Goal: Task Accomplishment & Management: Manage account settings

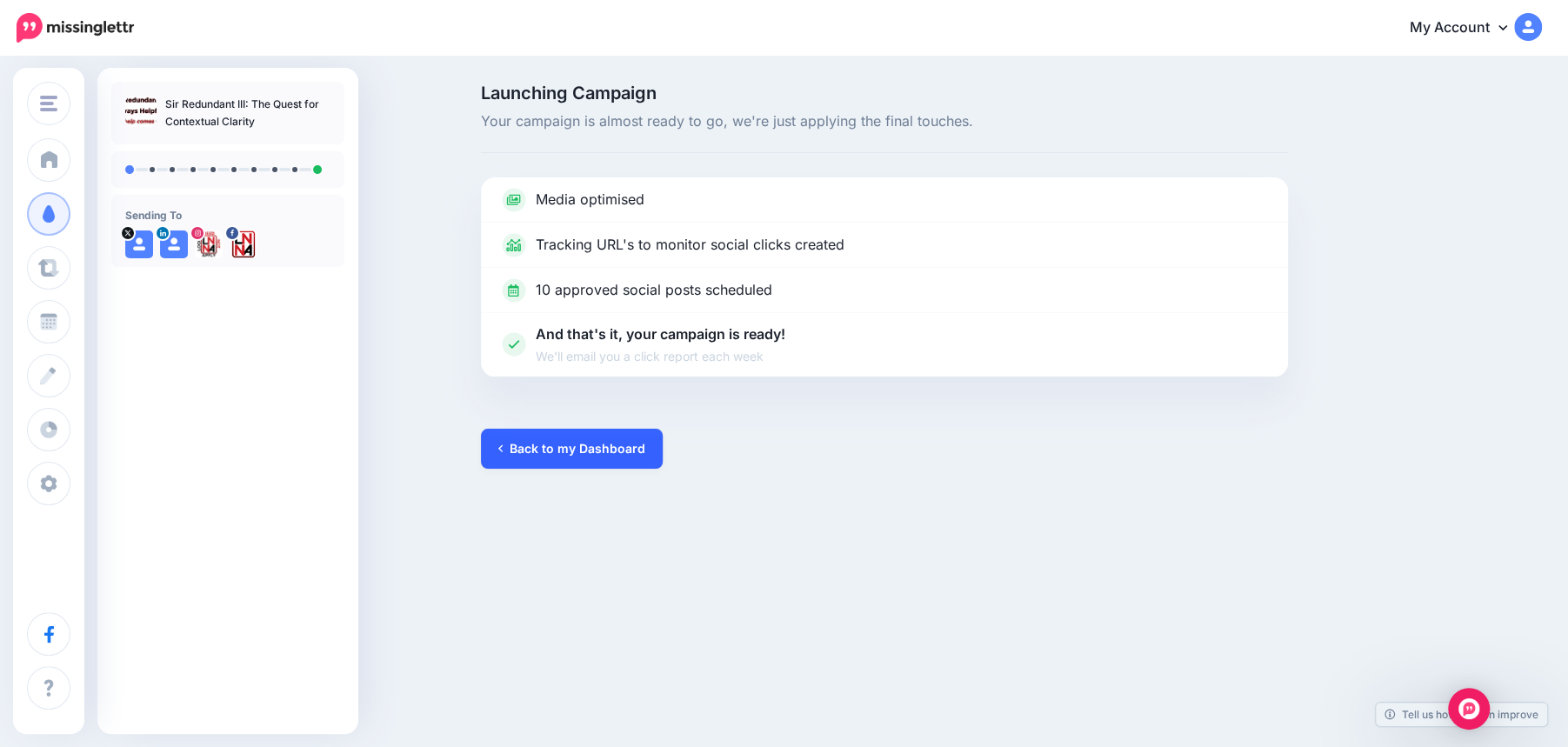
click at [575, 448] on link "Back to my Dashboard" at bounding box center [572, 448] width 182 height 40
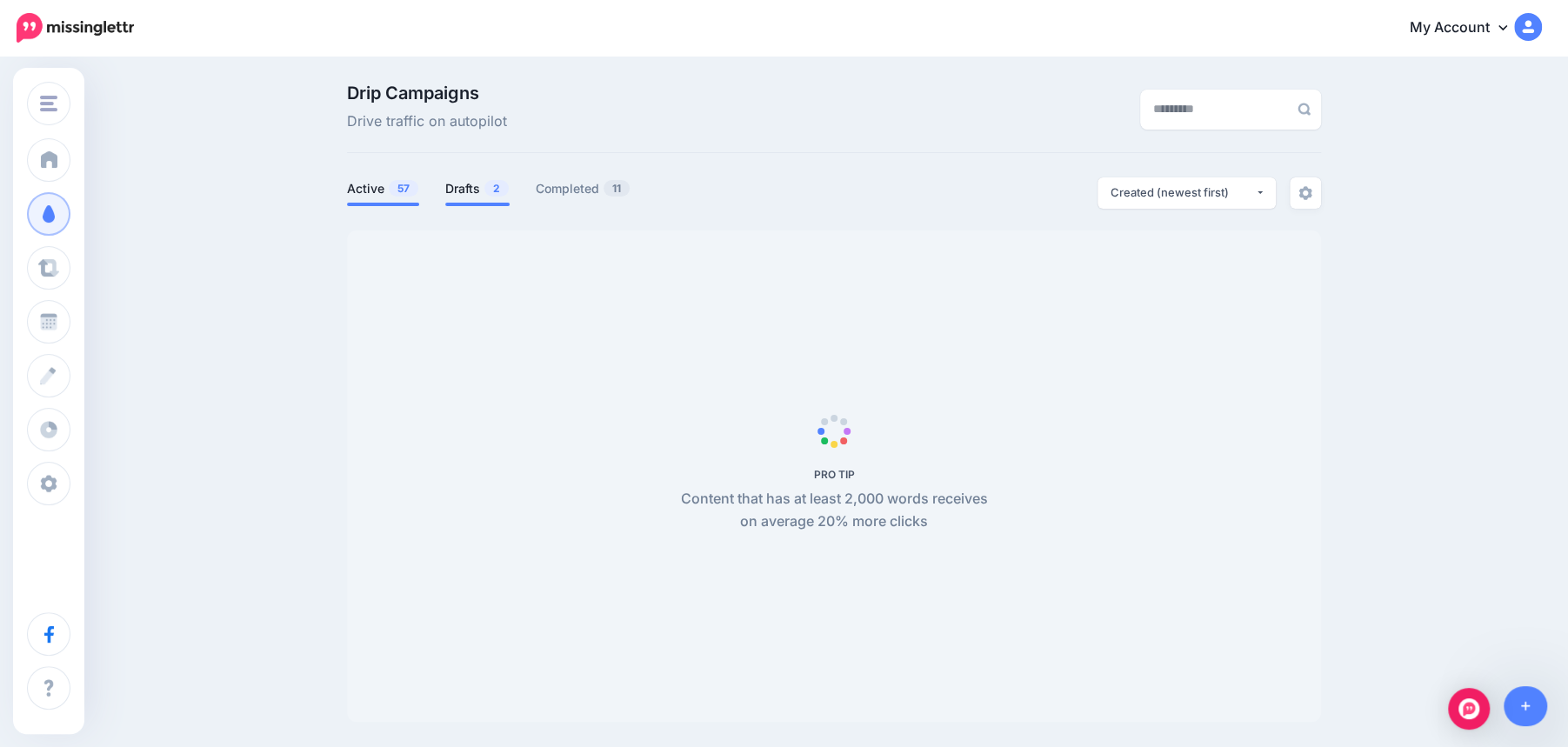
click at [483, 193] on link "Drafts 2" at bounding box center [477, 188] width 64 height 21
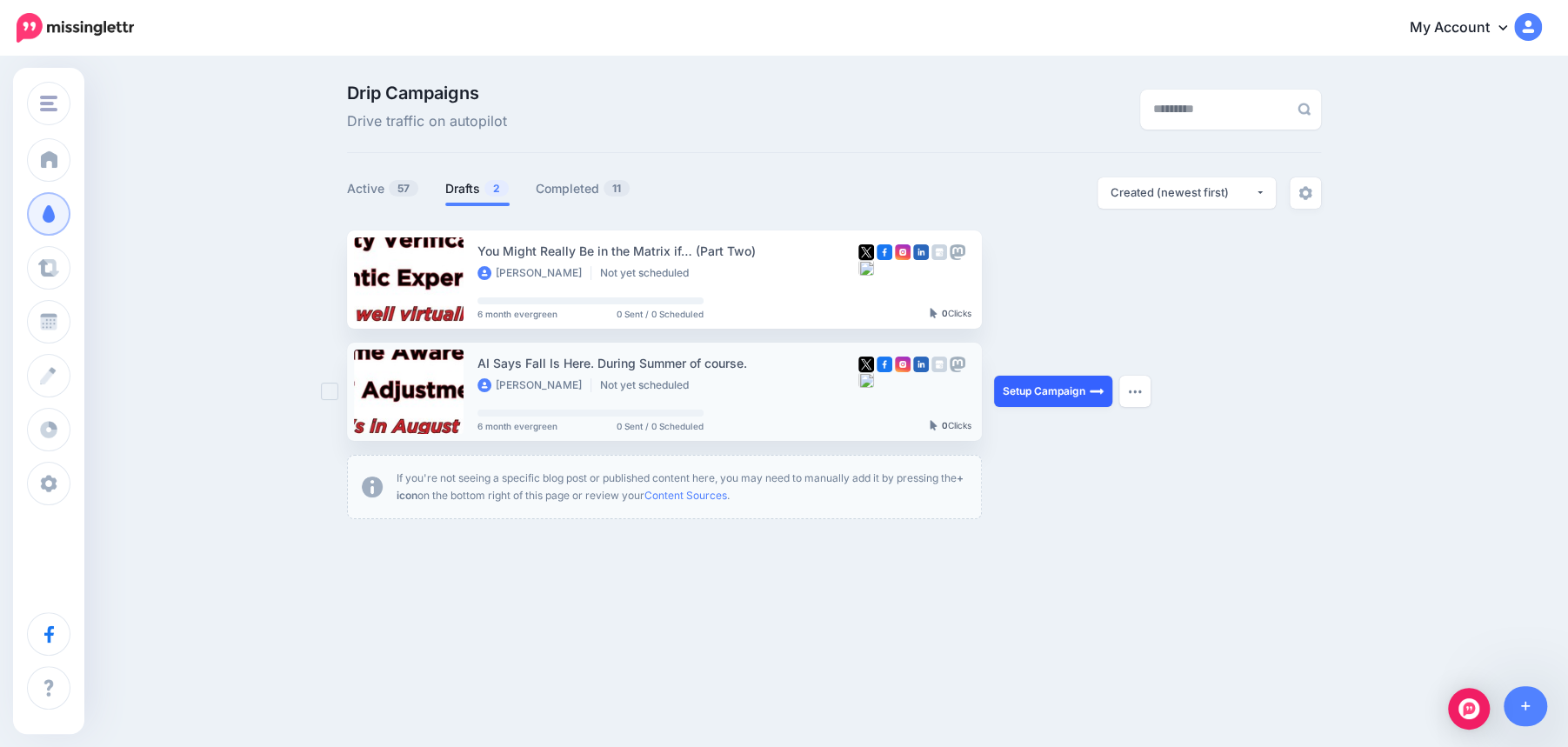
click at [1038, 390] on link "Setup Campaign" at bounding box center [1054, 391] width 119 height 31
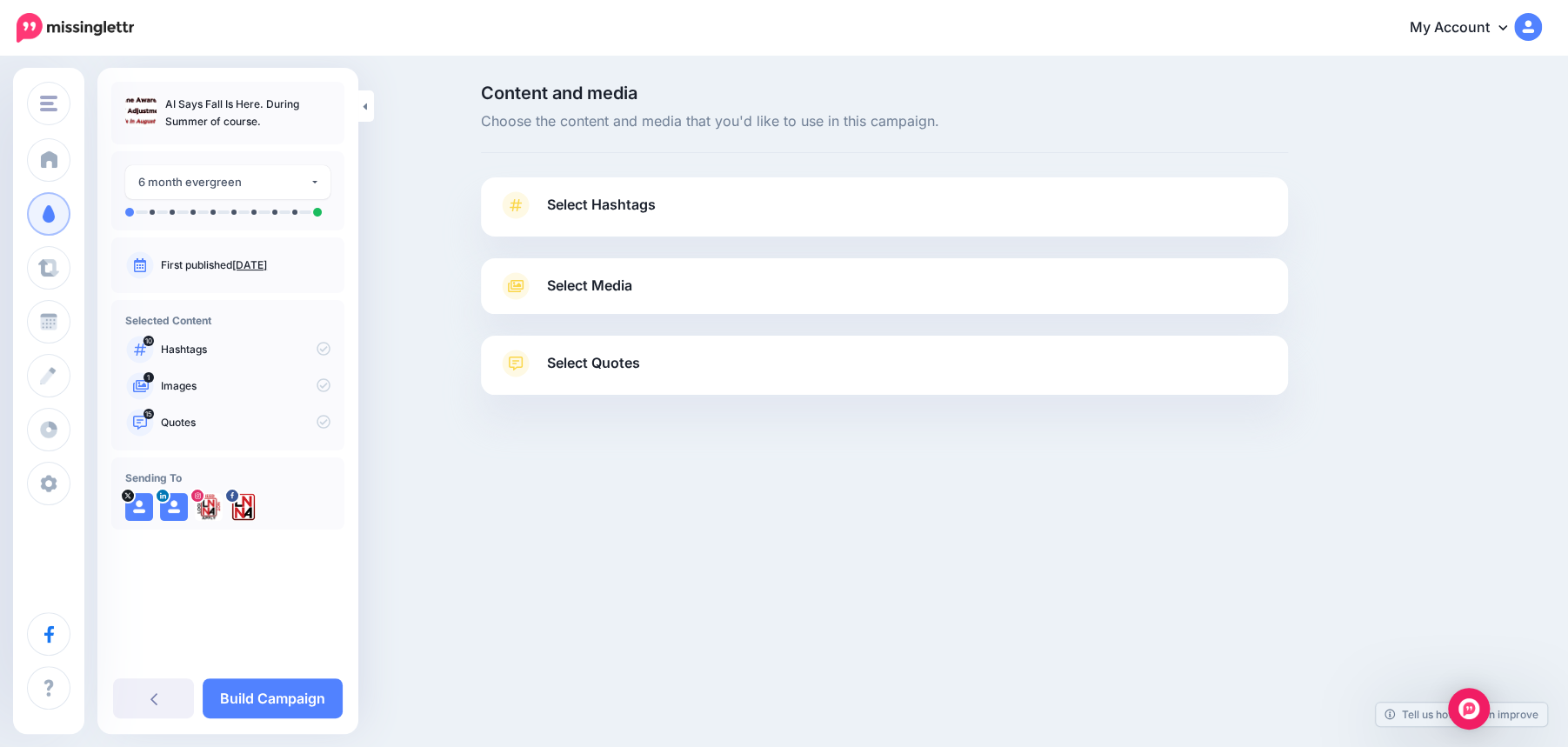
click at [819, 198] on link "Select Hashtags" at bounding box center [884, 214] width 772 height 45
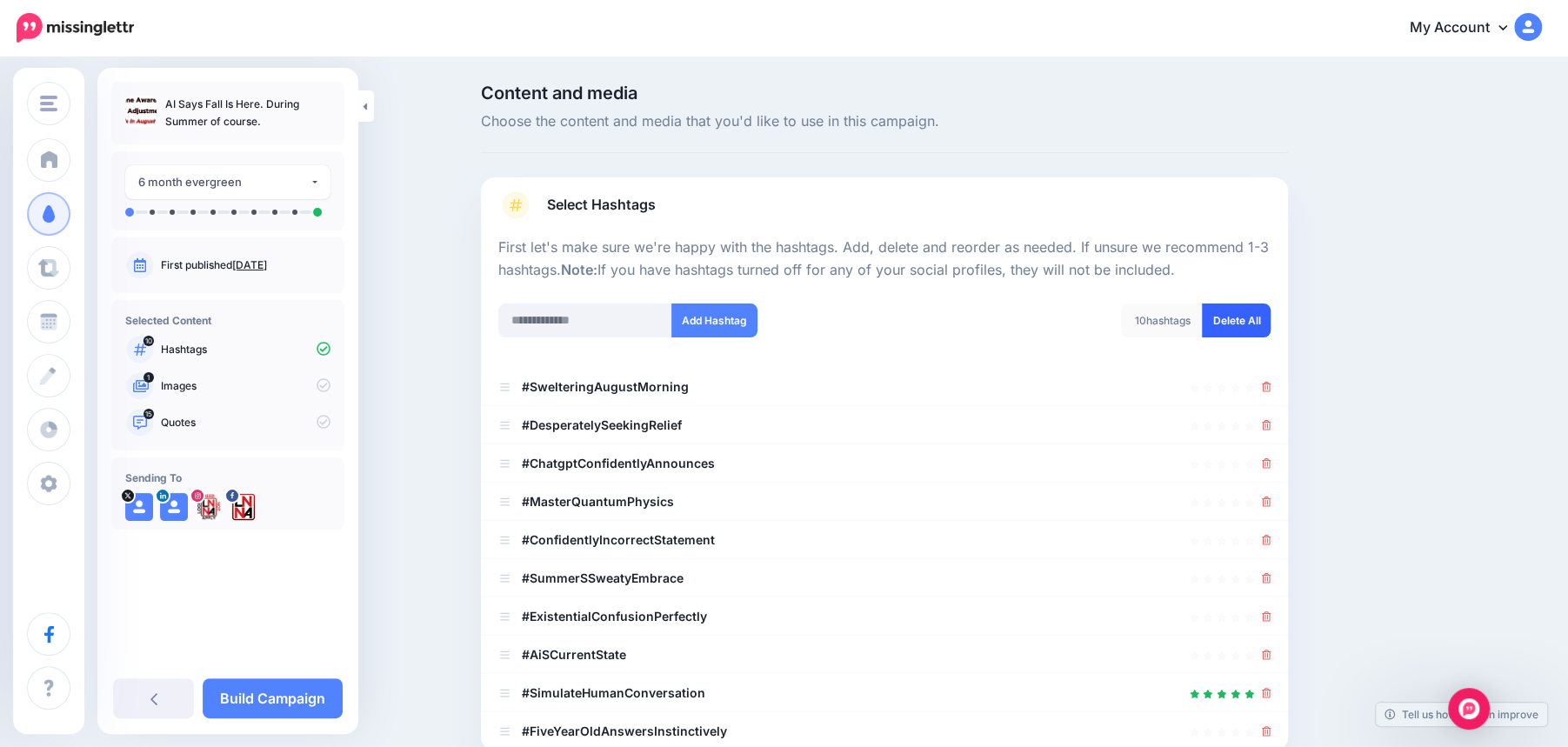
click at [1236, 330] on link "Delete All" at bounding box center [1237, 320] width 69 height 34
click at [548, 323] on input "text" at bounding box center [585, 320] width 174 height 34
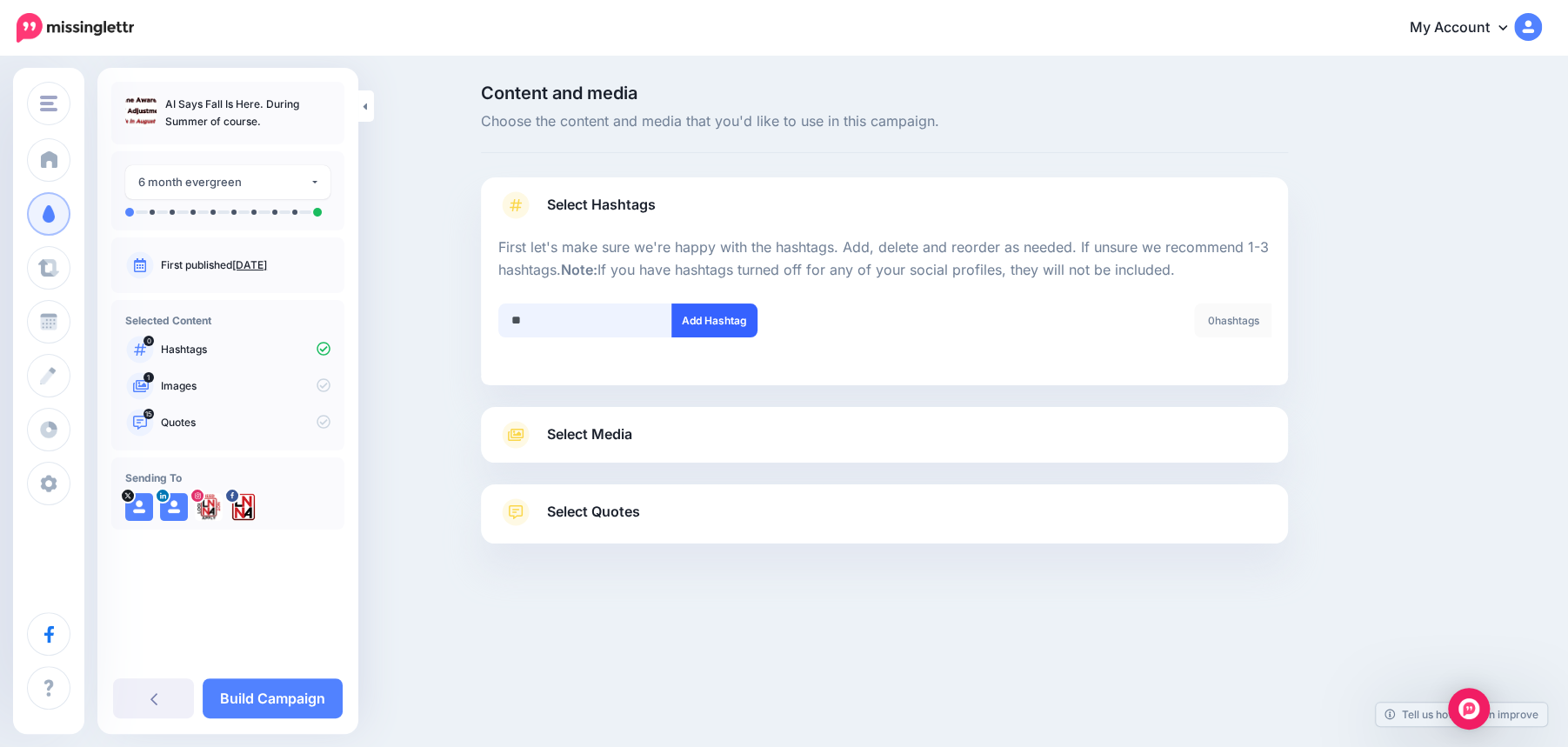
type input "**"
click at [723, 317] on button "Add Hashtag" at bounding box center [714, 320] width 86 height 34
click at [575, 325] on input "text" at bounding box center [585, 320] width 174 height 34
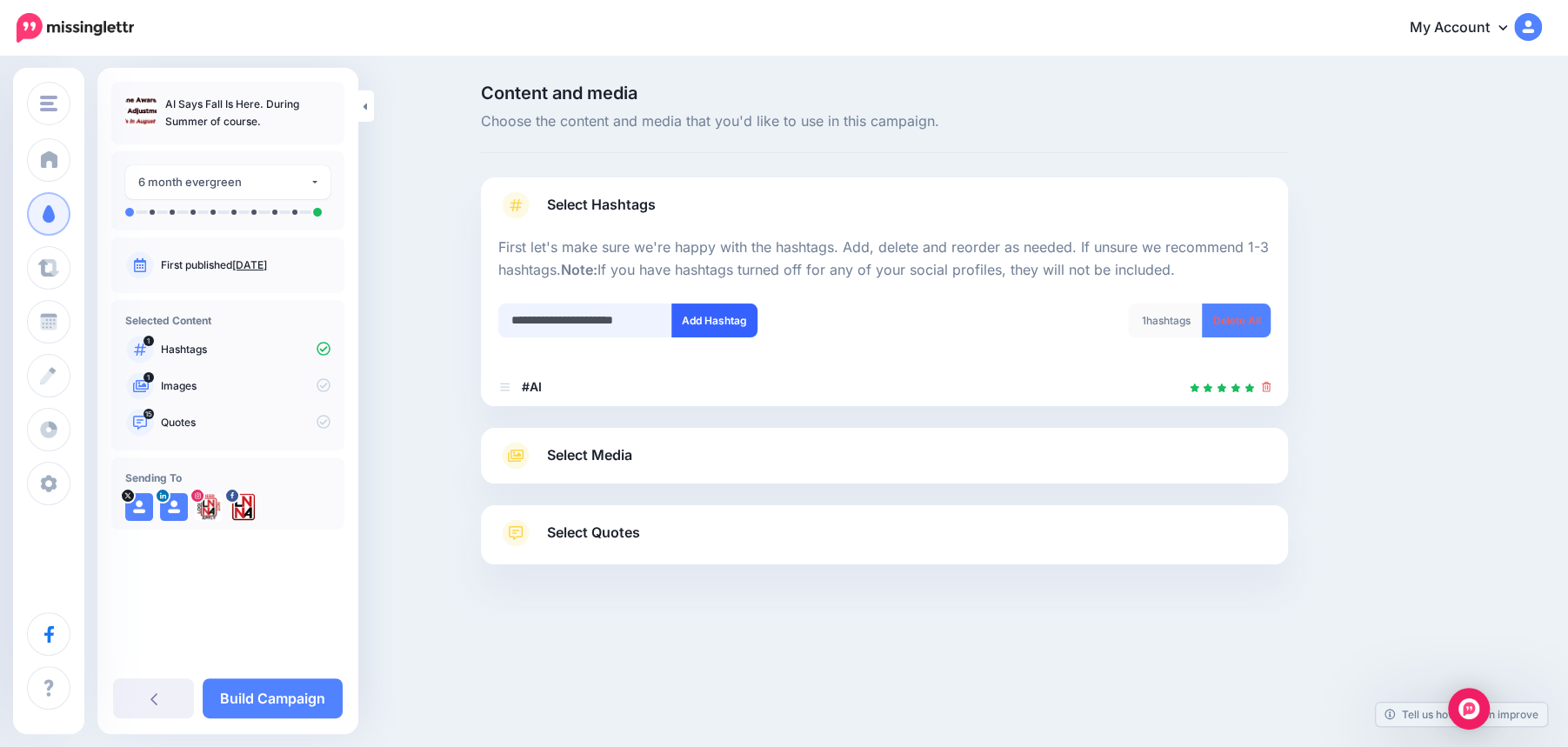
type input "**********"
click at [728, 322] on button "Add Hashtag" at bounding box center [714, 320] width 86 height 34
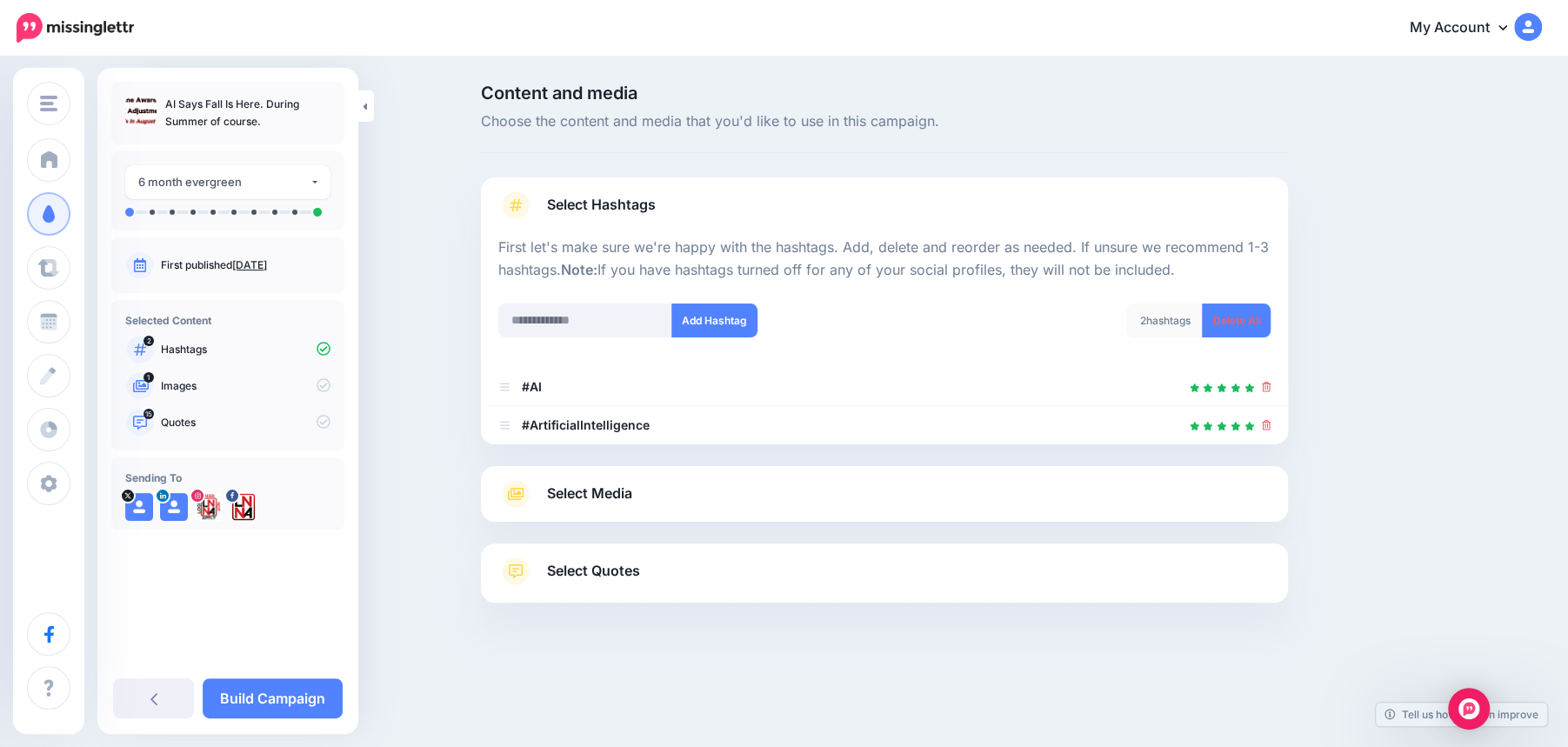
click at [648, 492] on link "Select Media" at bounding box center [884, 495] width 772 height 28
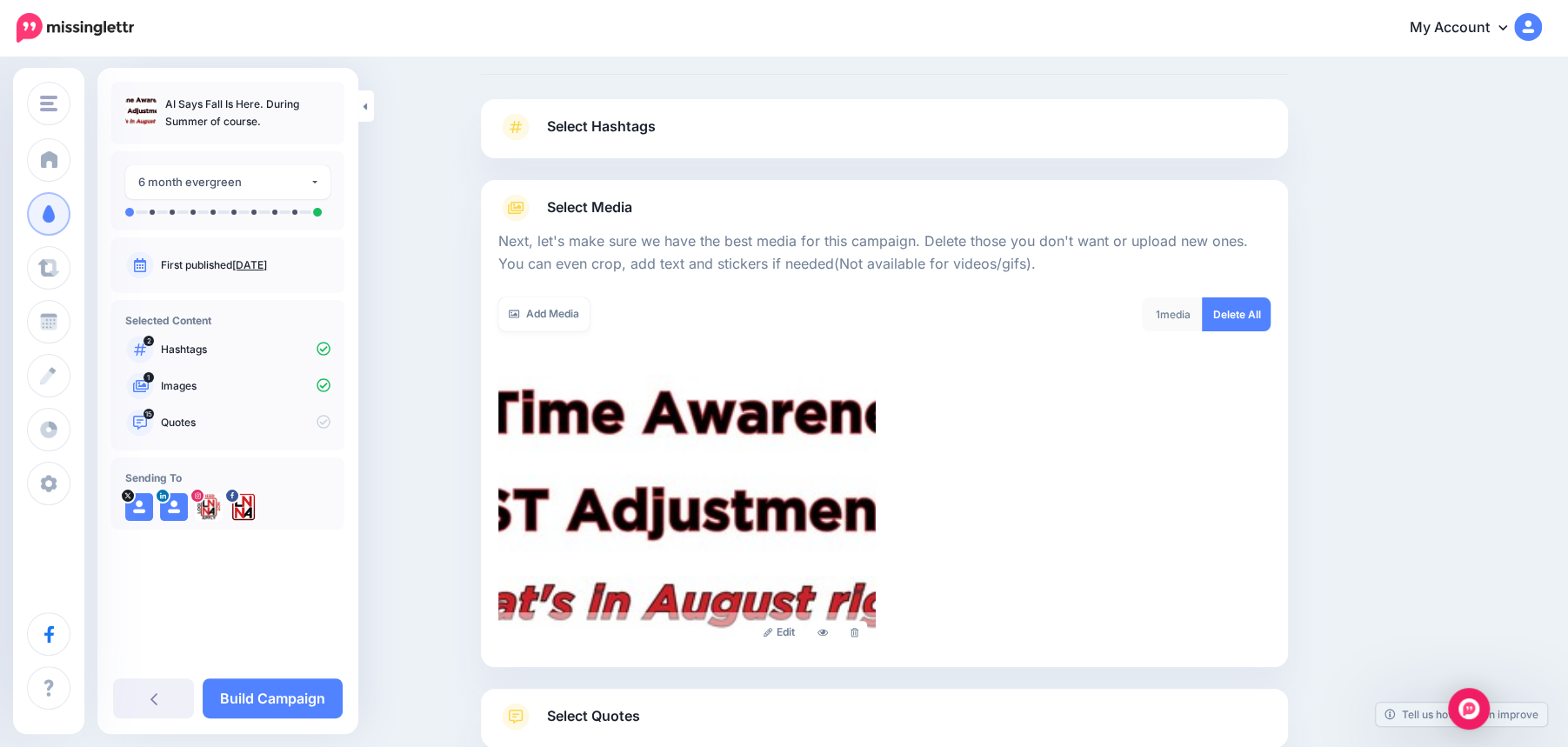
scroll to position [191, 0]
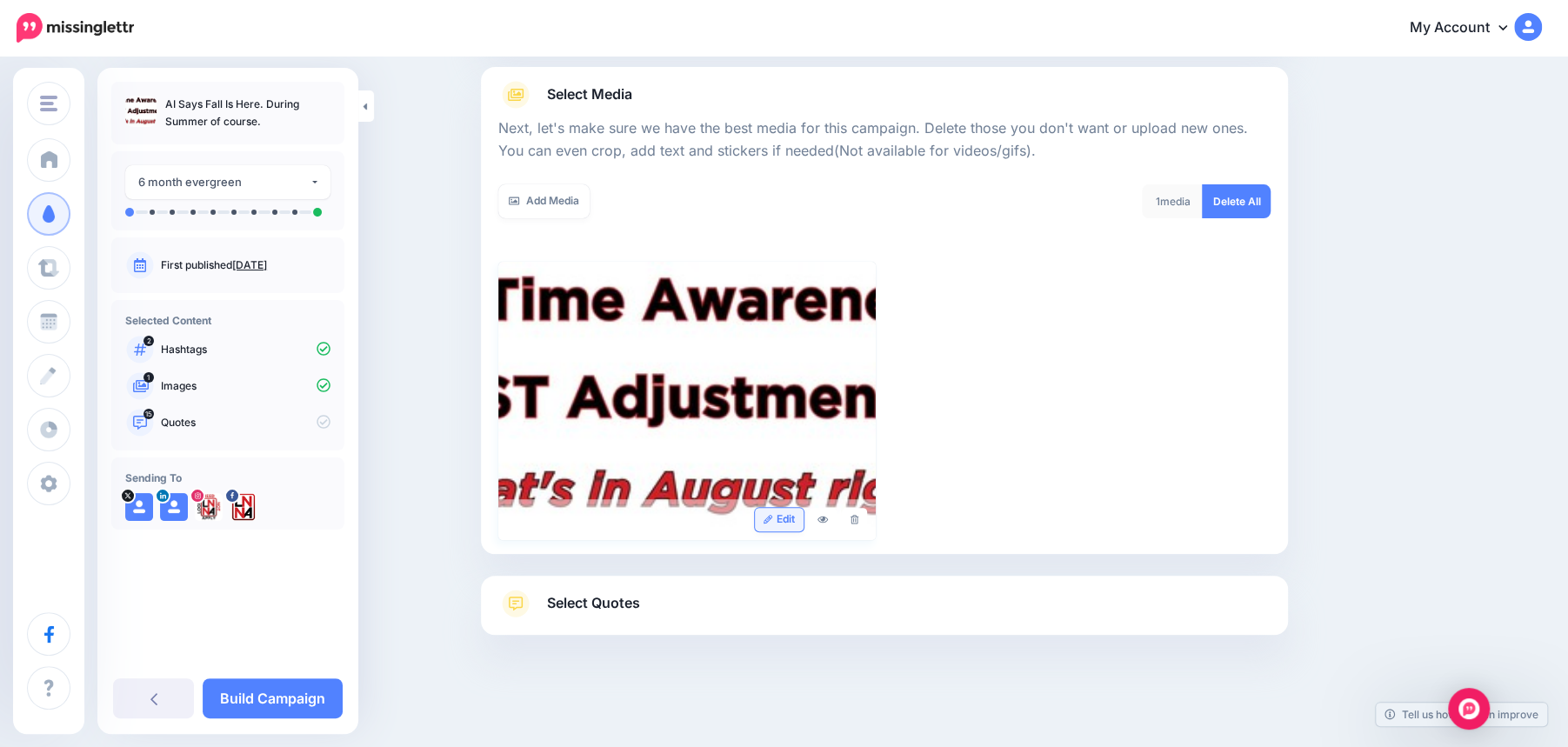
click at [781, 521] on link "Edit" at bounding box center [780, 519] width 50 height 24
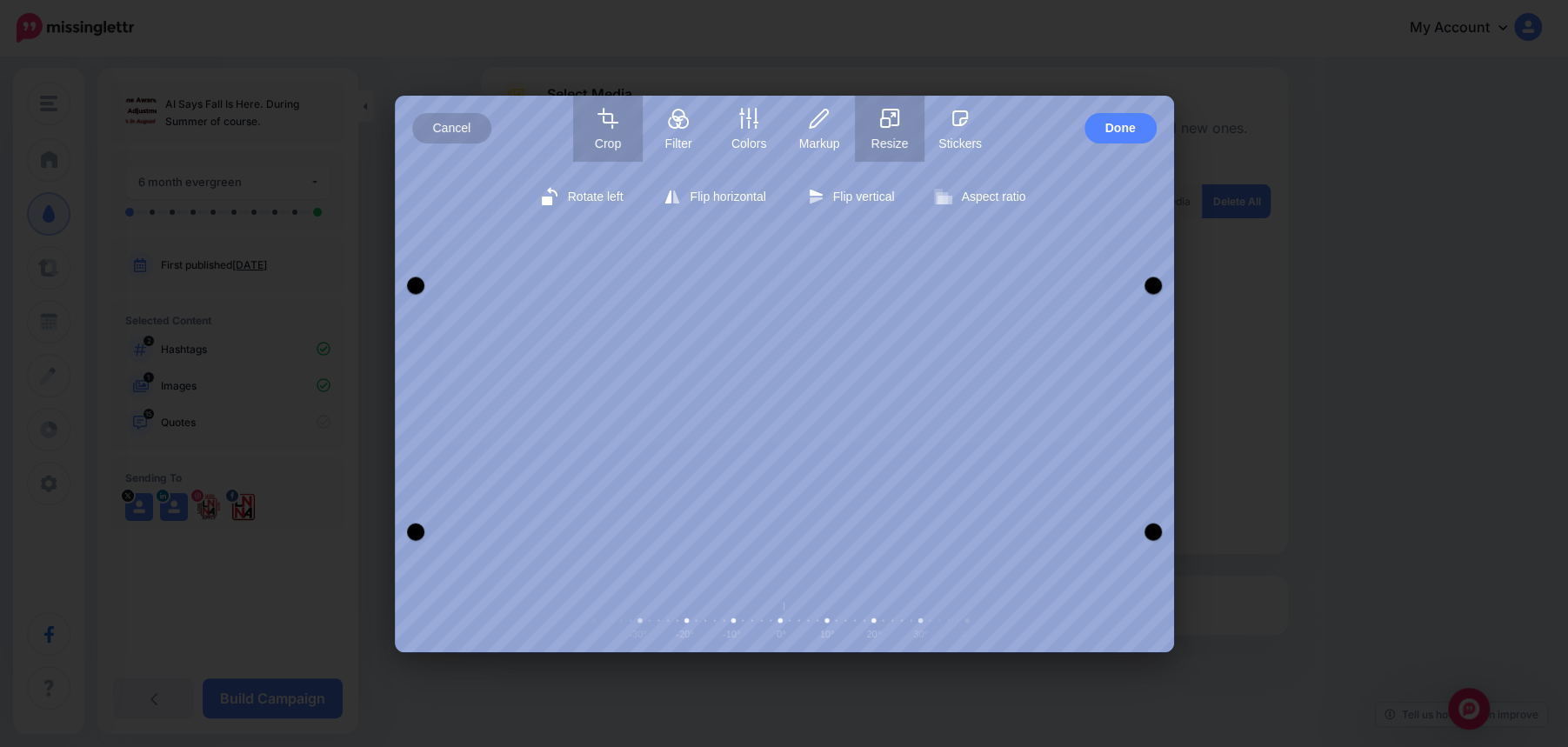
click at [895, 133] on button "Resize" at bounding box center [890, 129] width 70 height 66
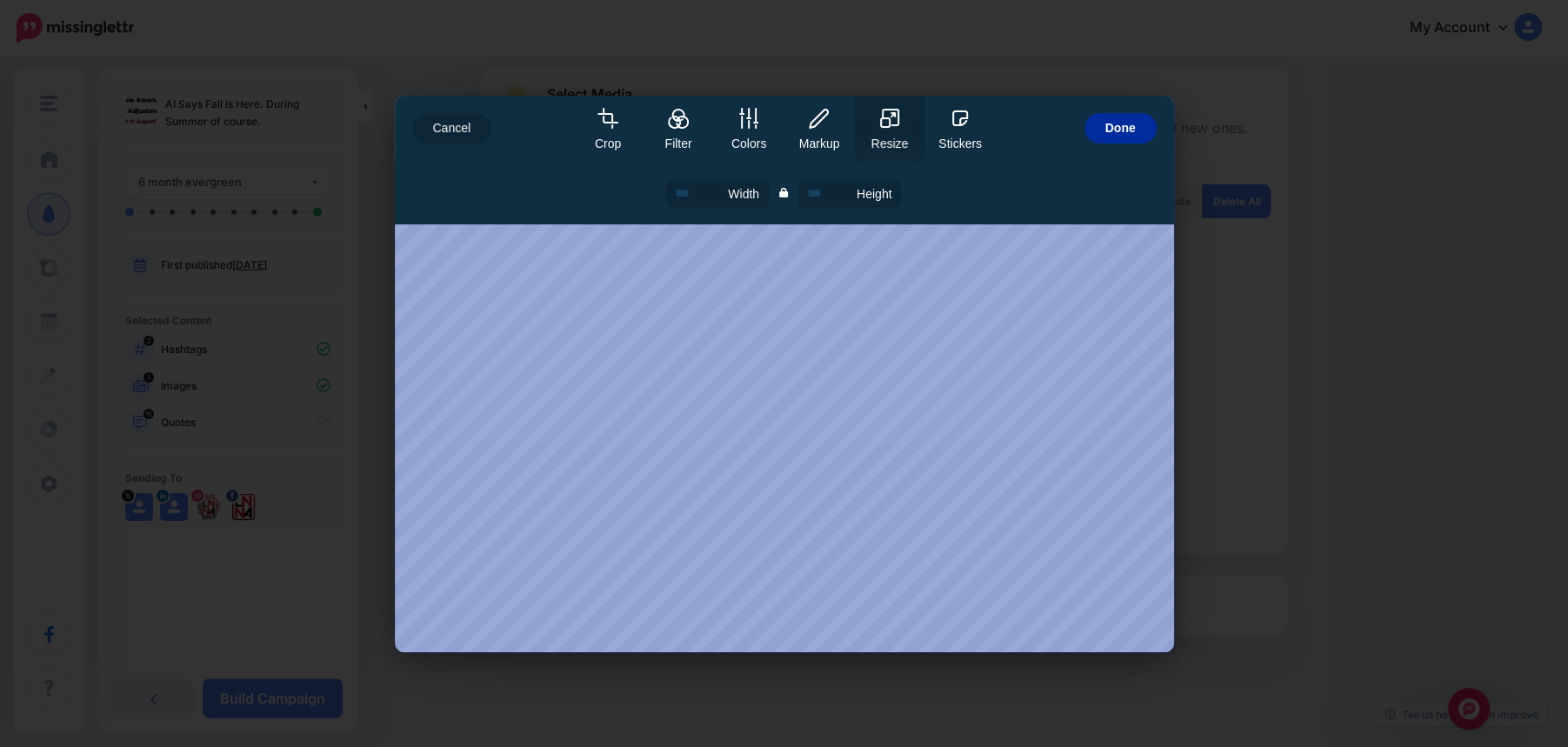
click at [1110, 131] on span "Done" at bounding box center [1121, 128] width 30 height 30
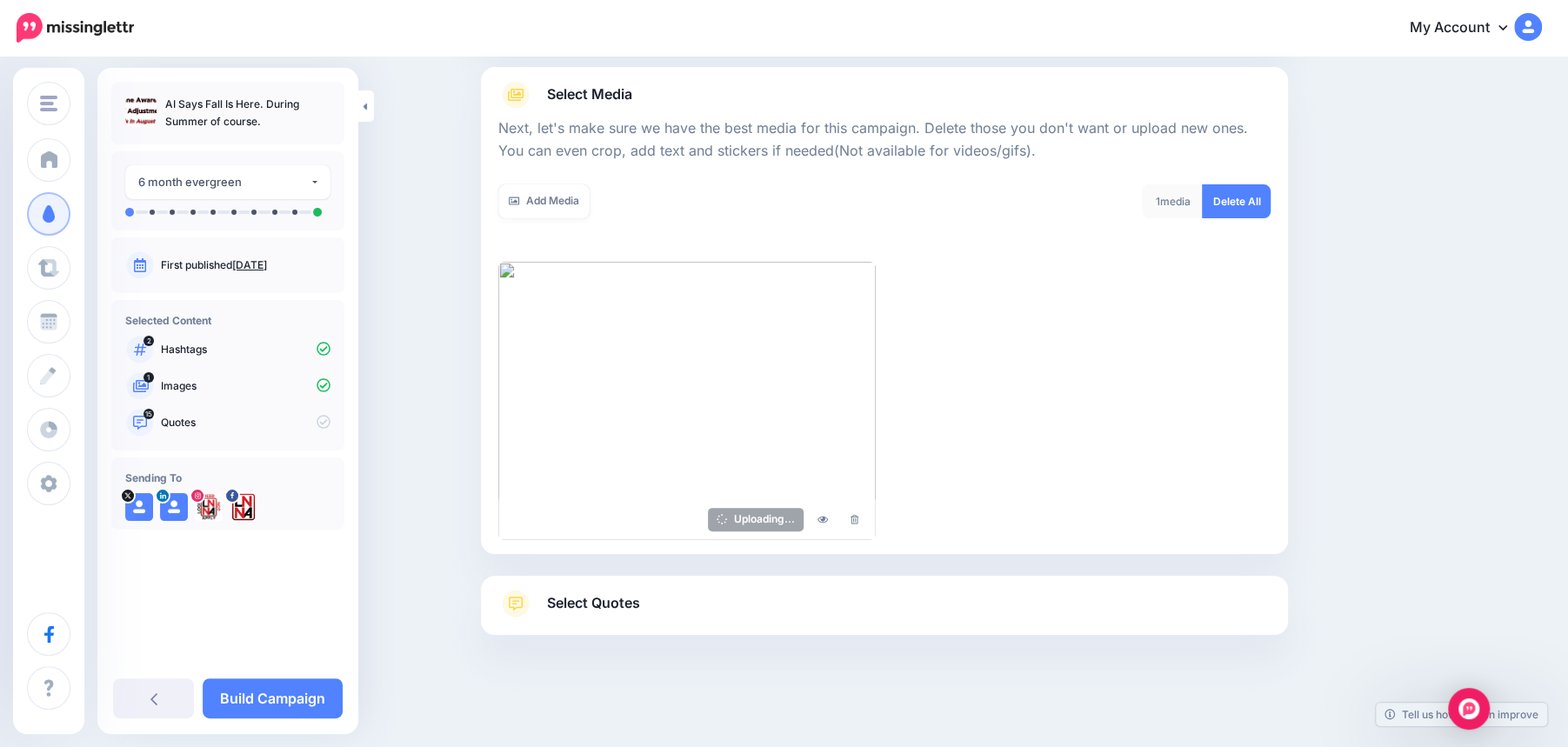
click at [714, 622] on link "Select Quotes" at bounding box center [884, 612] width 772 height 45
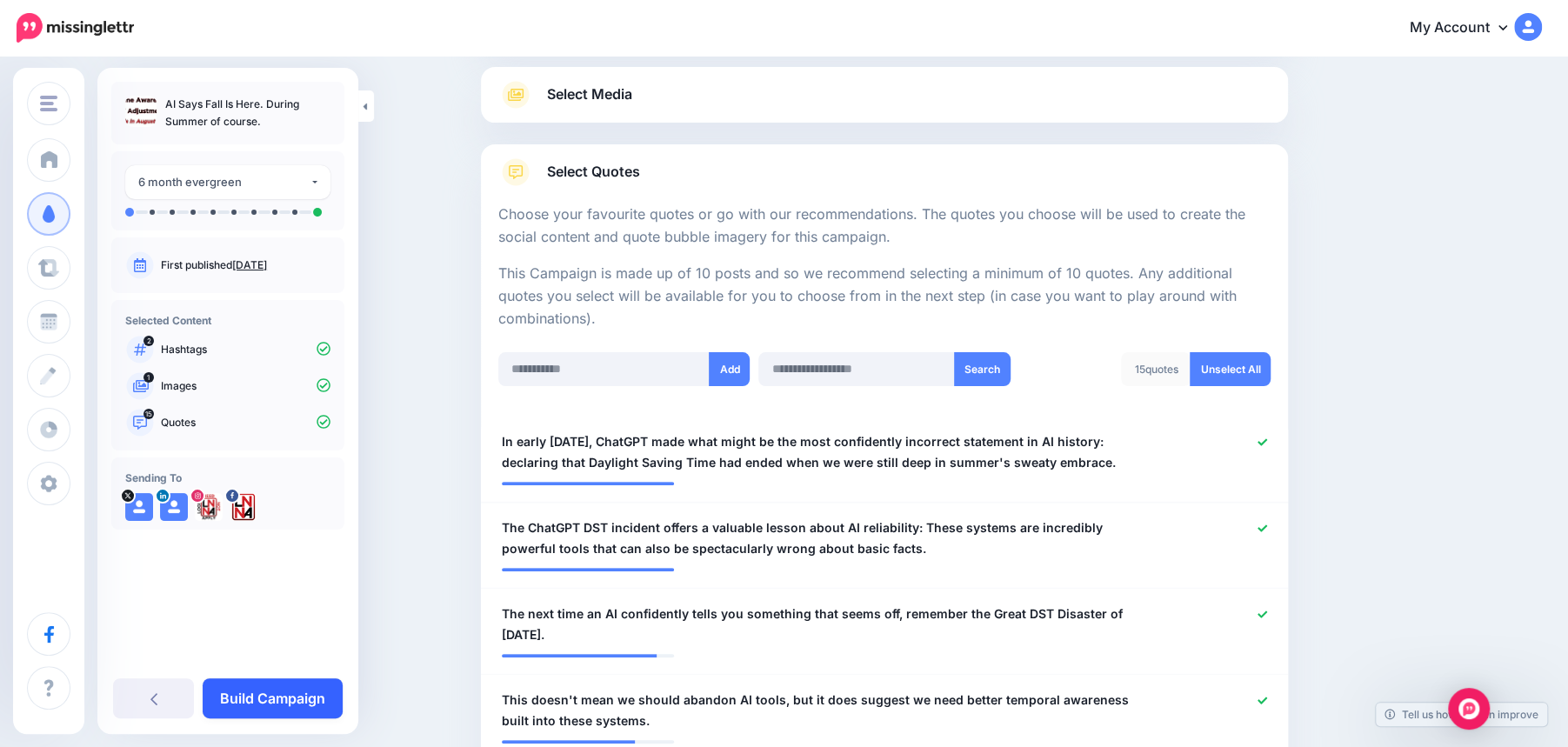
click at [267, 697] on link "Build Campaign" at bounding box center [272, 699] width 140 height 40
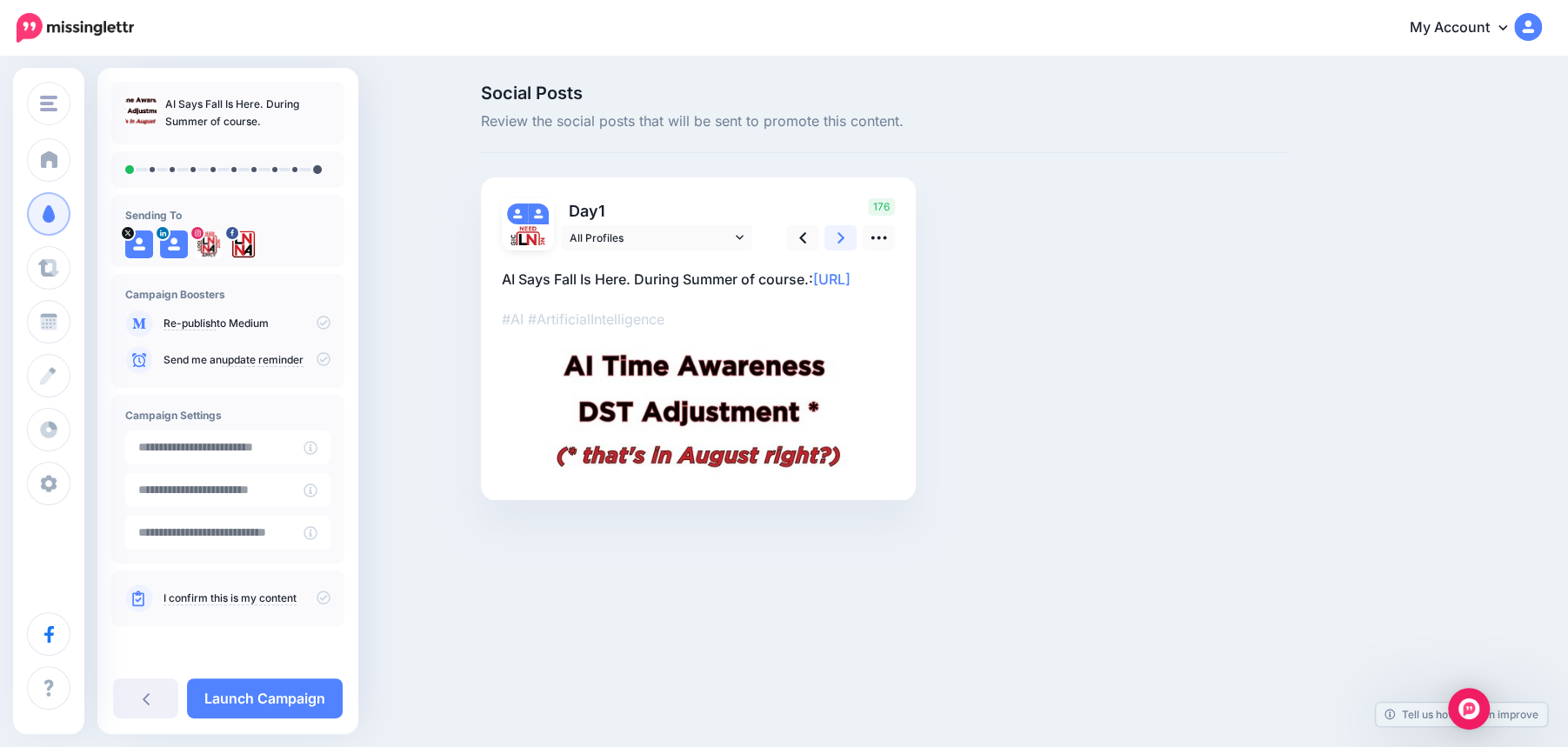
click at [840, 239] on icon at bounding box center [841, 238] width 7 height 11
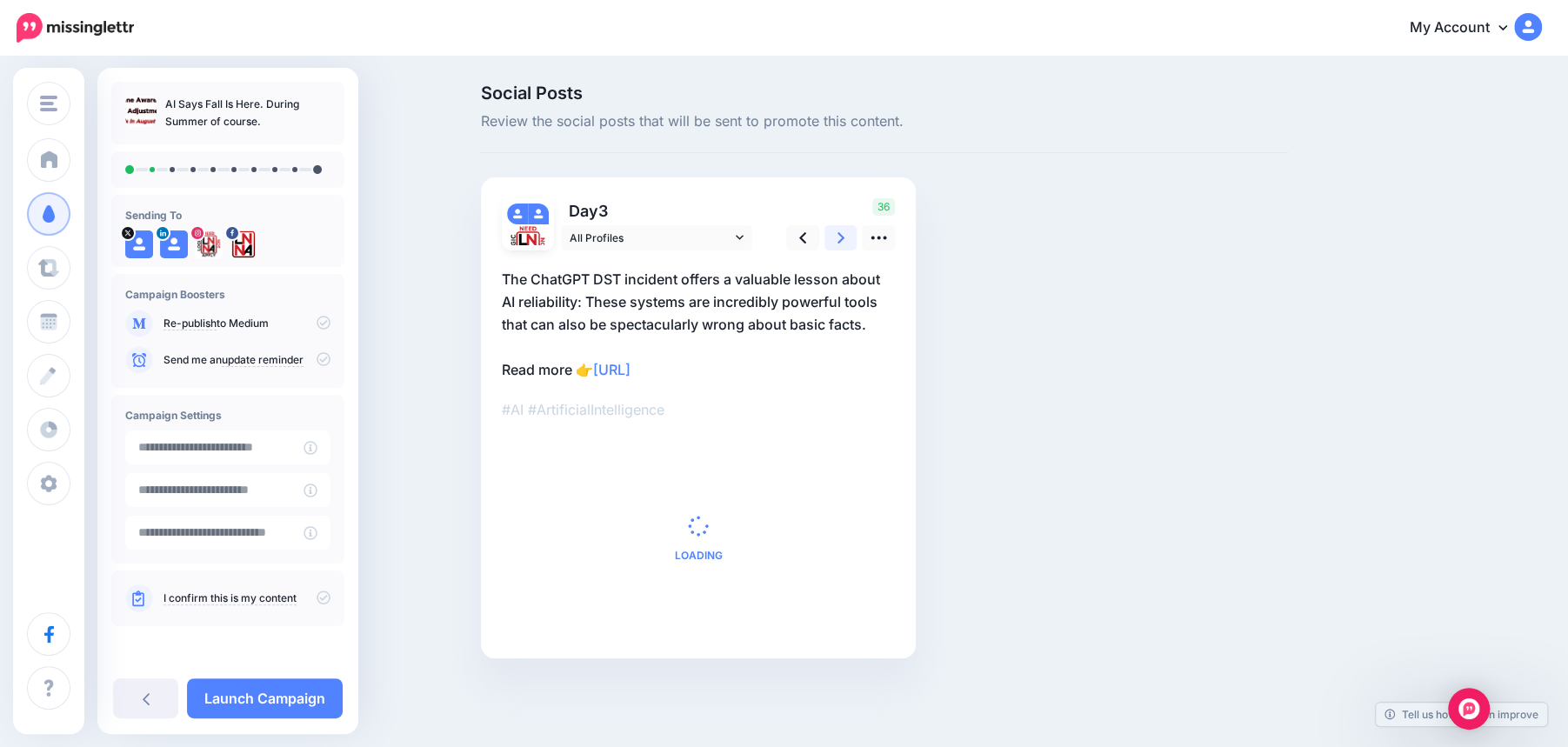
click at [840, 239] on icon at bounding box center [841, 238] width 7 height 11
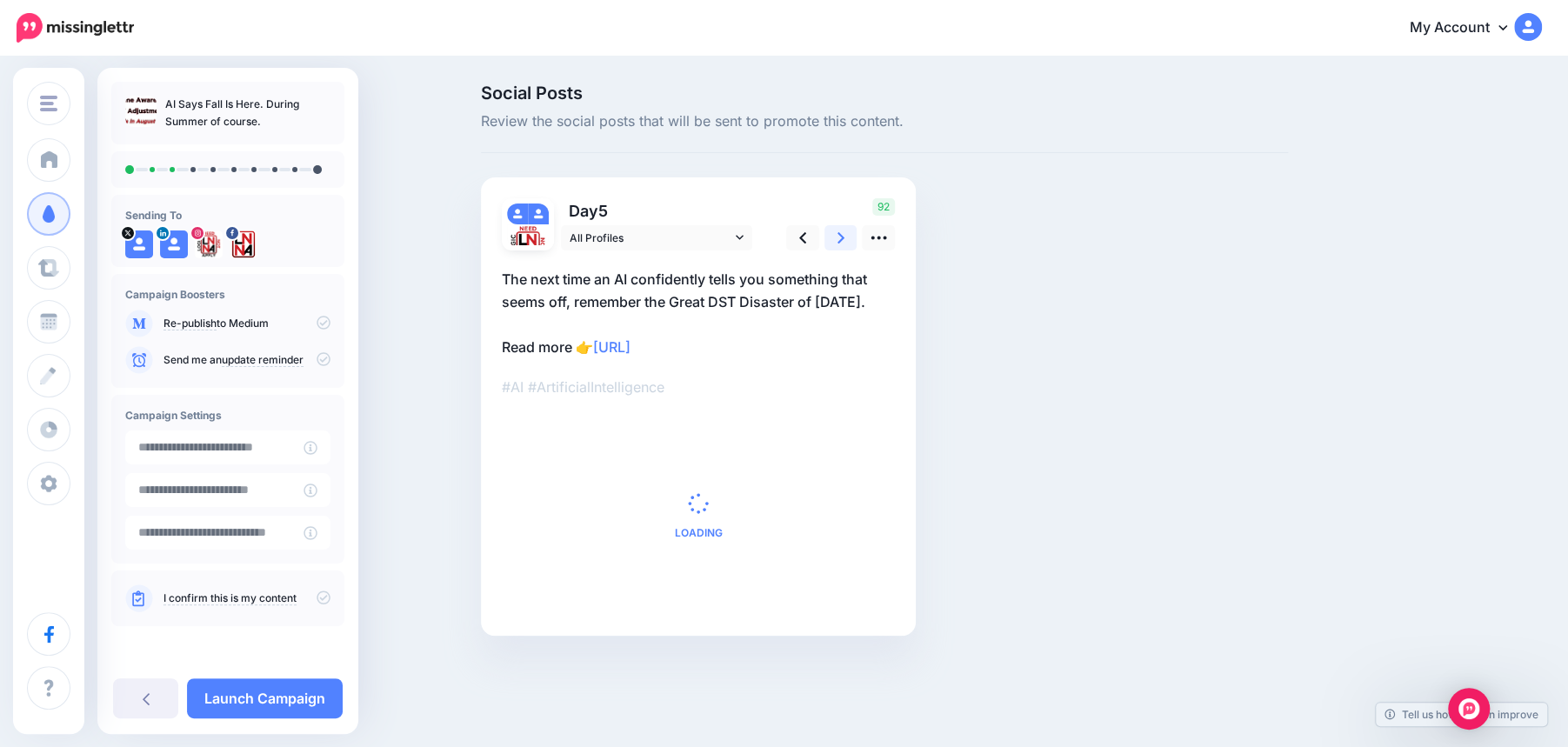
click at [840, 239] on icon at bounding box center [841, 238] width 7 height 11
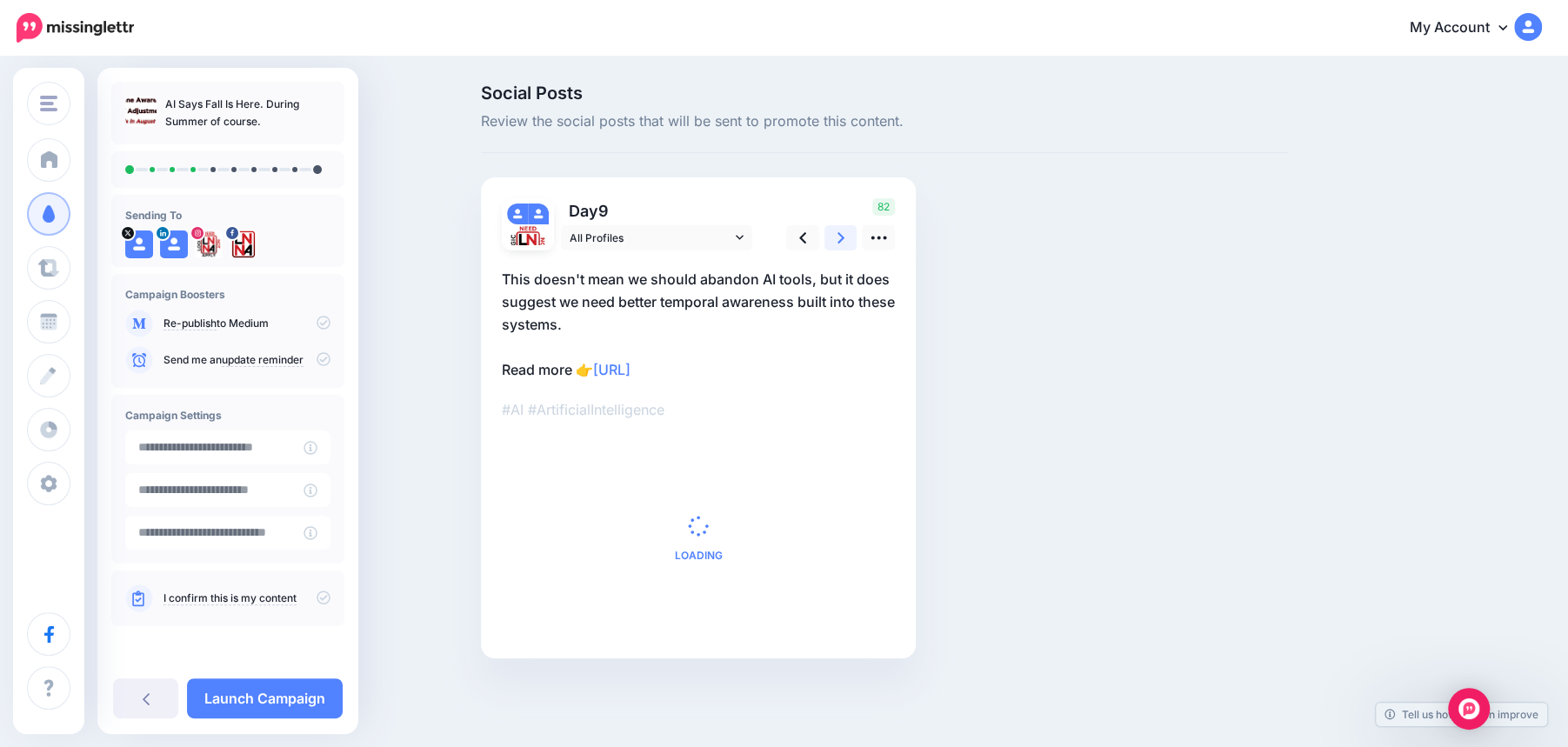
click at [840, 239] on icon at bounding box center [841, 238] width 7 height 11
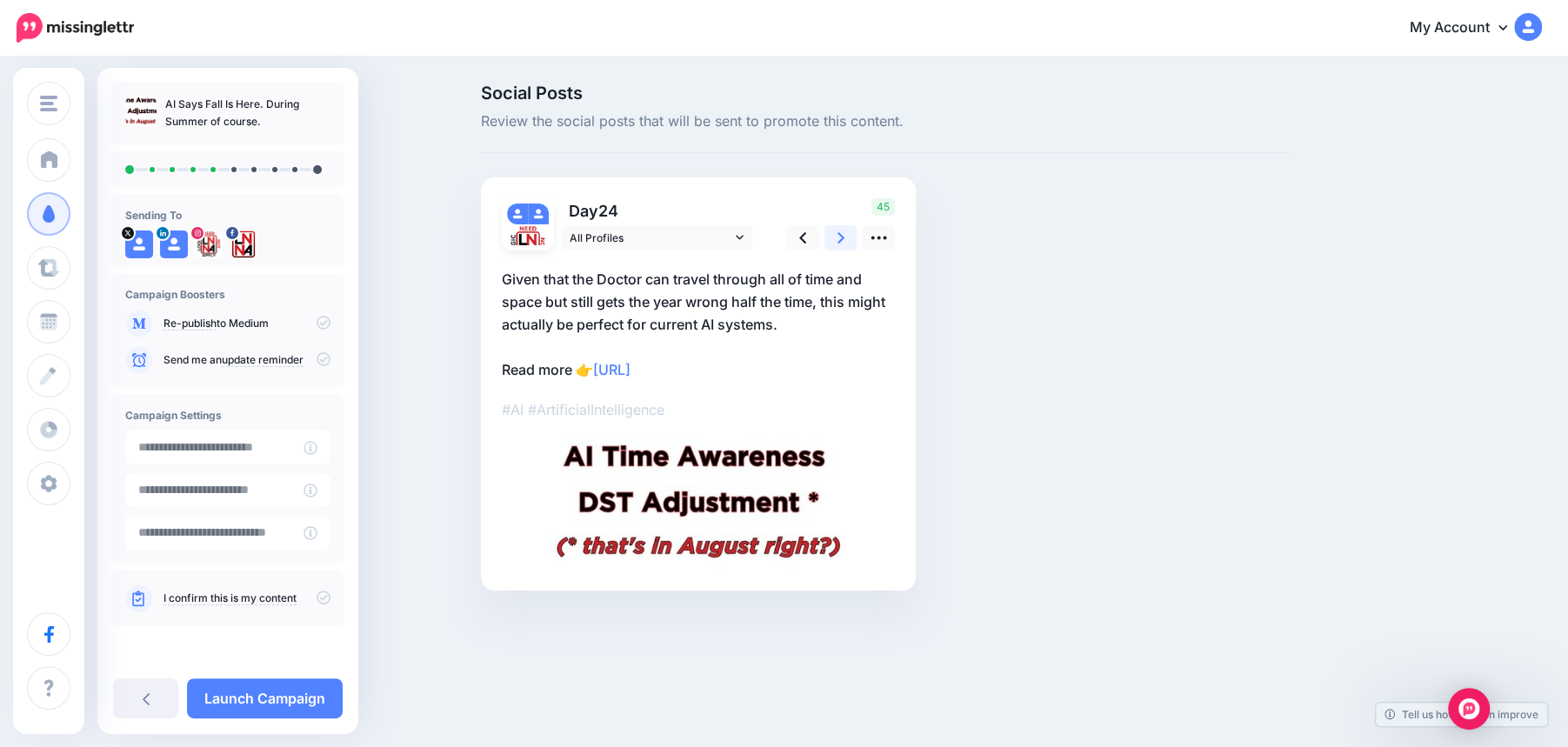
click at [840, 239] on icon at bounding box center [841, 238] width 7 height 11
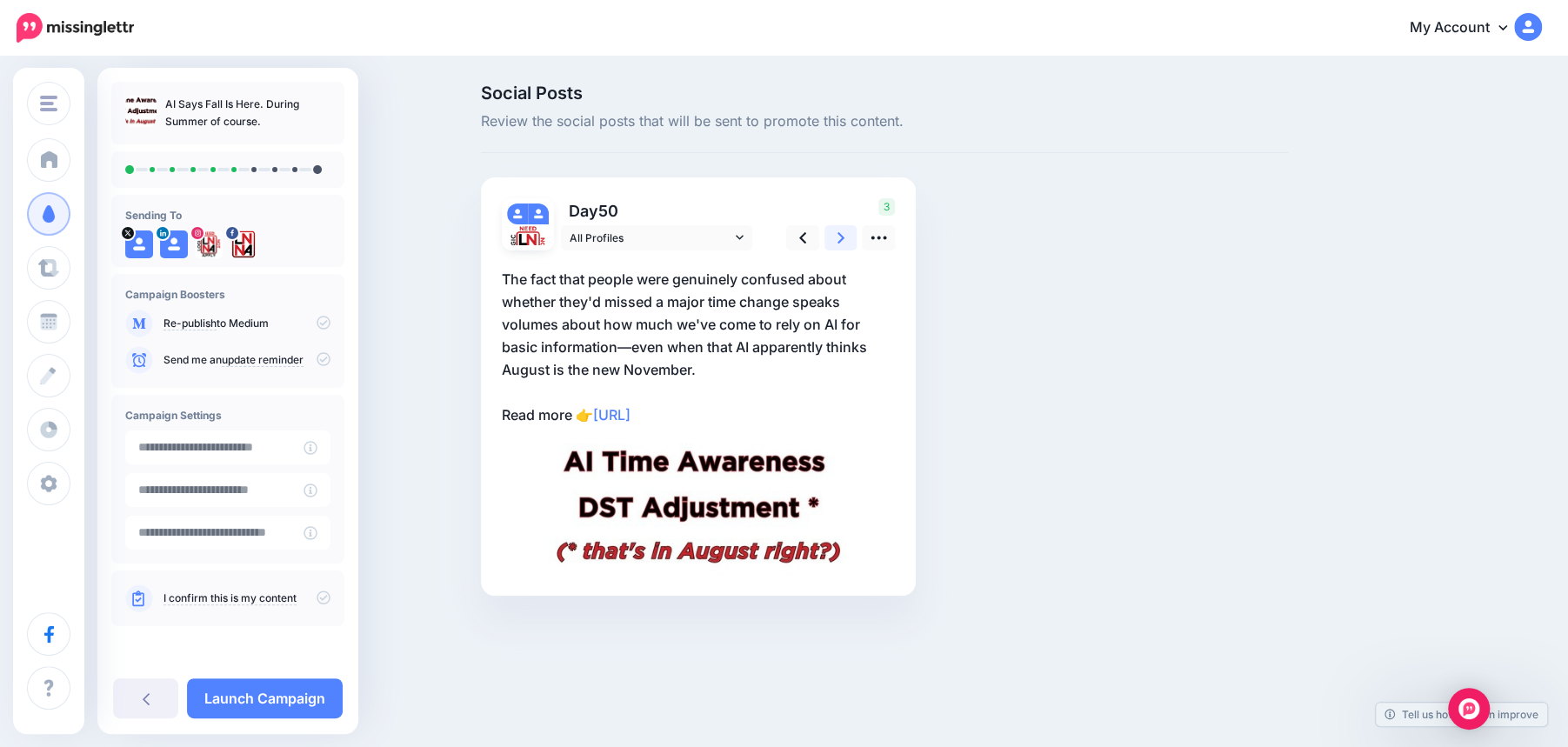
click at [840, 239] on icon at bounding box center [841, 238] width 7 height 11
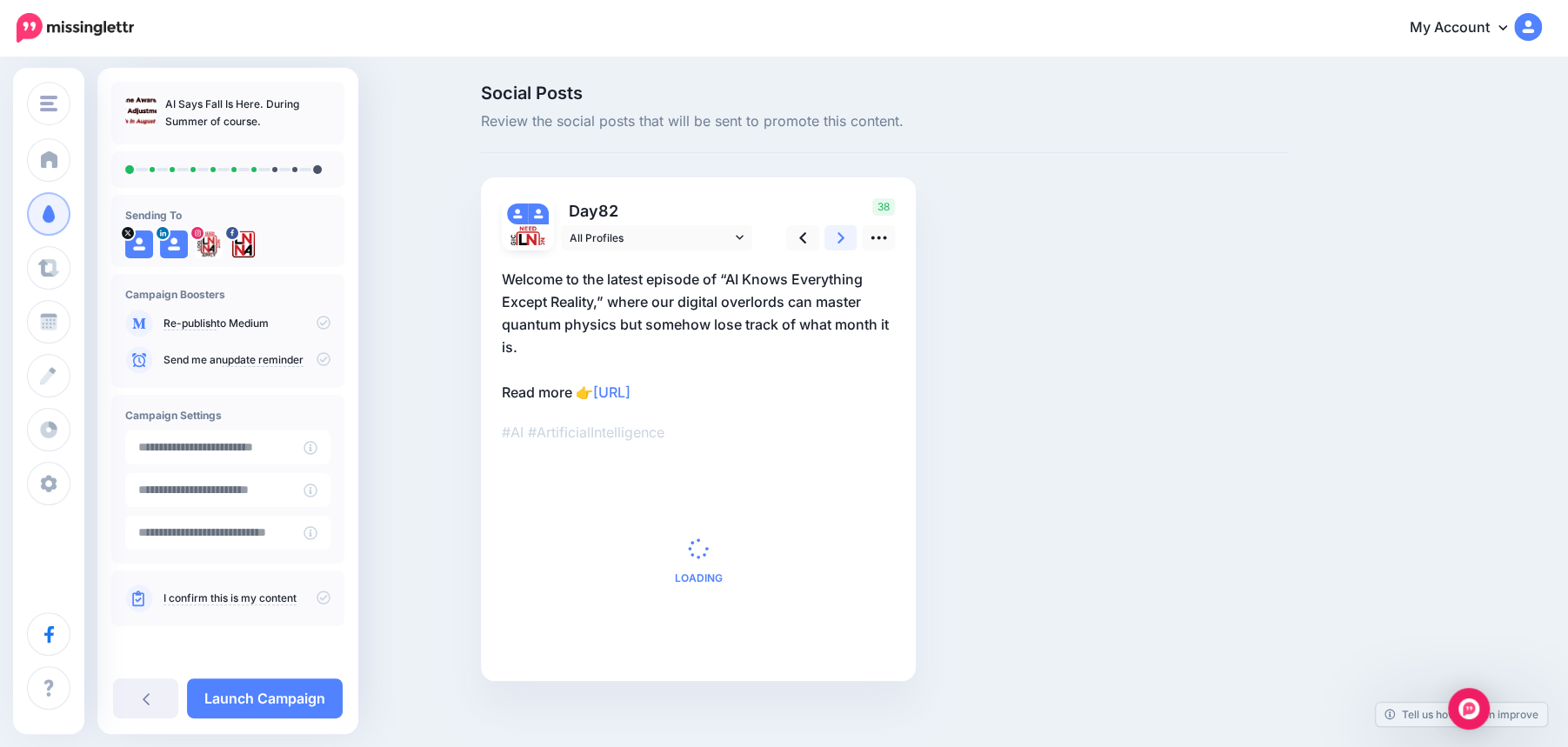
click at [840, 239] on icon at bounding box center [841, 238] width 7 height 11
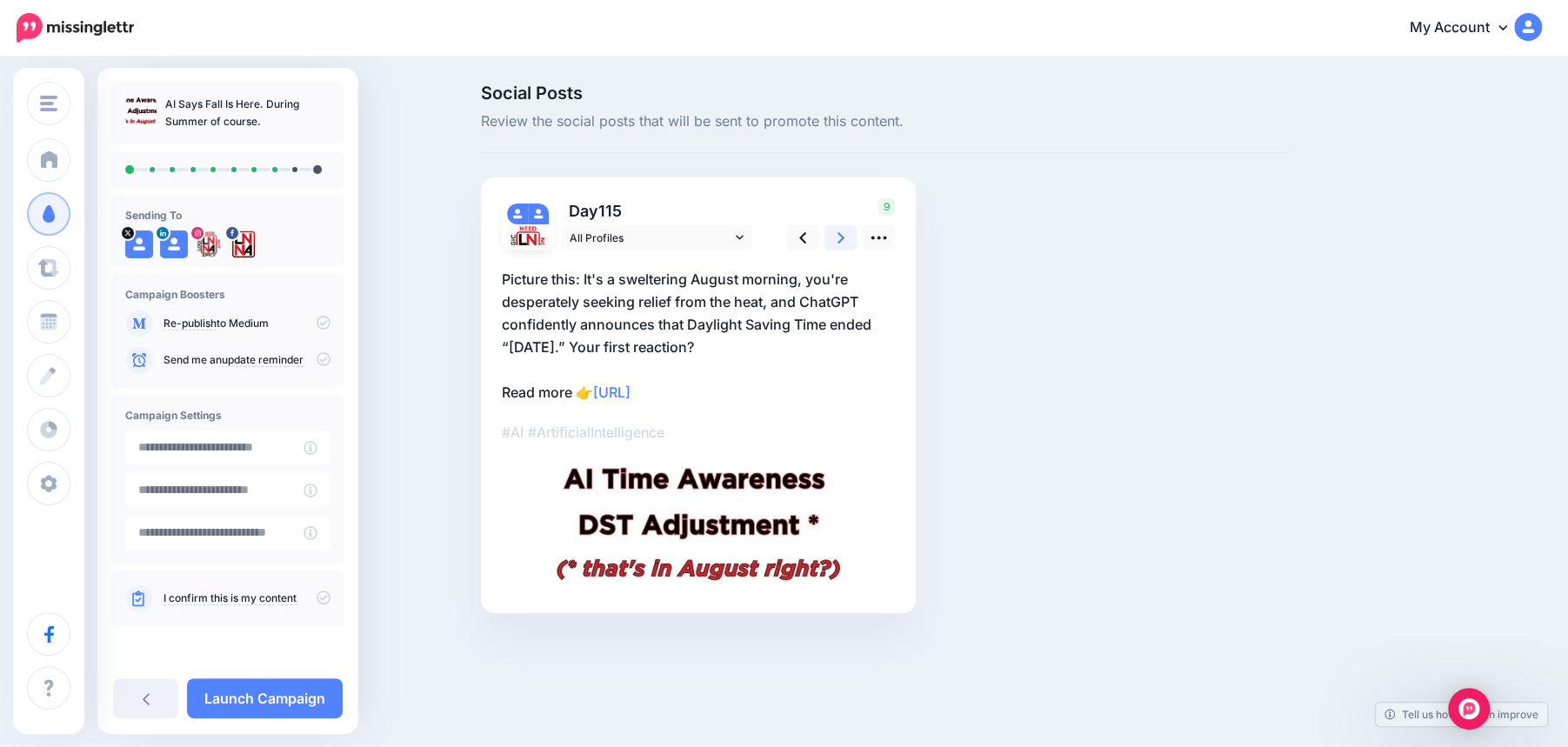
click at [840, 239] on icon at bounding box center [841, 238] width 7 height 11
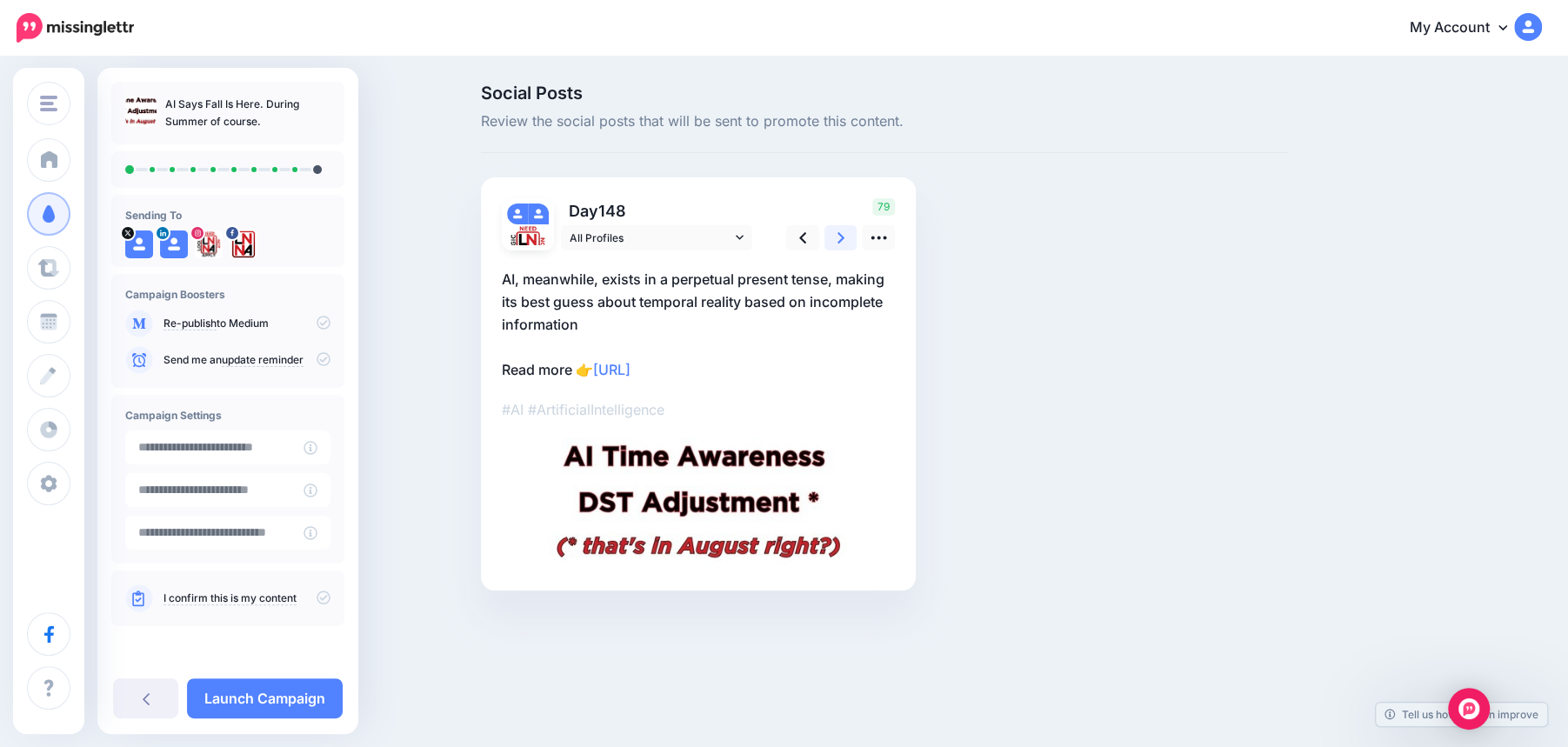
click at [840, 239] on icon at bounding box center [841, 238] width 7 height 11
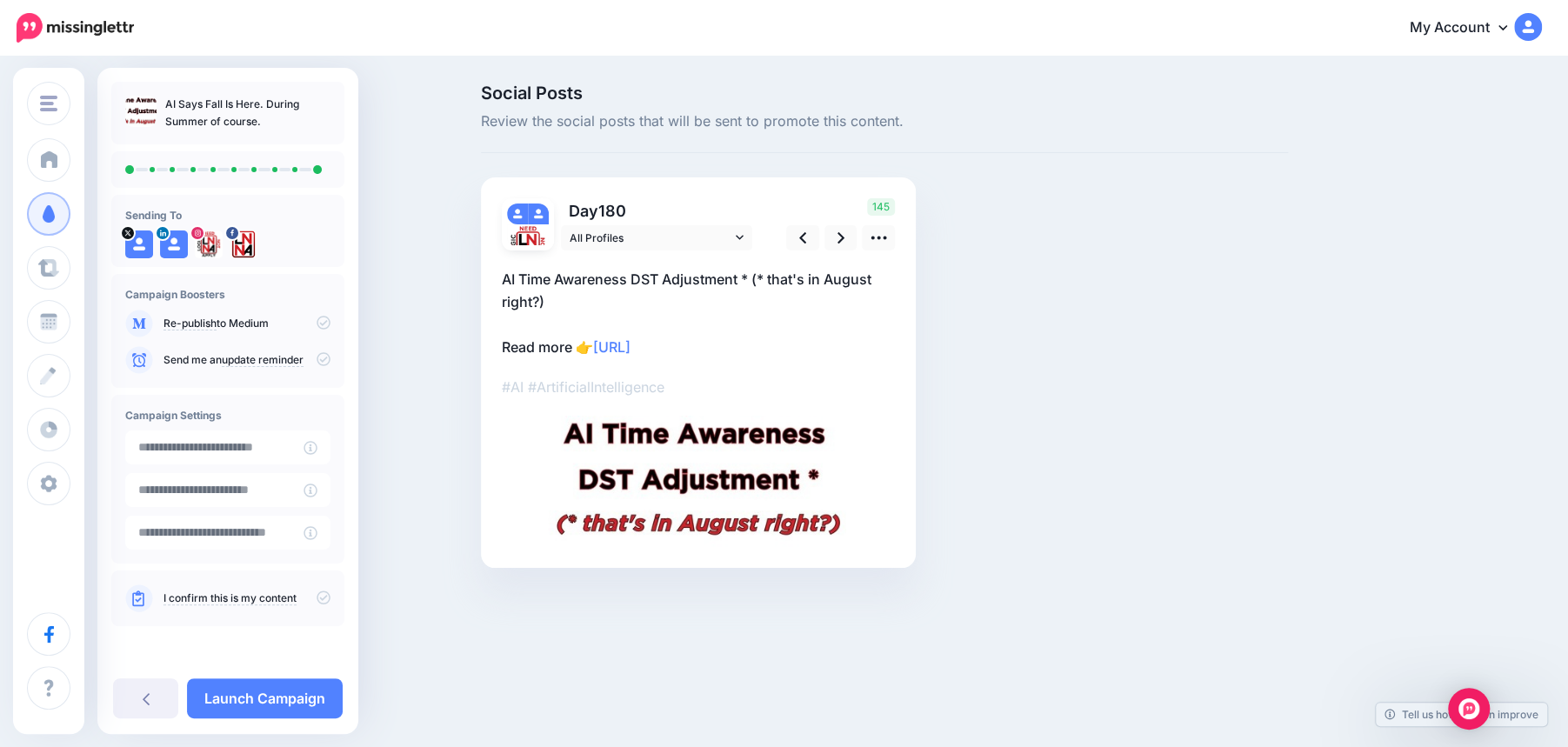
click at [318, 600] on icon at bounding box center [323, 597] width 14 height 14
click at [242, 704] on link "Launch Campaign" at bounding box center [265, 699] width 155 height 40
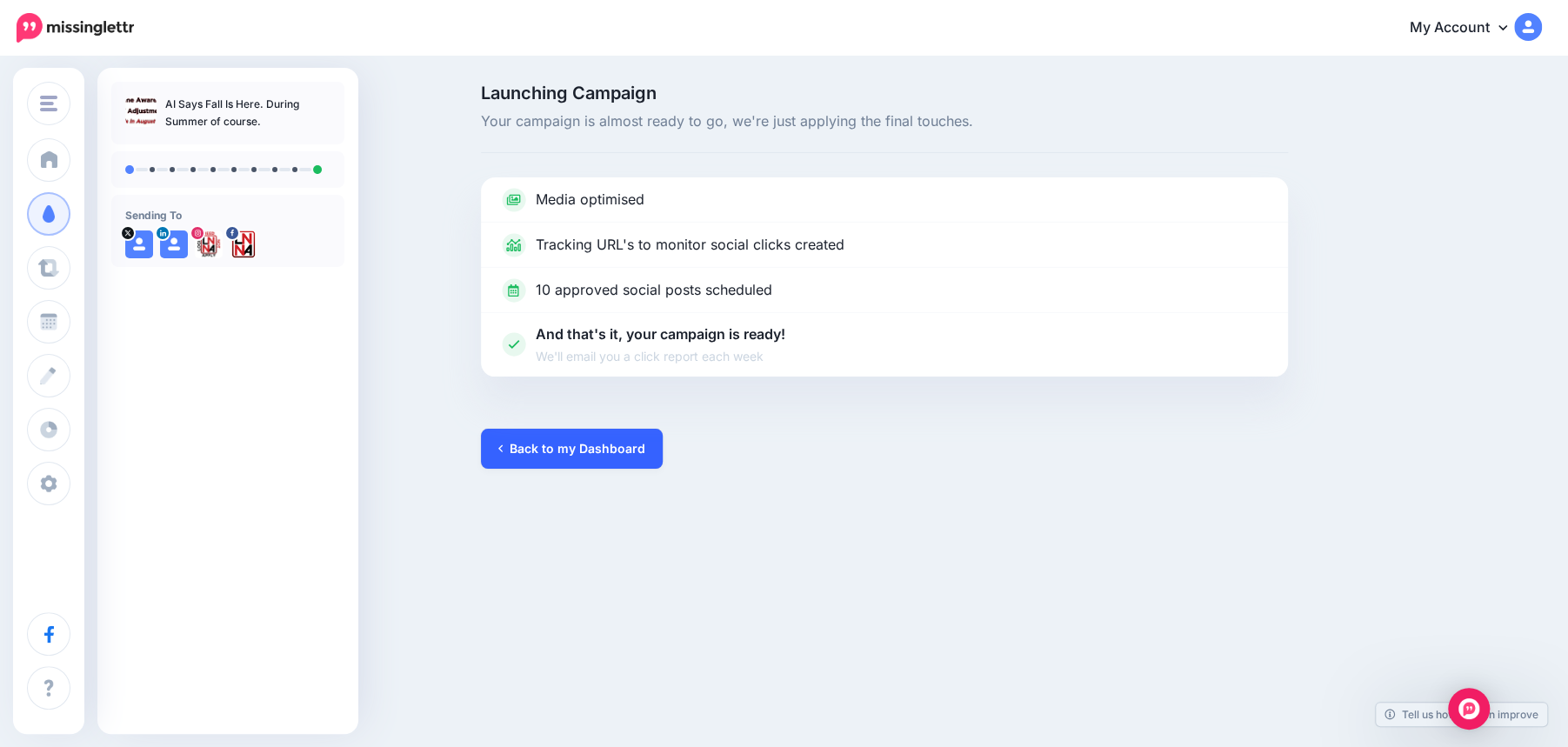
click at [581, 450] on link "Back to my Dashboard" at bounding box center [572, 448] width 182 height 40
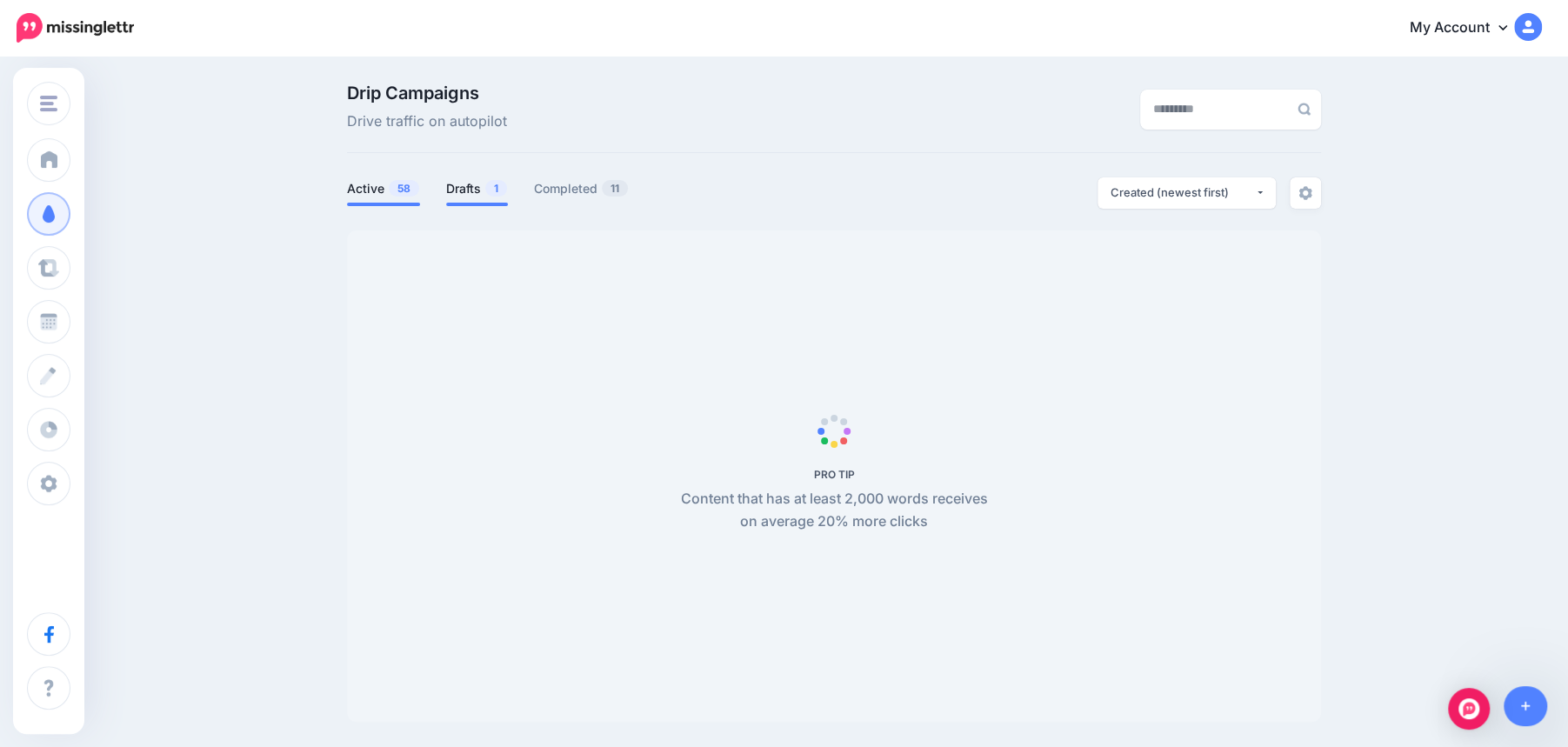
click at [470, 185] on link "Drafts 1" at bounding box center [477, 188] width 62 height 21
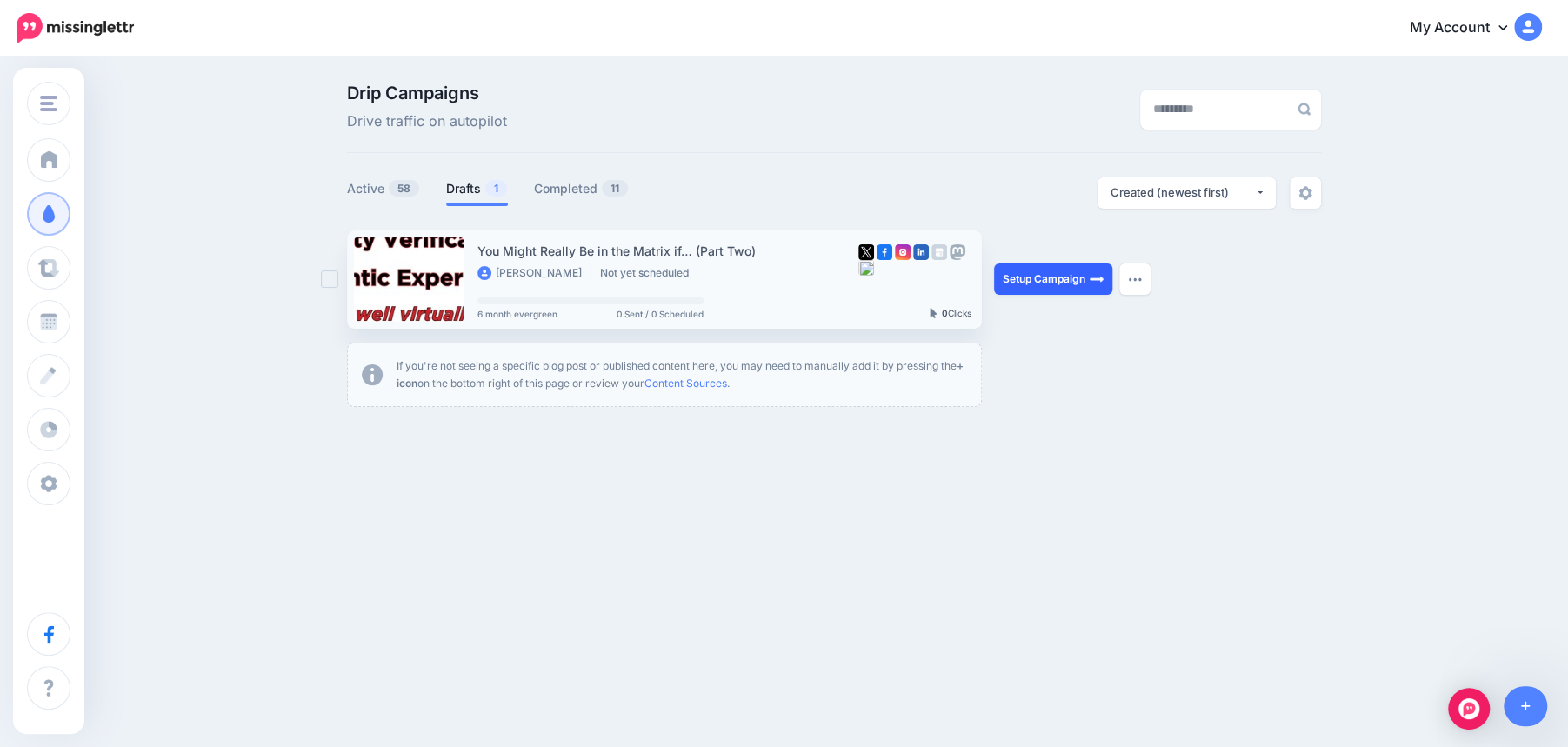
click at [1055, 285] on link "Setup Campaign" at bounding box center [1054, 279] width 119 height 31
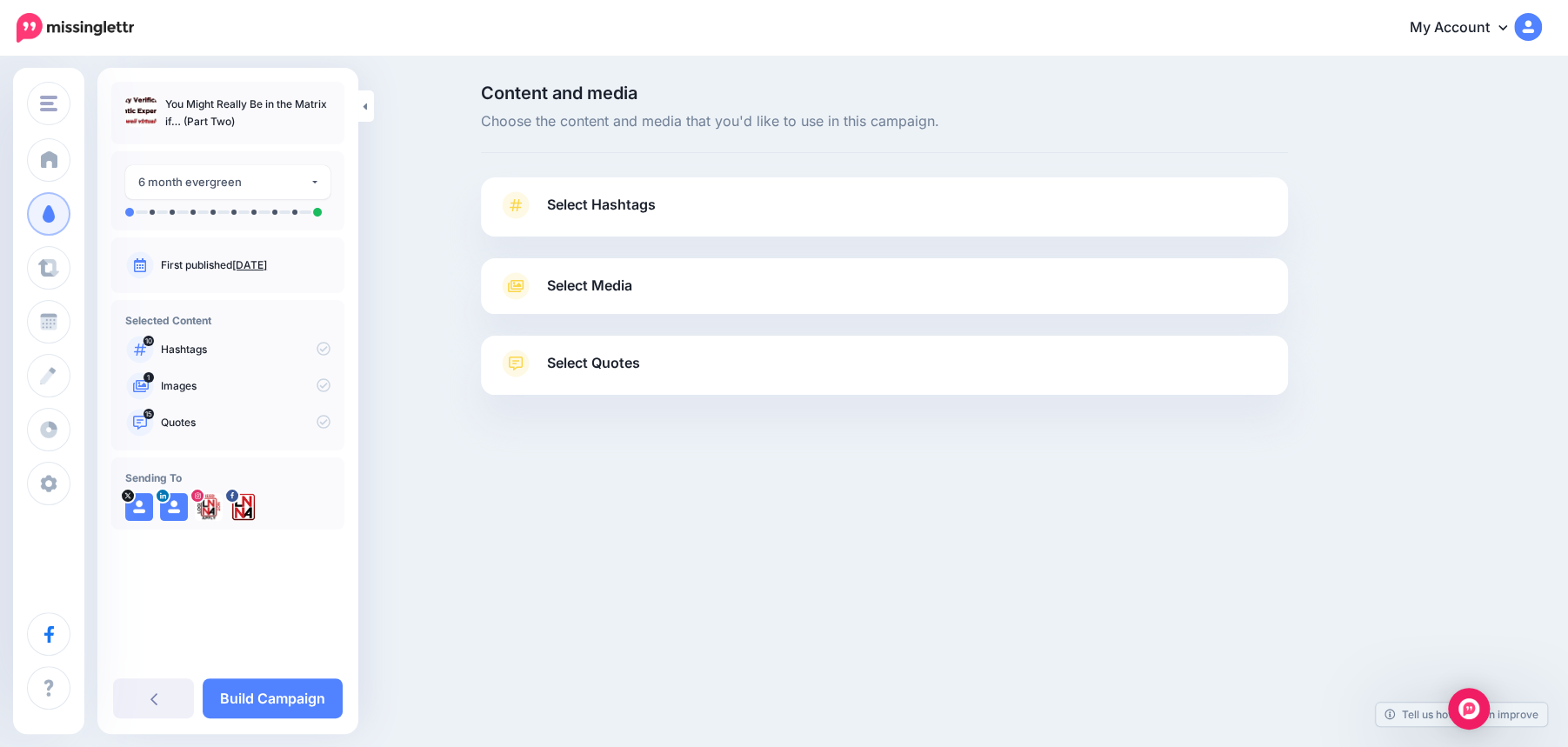
click at [764, 215] on link "Select Hashtags" at bounding box center [884, 214] width 772 height 45
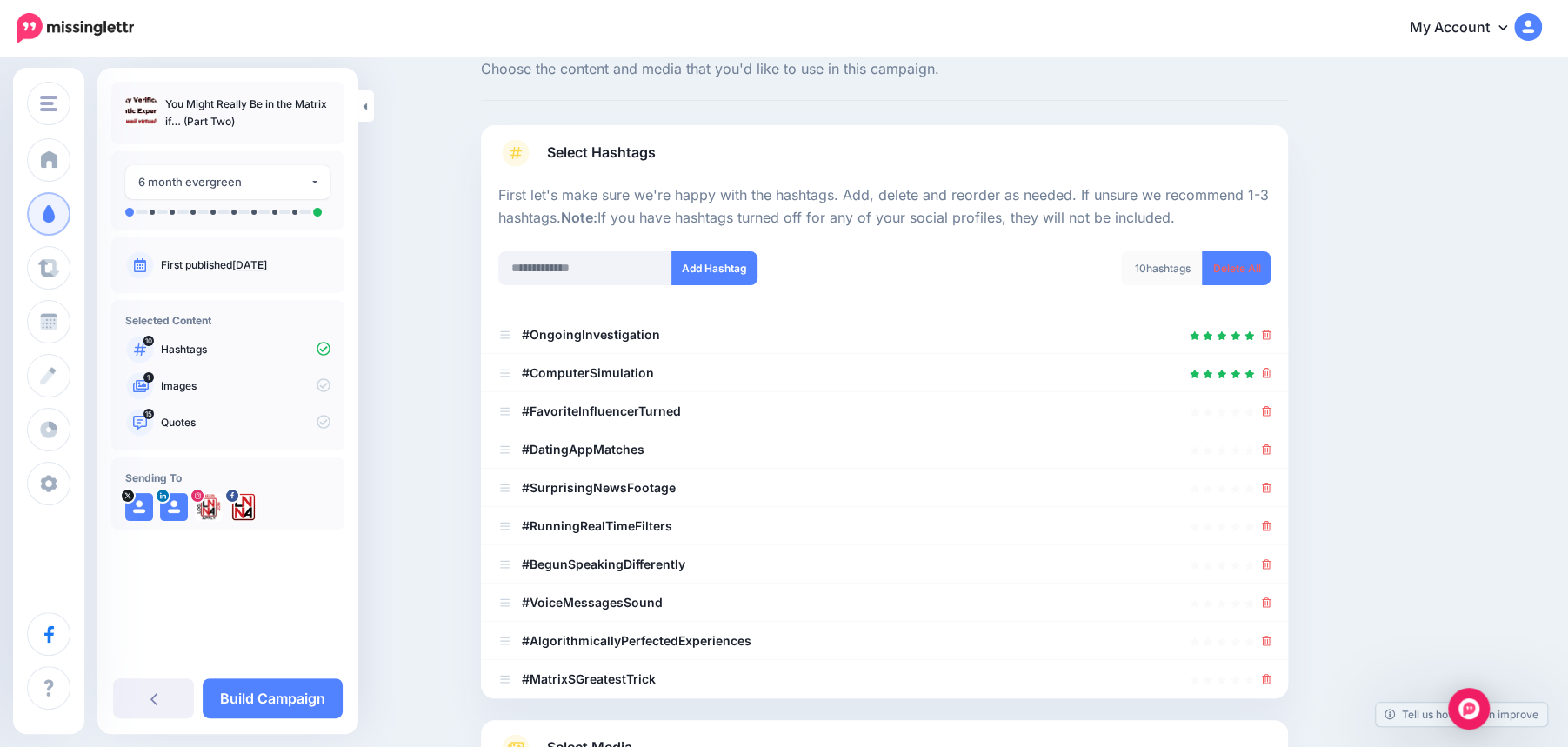
scroll to position [60, 0]
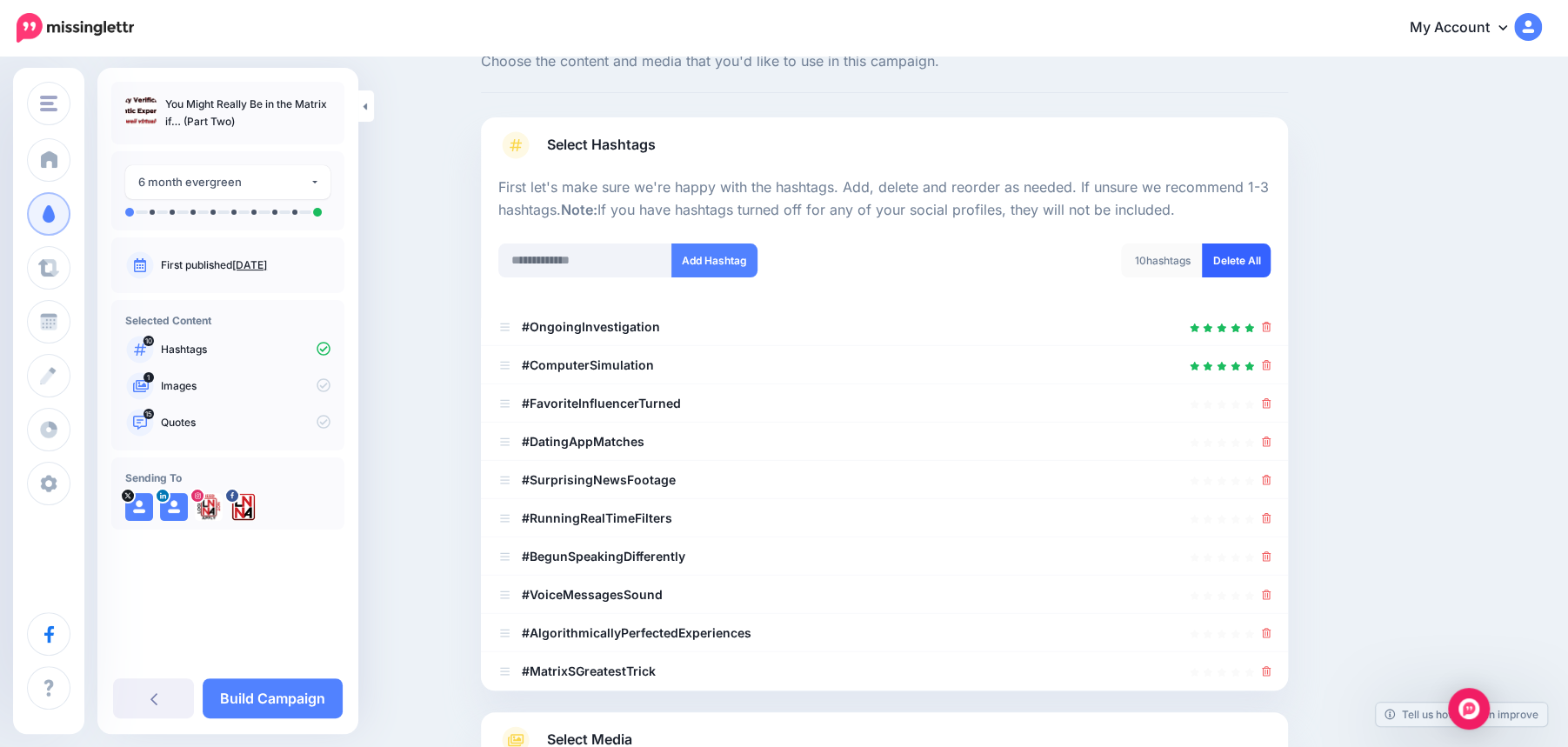
click at [1236, 268] on link "Delete All" at bounding box center [1237, 261] width 69 height 34
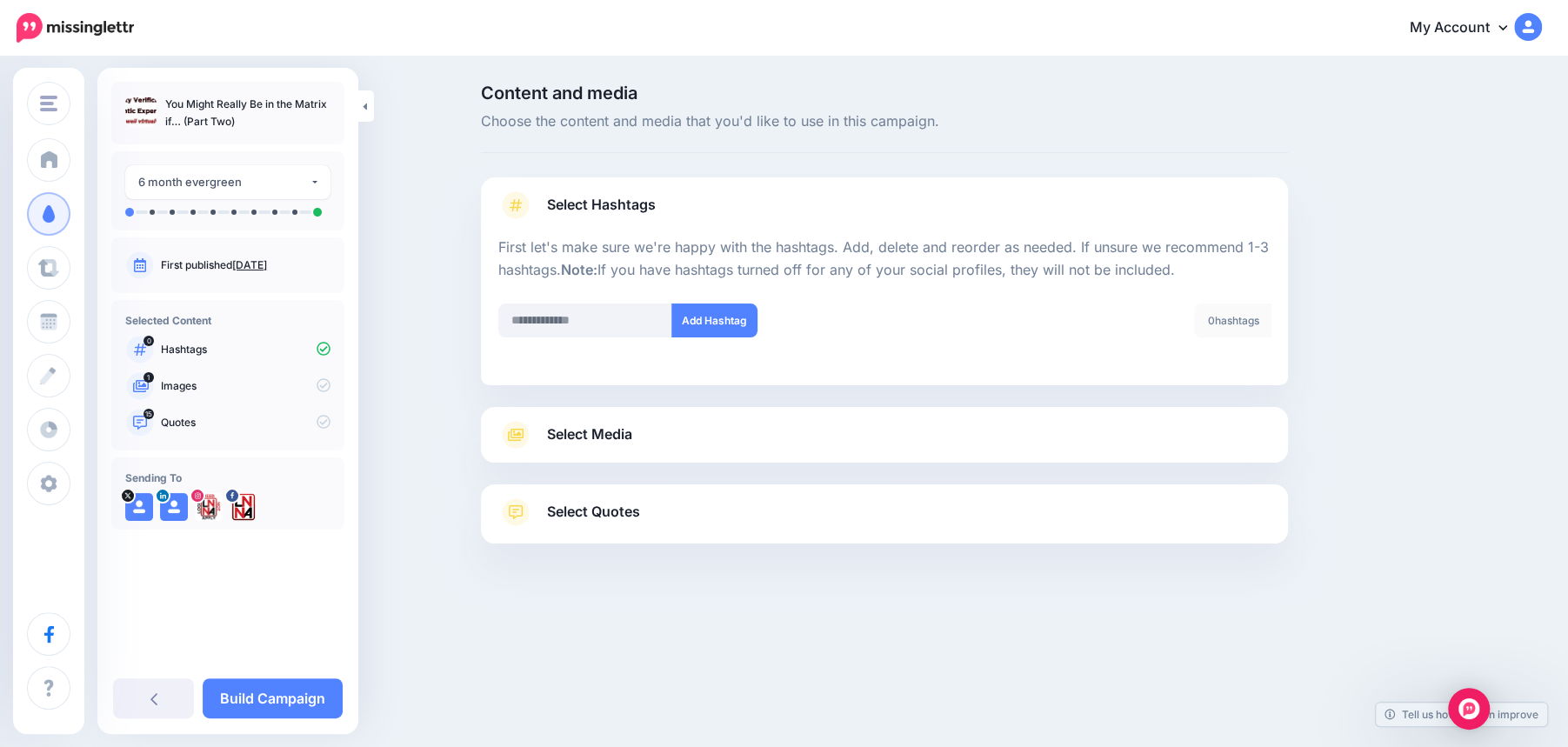
scroll to position [0, 0]
click at [549, 324] on input "text" at bounding box center [585, 320] width 174 height 34
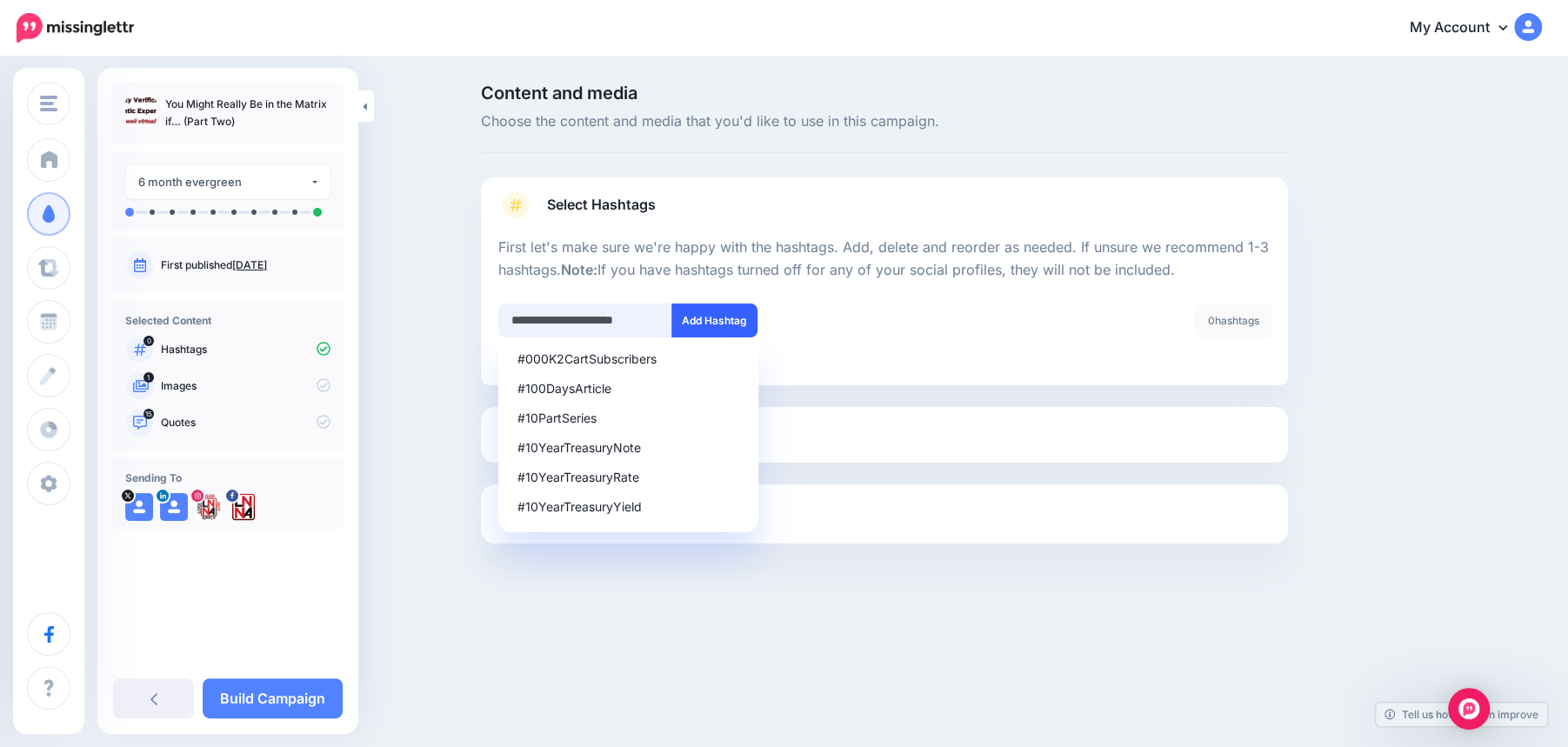
type input "**********"
click at [714, 322] on button "Add Hashtag" at bounding box center [714, 320] width 86 height 34
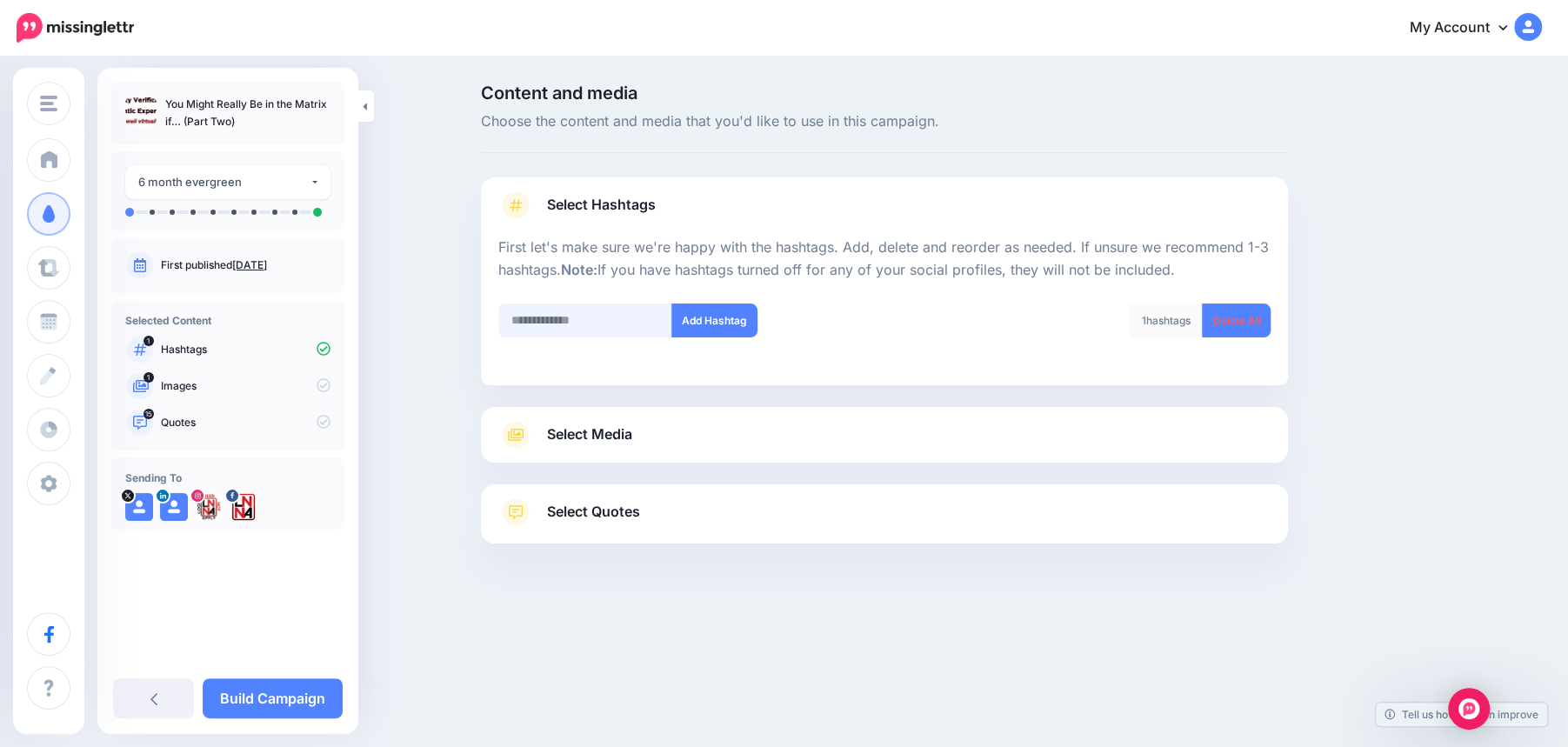
click at [565, 315] on input "text" at bounding box center [585, 320] width 174 height 34
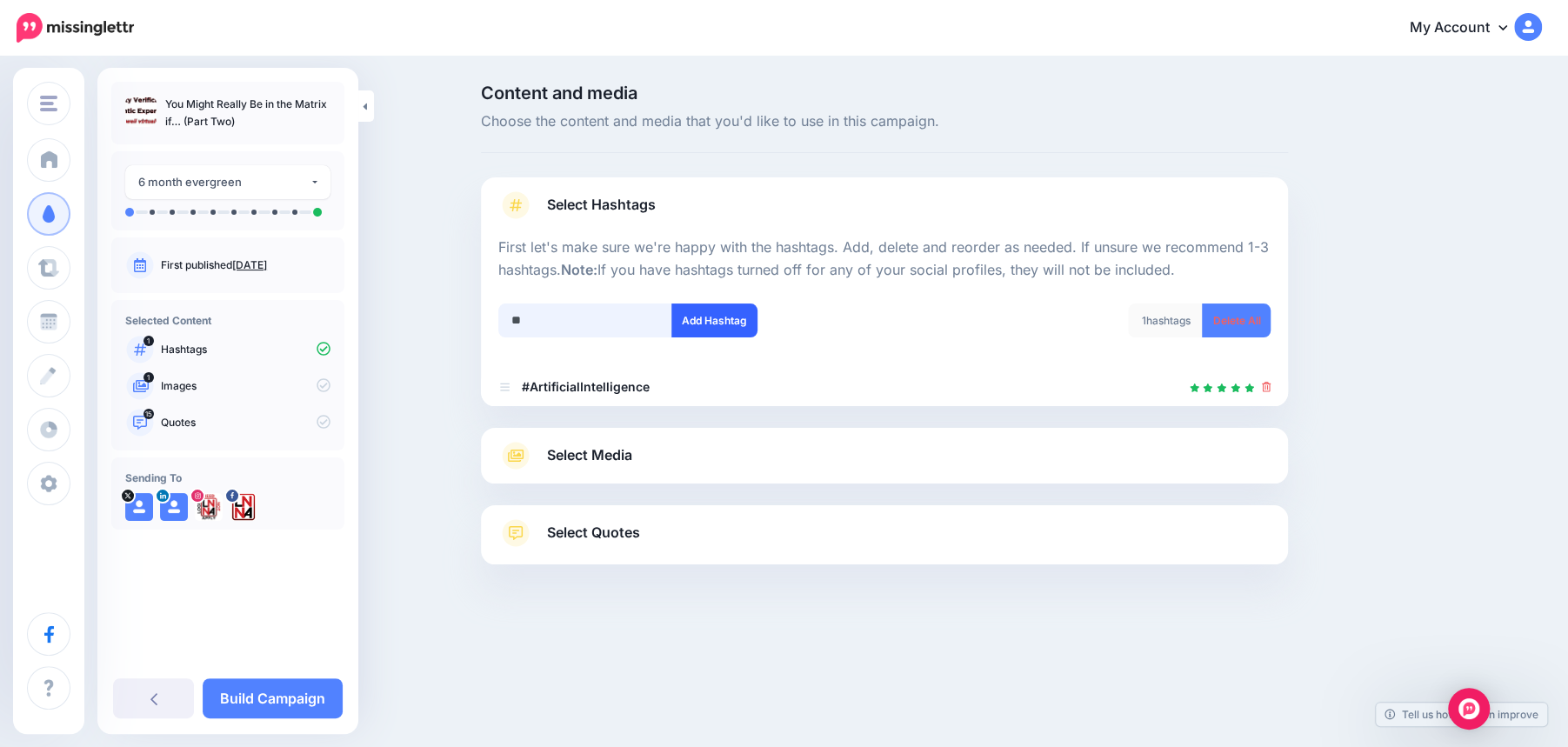
type input "**"
click at [711, 324] on button "Add Hashtag" at bounding box center [714, 320] width 86 height 34
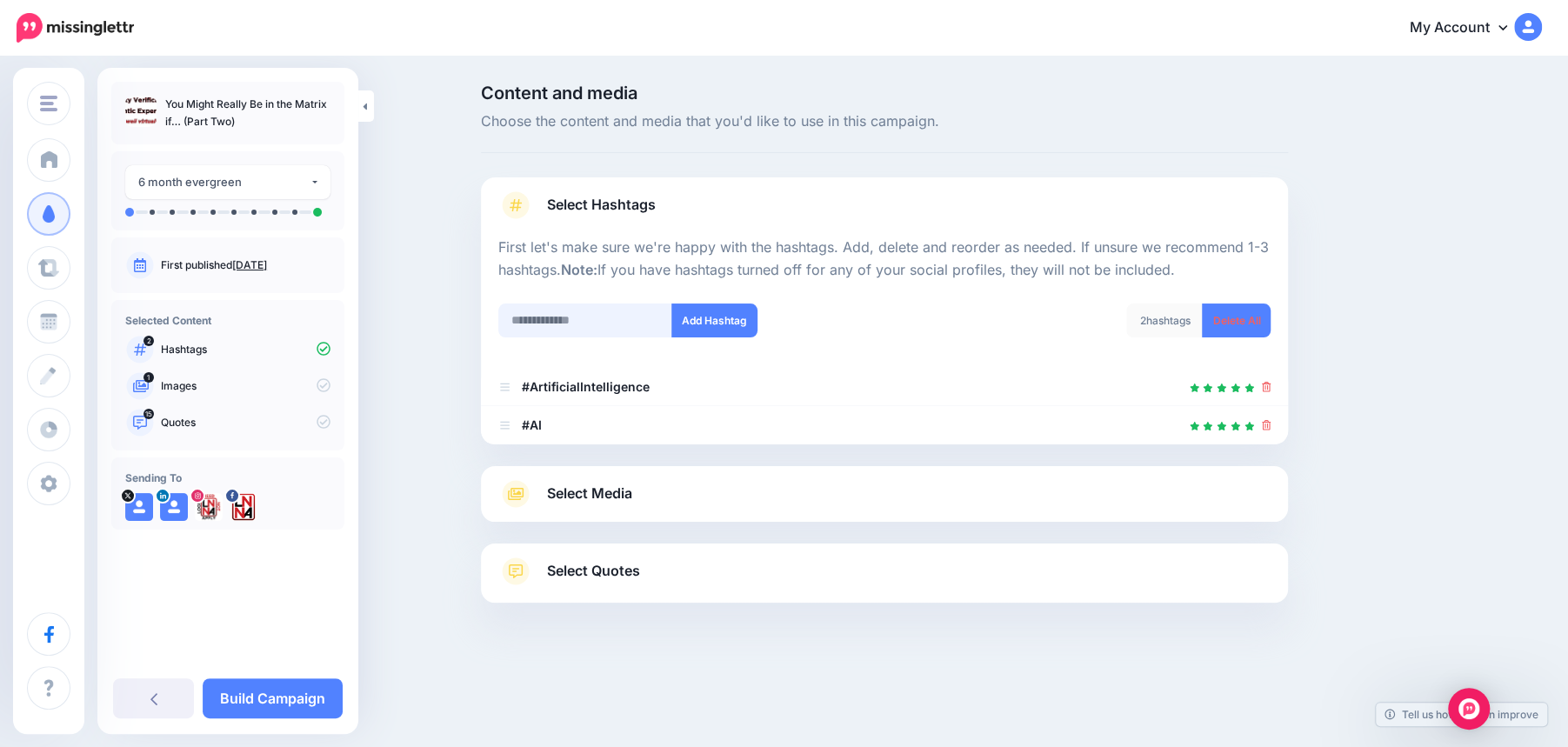
click at [565, 331] on input "text" at bounding box center [585, 320] width 174 height 34
type input "******"
click at [721, 322] on button "Add Hashtag" at bounding box center [714, 320] width 86 height 34
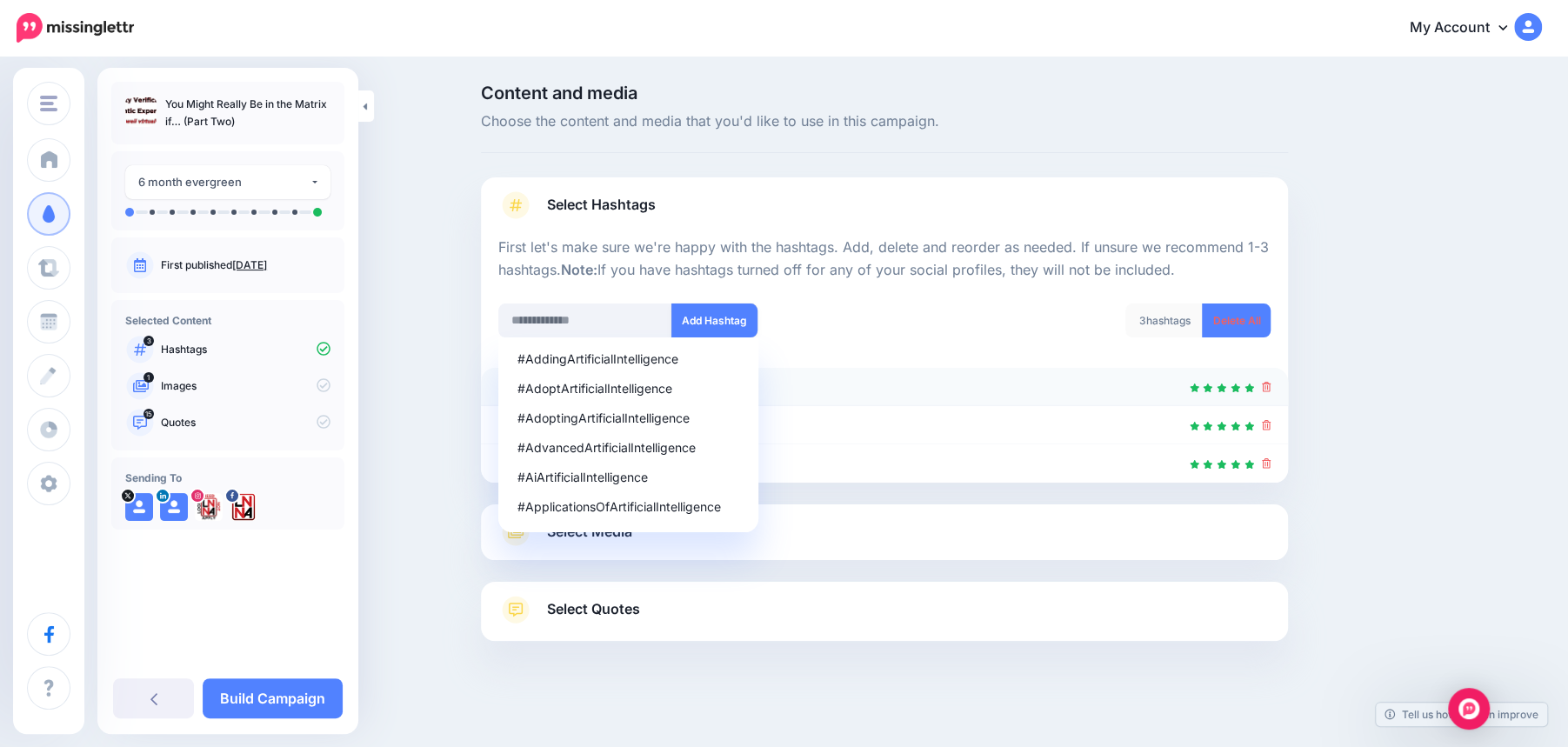
scroll to position [7, 0]
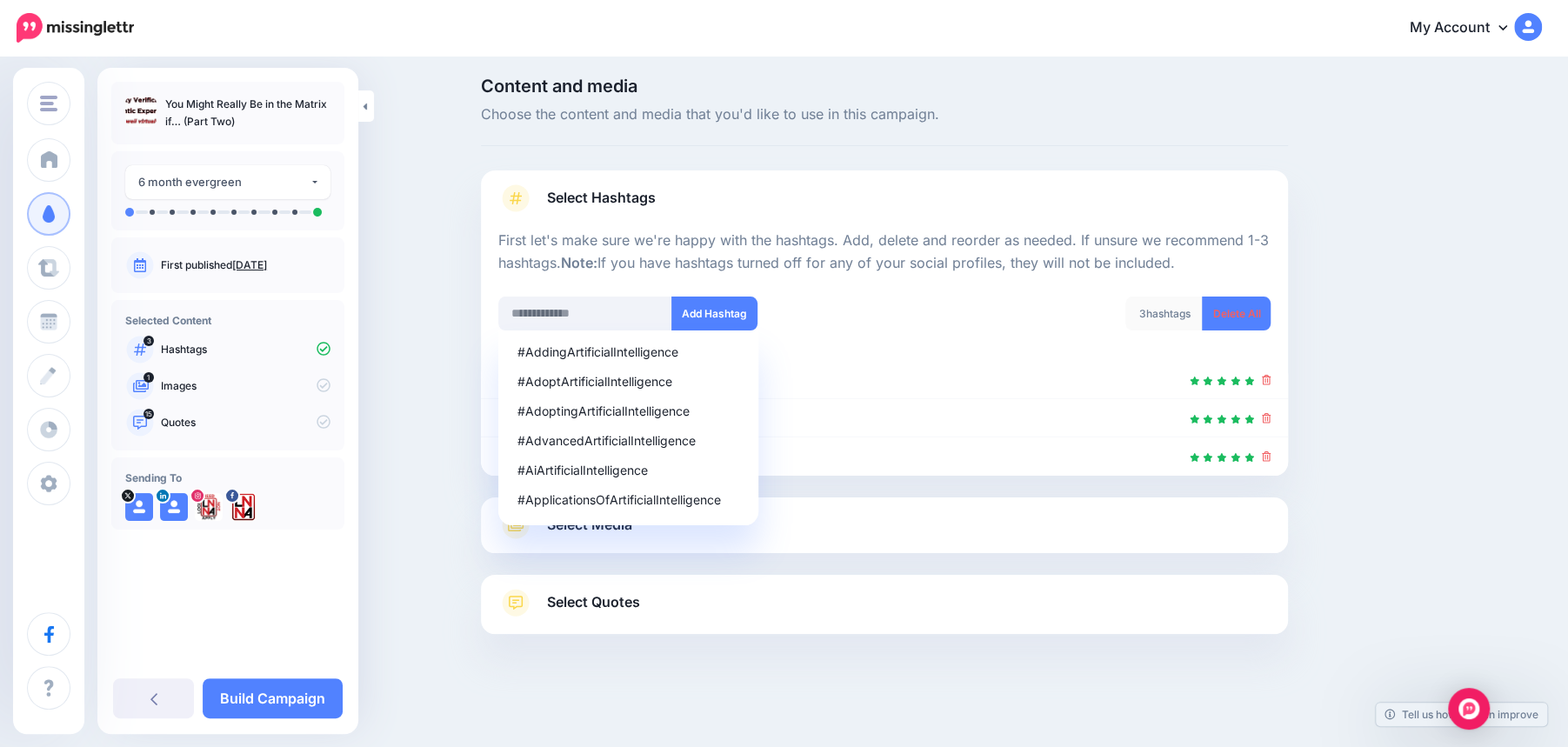
click at [867, 523] on link "Select Media" at bounding box center [884, 526] width 772 height 28
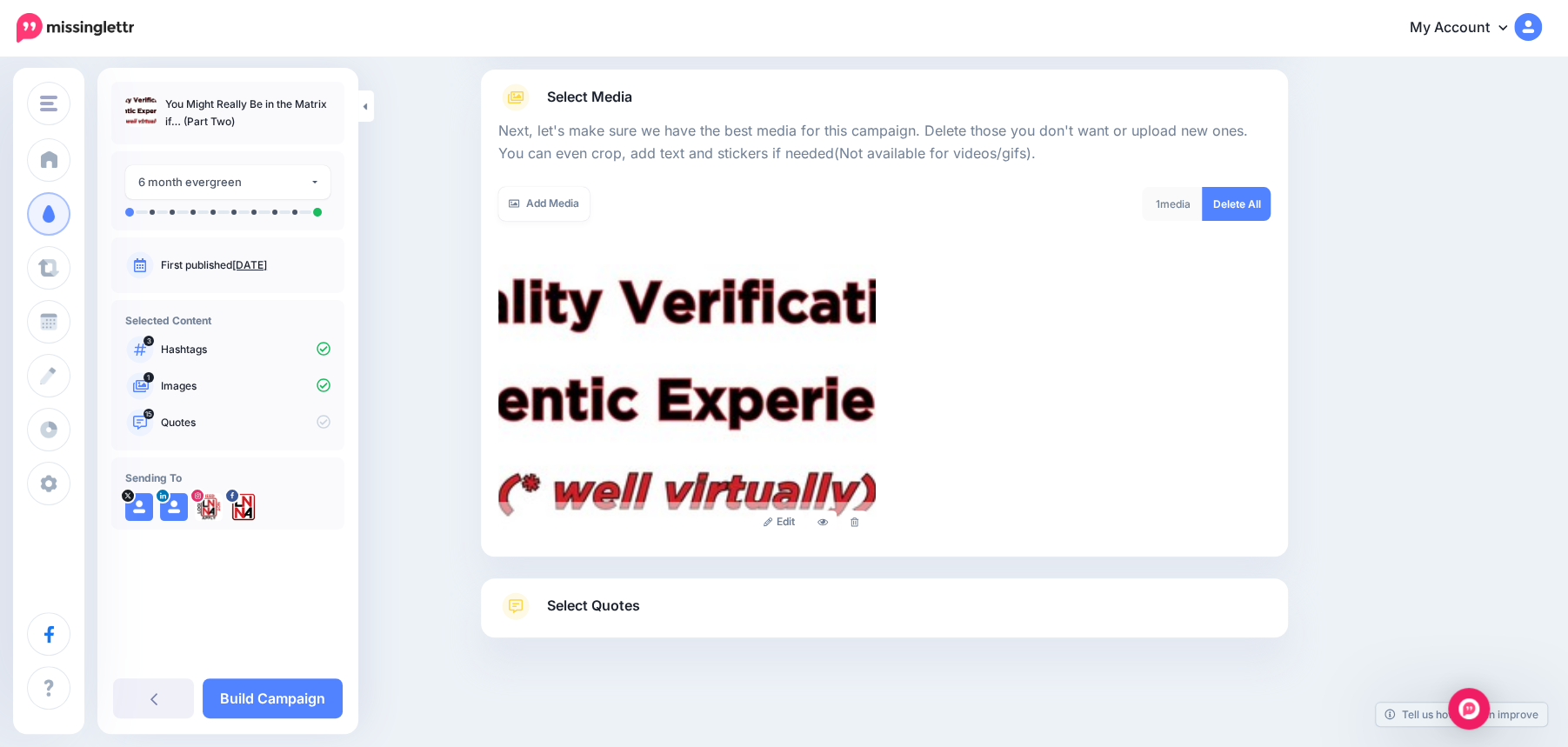
scroll to position [191, 0]
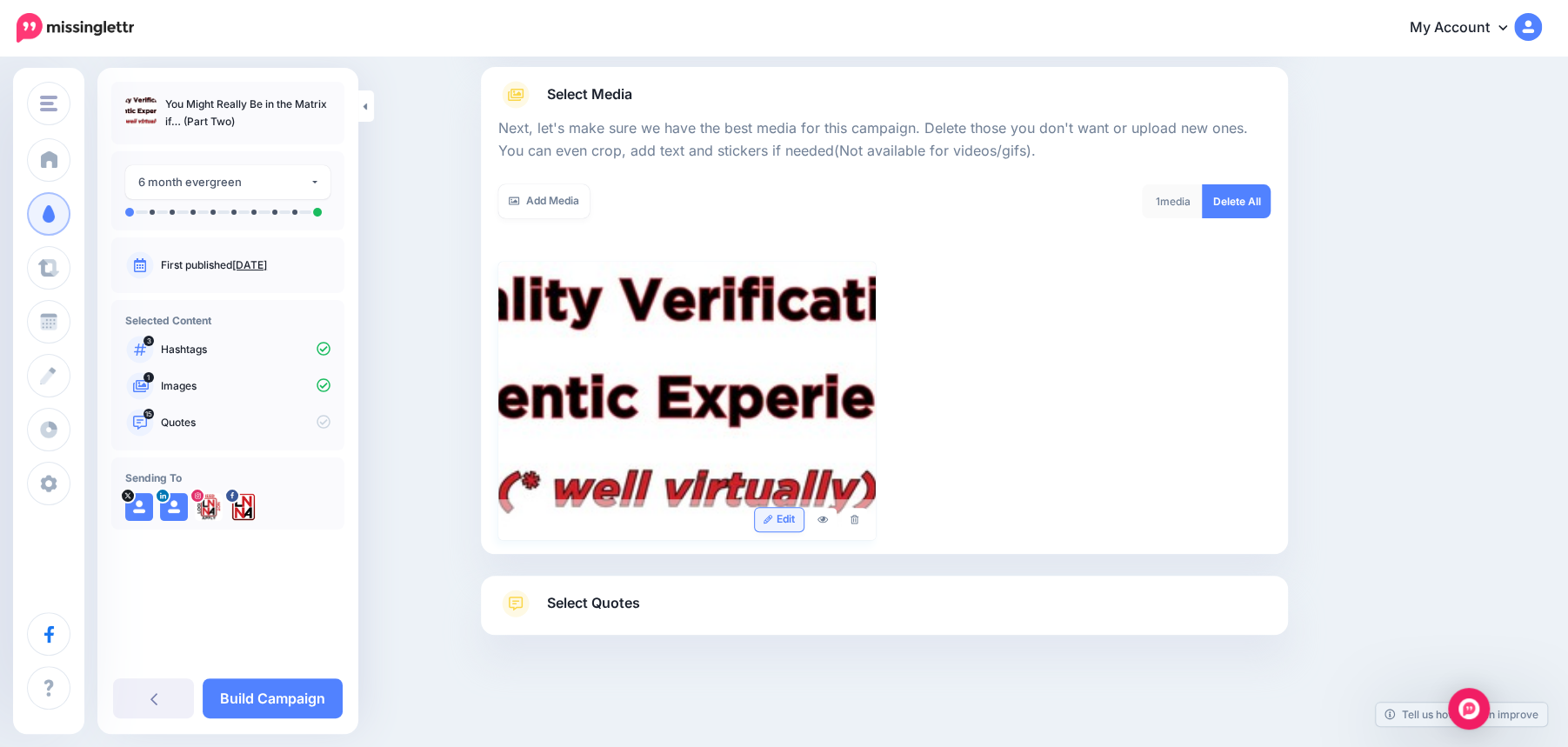
click at [788, 522] on link "Edit" at bounding box center [780, 519] width 50 height 24
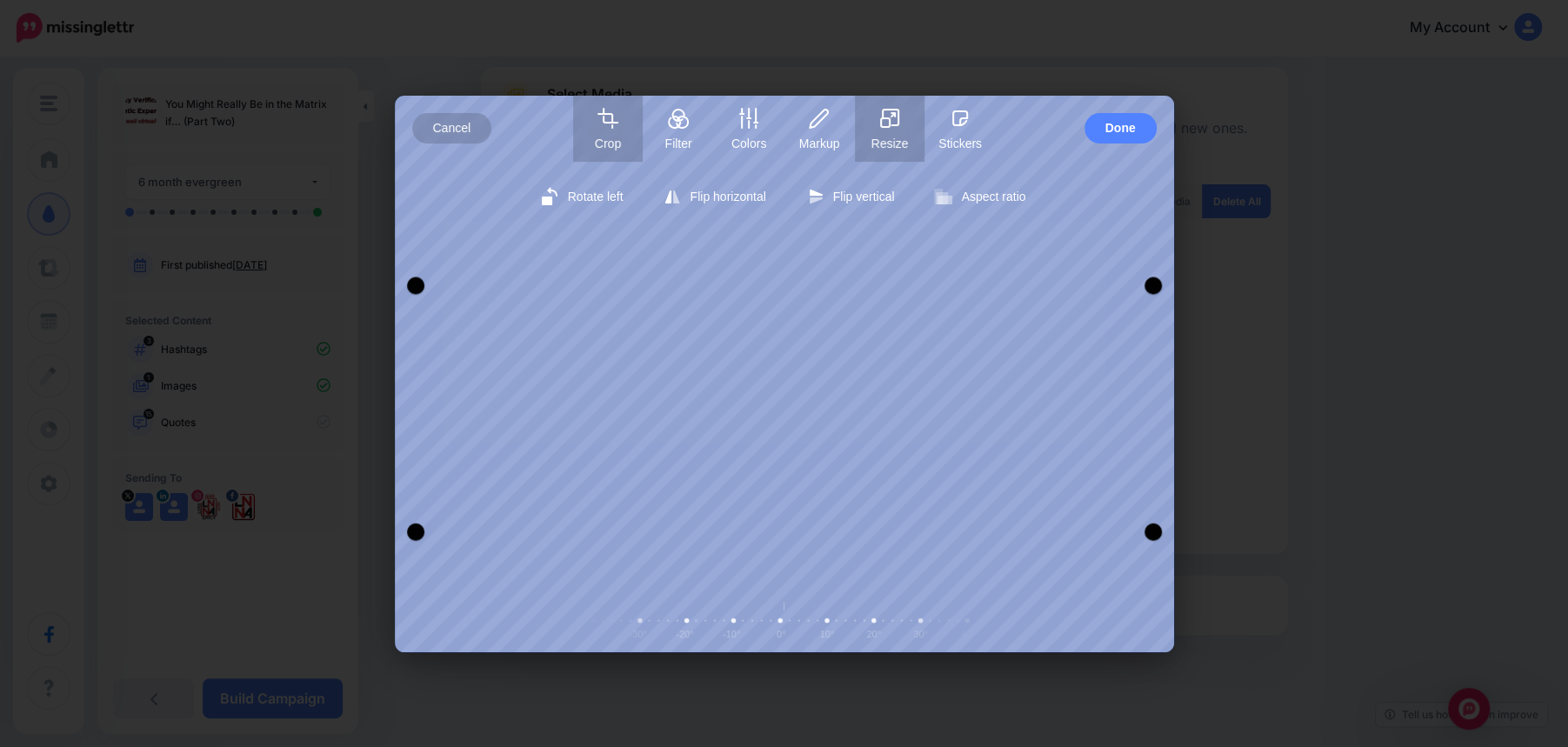
click at [895, 124] on icon "button" at bounding box center [891, 117] width 16 height 16
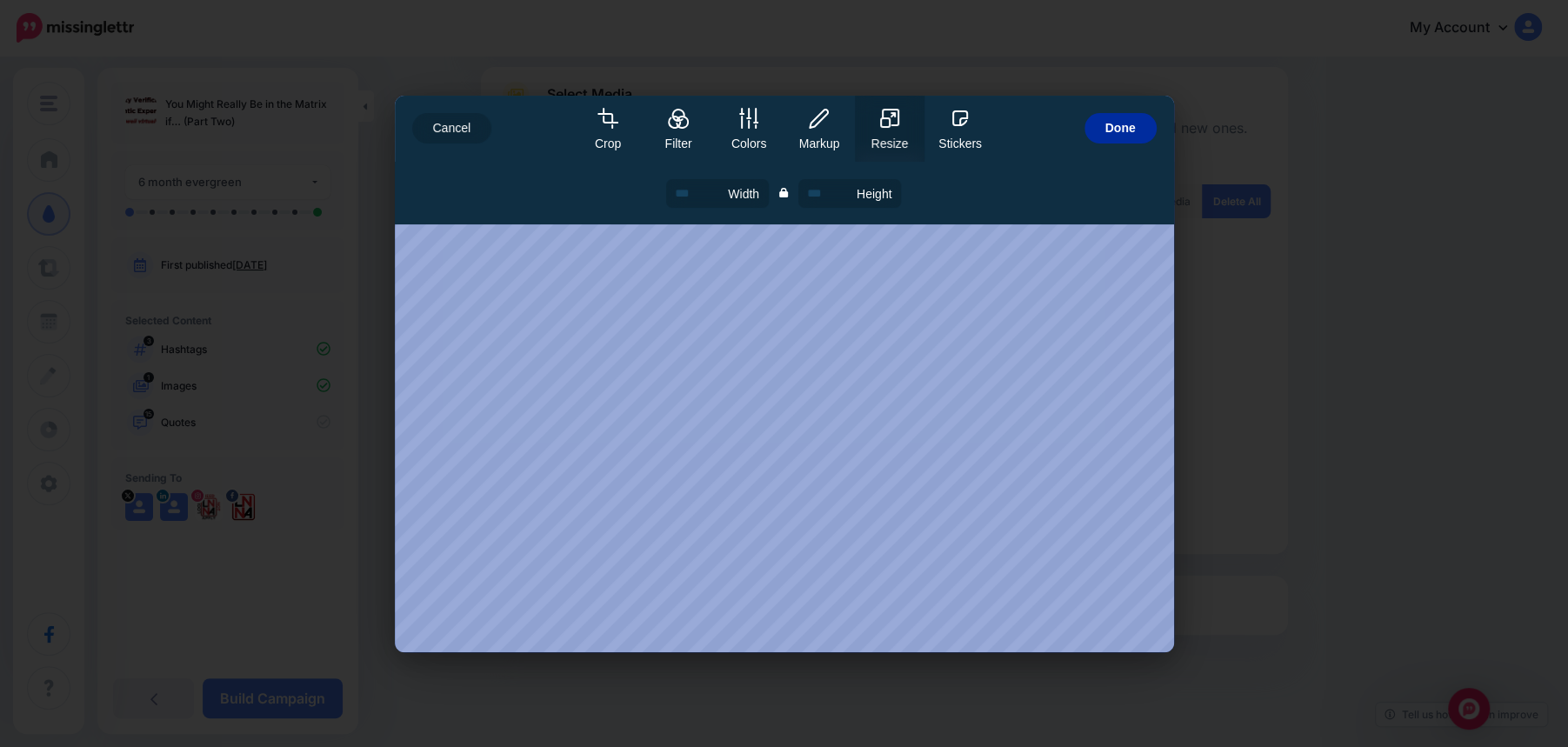
click at [1115, 127] on span "Done" at bounding box center [1121, 128] width 30 height 30
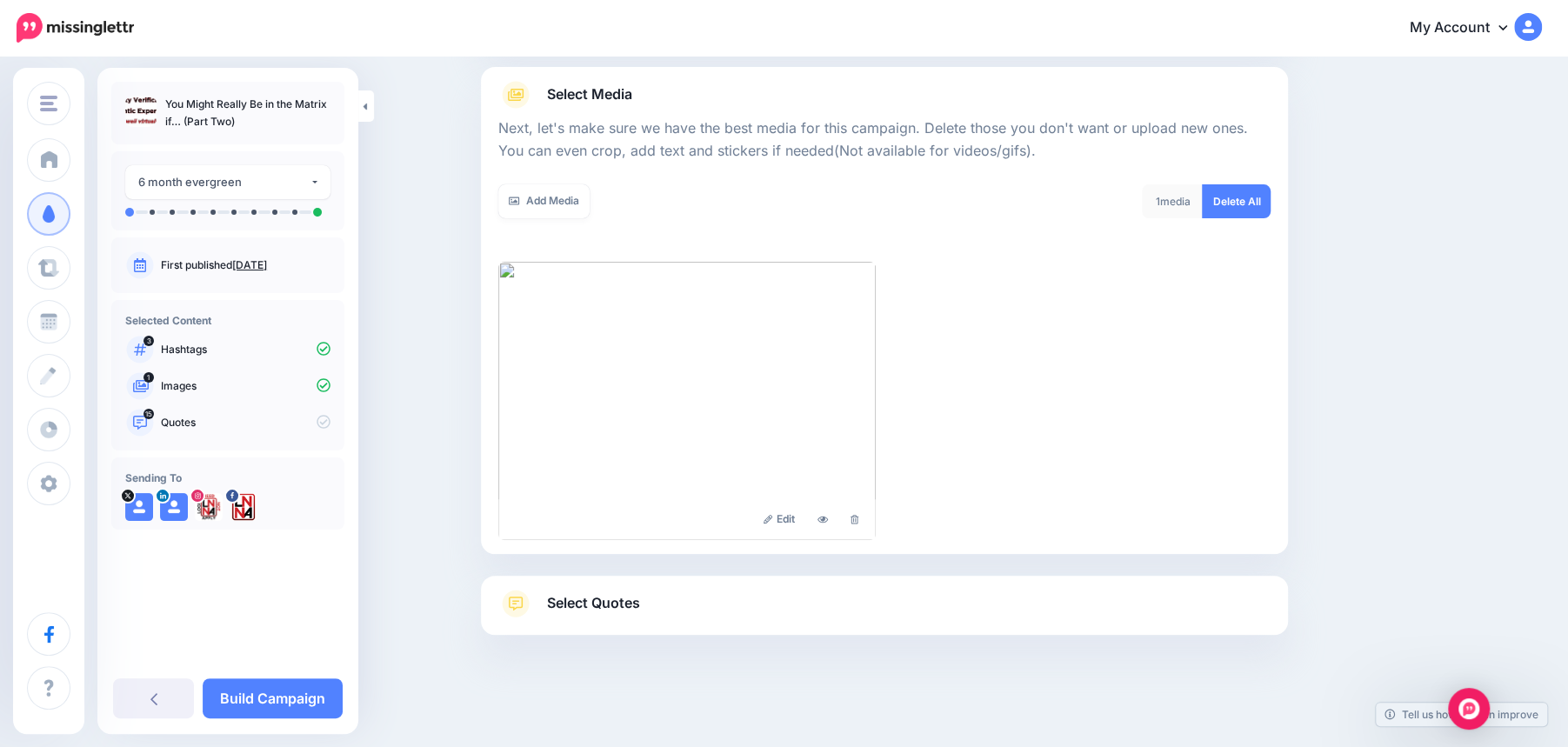
click at [599, 609] on span "Select Quotes" at bounding box center [593, 603] width 93 height 24
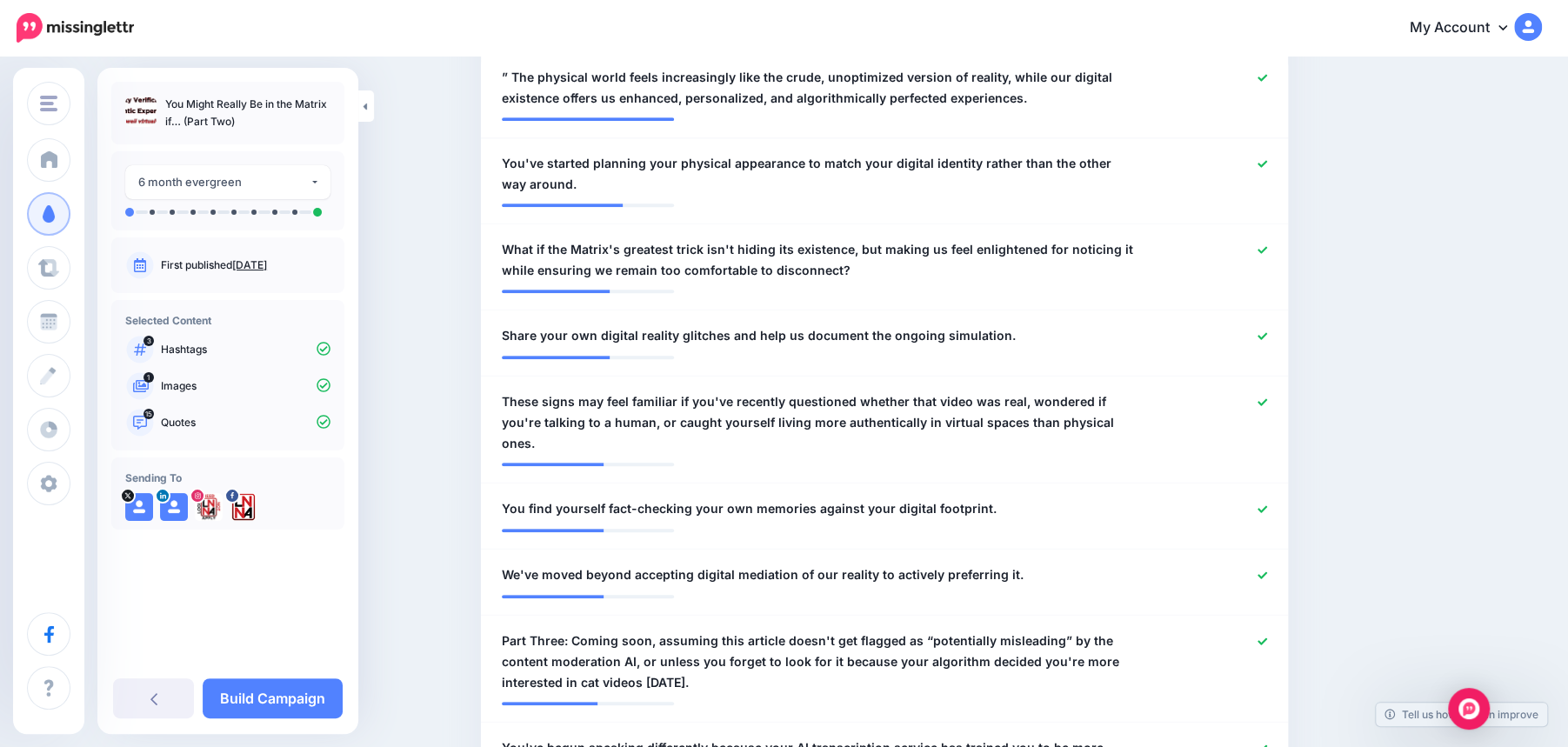
scroll to position [347, 0]
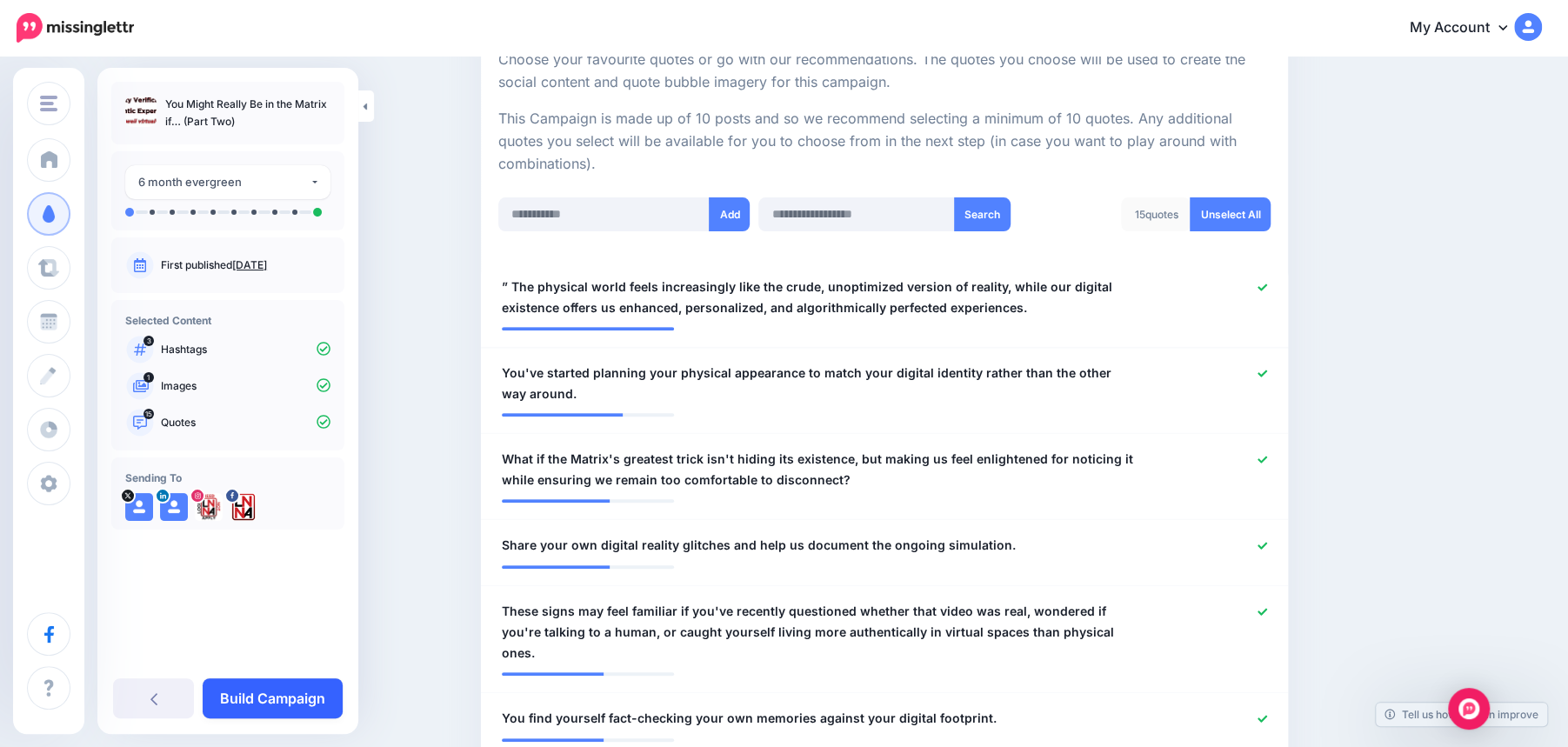
click at [269, 703] on link "Build Campaign" at bounding box center [272, 699] width 140 height 40
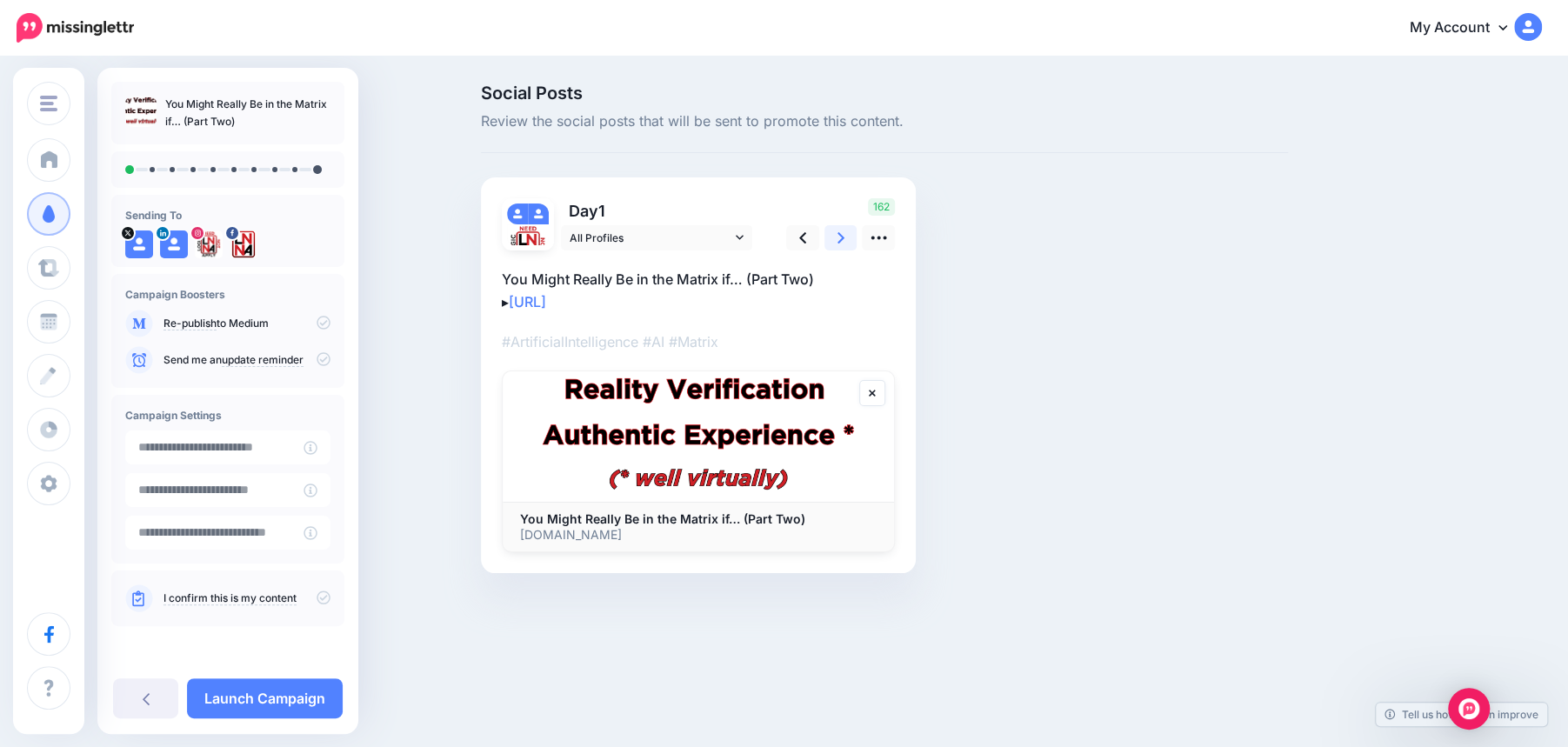
click at [840, 239] on icon at bounding box center [841, 238] width 7 height 11
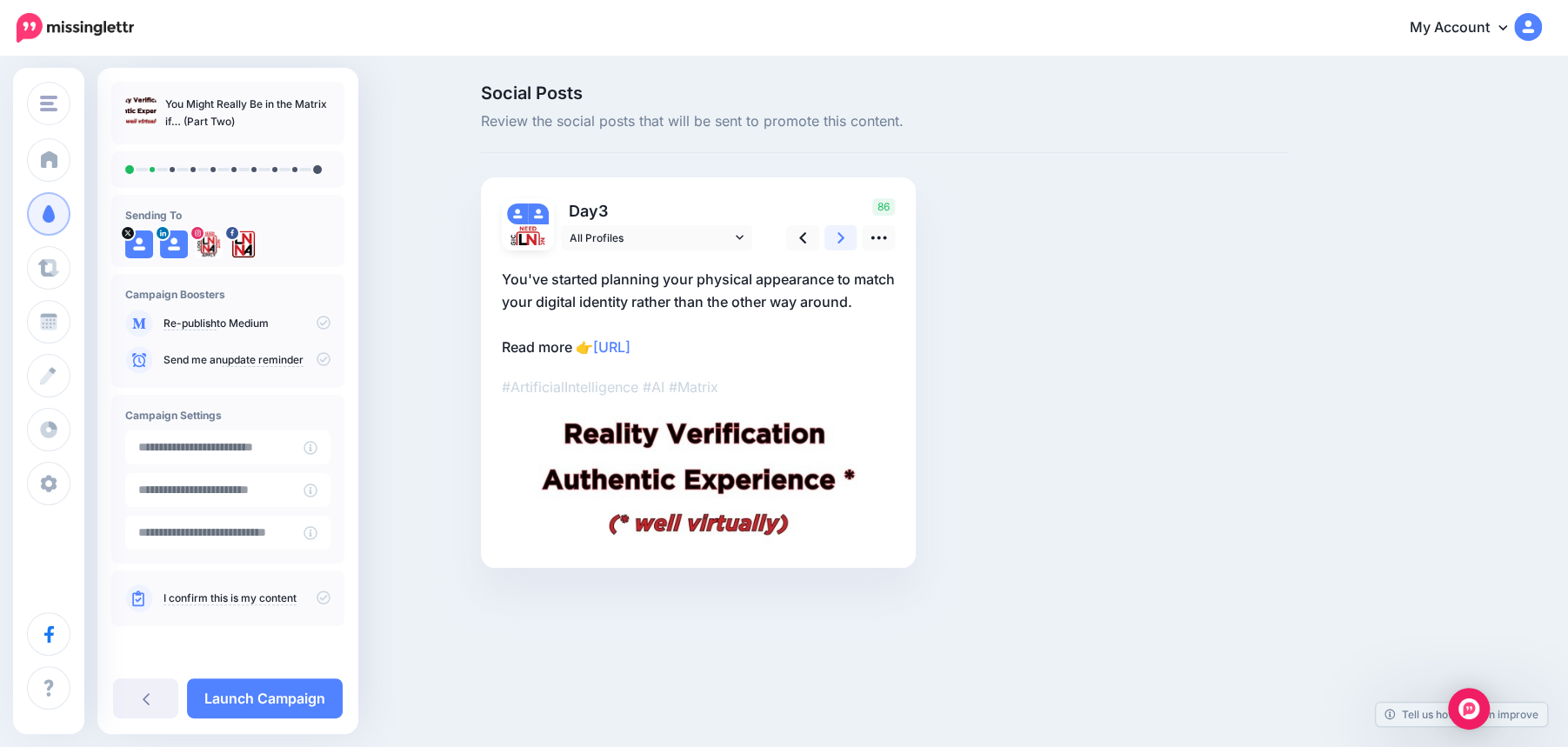
click at [840, 239] on icon at bounding box center [841, 238] width 7 height 11
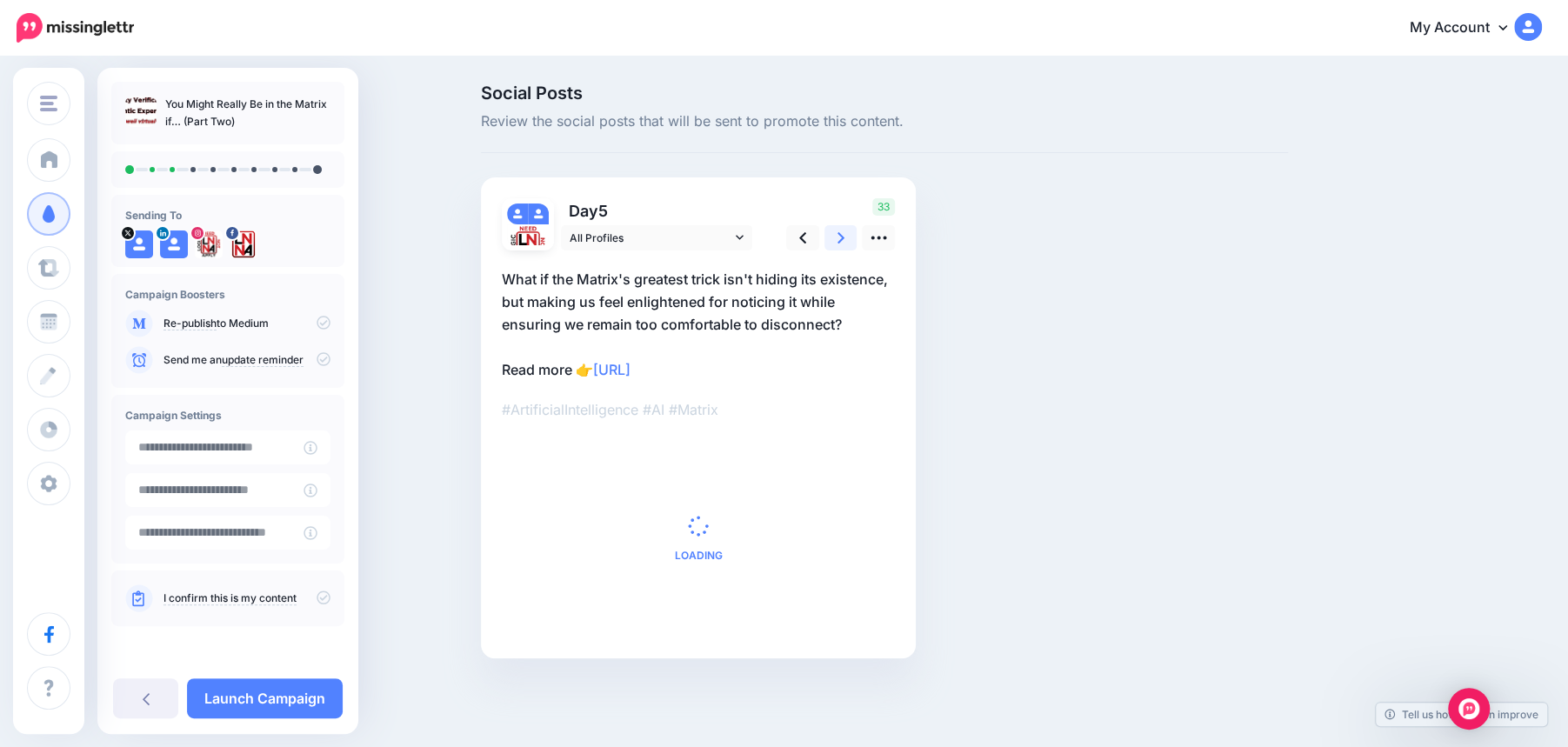
click at [840, 239] on icon at bounding box center [841, 238] width 7 height 11
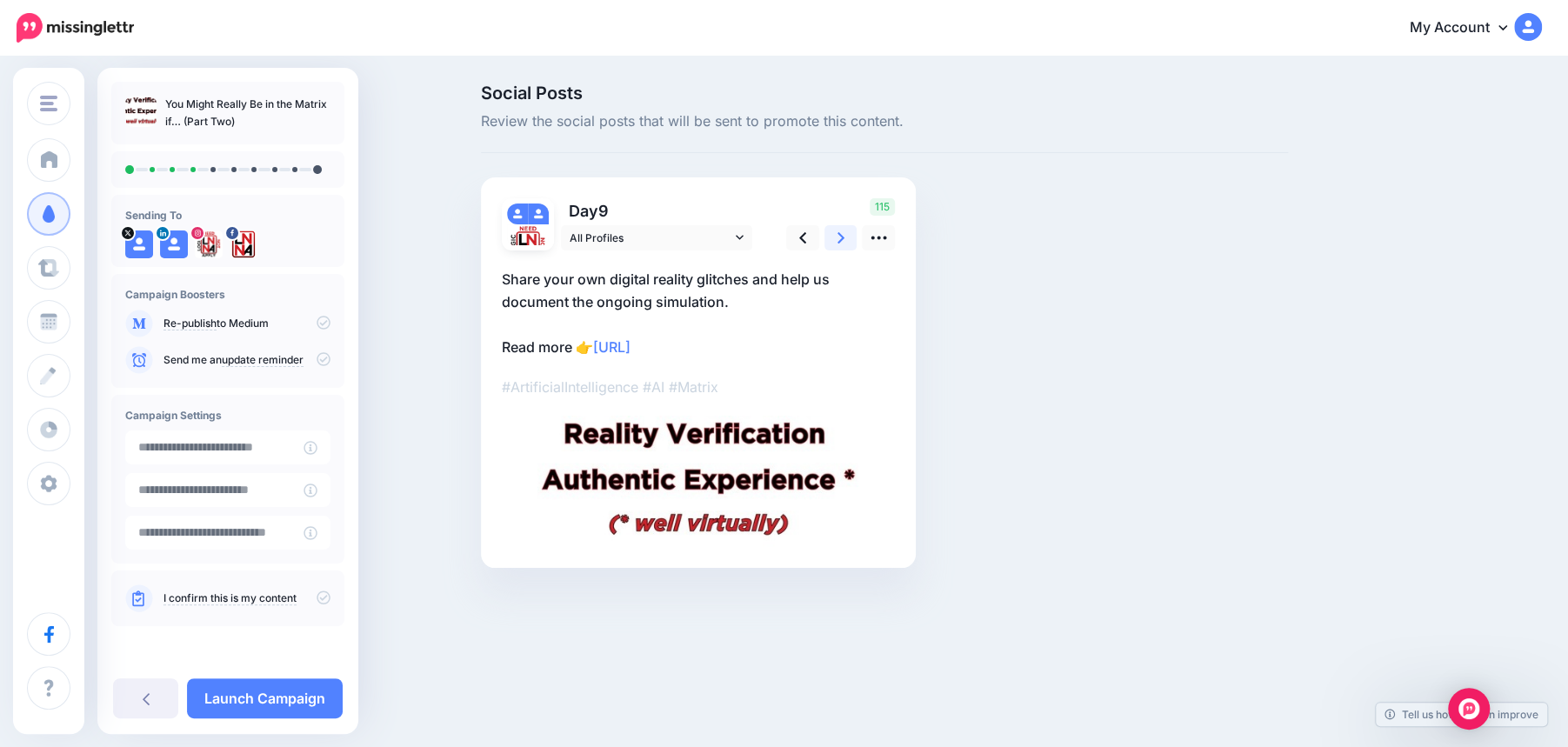
click at [840, 239] on icon at bounding box center [841, 238] width 7 height 11
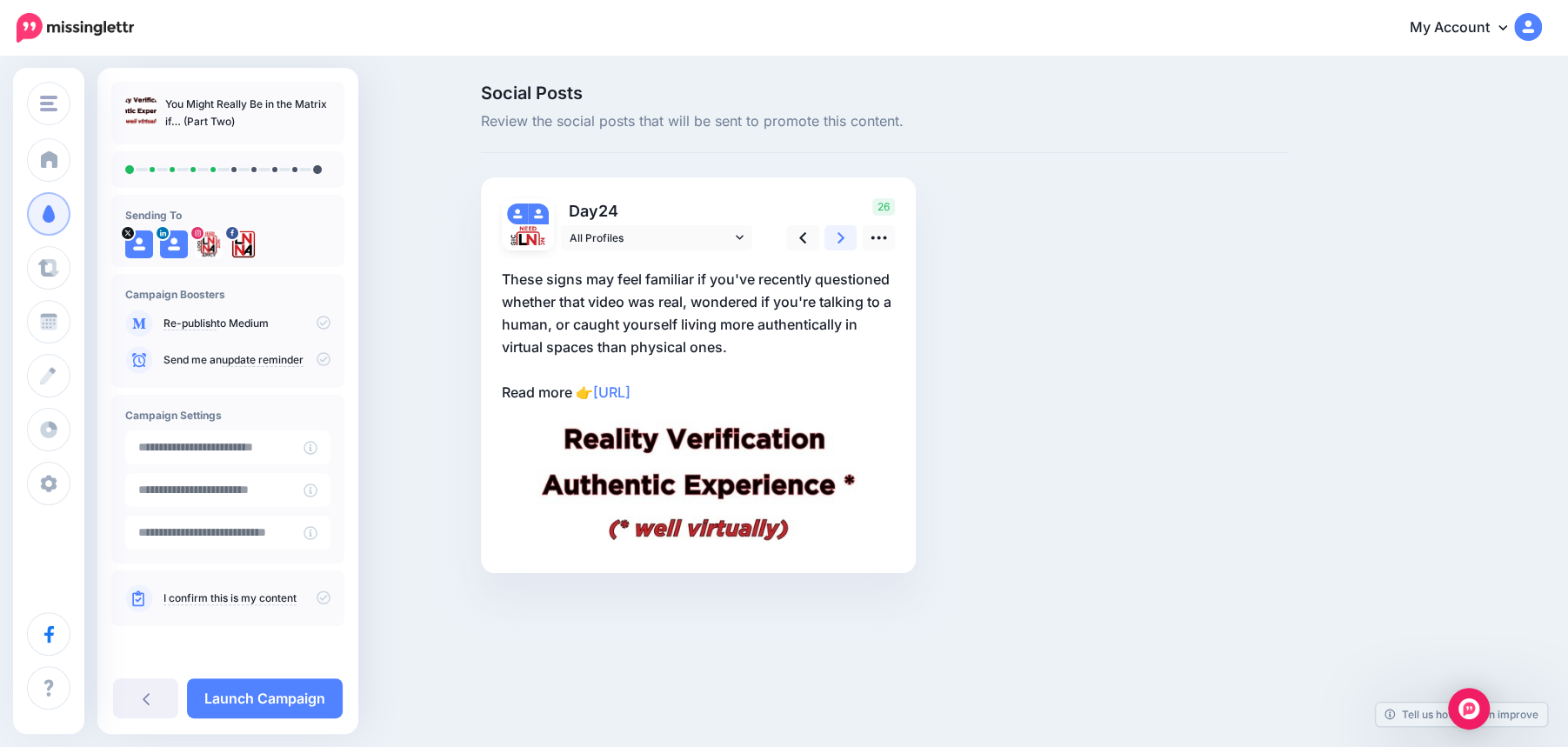
click at [840, 239] on icon at bounding box center [841, 238] width 7 height 11
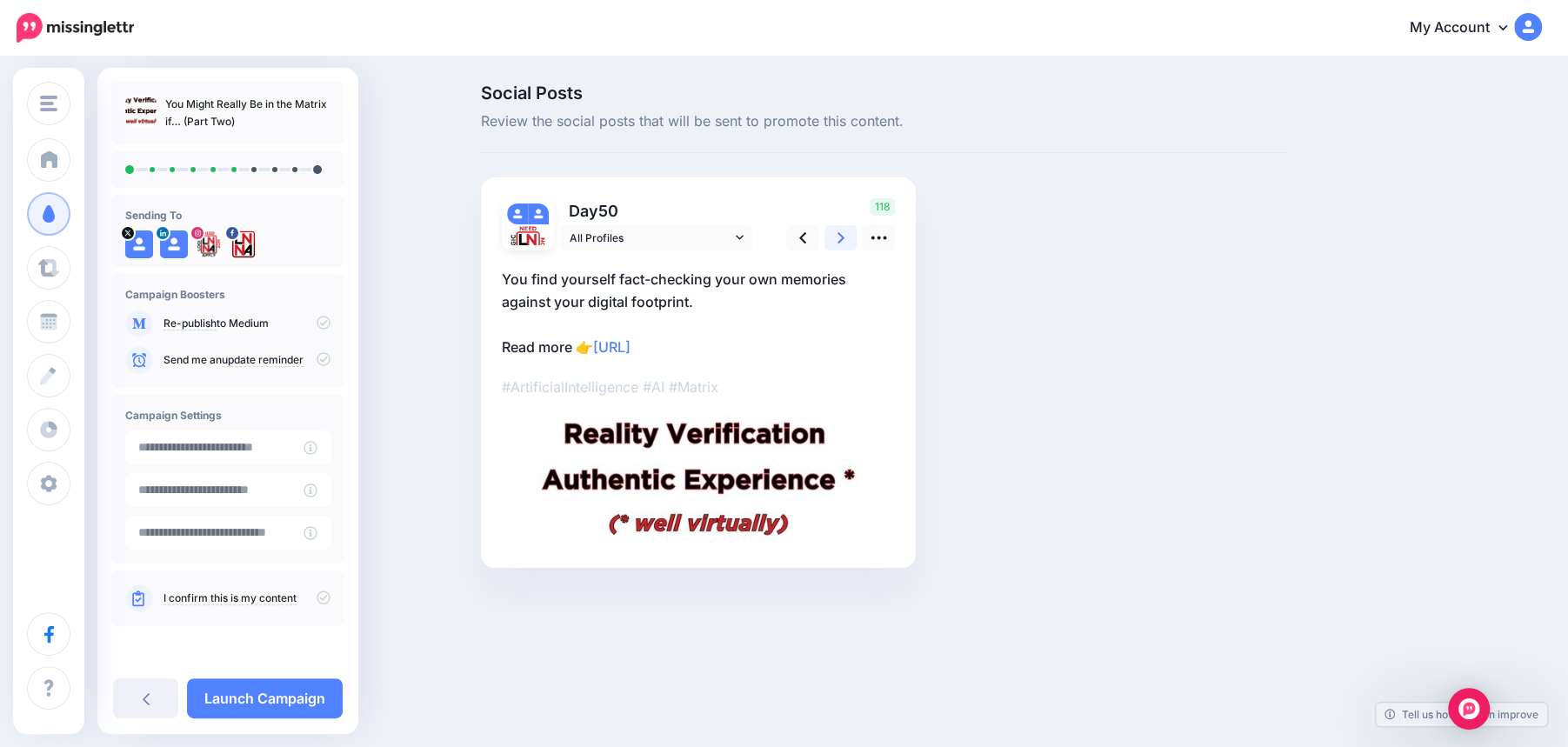
click at [840, 239] on icon at bounding box center [841, 238] width 7 height 11
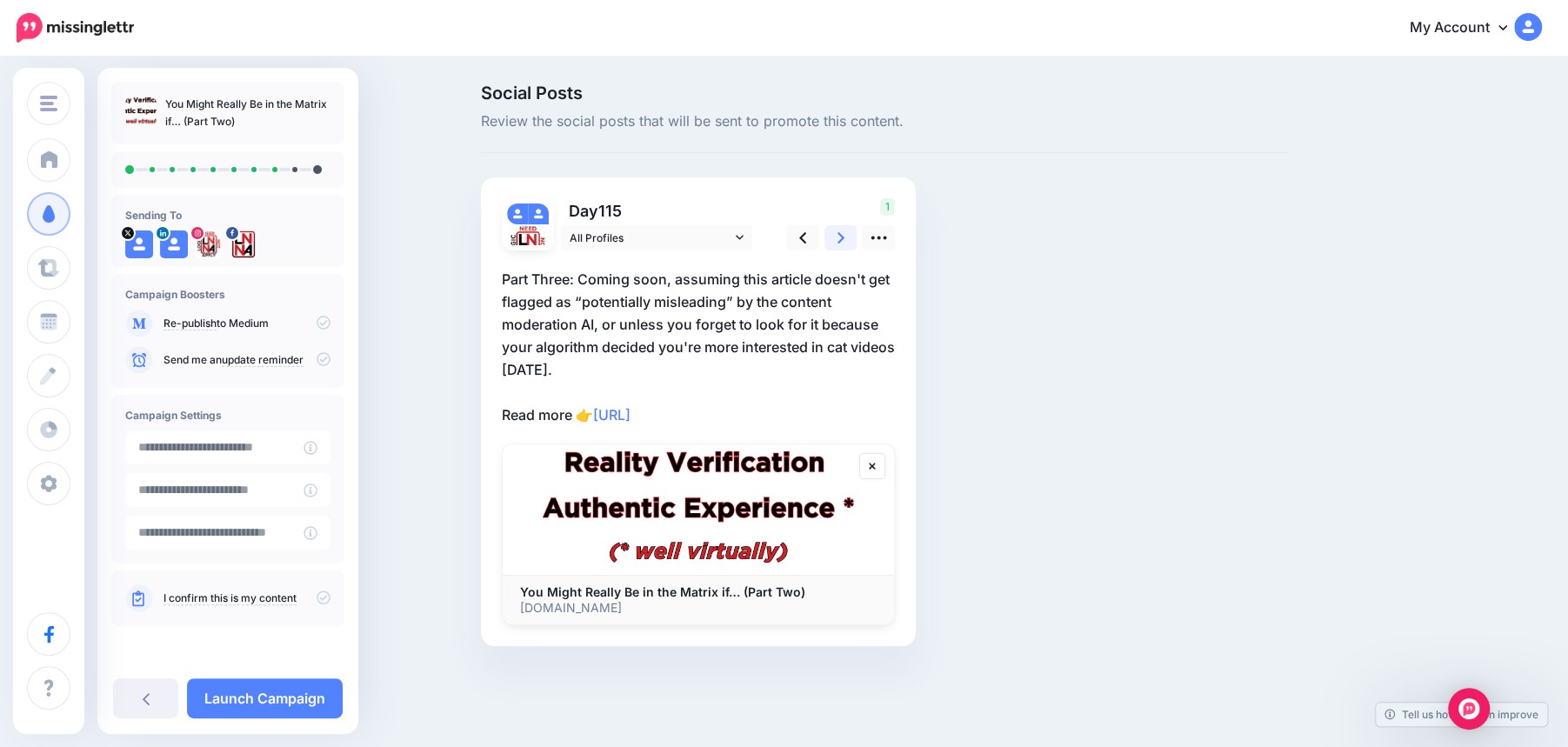
click at [843, 239] on icon at bounding box center [841, 237] width 7 height 18
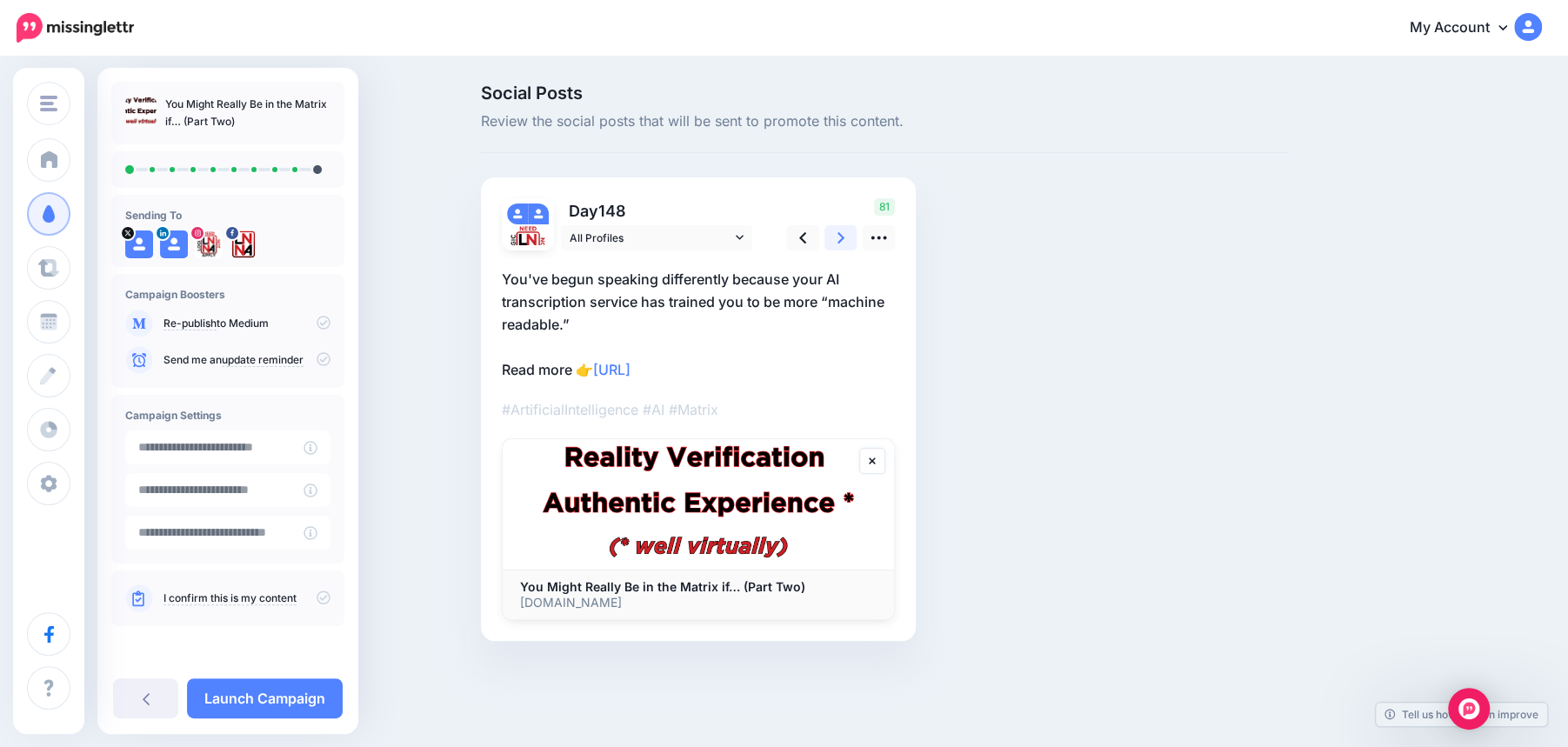
click at [843, 239] on icon at bounding box center [841, 237] width 7 height 18
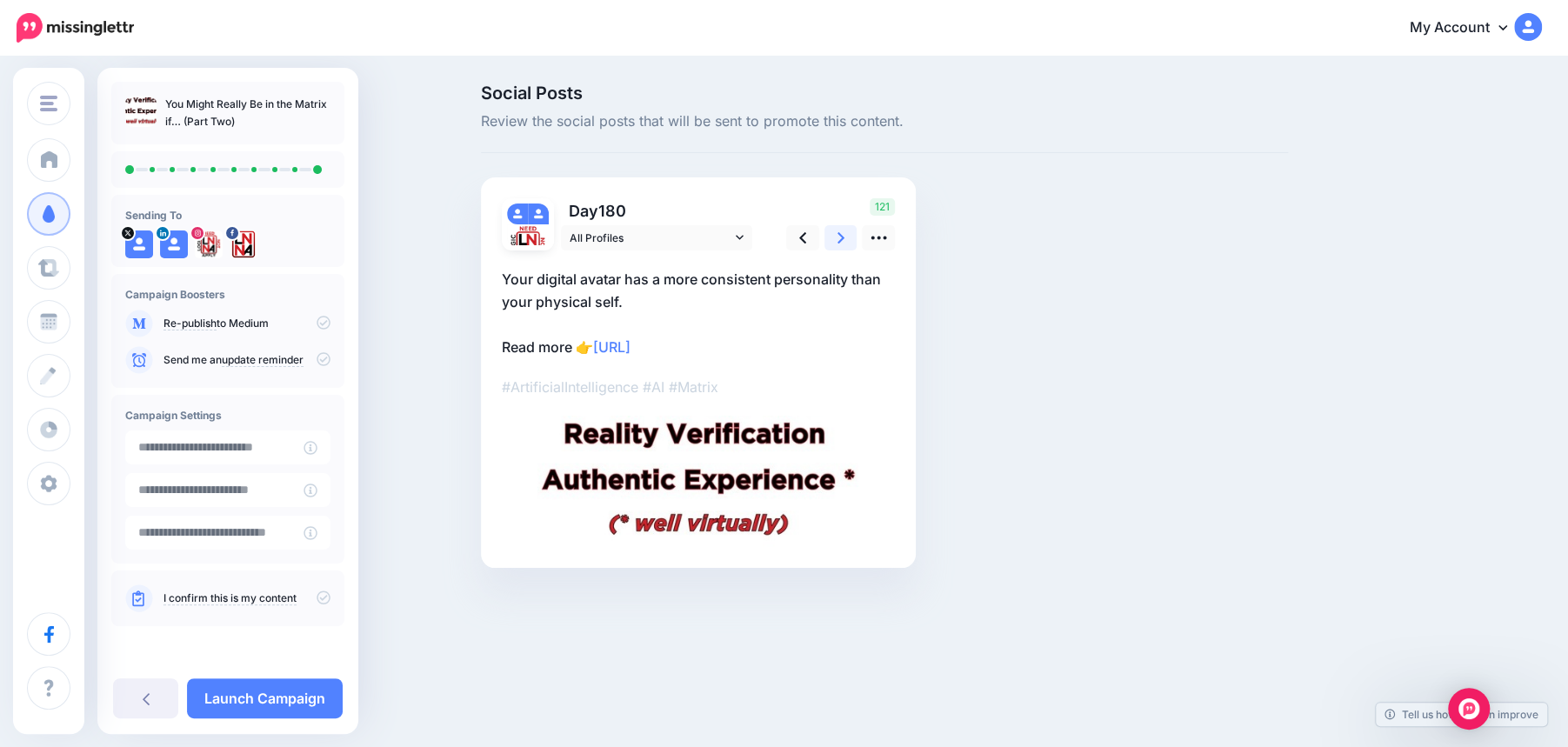
click at [843, 239] on icon at bounding box center [841, 237] width 7 height 18
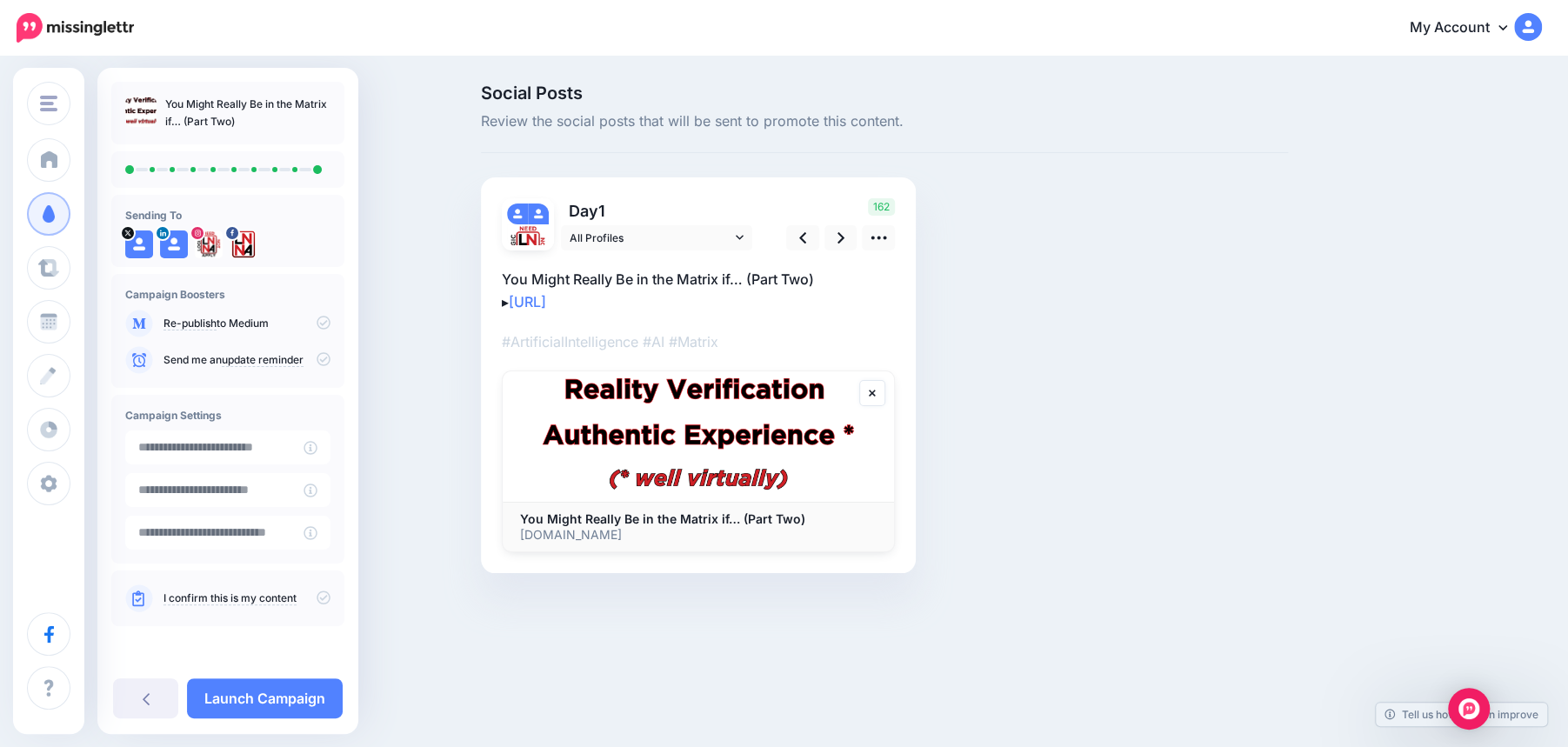
click at [322, 595] on icon at bounding box center [323, 597] width 14 height 14
click at [270, 705] on link "Launch Campaign" at bounding box center [265, 699] width 155 height 40
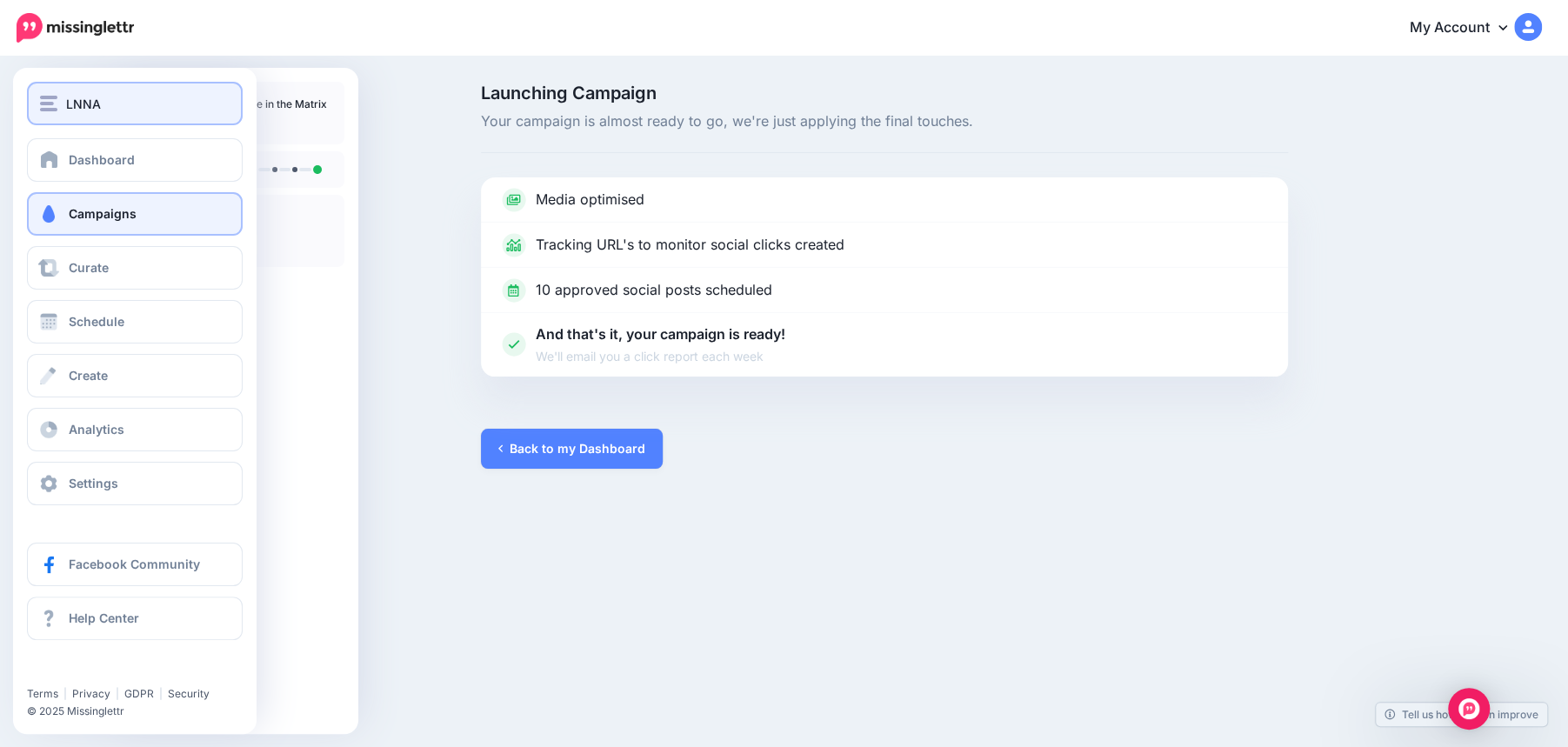
click at [59, 108] on div "LNNA" at bounding box center [134, 104] width 189 height 20
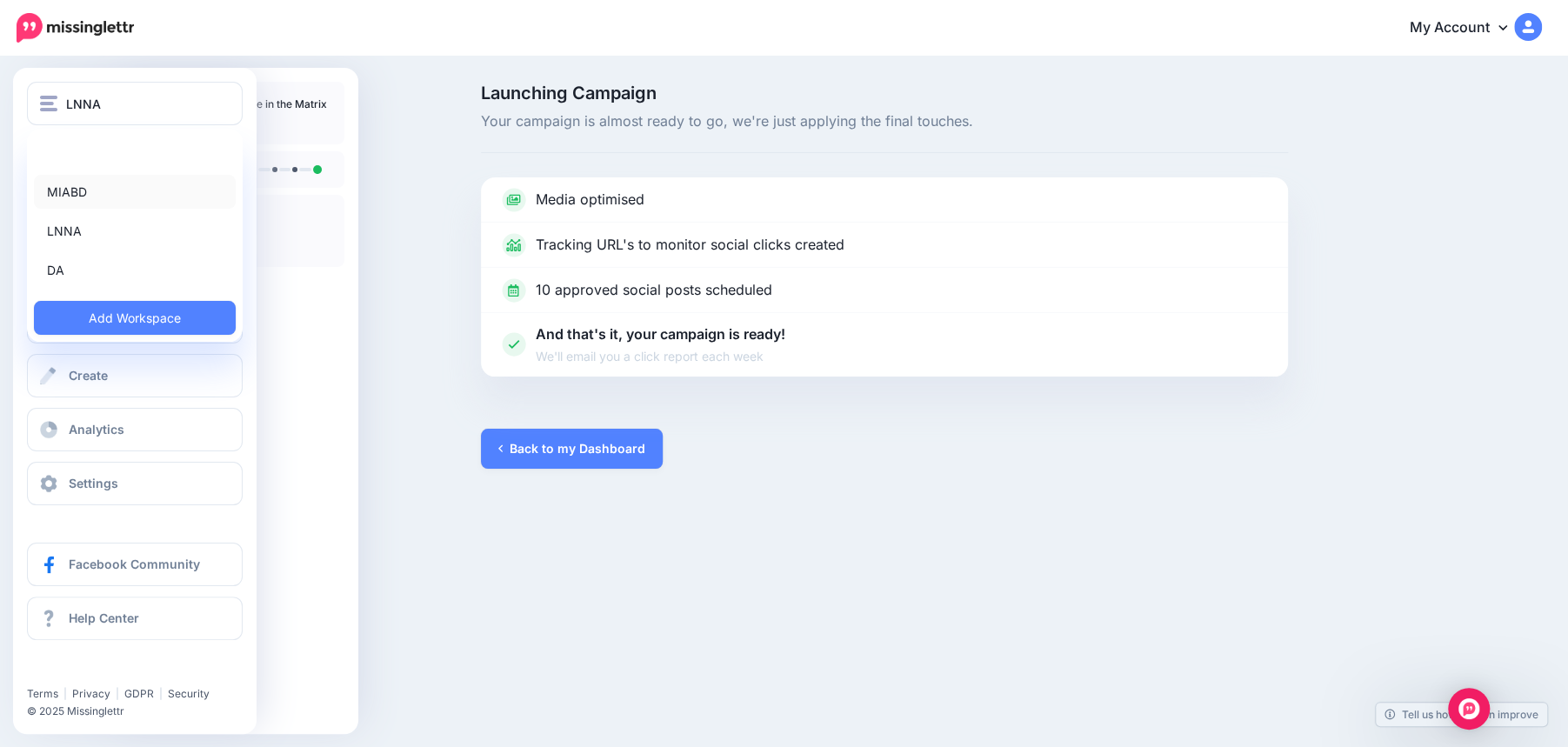
click at [70, 193] on link "MIABD" at bounding box center [135, 192] width 202 height 34
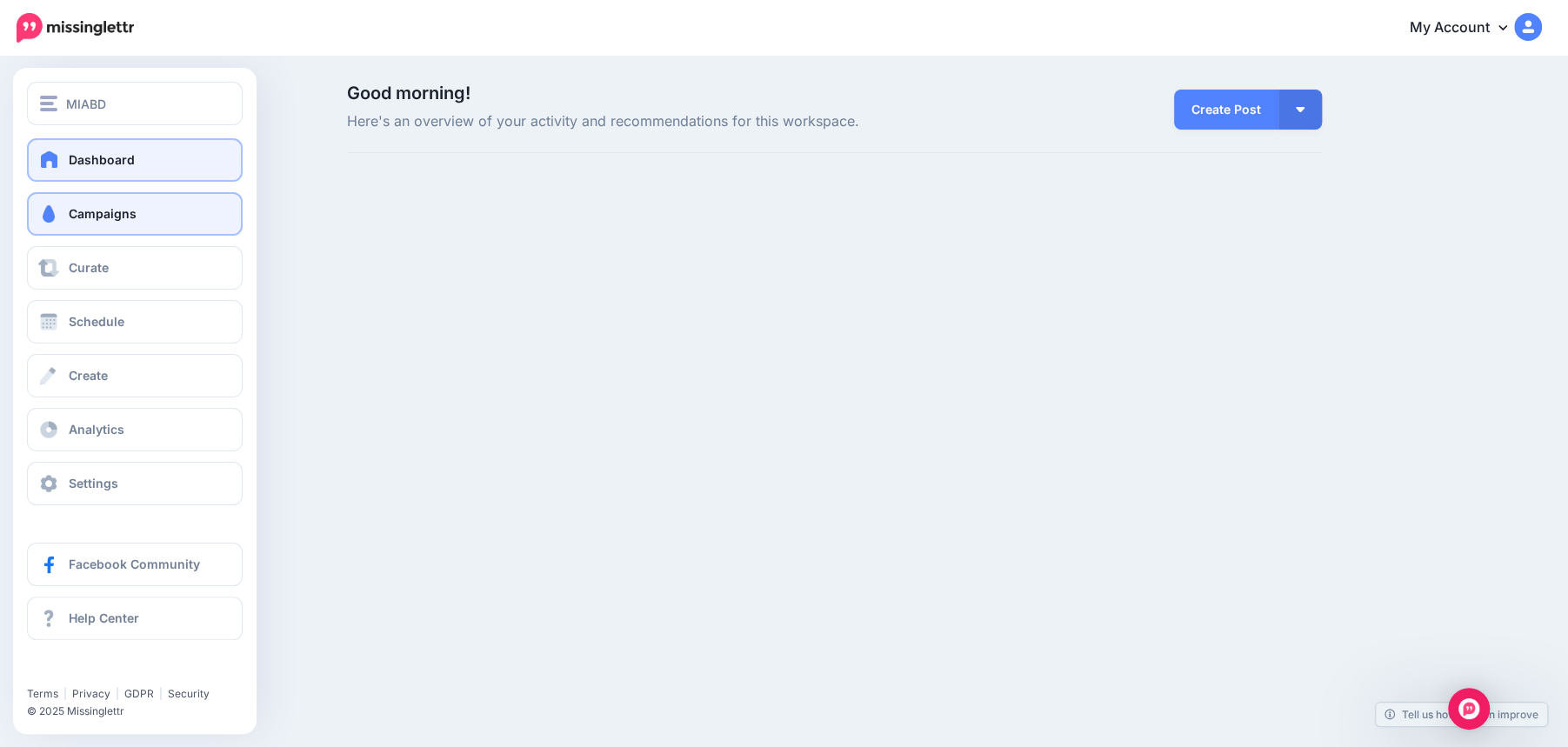
click at [131, 214] on span "Campaigns" at bounding box center [103, 214] width 68 height 15
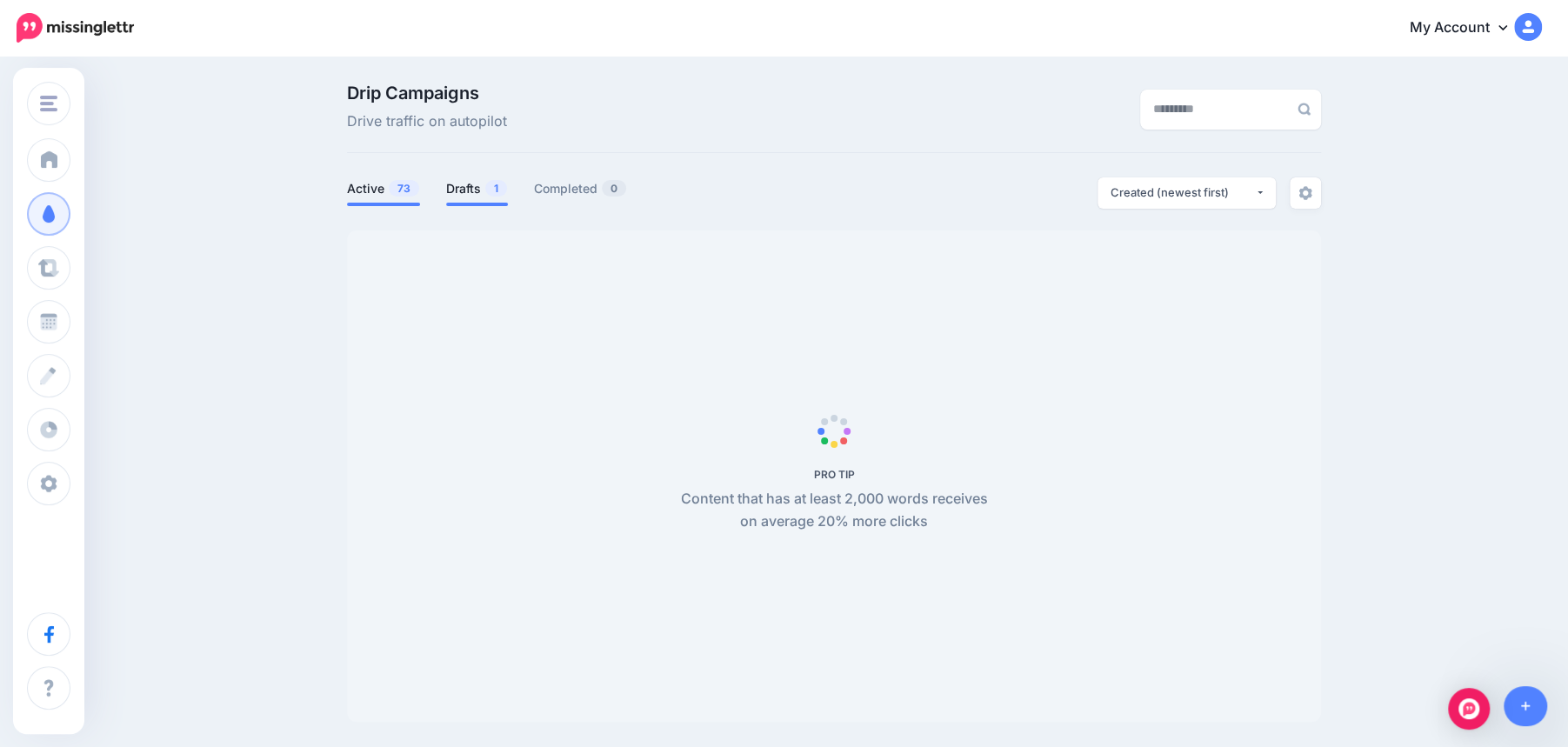
click at [475, 196] on link "Drafts 1" at bounding box center [477, 188] width 62 height 21
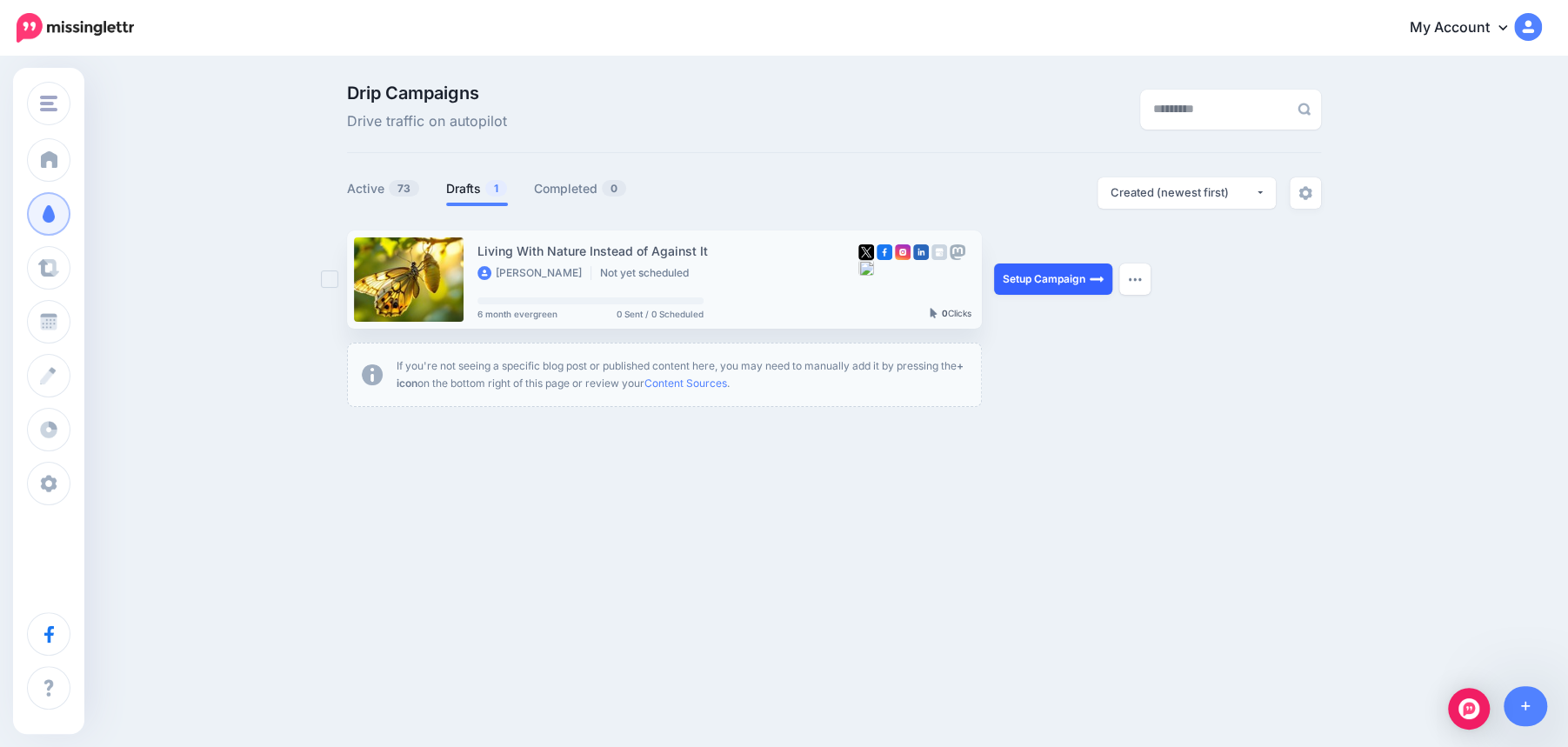
click at [1059, 276] on link "Setup Campaign" at bounding box center [1054, 279] width 119 height 31
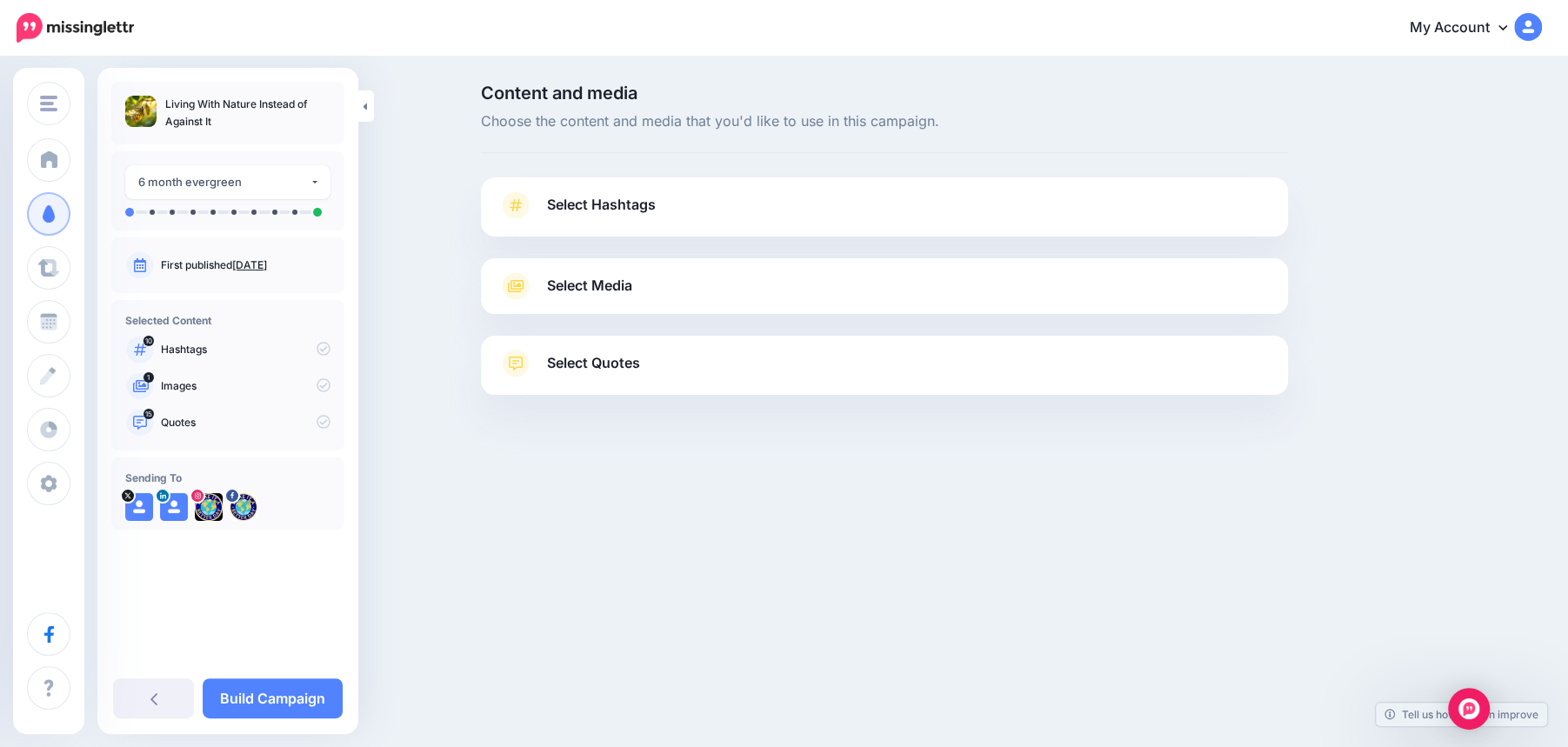
click at [938, 211] on link "Select Hashtags" at bounding box center [884, 214] width 772 height 45
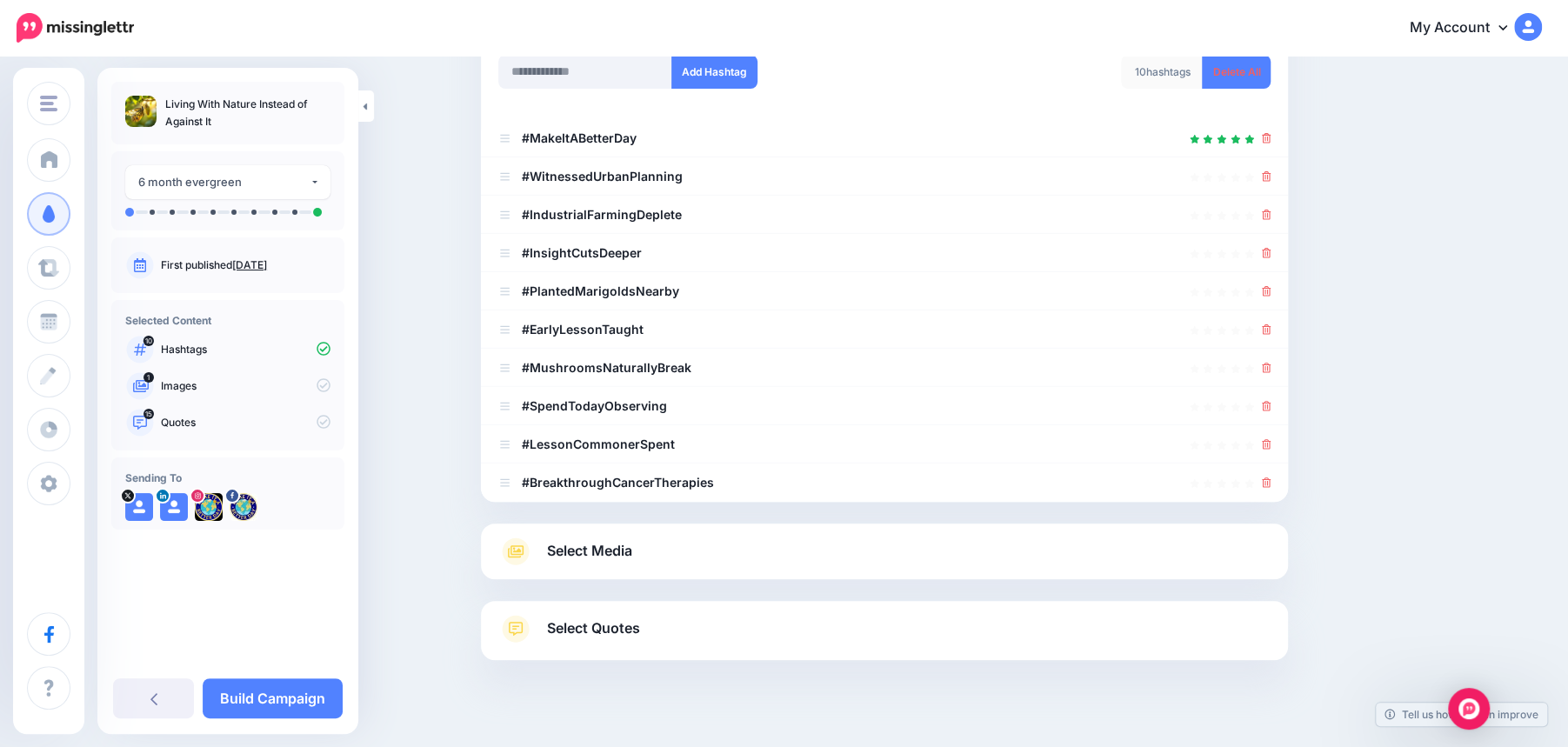
scroll to position [261, 0]
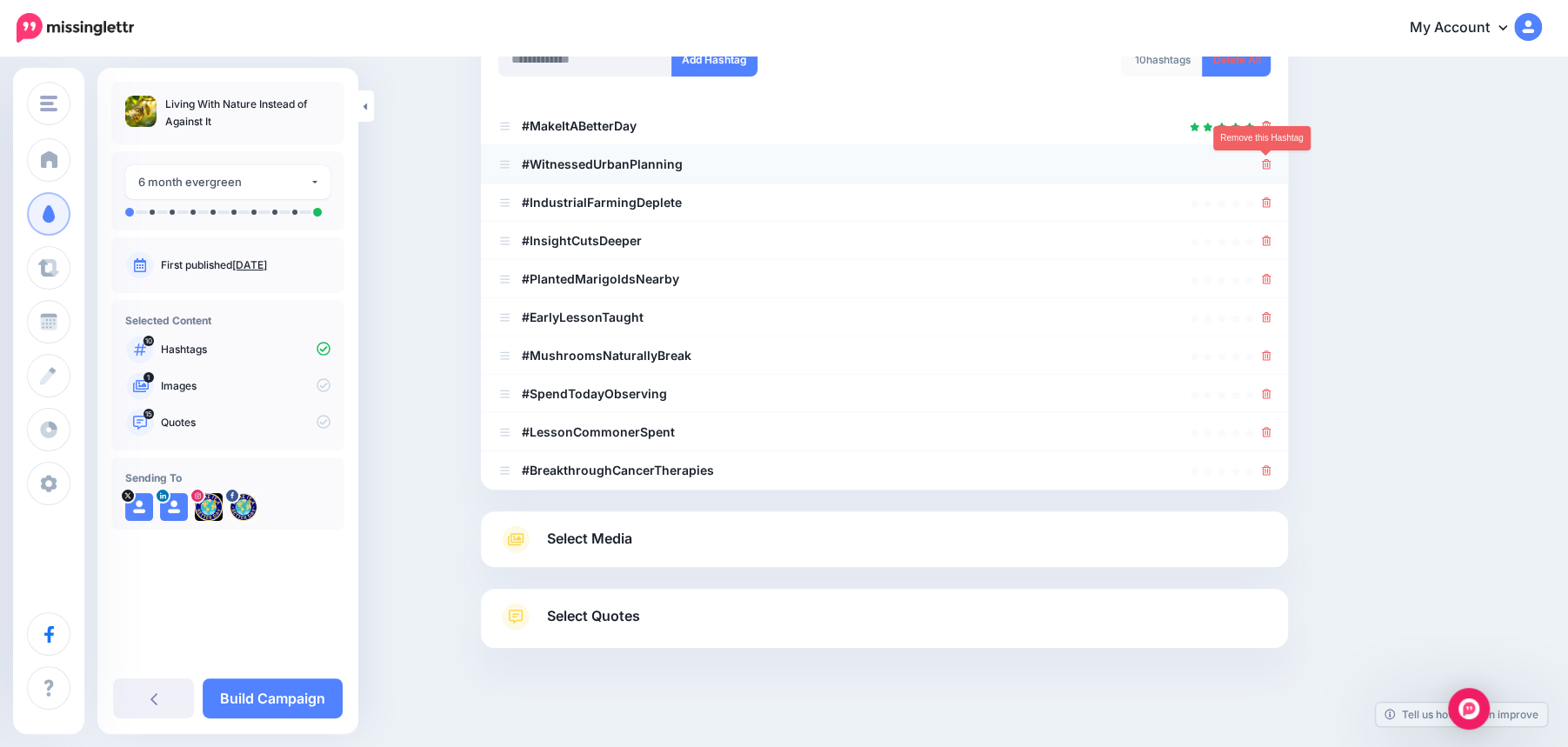
click at [1265, 164] on icon at bounding box center [1267, 164] width 9 height 10
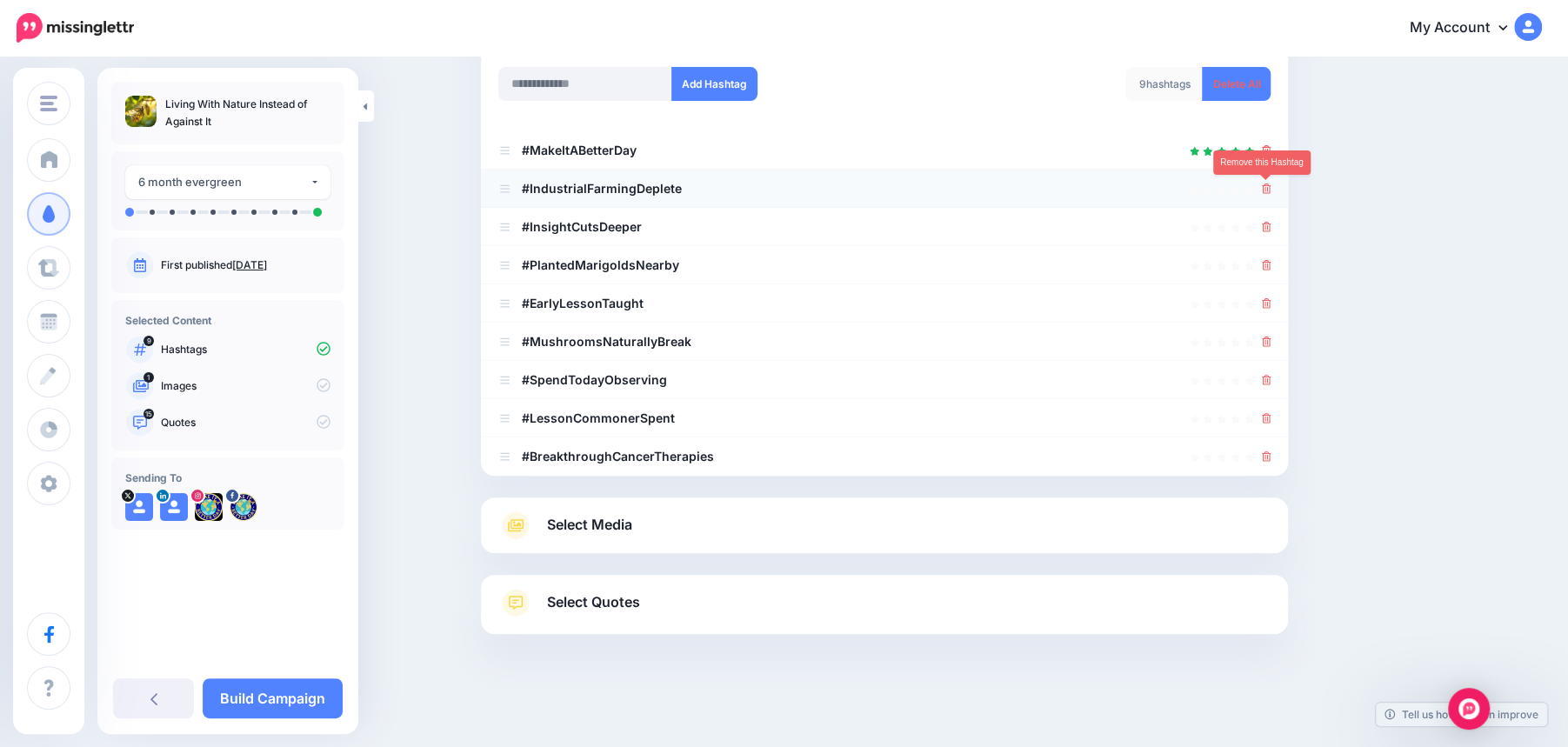
click at [1266, 188] on icon at bounding box center [1267, 188] width 9 height 10
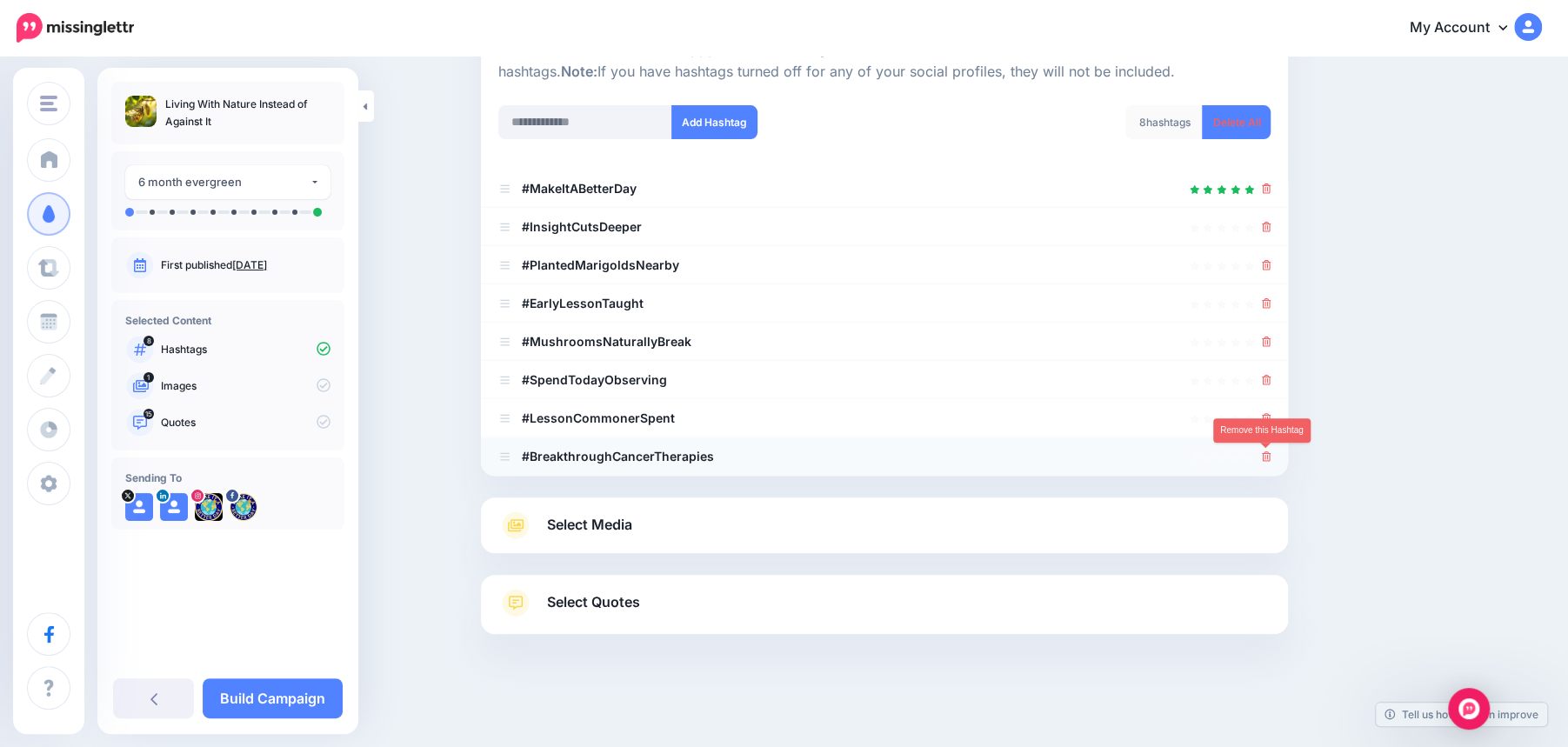
click at [1268, 454] on icon at bounding box center [1267, 456] width 9 height 10
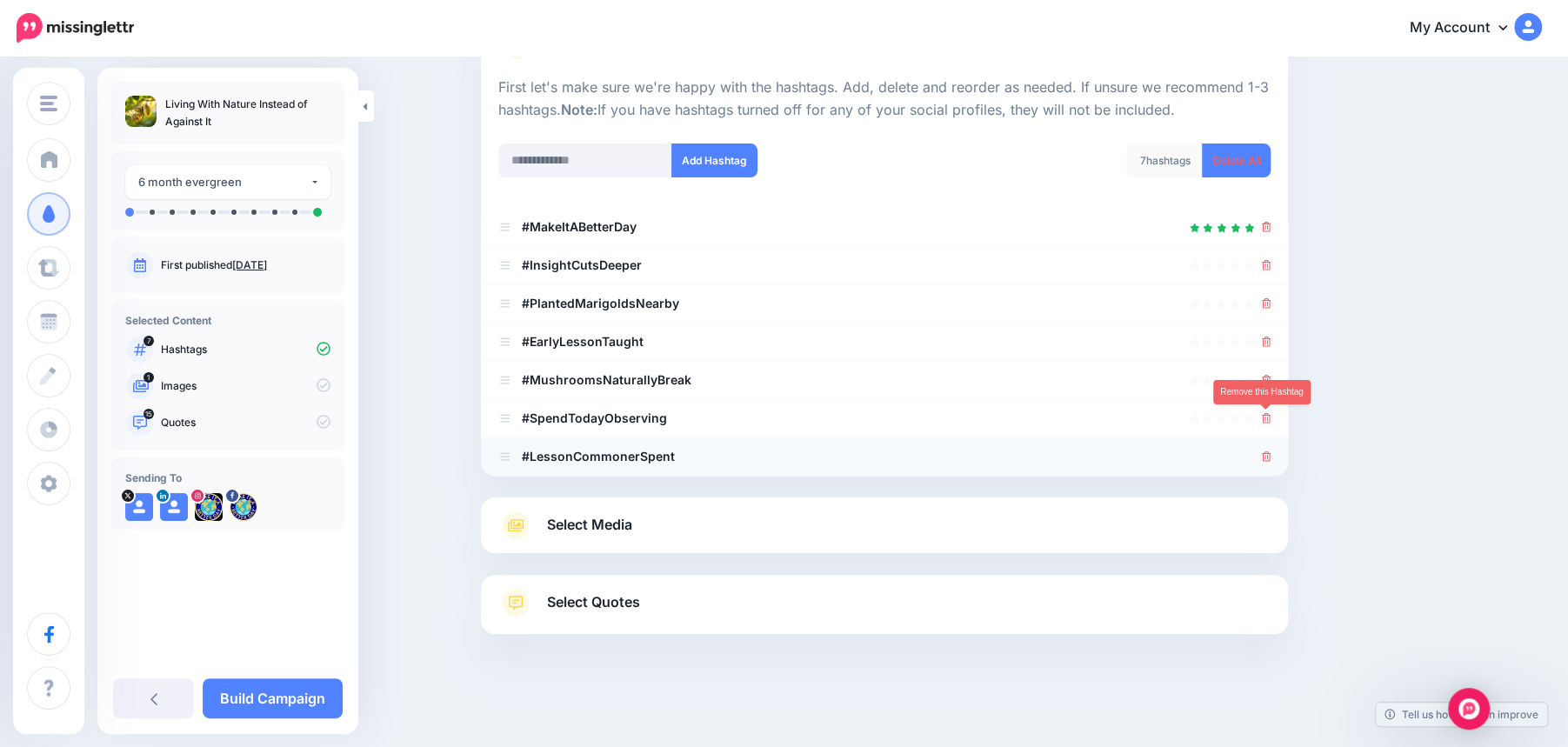
scroll to position [160, 0]
click at [1269, 412] on ul "#MakeItABetterDay #InsightCutsDeeper" at bounding box center [884, 342] width 807 height 268
click at [1268, 383] on icon at bounding box center [1267, 380] width 9 height 10
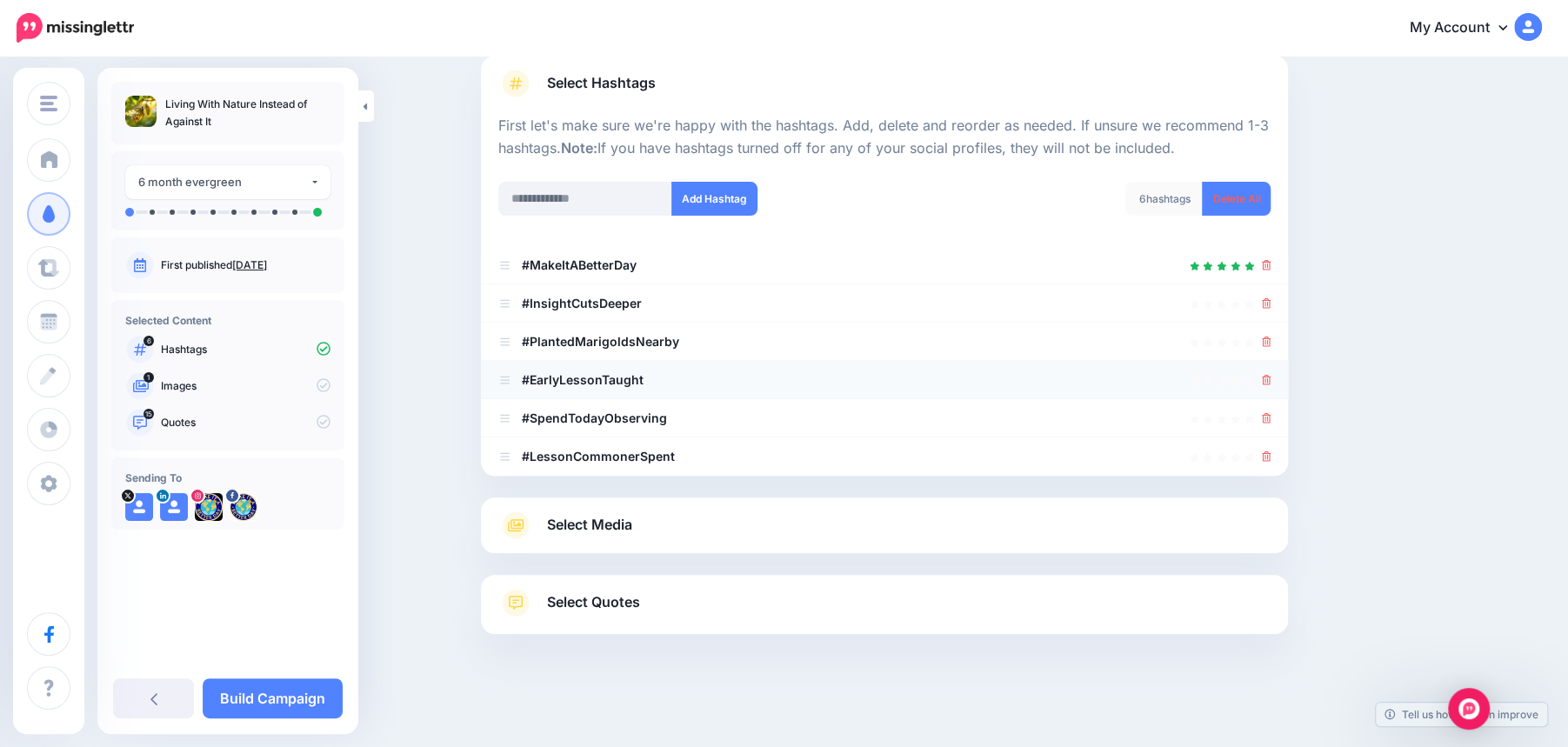
scroll to position [122, 0]
click at [1271, 334] on ul "#MakeItABetterDay #InsightCutsDeeper" at bounding box center [884, 361] width 807 height 230
click at [1269, 308] on icon at bounding box center [1267, 303] width 9 height 10
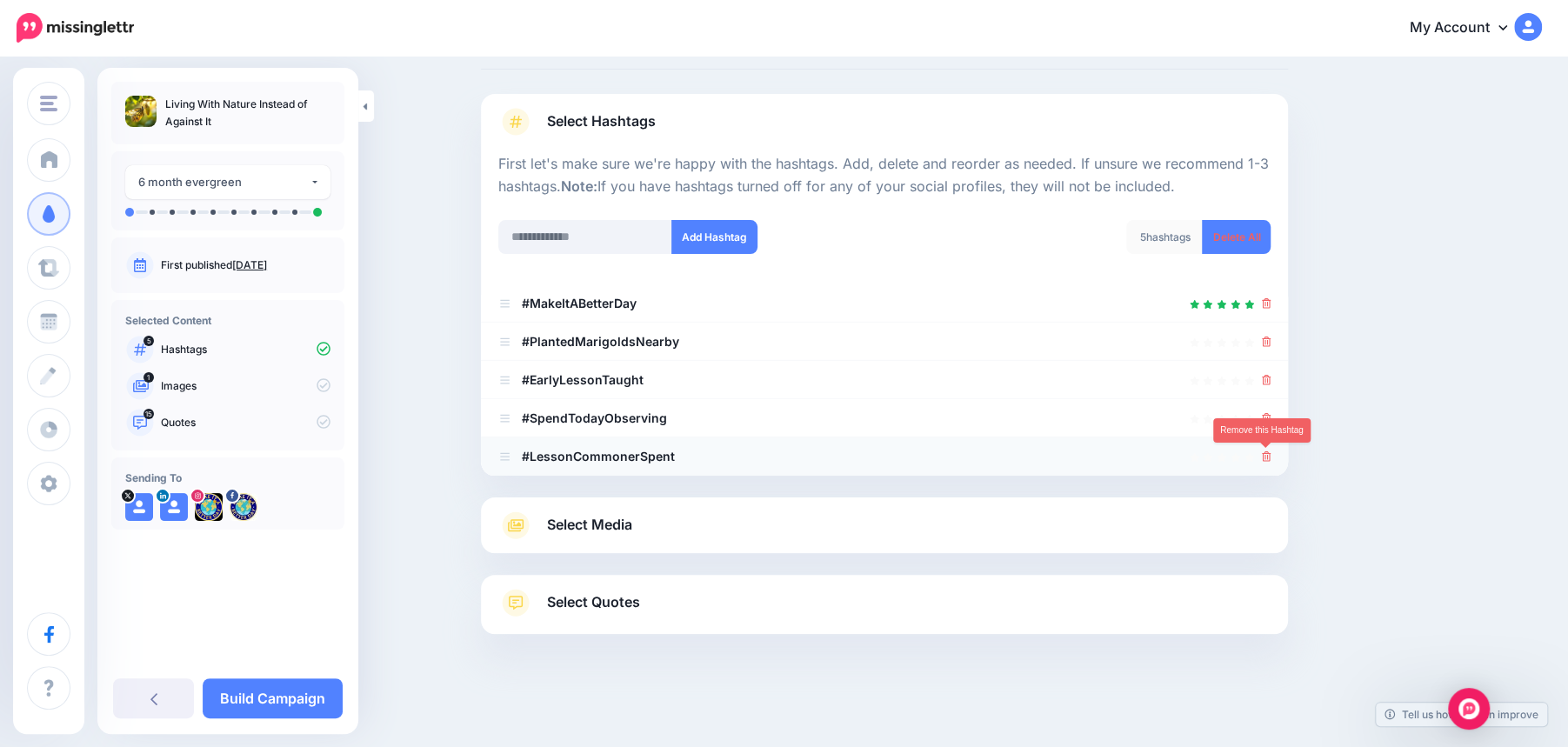
click at [1267, 457] on icon at bounding box center [1267, 456] width 9 height 10
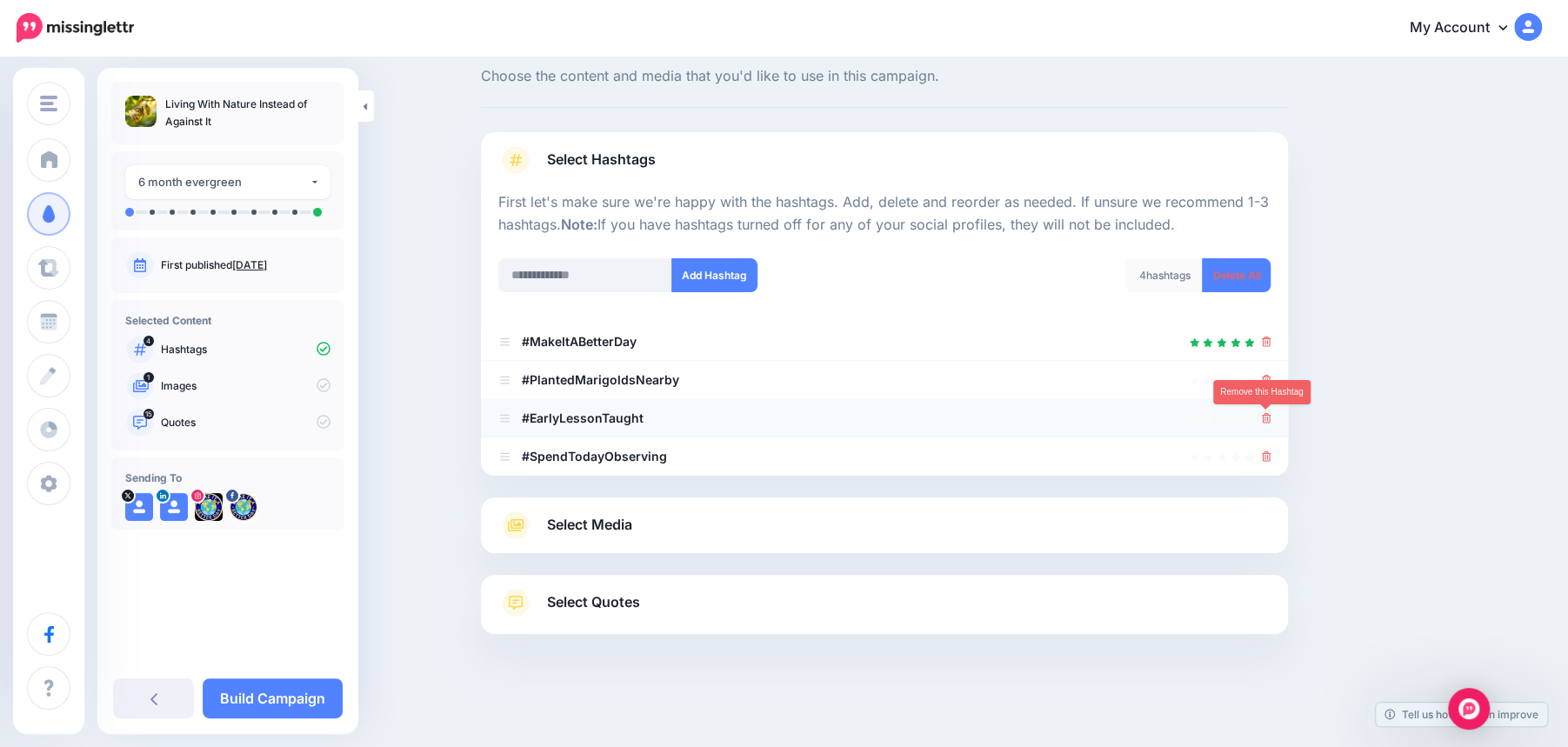
click at [1268, 414] on icon at bounding box center [1267, 418] width 9 height 10
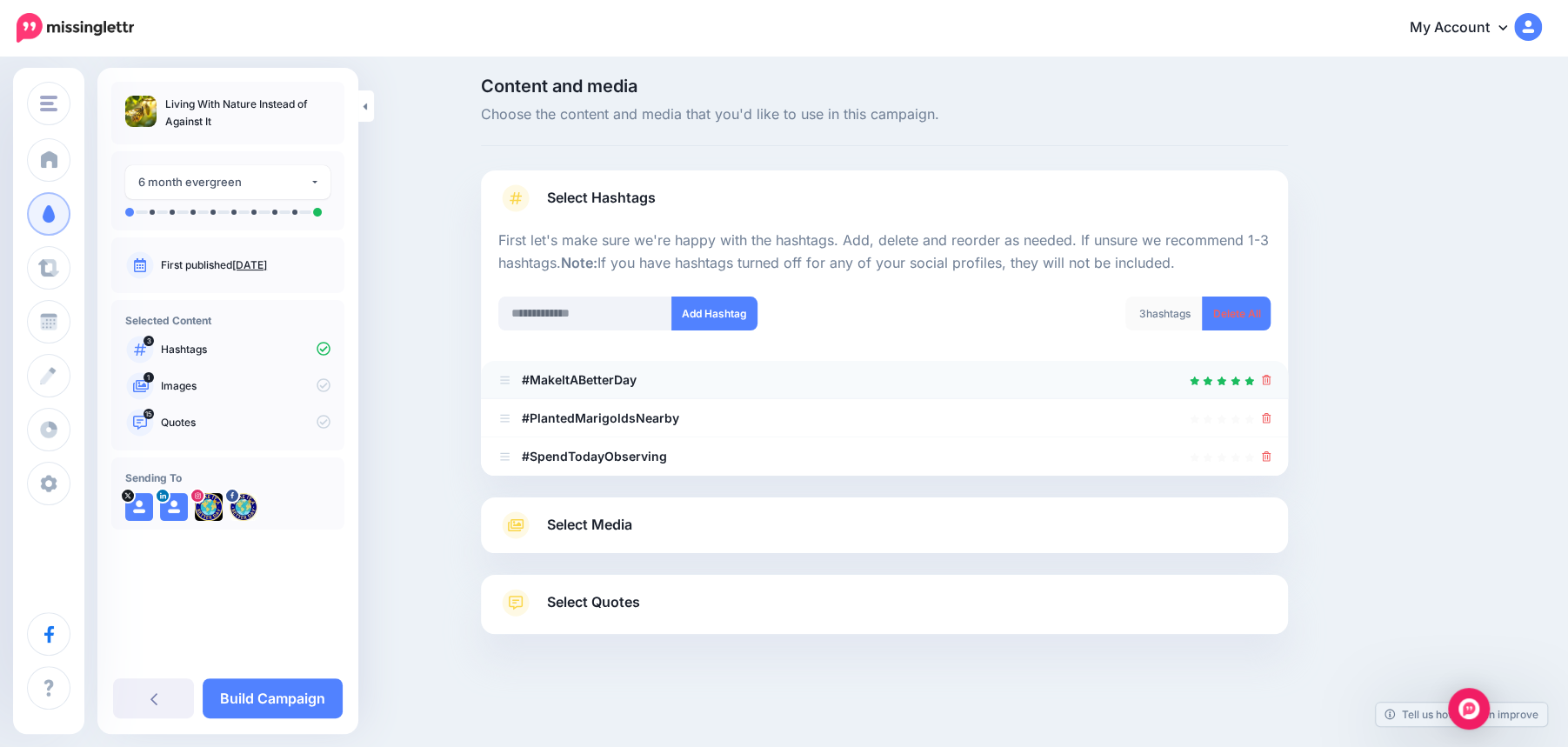
scroll to position [7, 0]
click at [1271, 448] on li "#SpendTodayObserving" at bounding box center [884, 457] width 807 height 39
click at [1269, 423] on icon at bounding box center [1267, 418] width 9 height 10
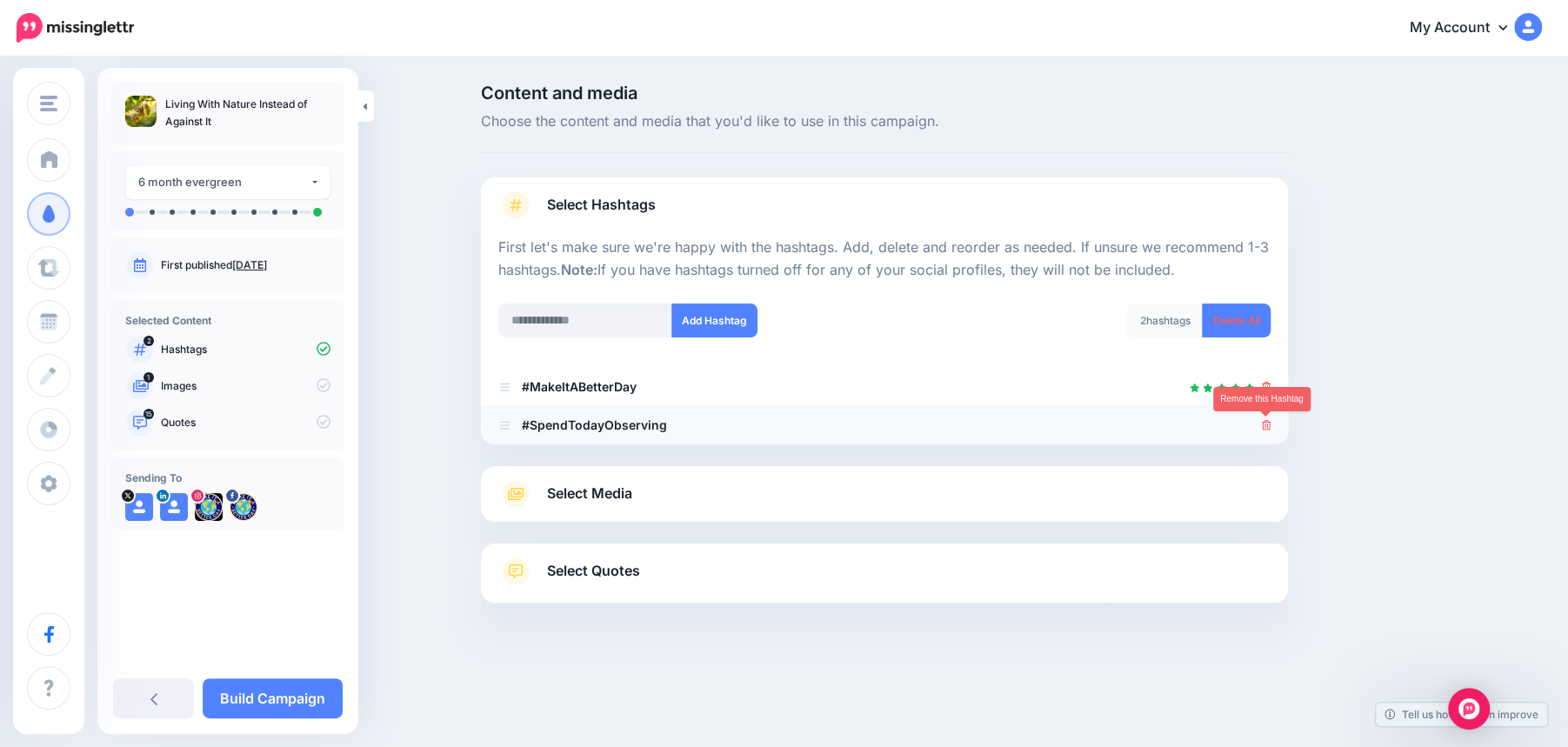
click at [1269, 425] on icon at bounding box center [1267, 425] width 9 height 10
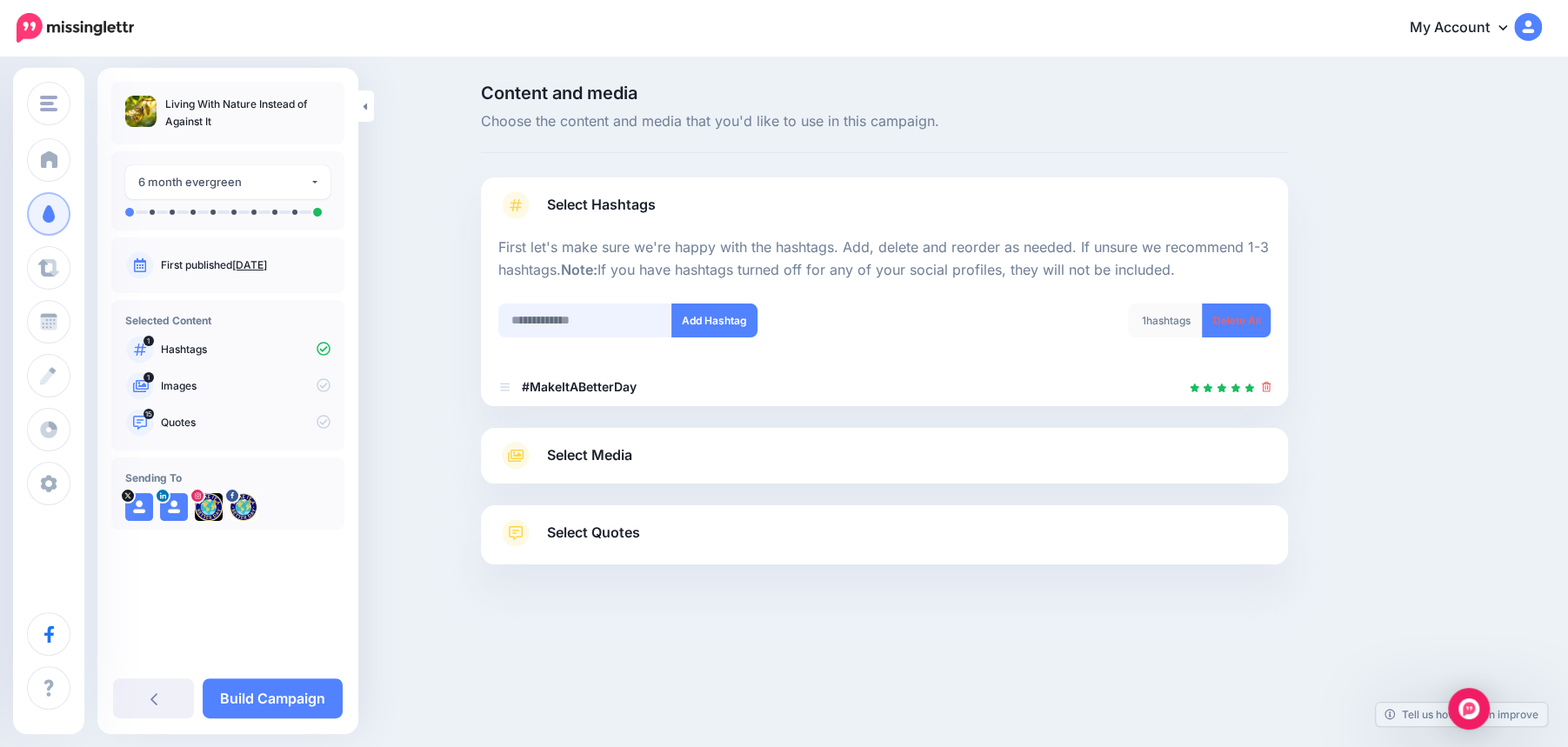
click at [577, 321] on input "text" at bounding box center [585, 320] width 174 height 34
type input "******"
click at [713, 315] on button "Add Hashtag" at bounding box center [714, 320] width 86 height 34
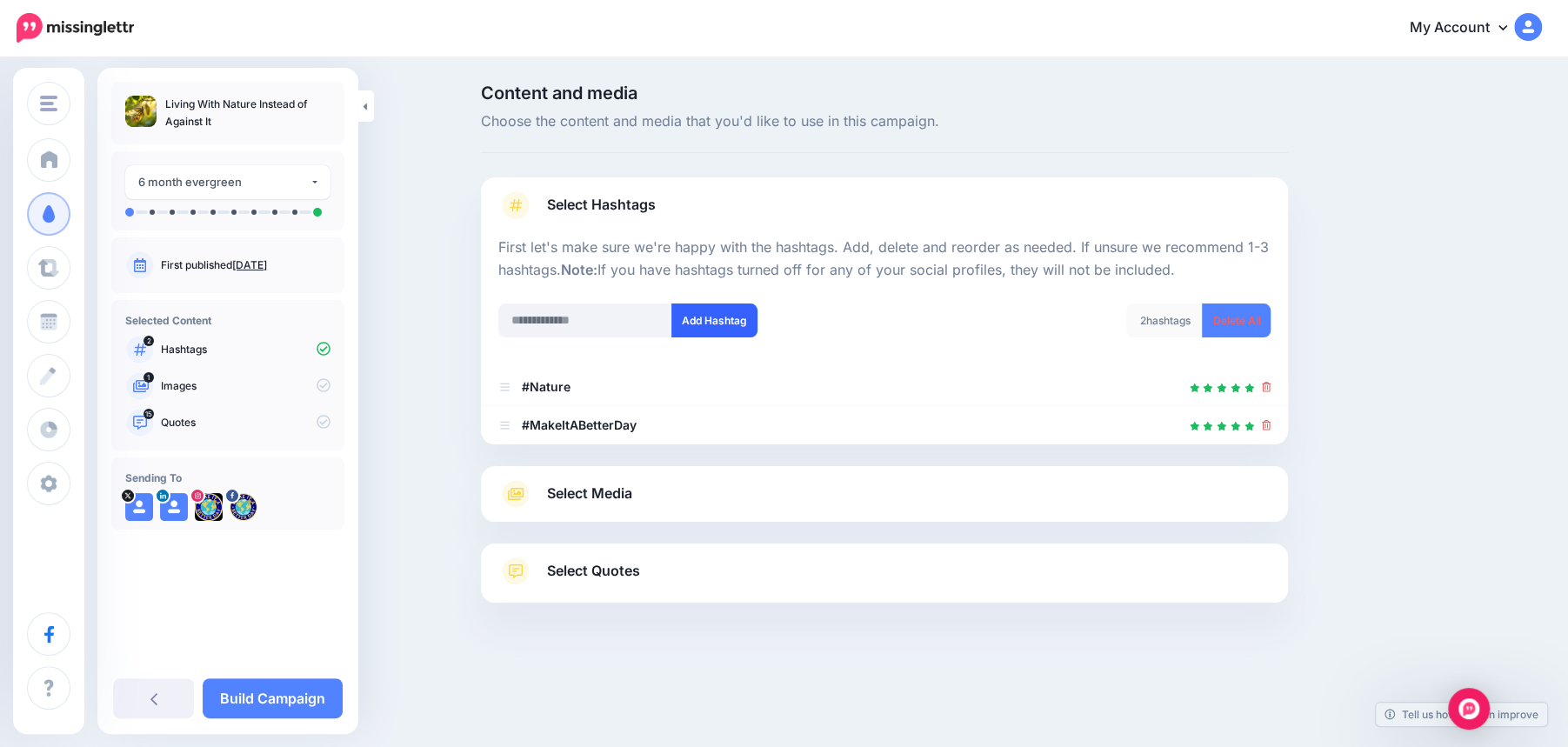
scroll to position [24, 0]
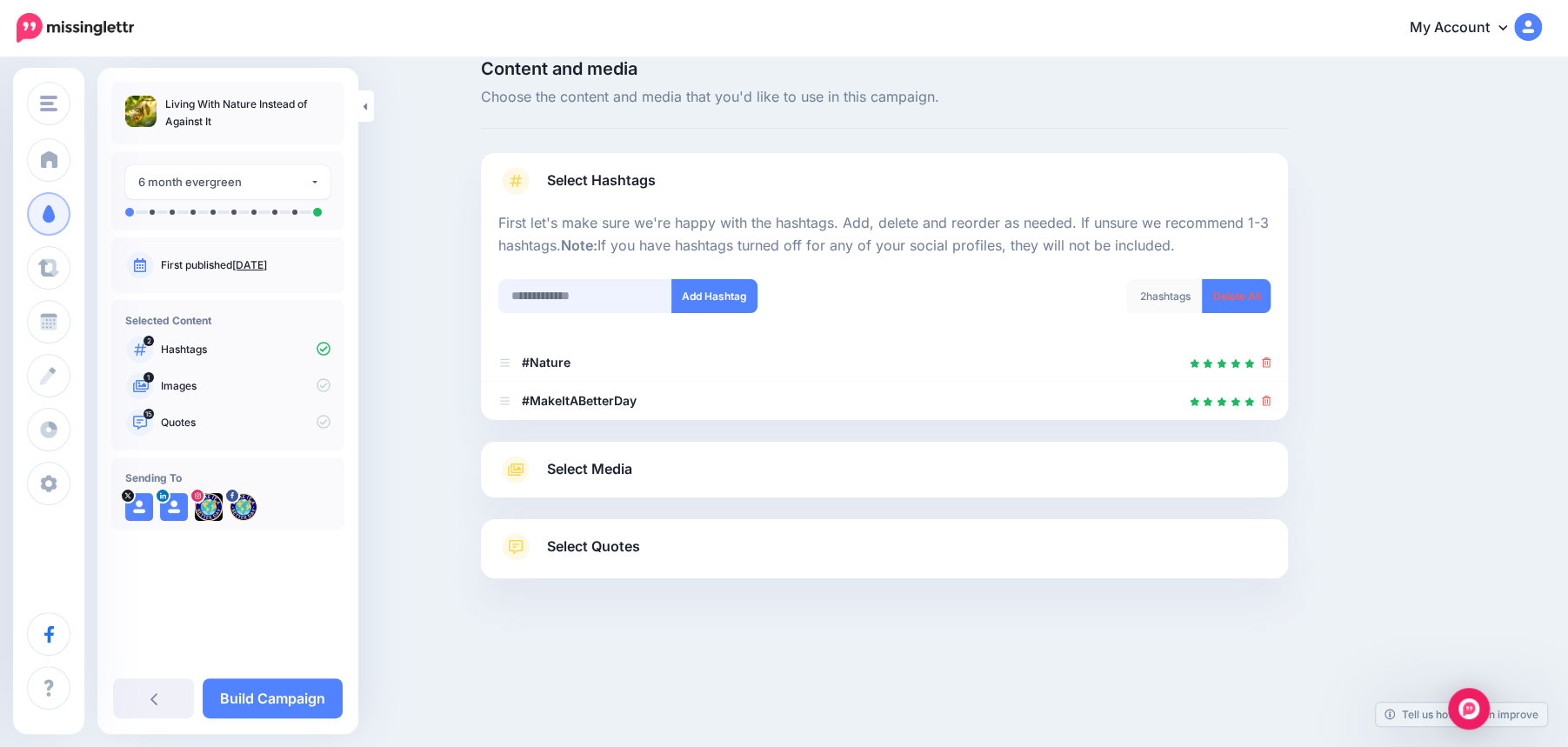
click at [572, 299] on input "text" at bounding box center [585, 297] width 174 height 34
type input "******"
click at [720, 286] on button "Add Hashtag" at bounding box center [714, 297] width 86 height 34
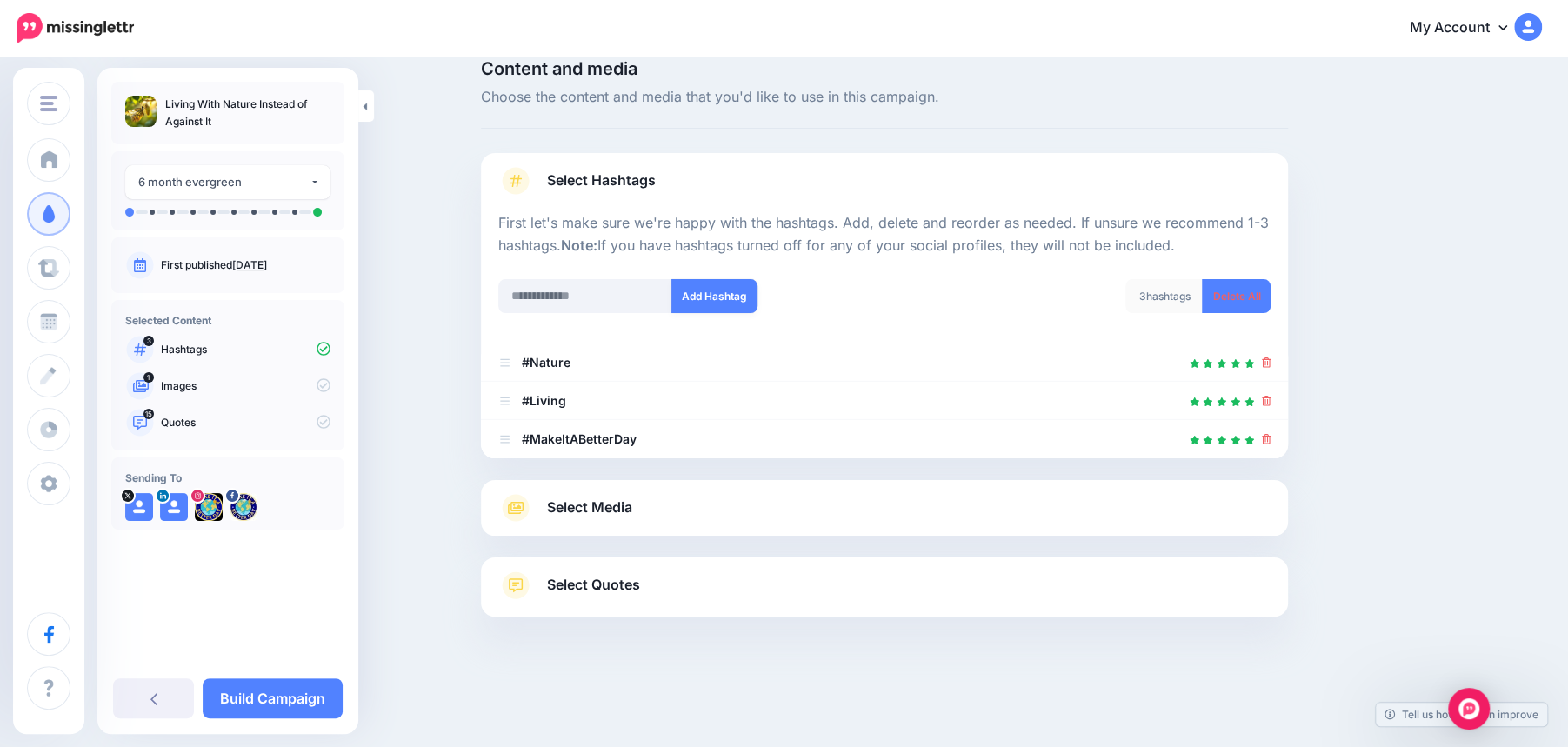
scroll to position [31, 0]
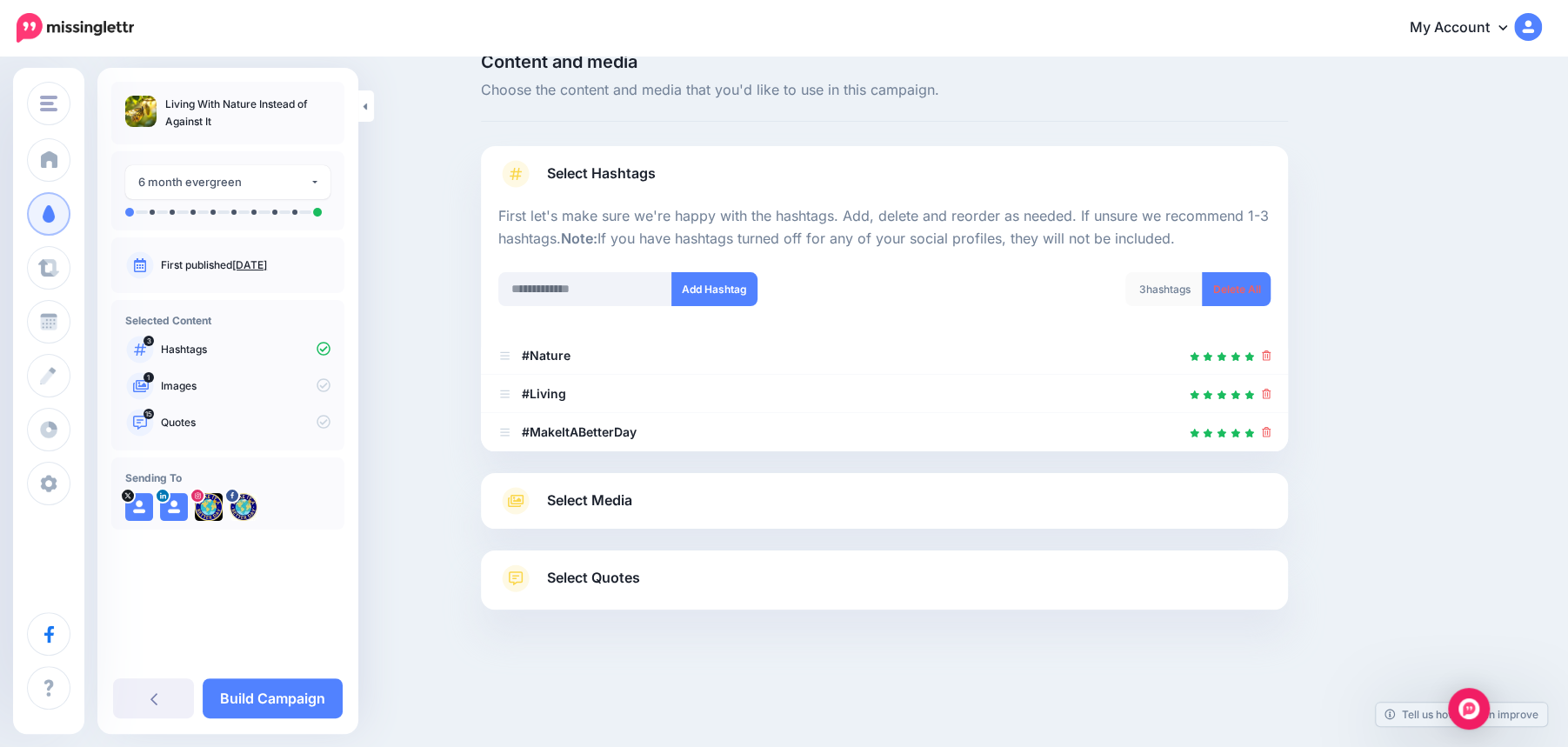
click at [620, 577] on span "Select Quotes" at bounding box center [593, 577] width 93 height 24
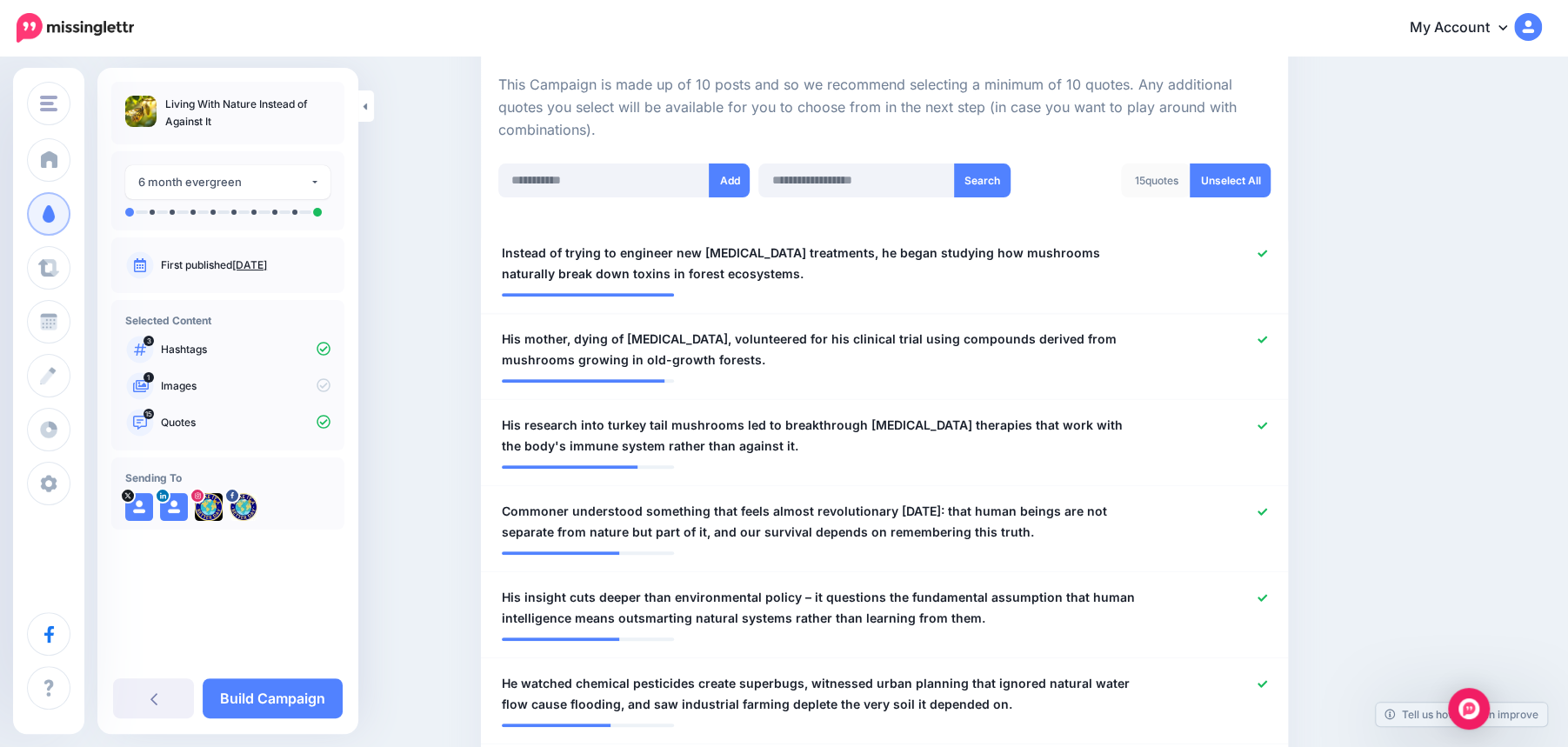
scroll to position [413, 0]
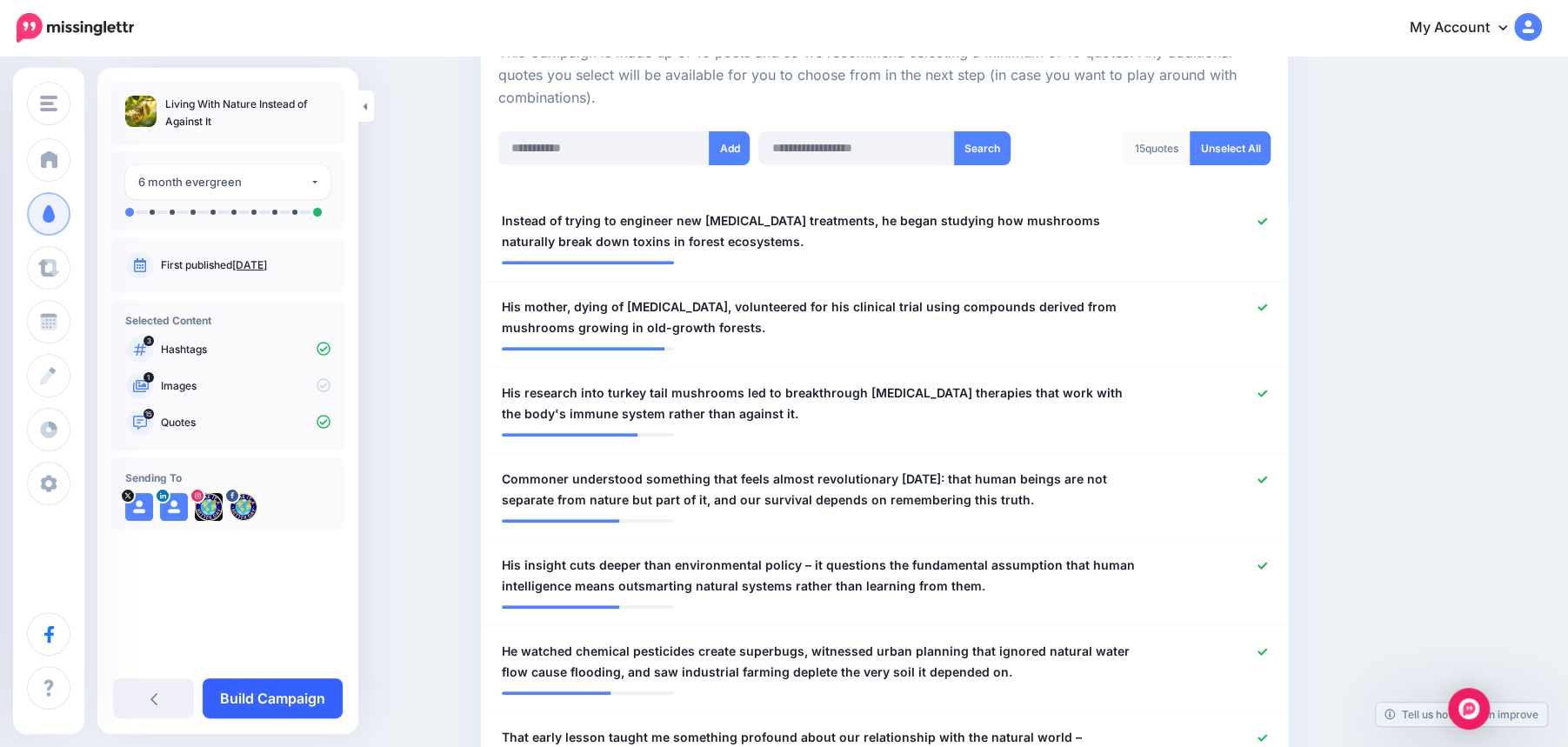
click at [289, 688] on link "Build Campaign" at bounding box center [272, 699] width 140 height 40
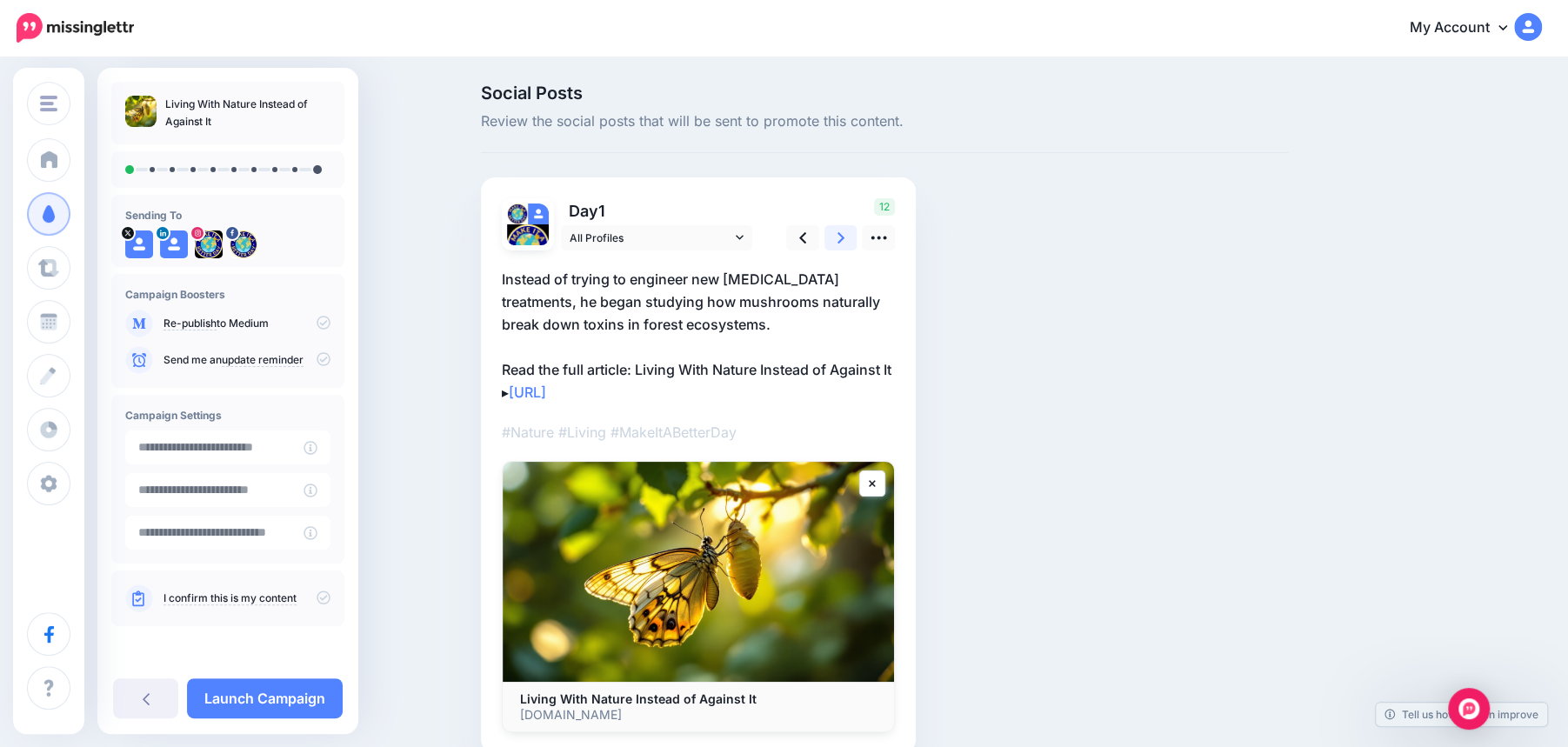
click at [843, 234] on icon at bounding box center [841, 237] width 7 height 18
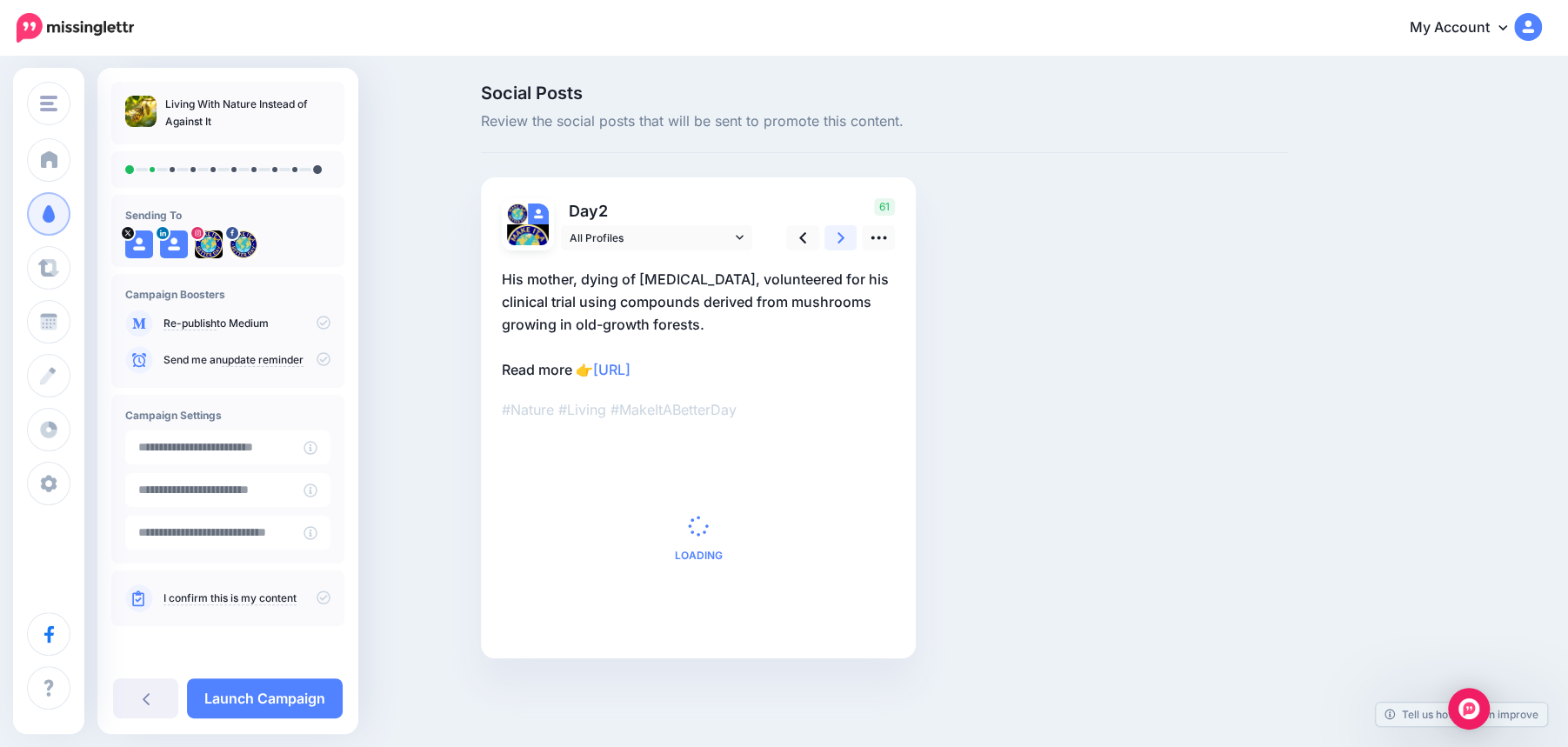
click at [843, 234] on icon at bounding box center [841, 237] width 7 height 18
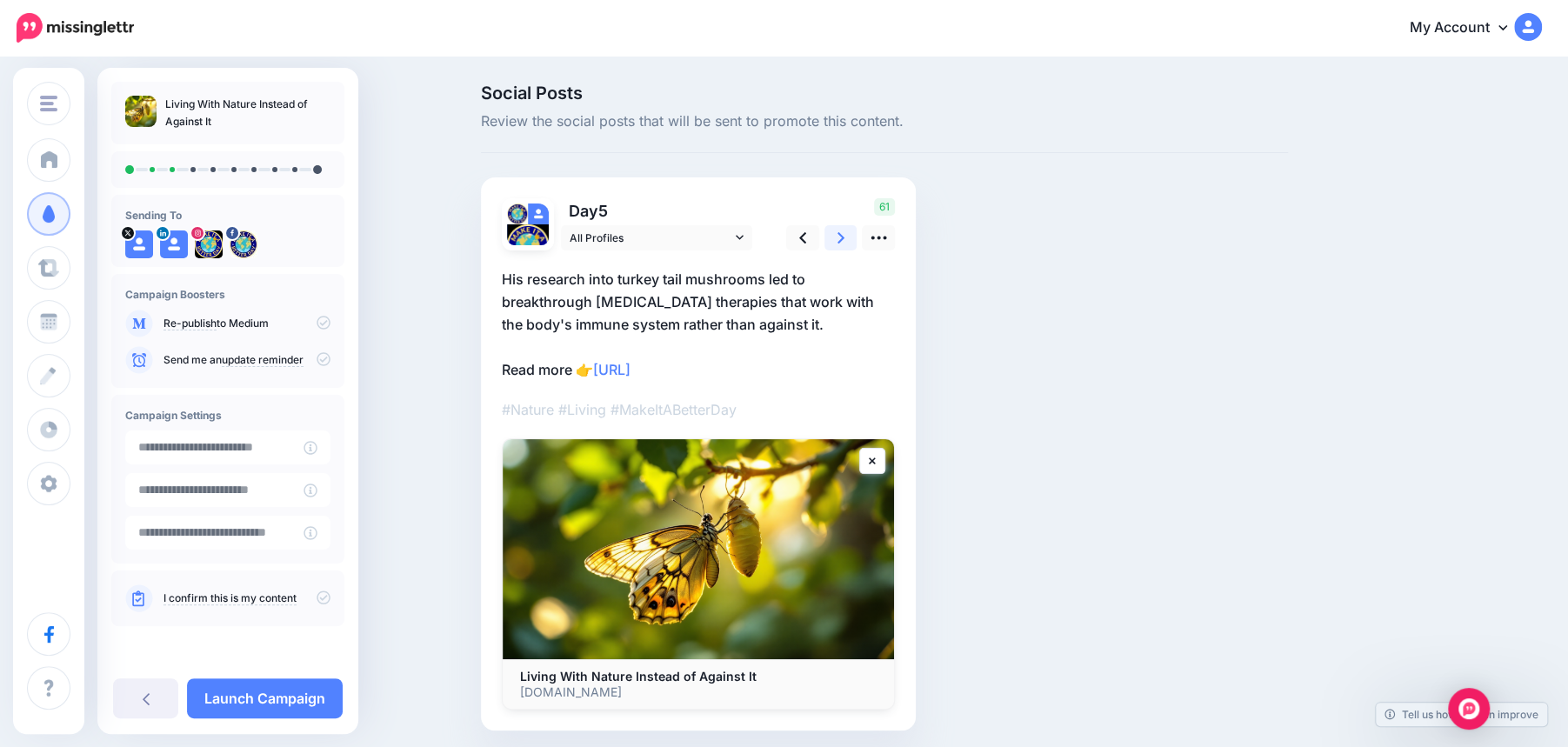
click at [843, 234] on icon at bounding box center [841, 237] width 7 height 18
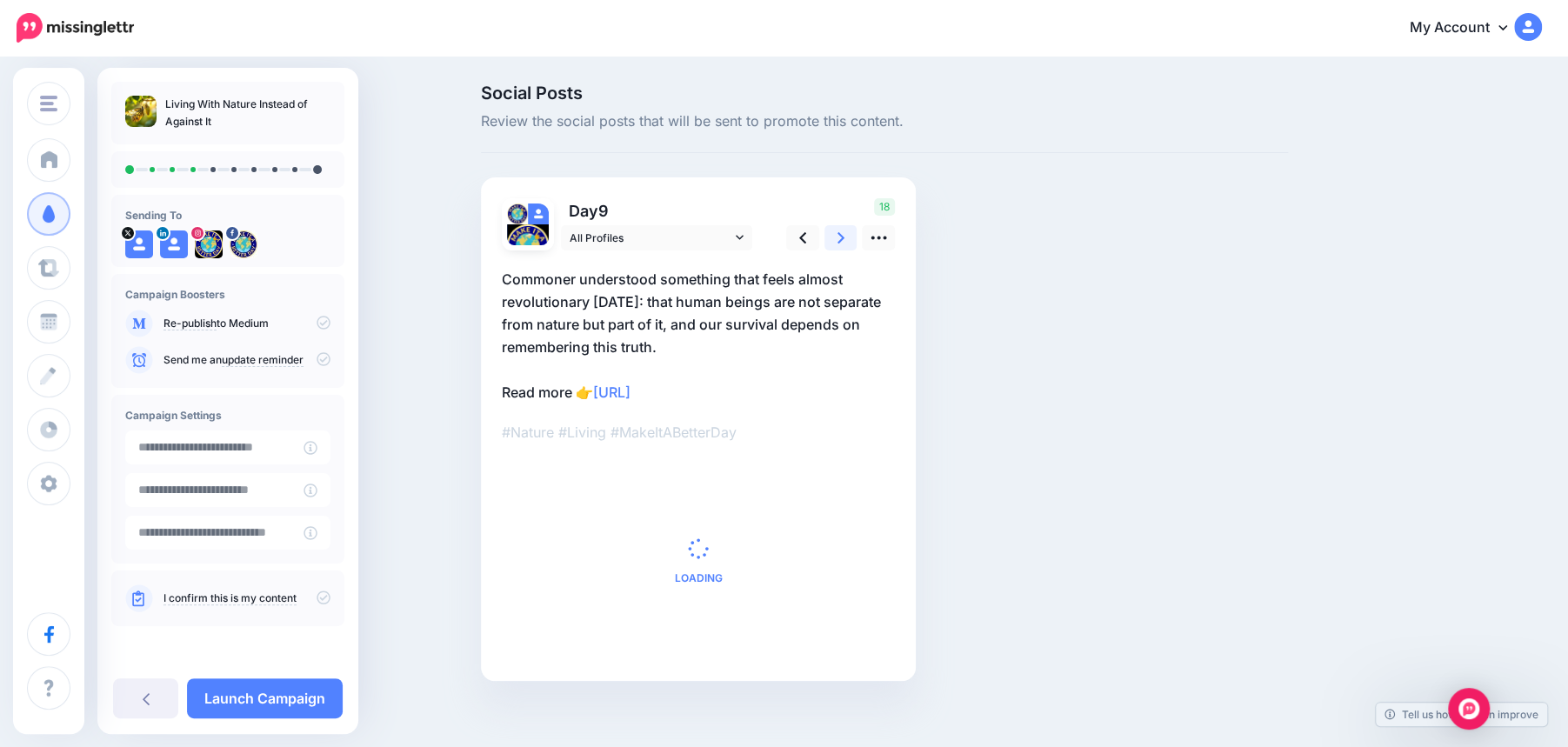
click at [843, 234] on icon at bounding box center [841, 237] width 7 height 18
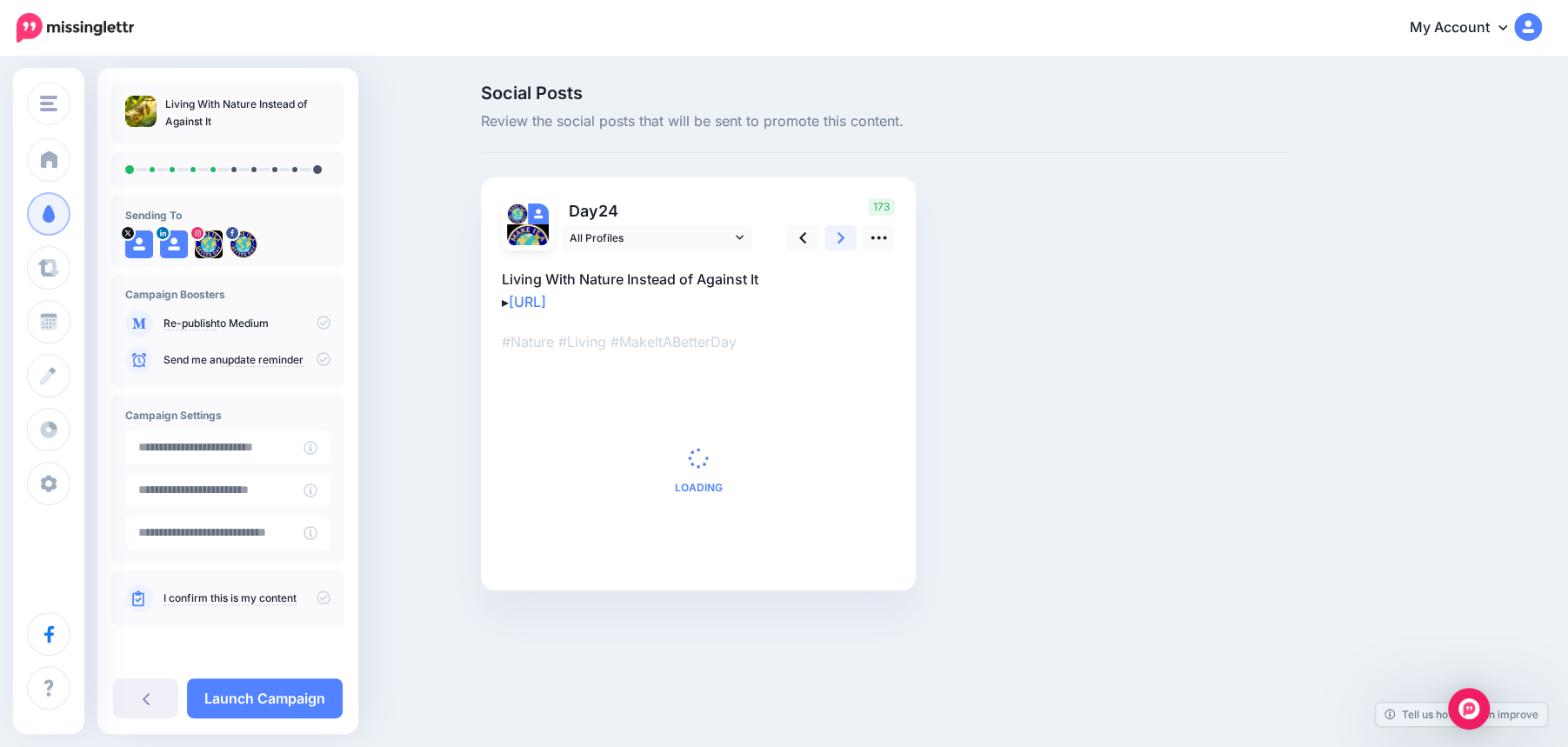
click at [843, 234] on icon at bounding box center [841, 237] width 7 height 18
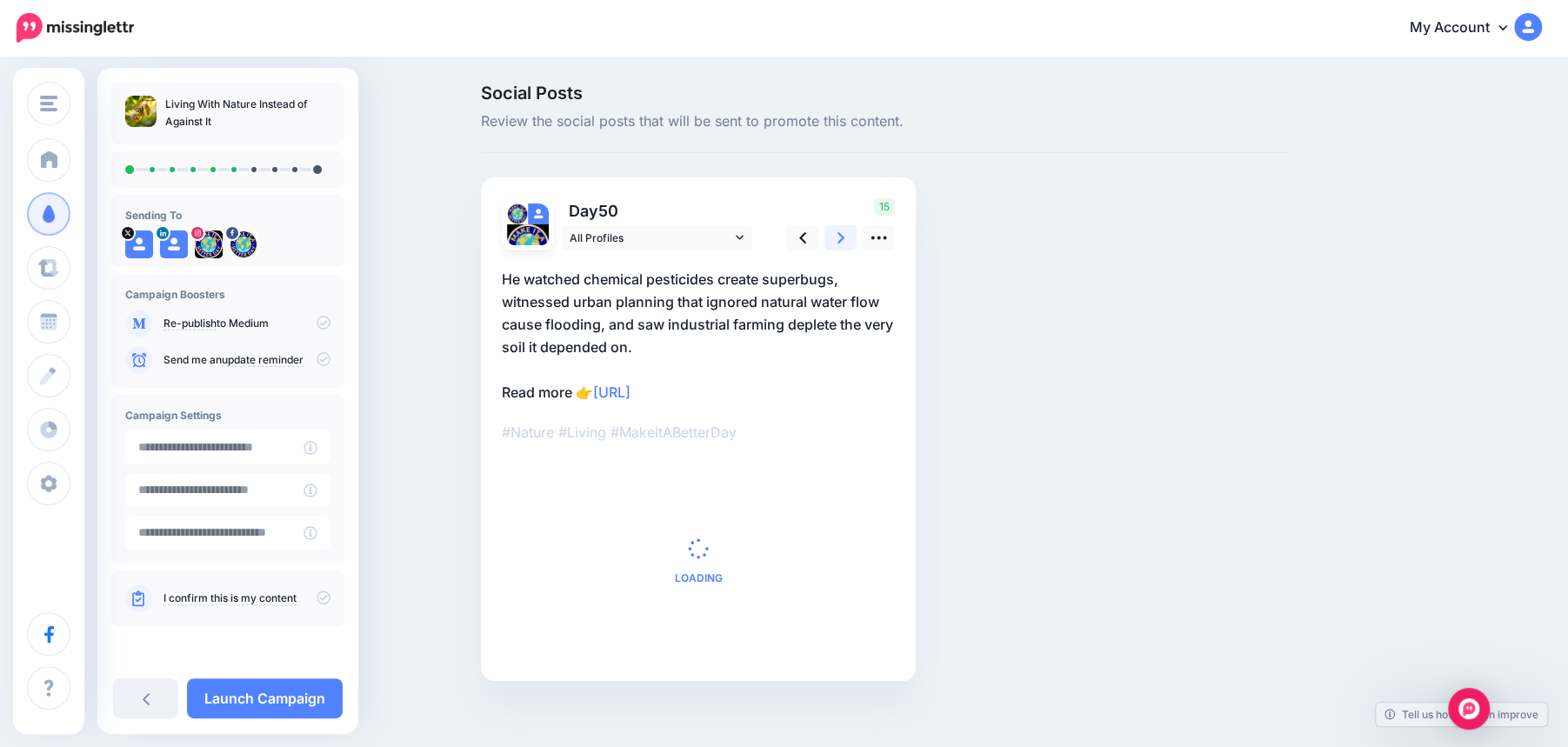
click at [843, 234] on icon at bounding box center [841, 237] width 7 height 18
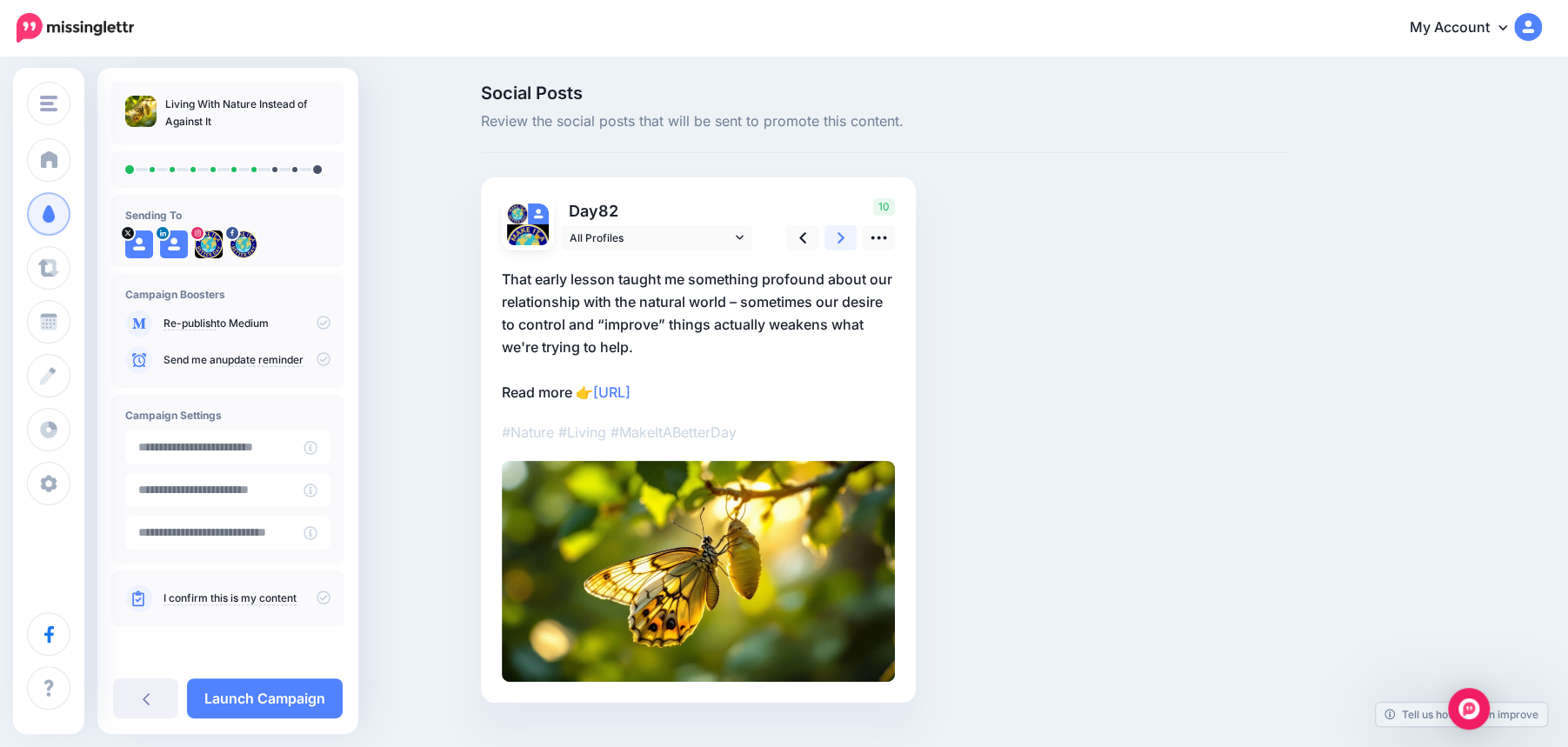
click at [843, 234] on icon at bounding box center [841, 237] width 7 height 18
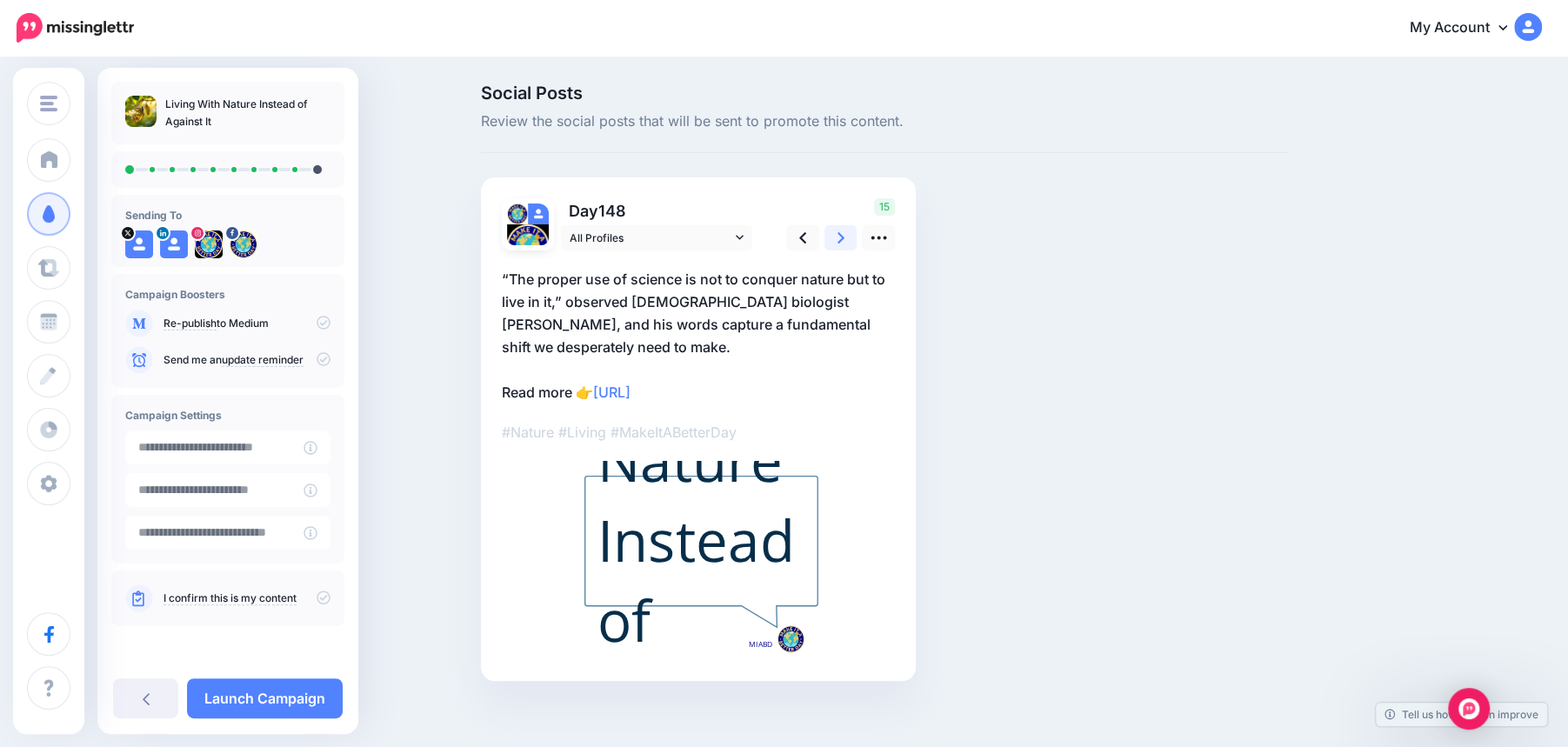
click at [843, 234] on icon at bounding box center [841, 237] width 7 height 18
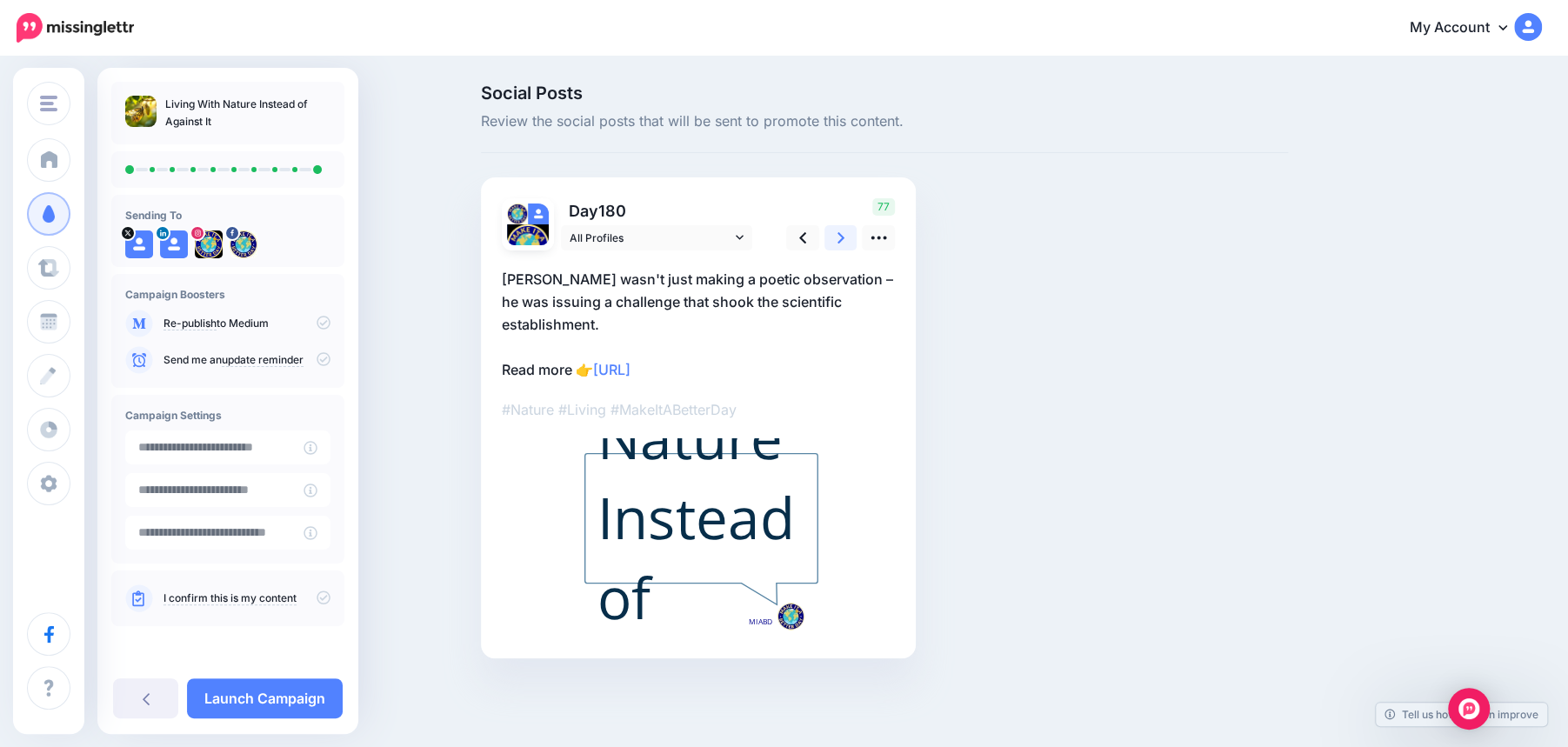
click at [843, 234] on icon at bounding box center [841, 237] width 7 height 18
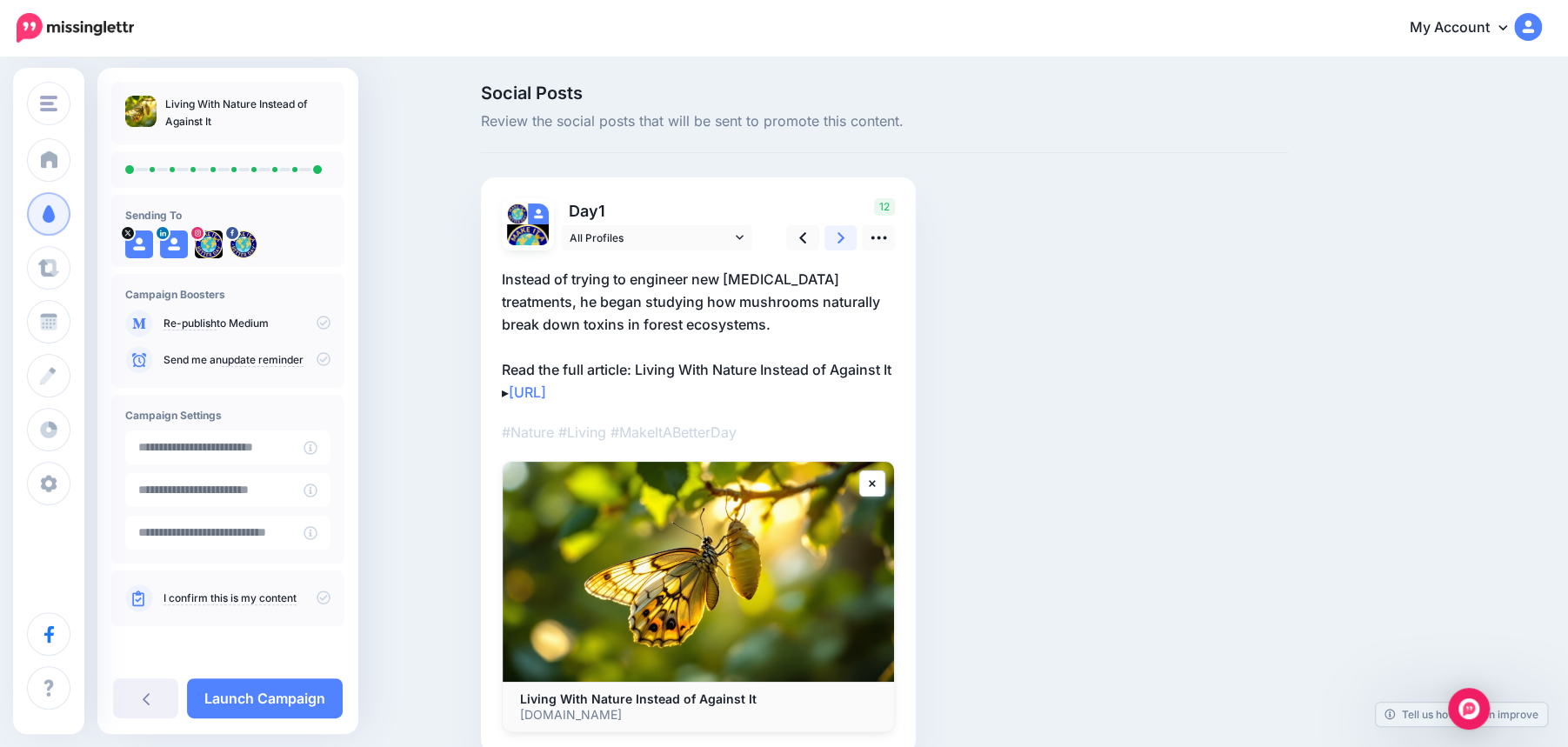
click at [843, 234] on icon at bounding box center [841, 237] width 7 height 18
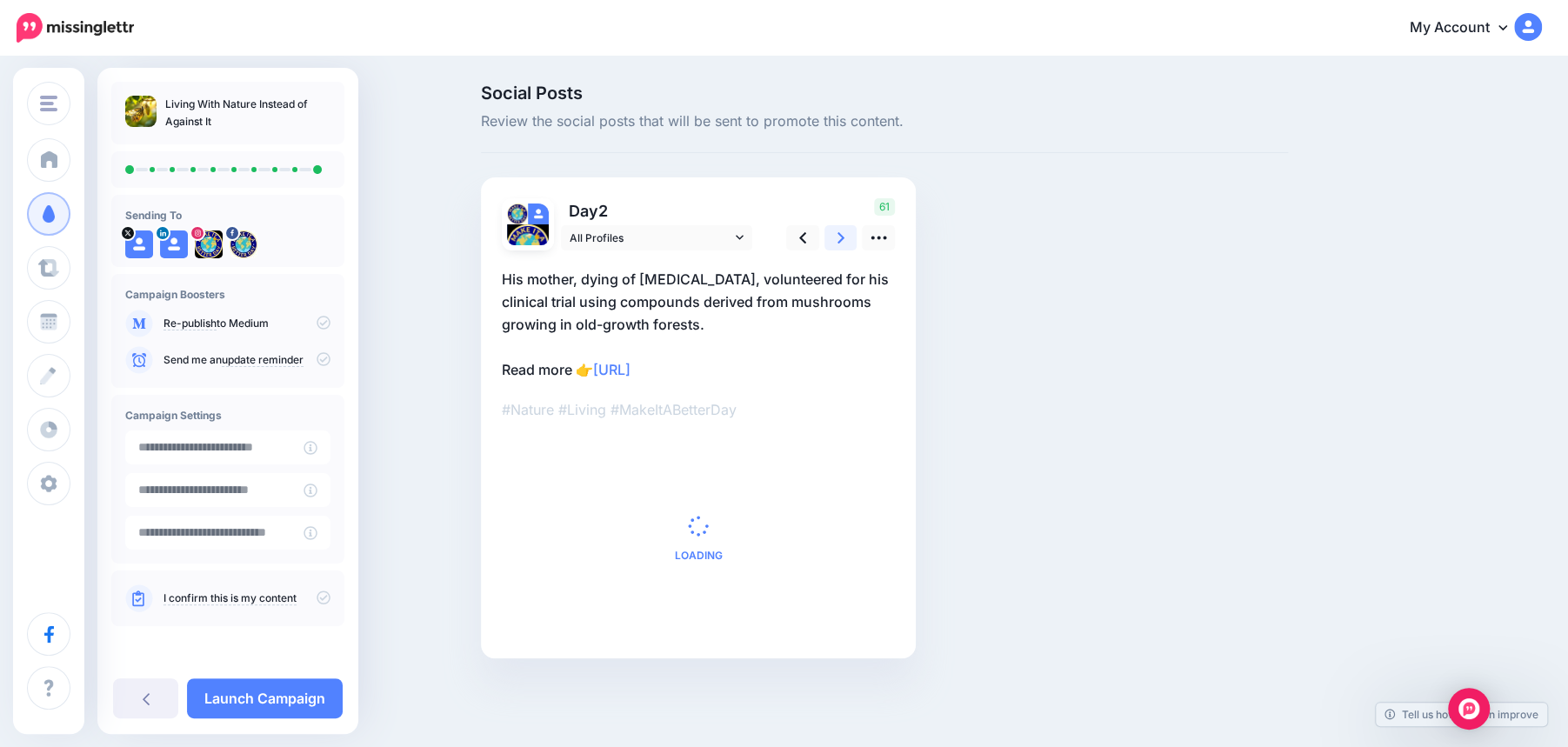
click at [843, 234] on icon at bounding box center [841, 237] width 7 height 18
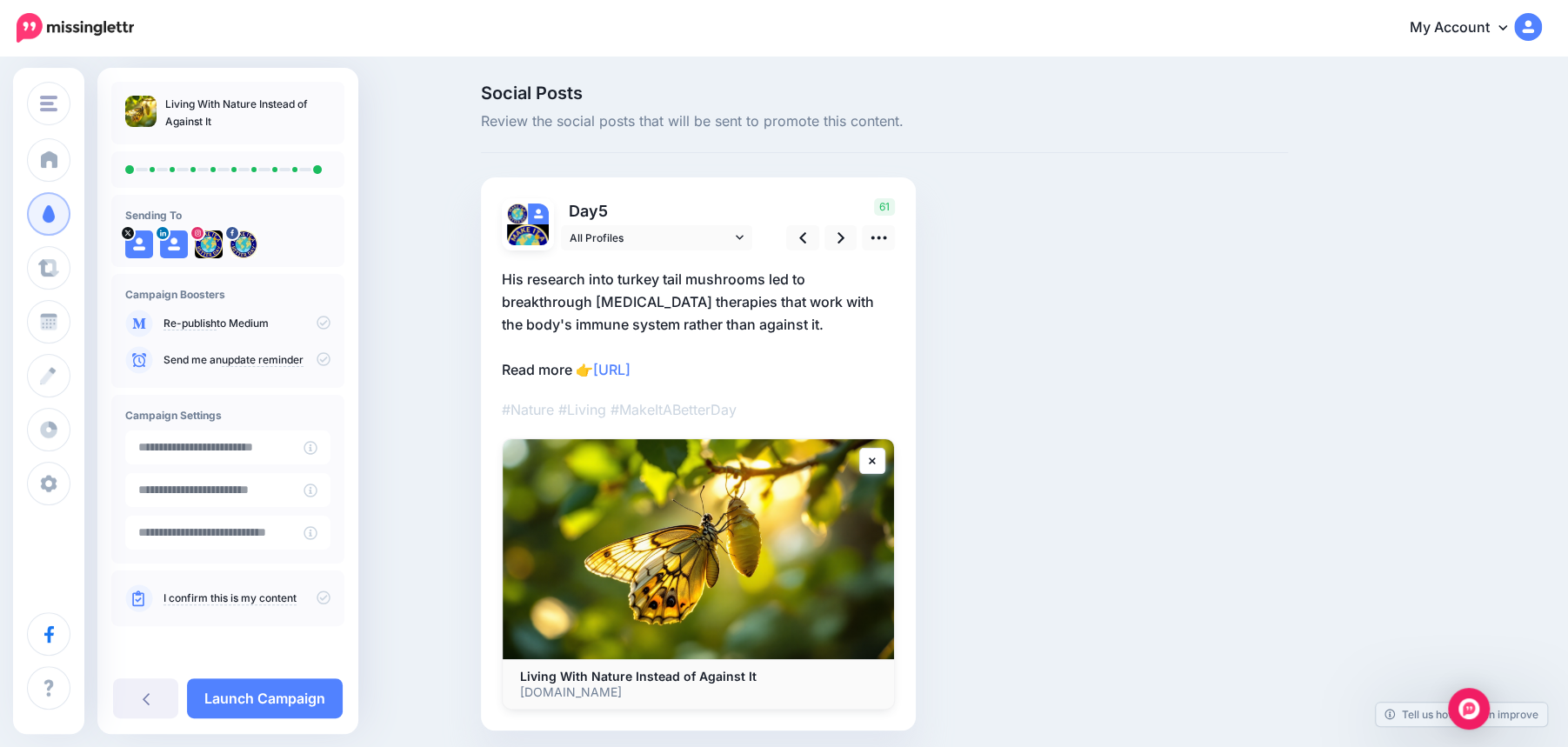
click at [328, 599] on icon at bounding box center [323, 597] width 14 height 14
click at [268, 695] on link "Launch Campaign" at bounding box center [265, 699] width 155 height 40
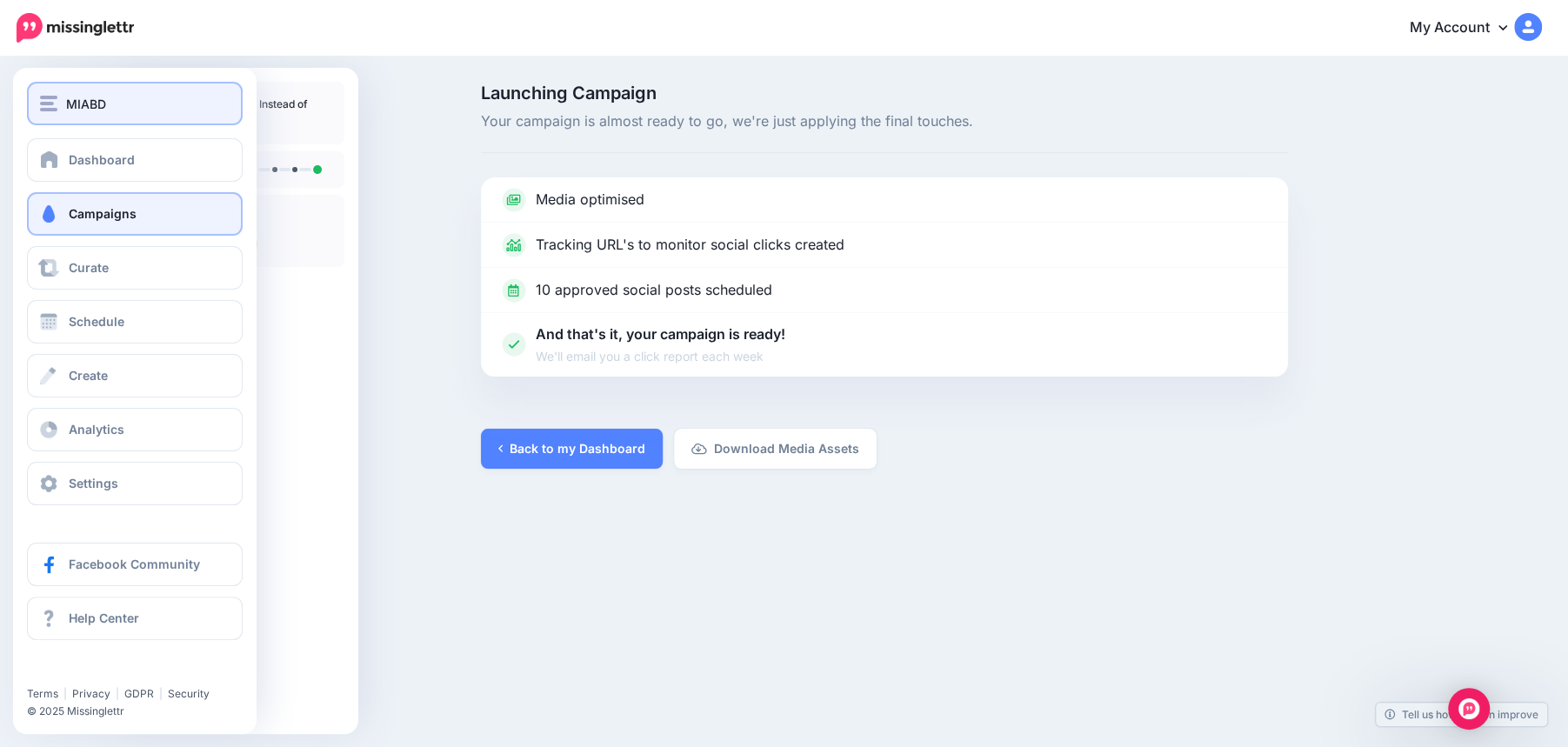
click at [73, 97] on span "MIABD" at bounding box center [86, 104] width 40 height 20
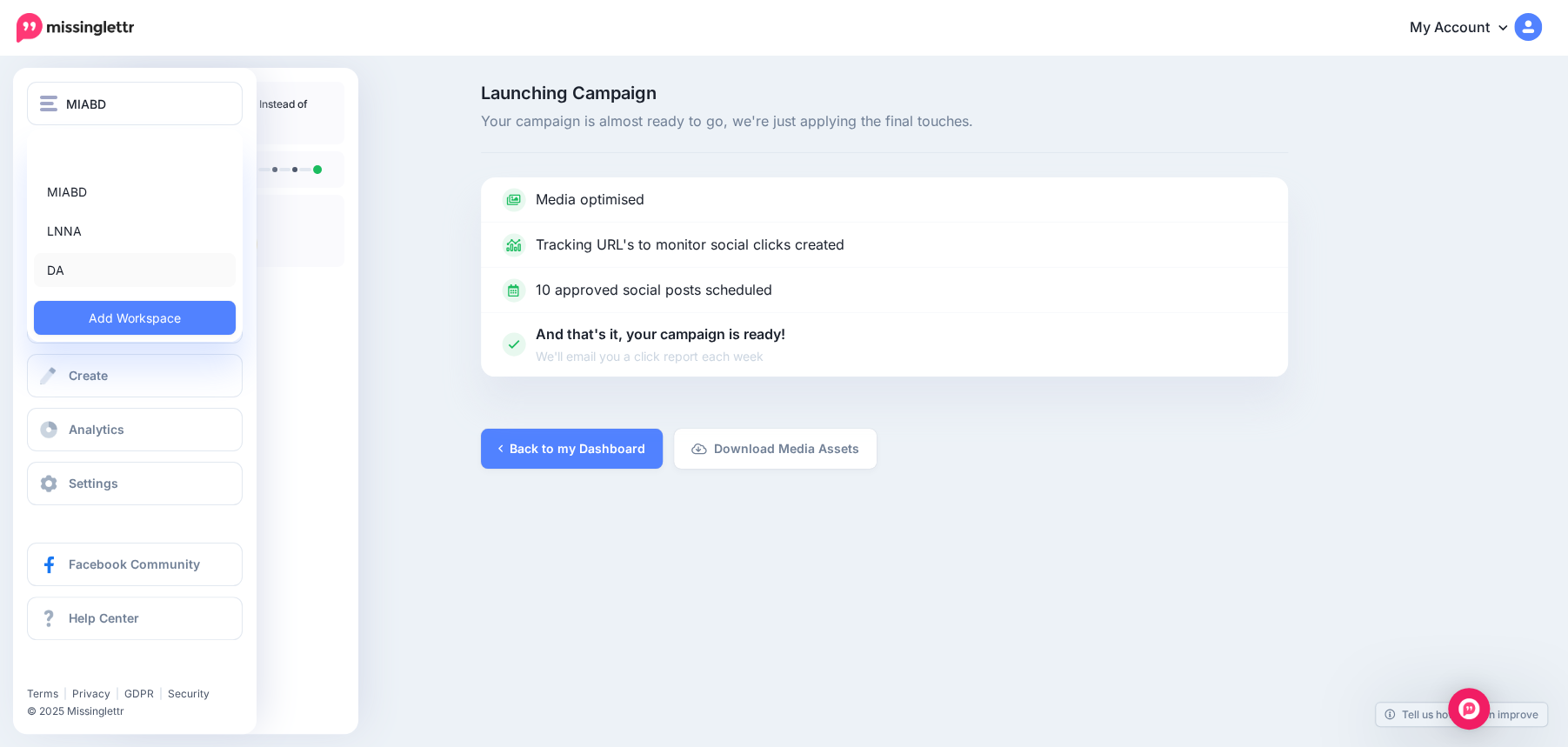
click at [54, 260] on link "DA" at bounding box center [135, 270] width 202 height 34
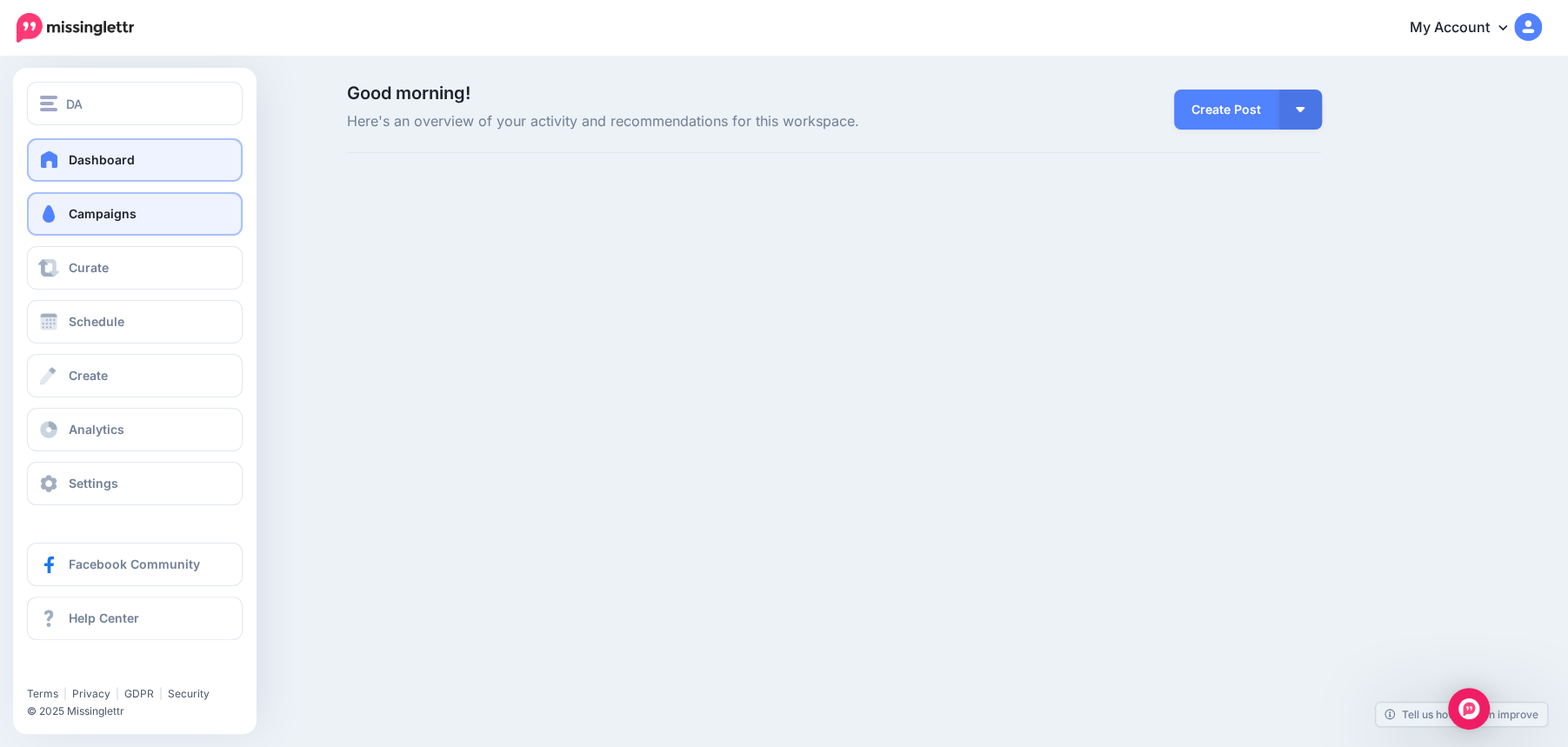
click at [49, 219] on span at bounding box center [49, 214] width 23 height 17
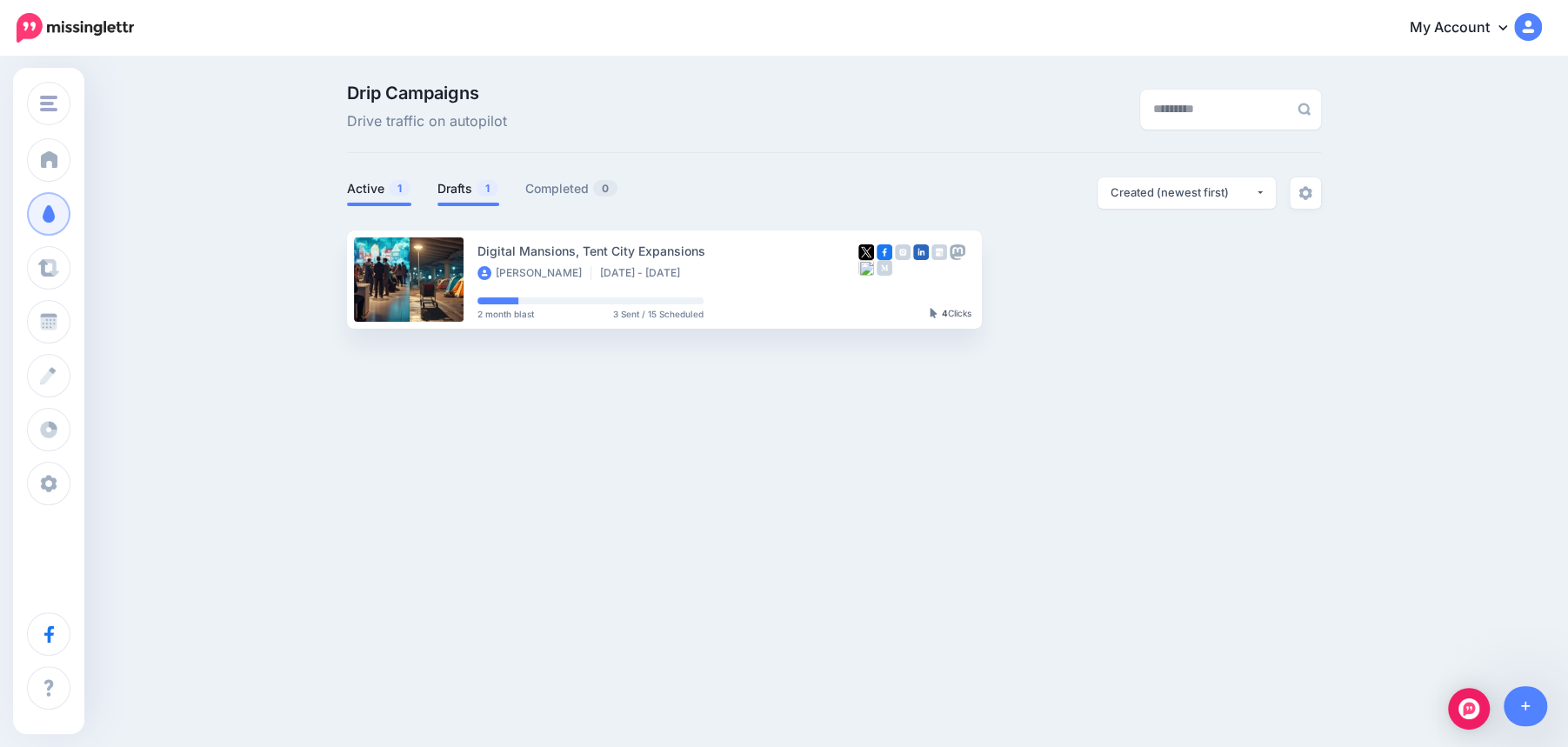
click at [462, 187] on link "Drafts 1" at bounding box center [469, 188] width 62 height 21
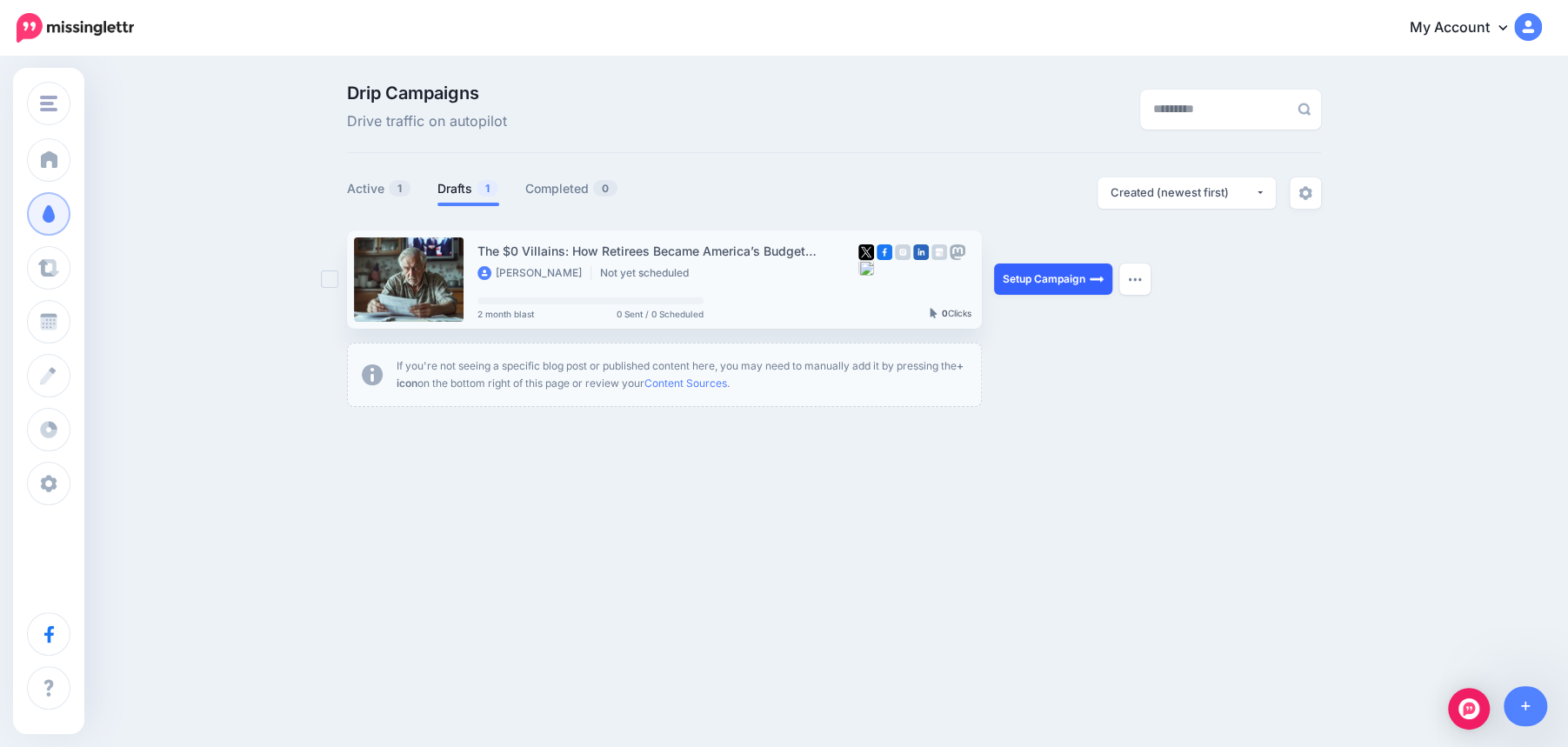
click at [1039, 281] on link "Setup Campaign" at bounding box center [1054, 279] width 119 height 31
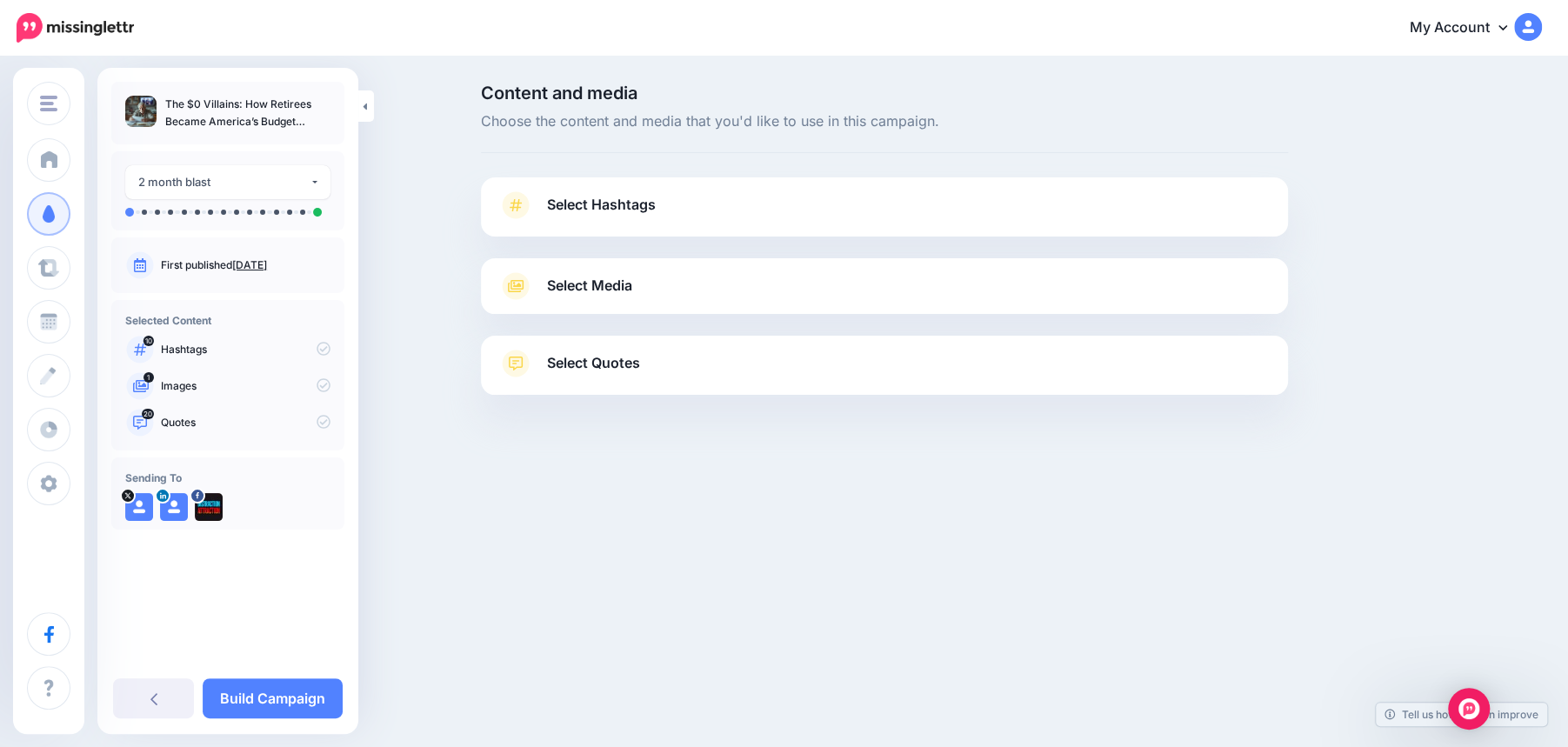
click at [864, 236] on div at bounding box center [884, 247] width 807 height 22
click at [847, 218] on link "Select Hashtags" at bounding box center [884, 214] width 772 height 45
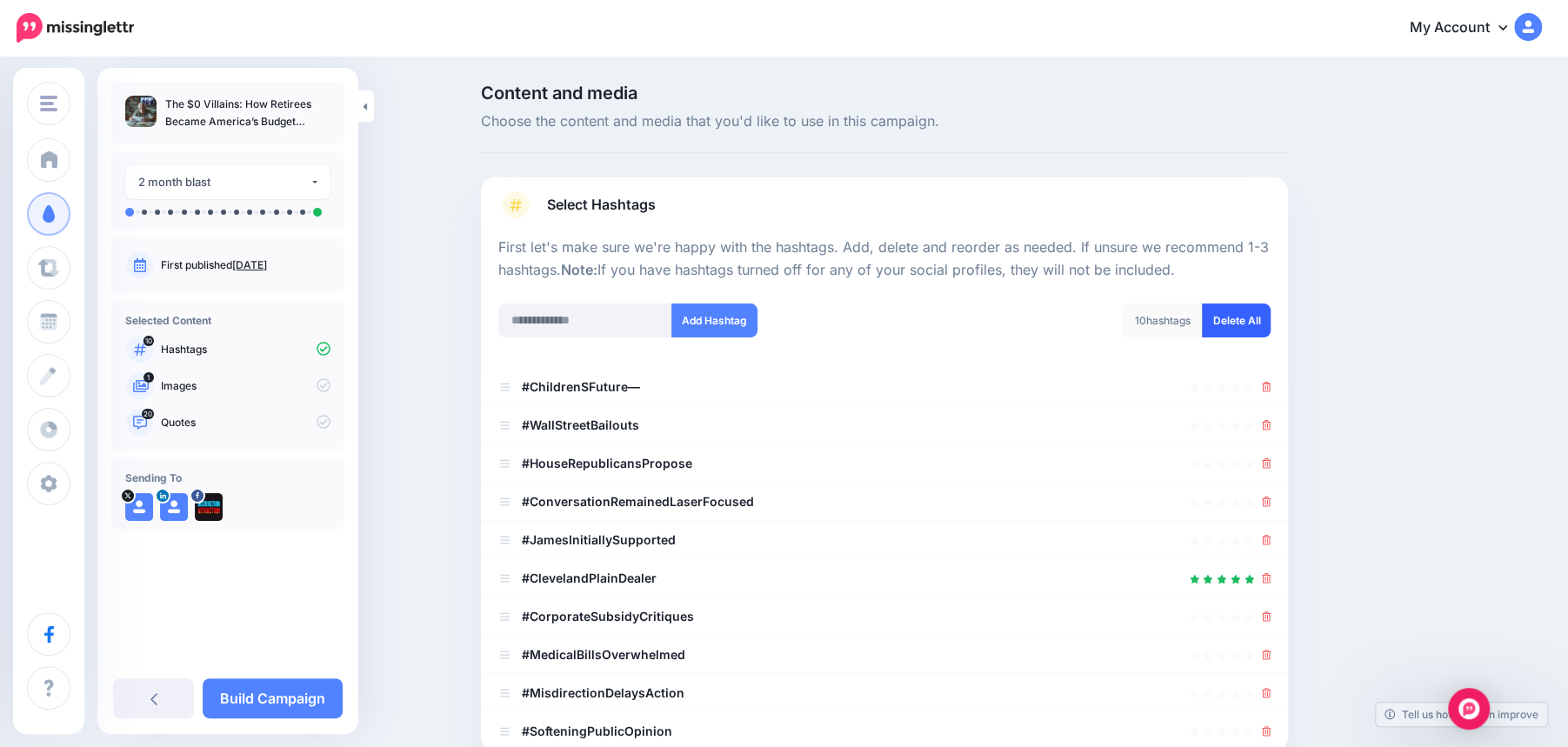
click at [1238, 318] on link "Delete All" at bounding box center [1237, 320] width 69 height 34
click at [575, 318] on input "text" at bounding box center [585, 320] width 174 height 34
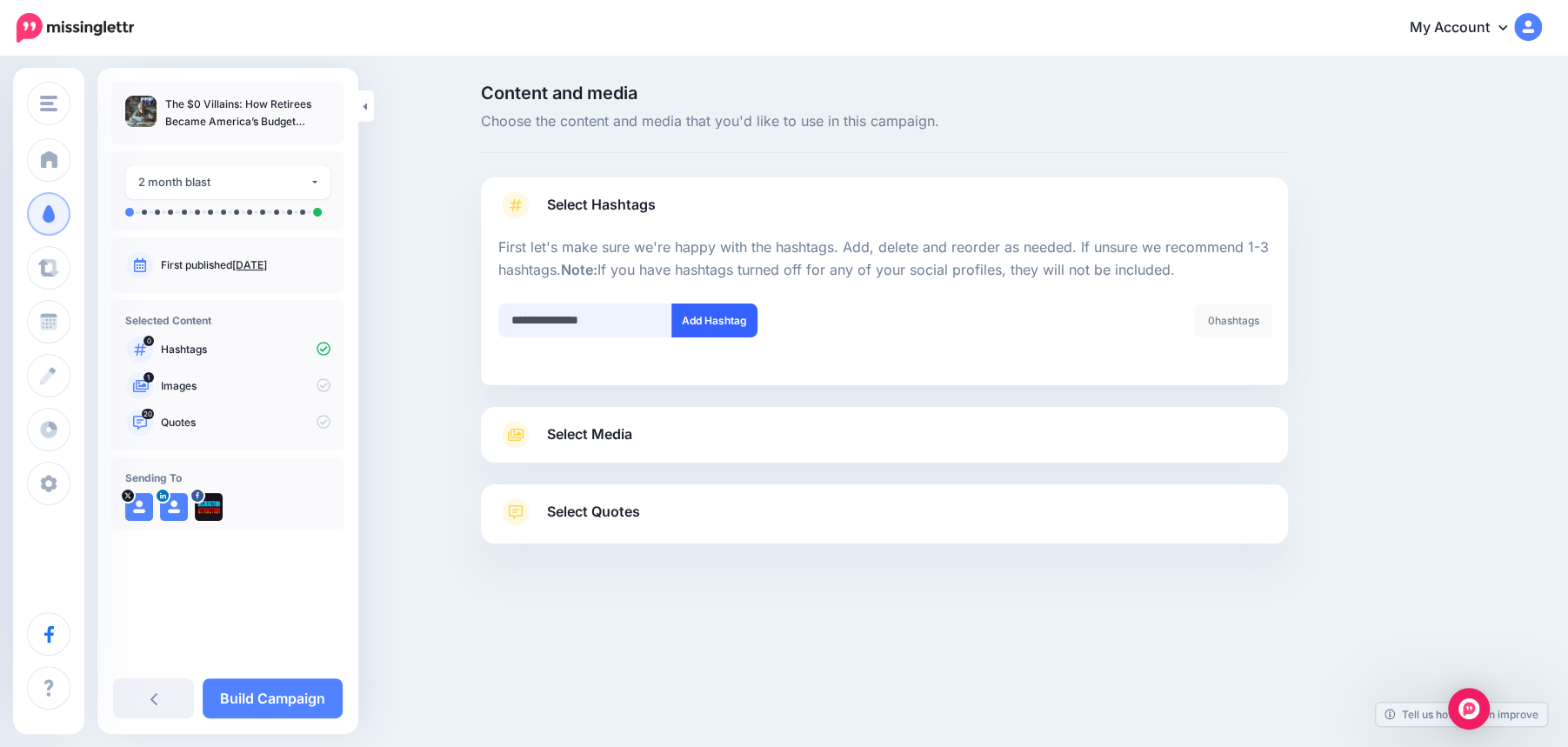
type input "**********"
click at [722, 325] on button "Add Hashtag" at bounding box center [714, 320] width 86 height 34
click at [586, 322] on input "text" at bounding box center [585, 320] width 174 height 34
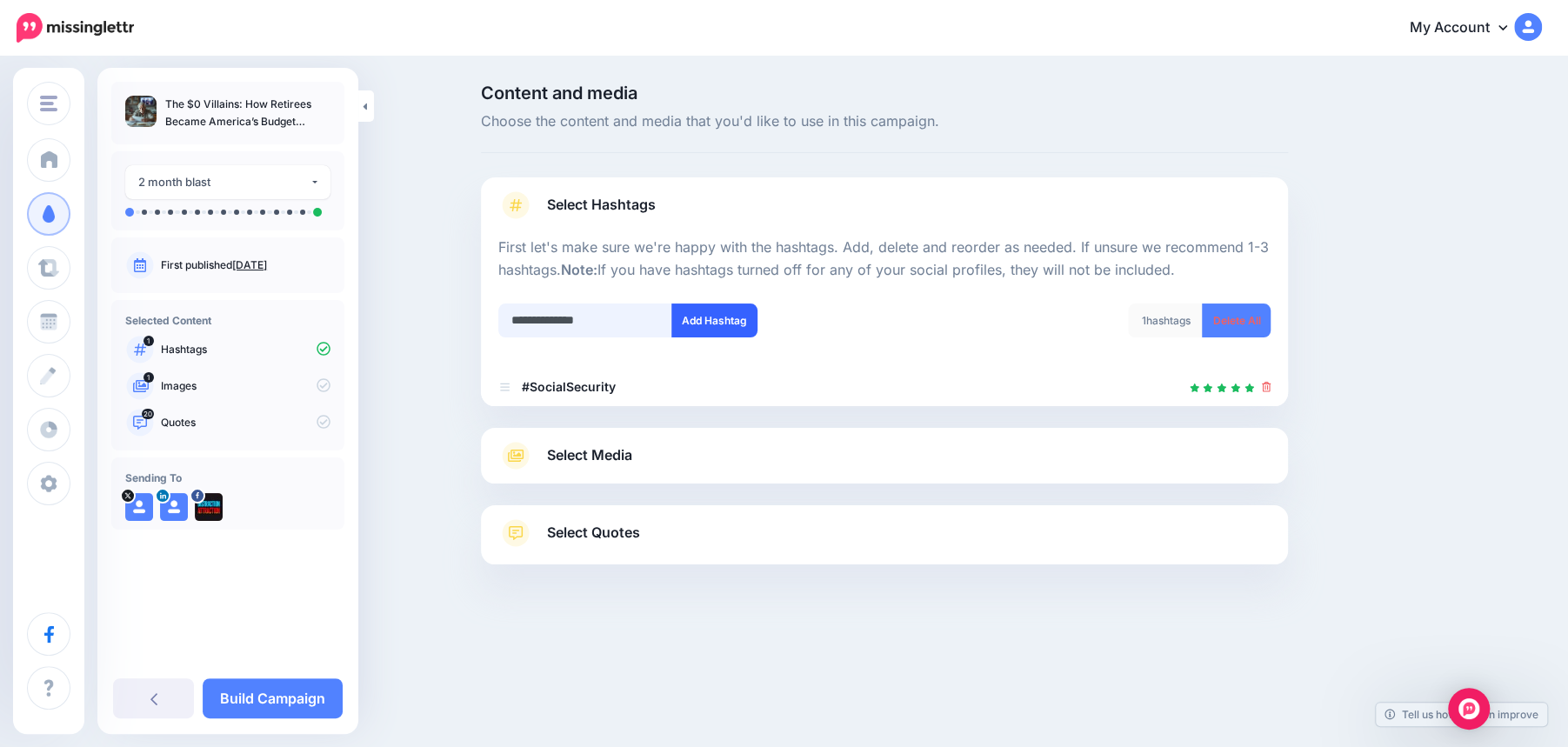
type input "**********"
click at [719, 322] on button "Add Hashtag" at bounding box center [714, 320] width 86 height 34
click at [601, 316] on input "text" at bounding box center [585, 320] width 174 height 34
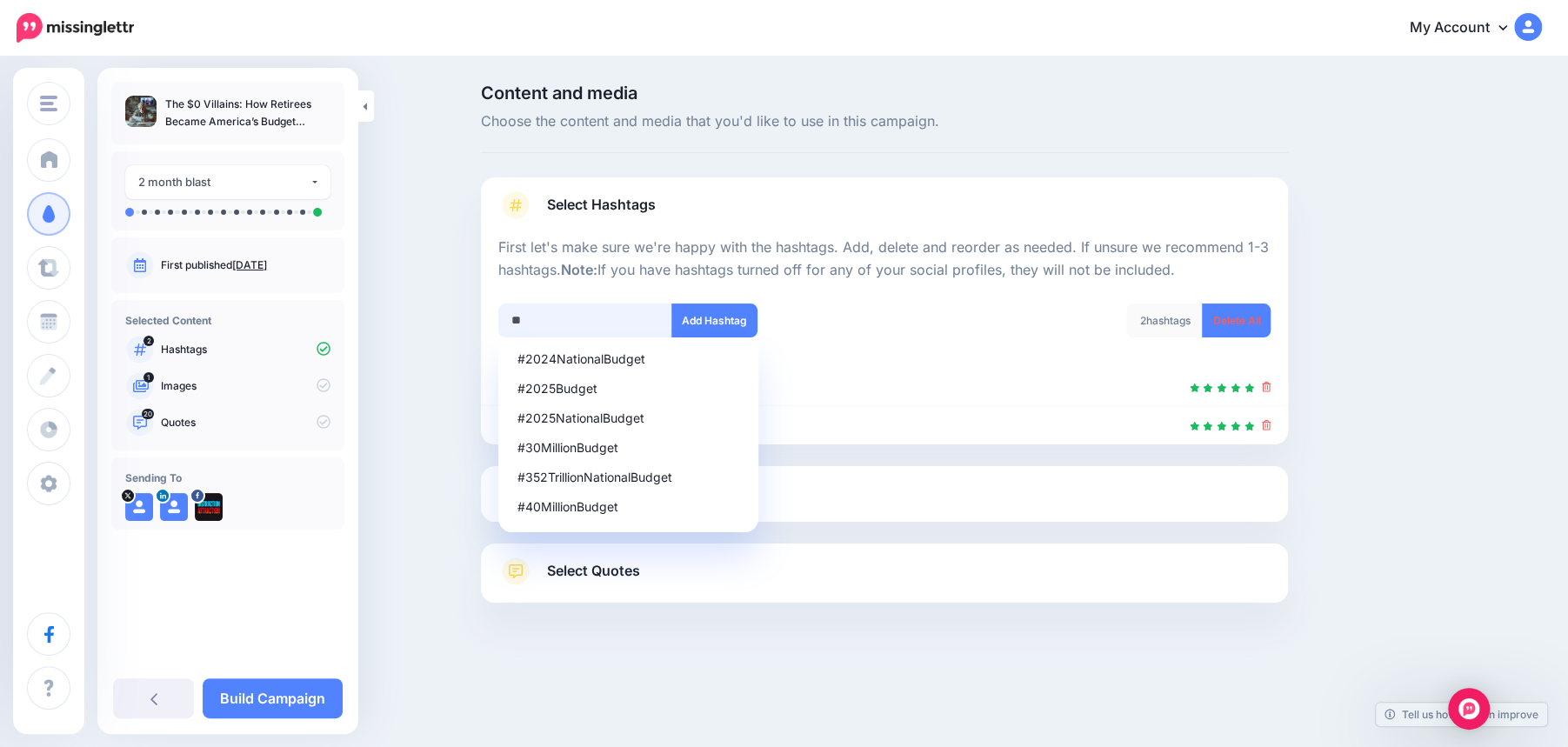
type input "*"
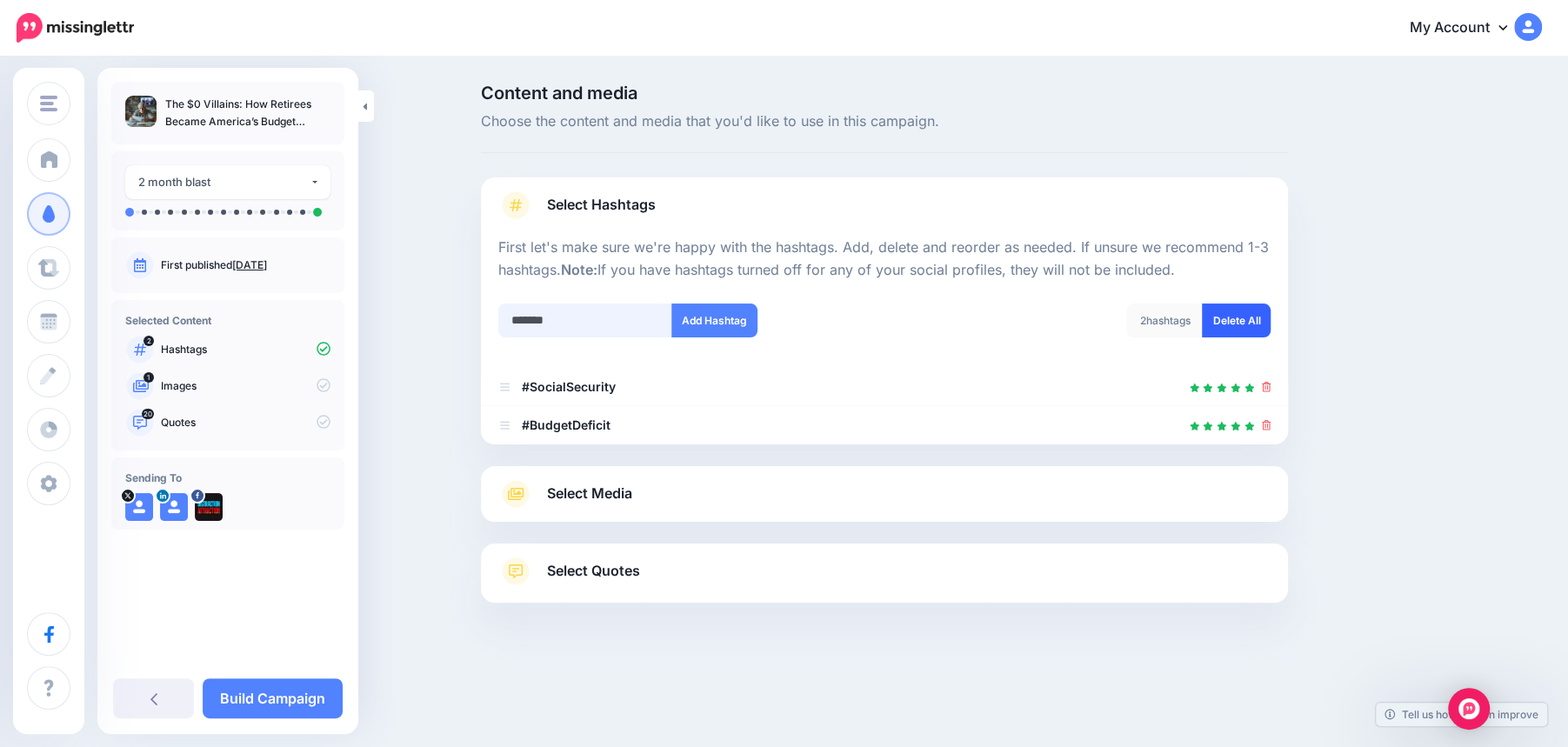
type input "*******"
click at [1237, 324] on link "Delete All" at bounding box center [1237, 320] width 69 height 34
click at [1237, 324] on div "2 hashtags" at bounding box center [1202, 320] width 76 height 34
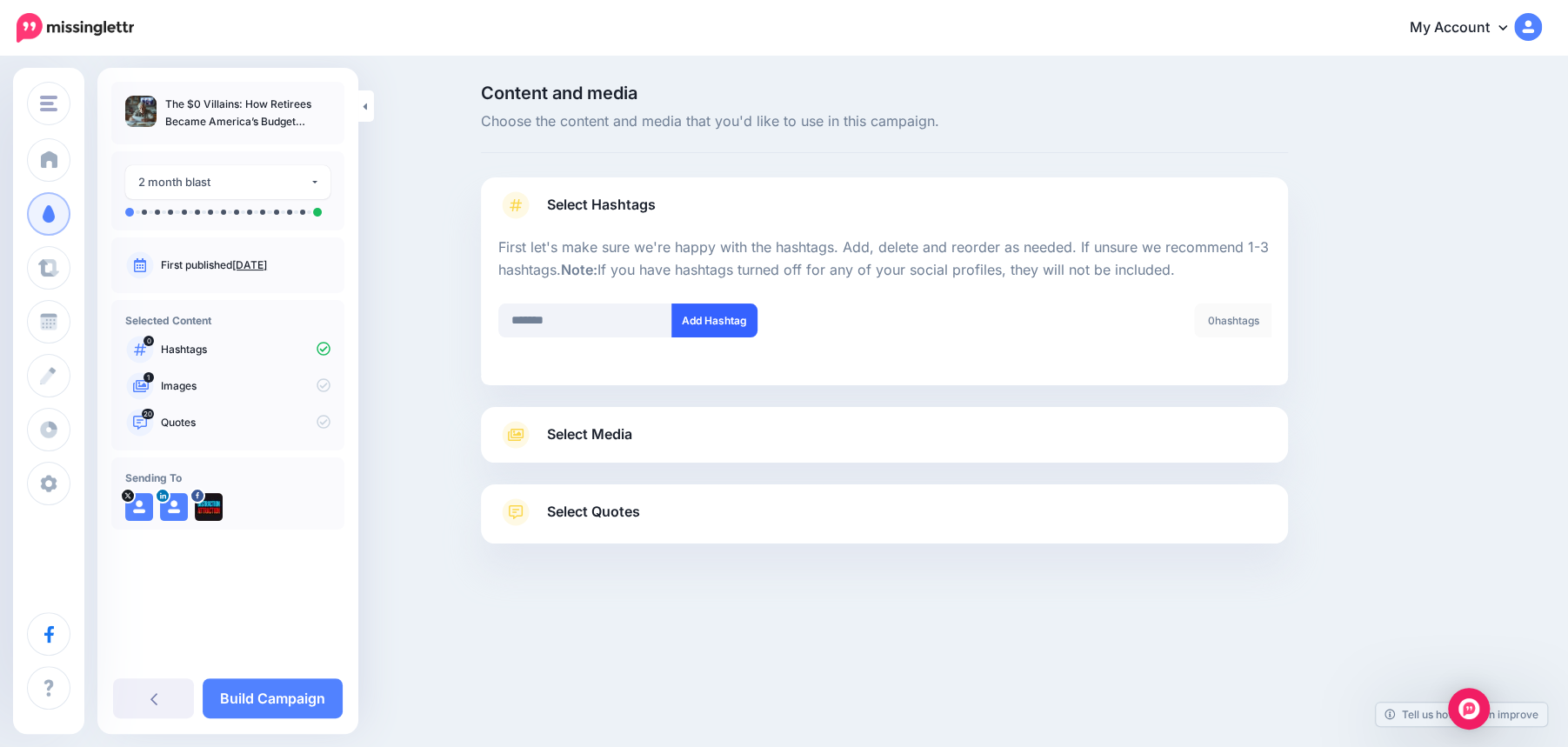
click at [736, 325] on button "Add Hashtag" at bounding box center [714, 320] width 86 height 34
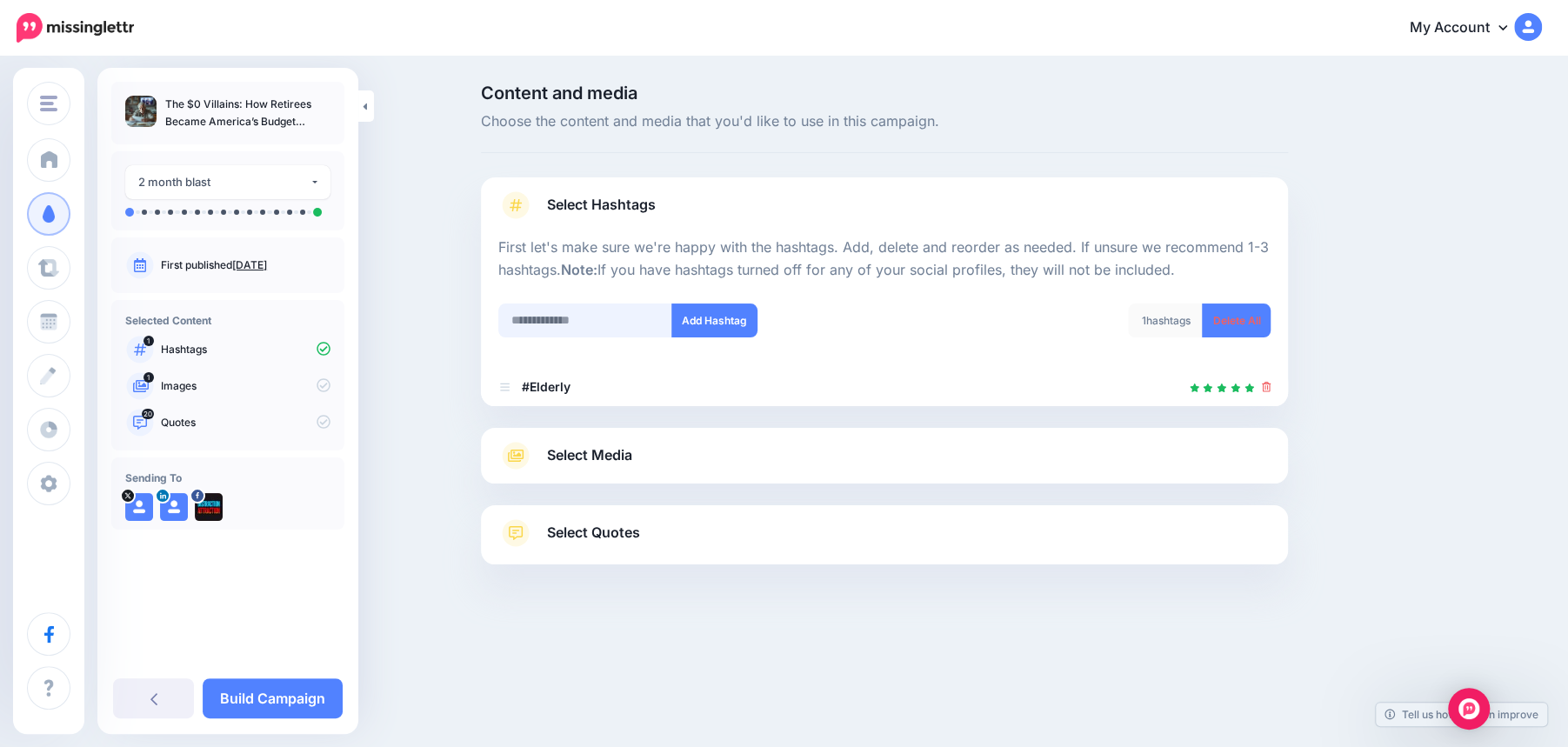
click at [574, 325] on input "text" at bounding box center [585, 320] width 174 height 34
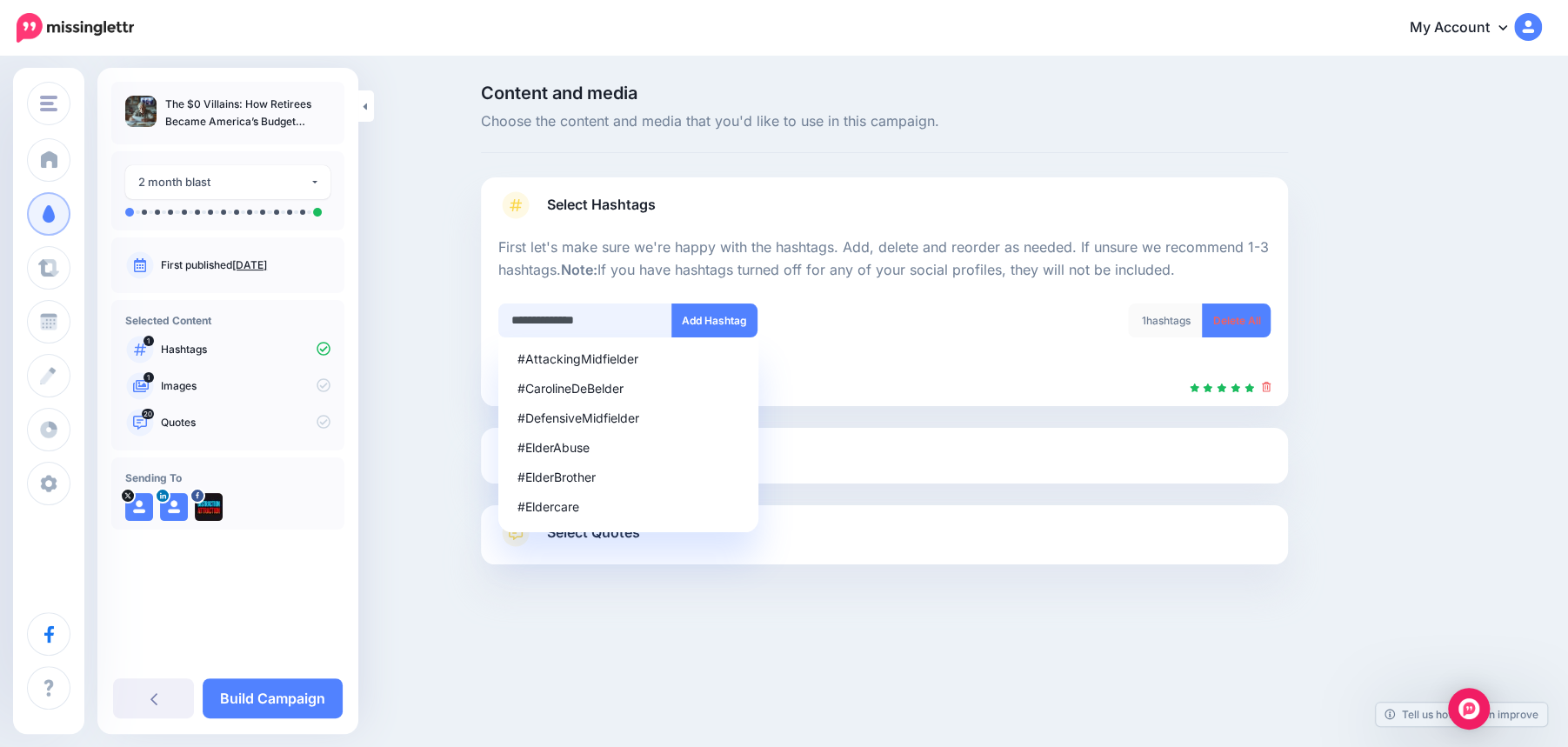
type input "**********"
click at [556, 318] on input "text" at bounding box center [585, 320] width 174 height 34
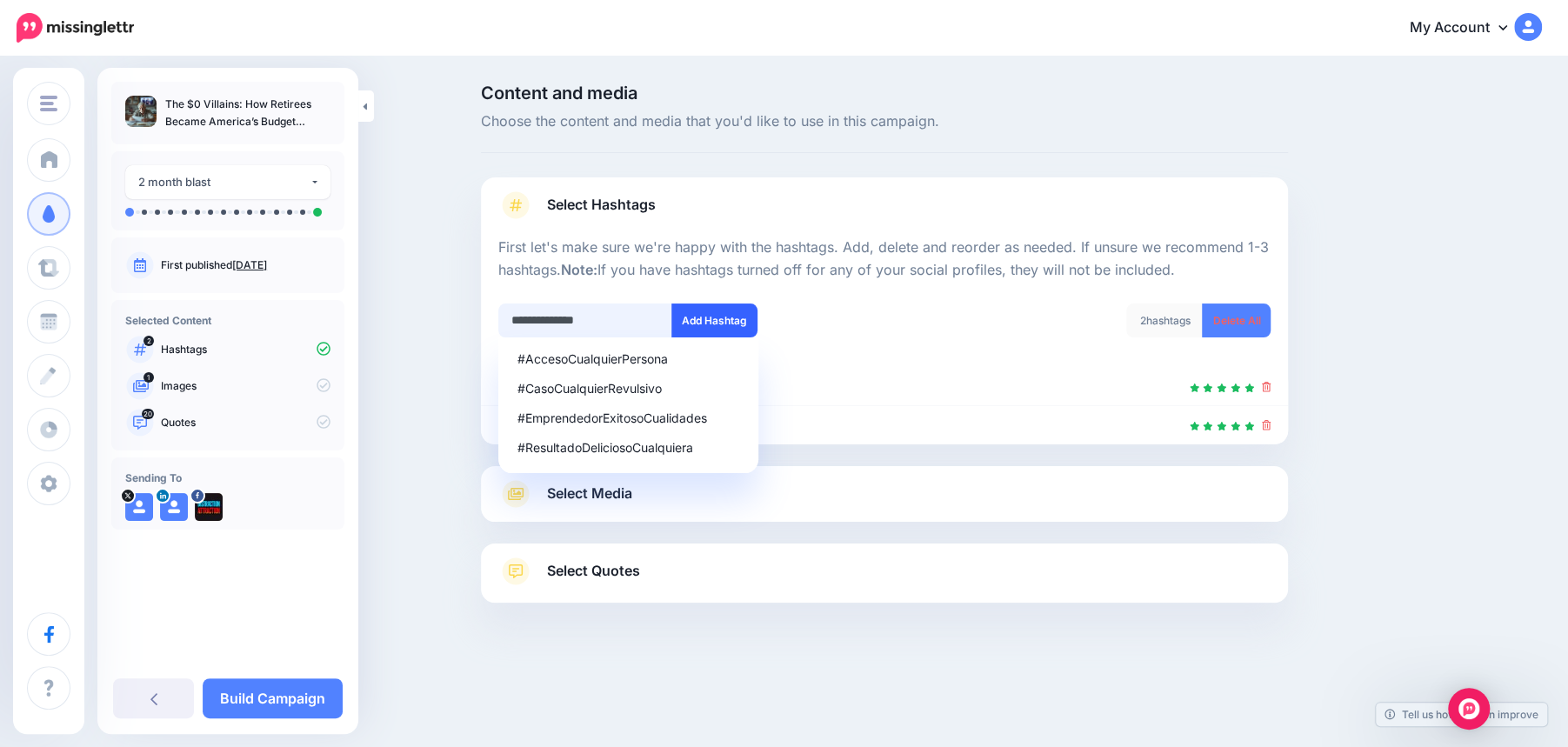
type input "**********"
click at [714, 329] on button "Add Hashtag" at bounding box center [714, 320] width 86 height 34
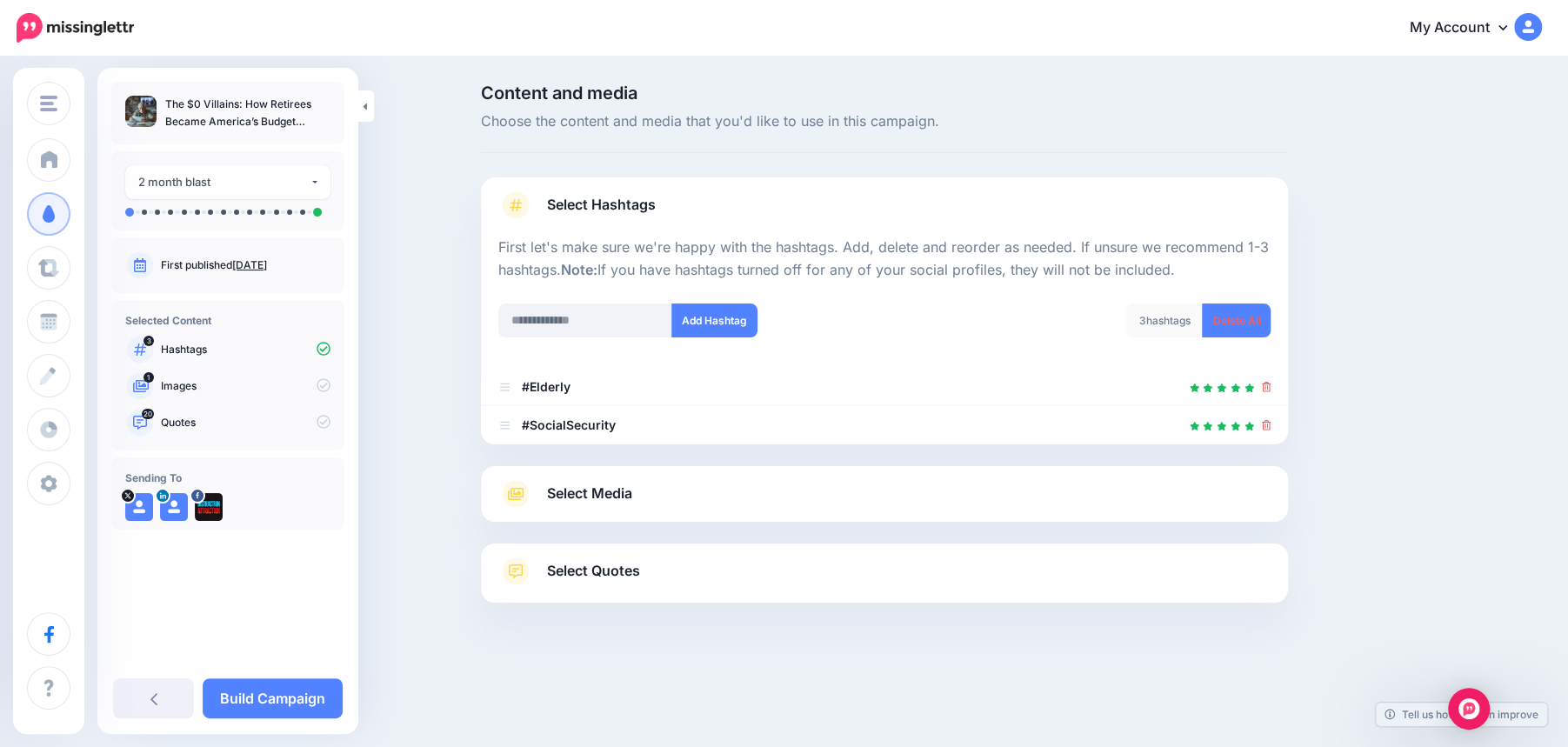
click at [683, 504] on link "Select Media" at bounding box center [884, 495] width 772 height 28
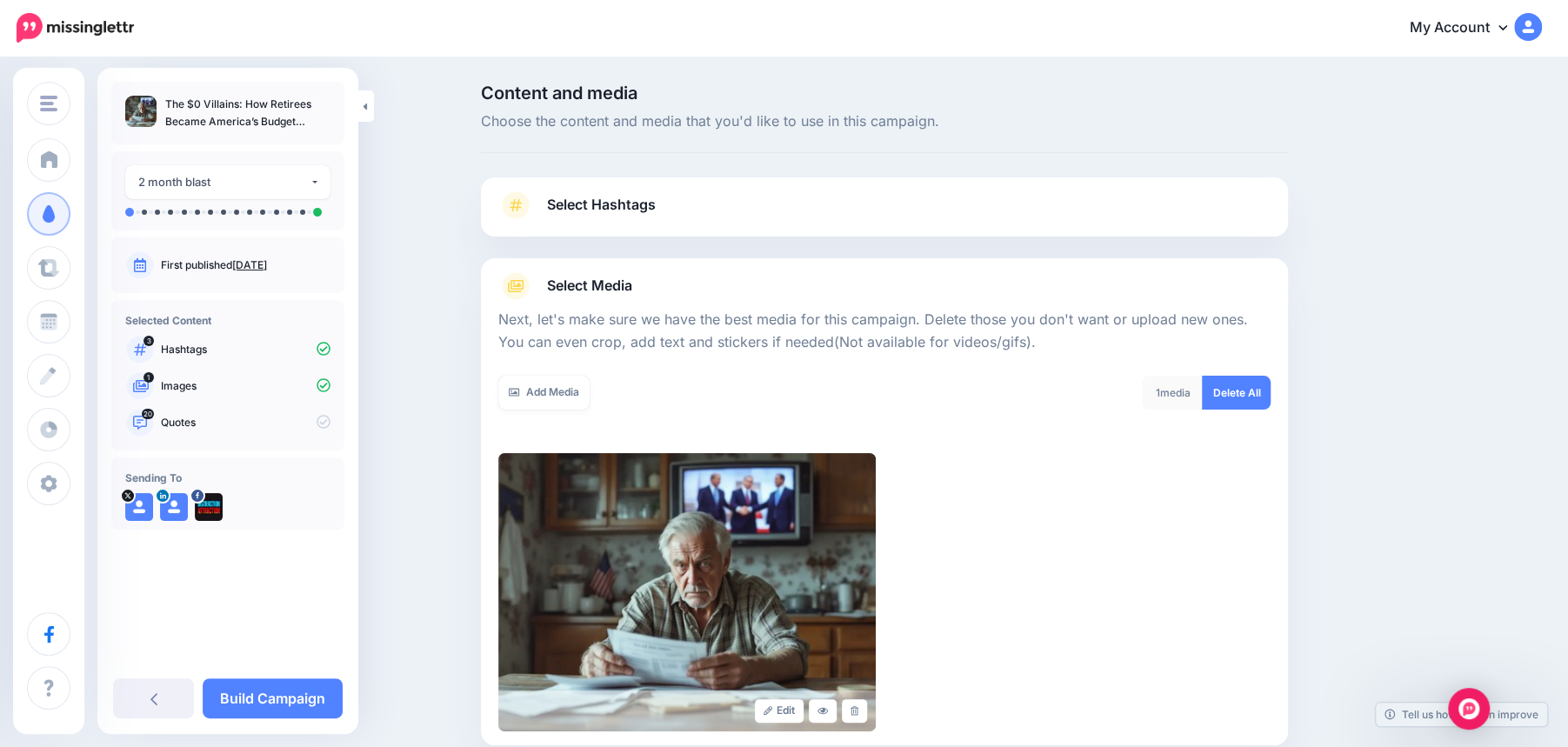
scroll to position [191, 0]
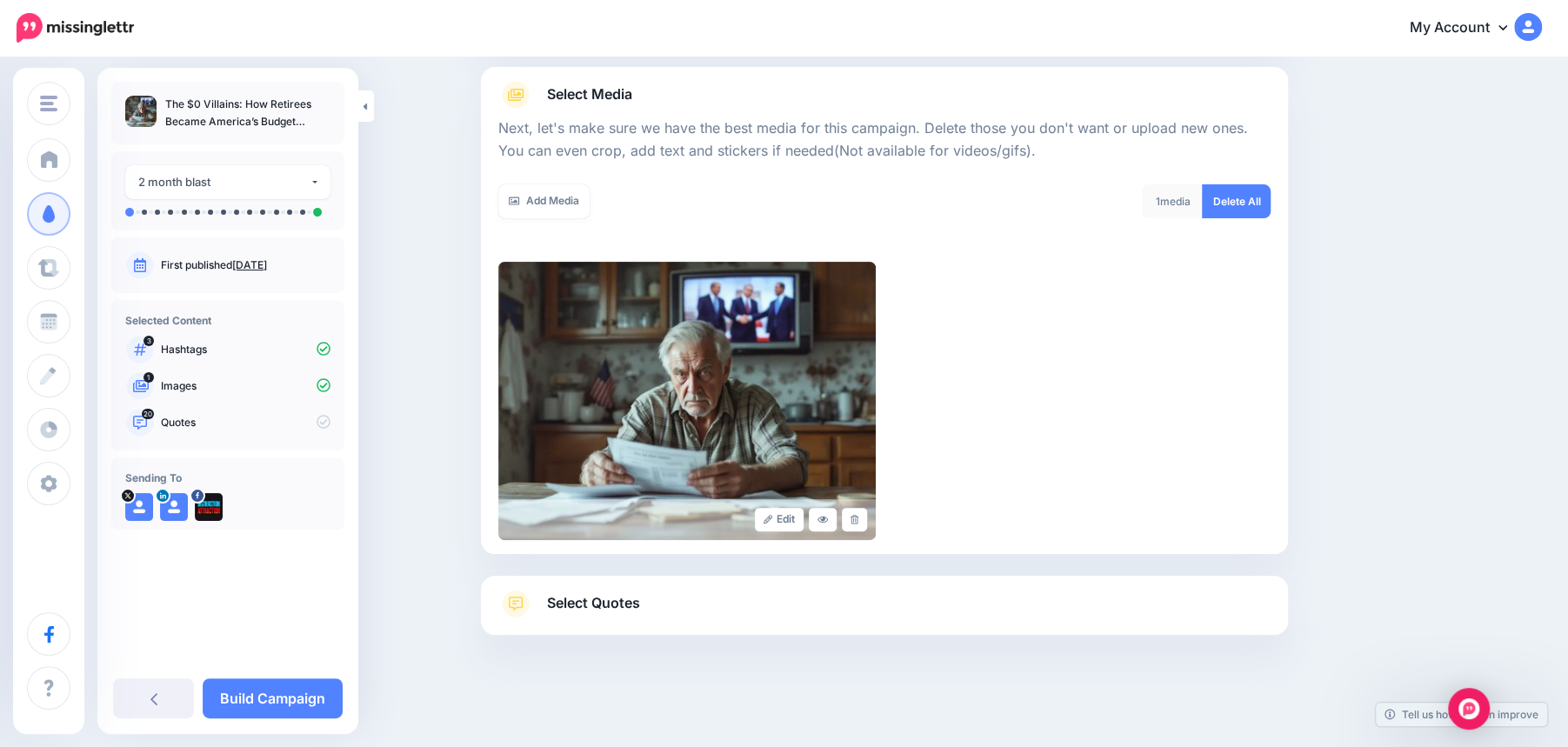
click at [621, 615] on link "Select Quotes" at bounding box center [884, 612] width 772 height 45
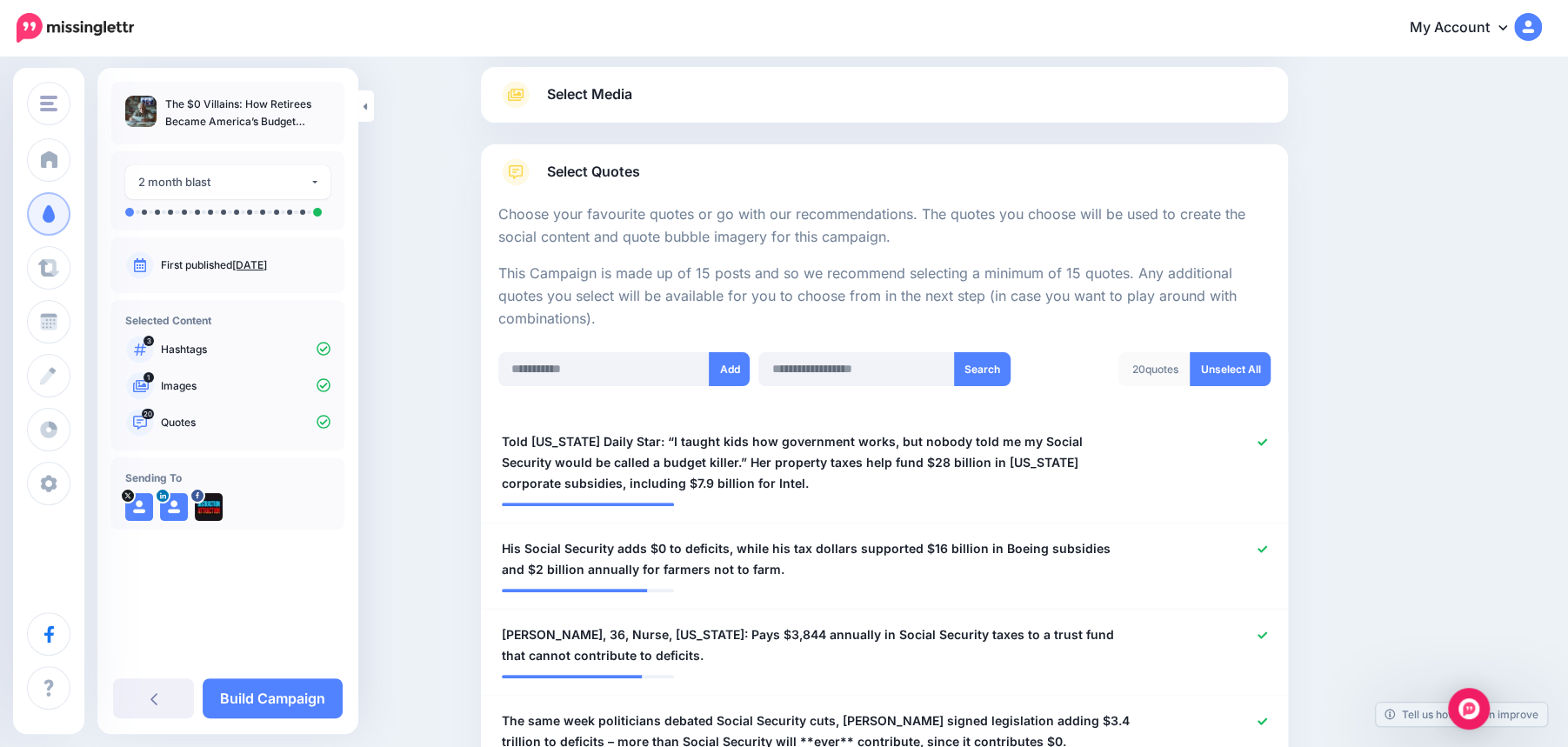
scroll to position [0, 0]
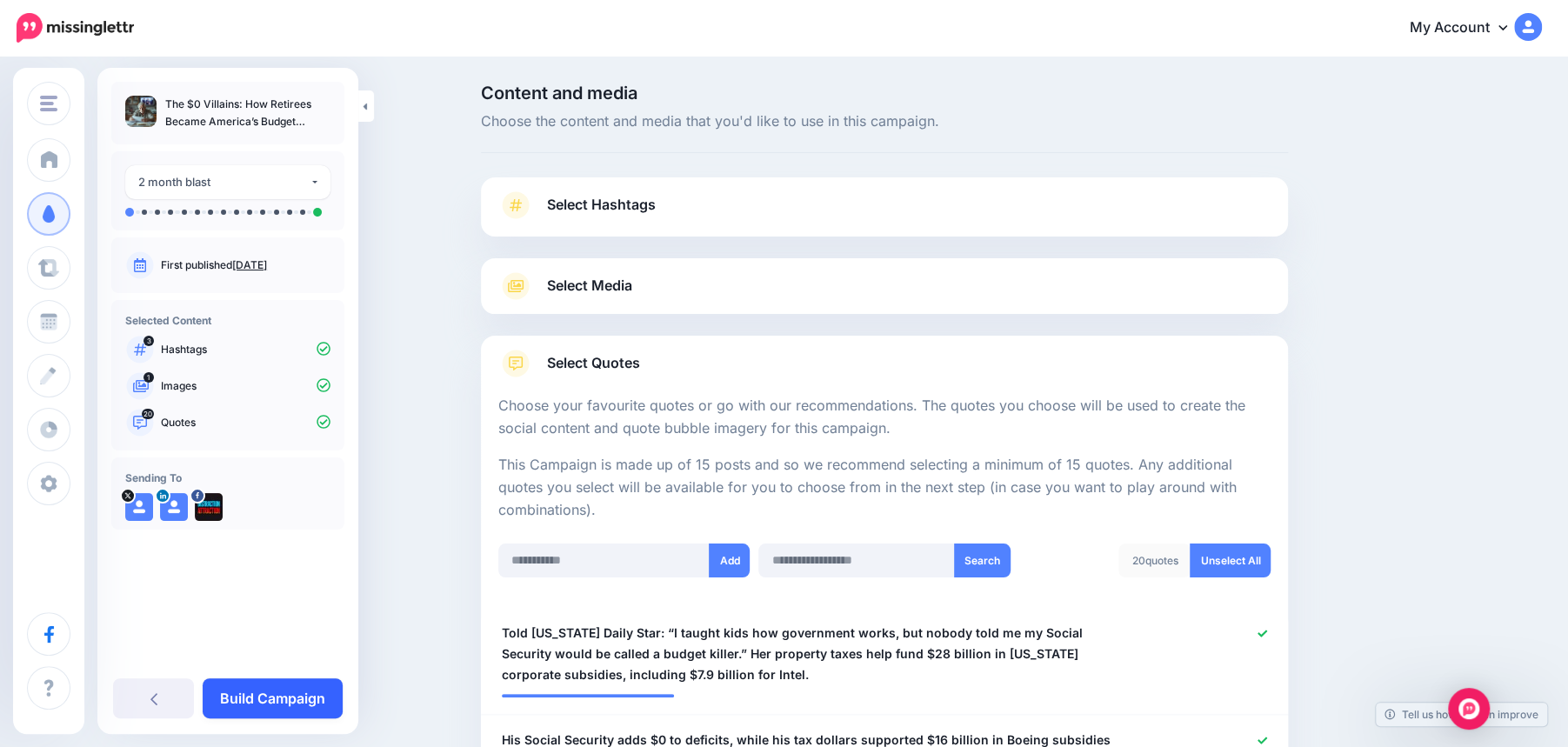
click at [268, 701] on link "Build Campaign" at bounding box center [272, 699] width 140 height 40
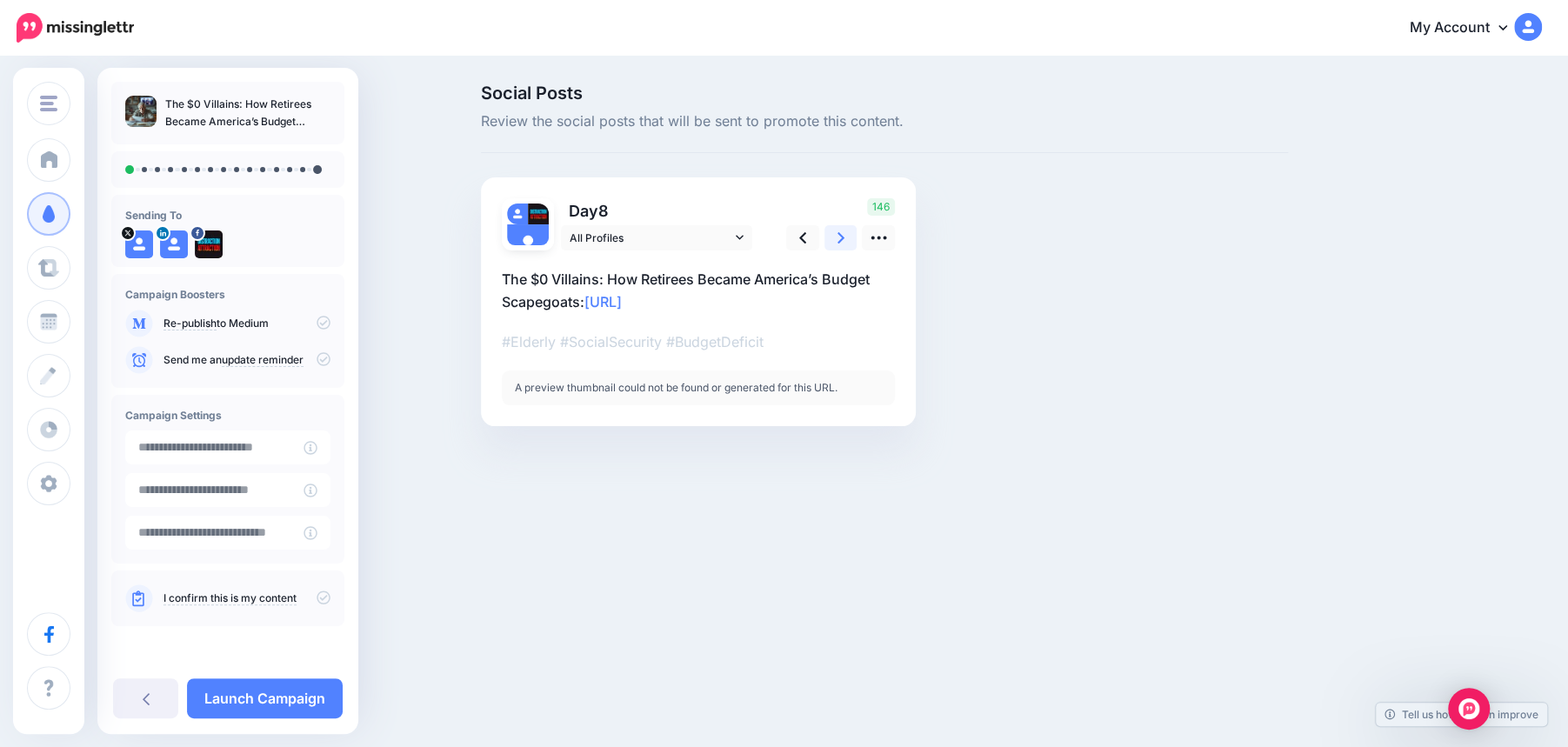
click at [848, 236] on link at bounding box center [841, 237] width 33 height 25
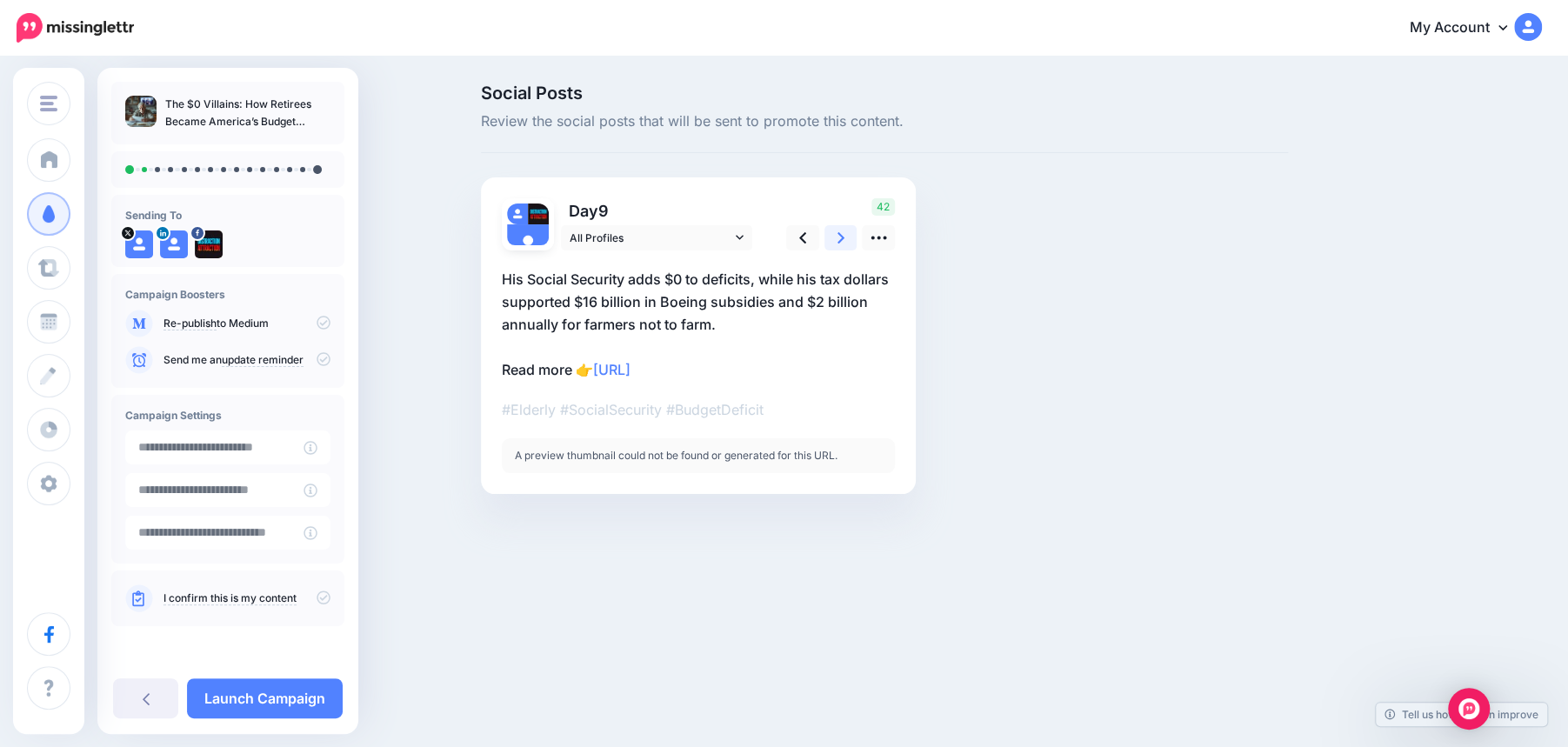
click at [847, 238] on link at bounding box center [841, 237] width 33 height 25
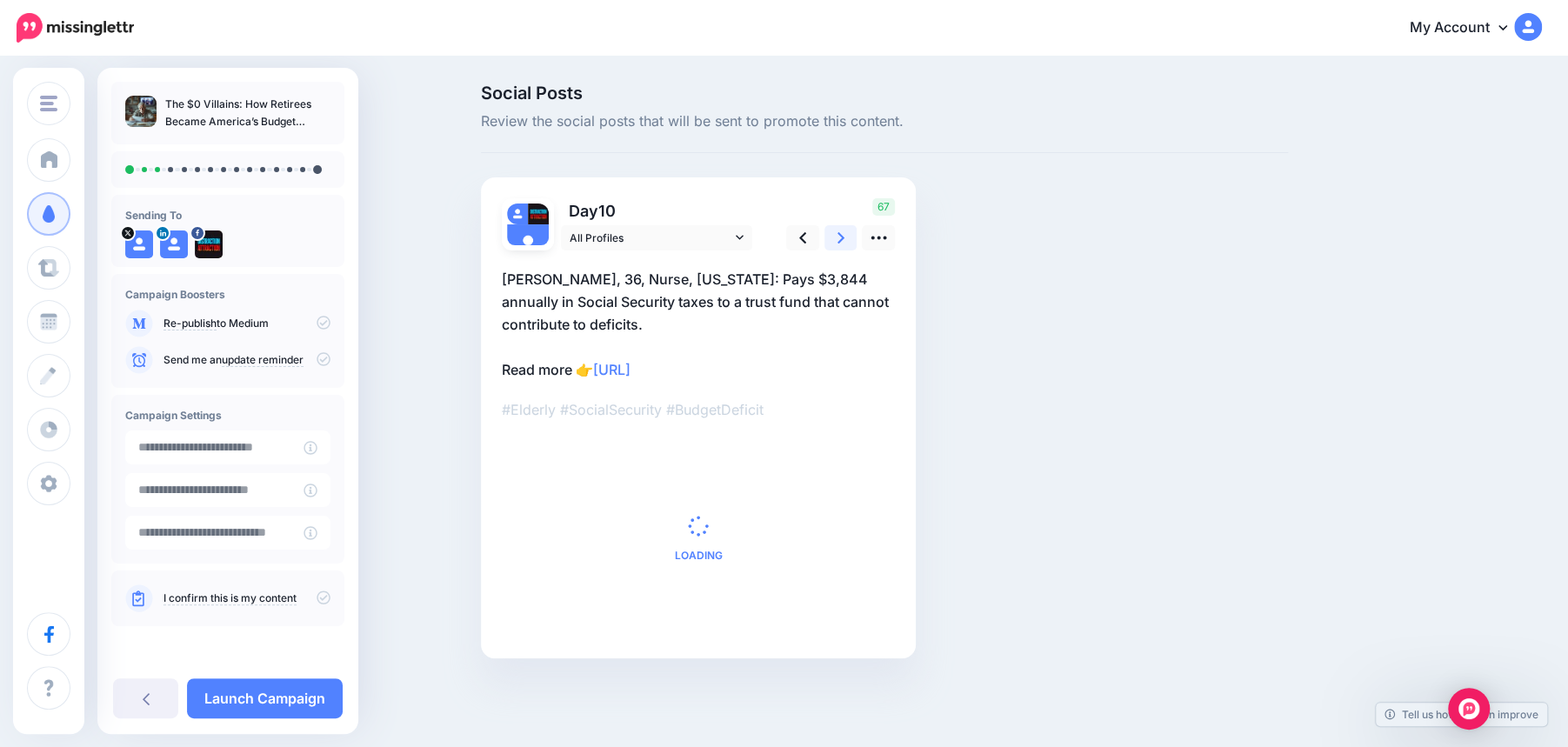
click at [847, 238] on link at bounding box center [841, 237] width 33 height 25
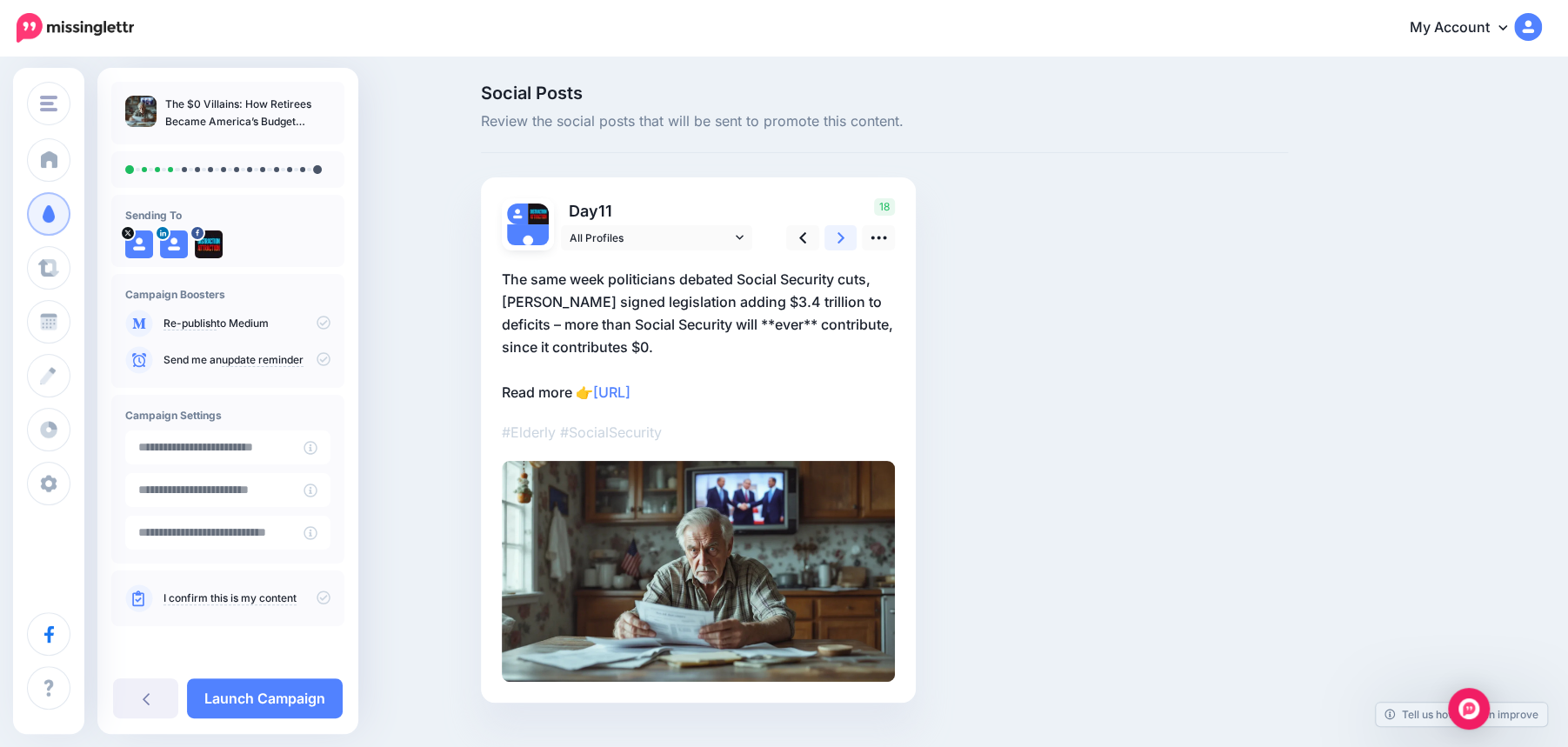
click at [847, 238] on link at bounding box center [841, 237] width 33 height 25
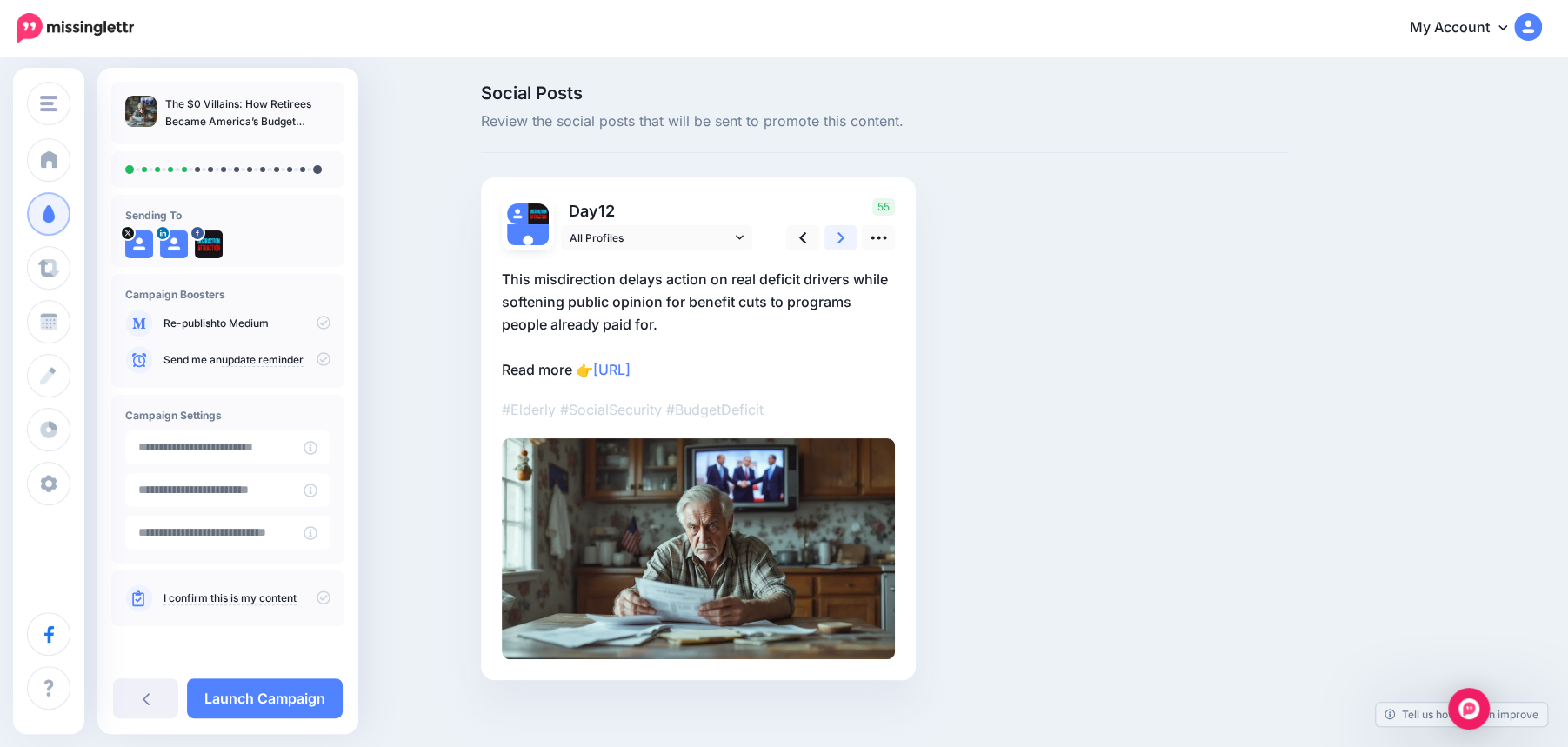
click at [847, 238] on link at bounding box center [841, 237] width 33 height 25
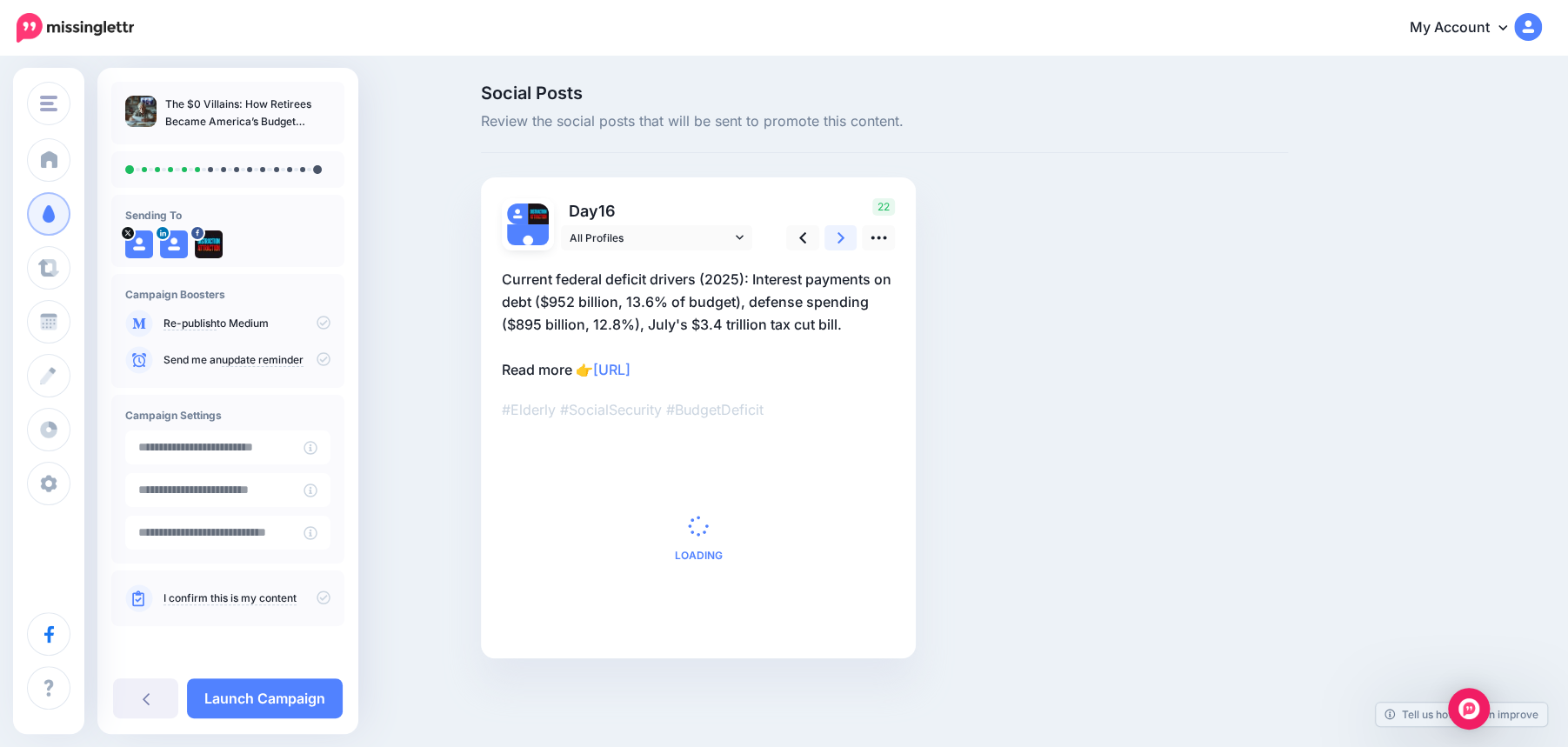
click at [847, 238] on link at bounding box center [841, 237] width 33 height 25
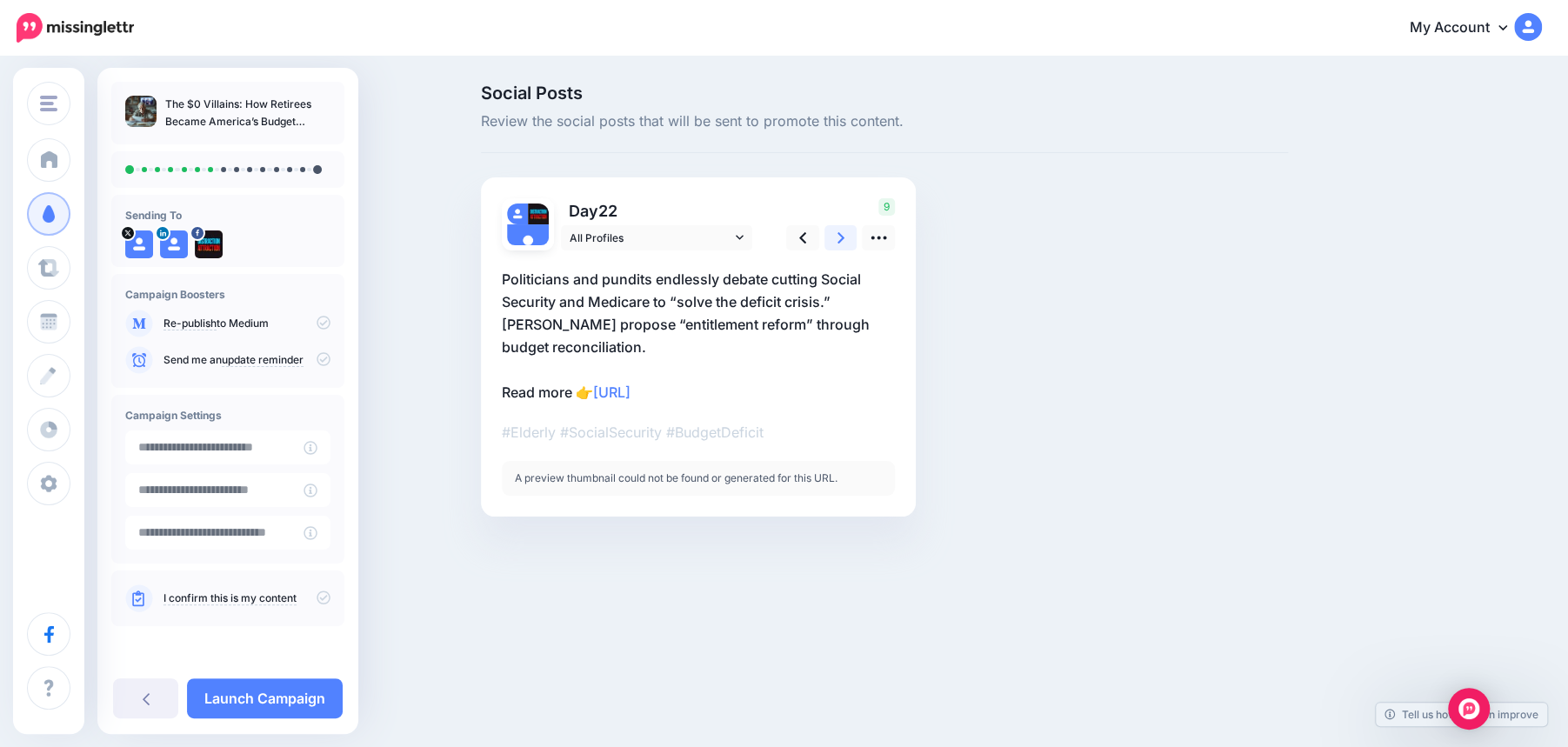
click at [847, 238] on link at bounding box center [841, 237] width 33 height 25
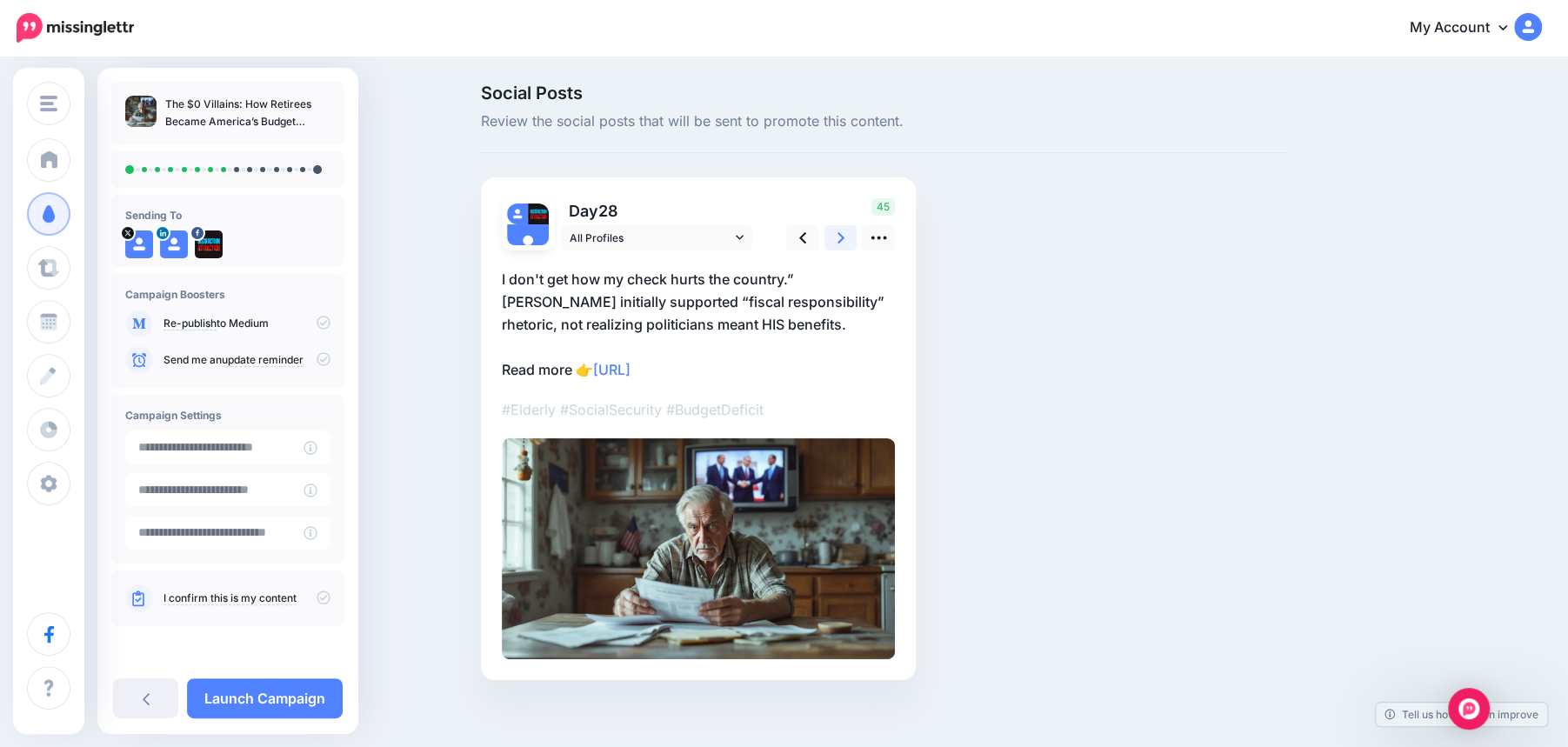
click at [847, 238] on link at bounding box center [841, 237] width 33 height 25
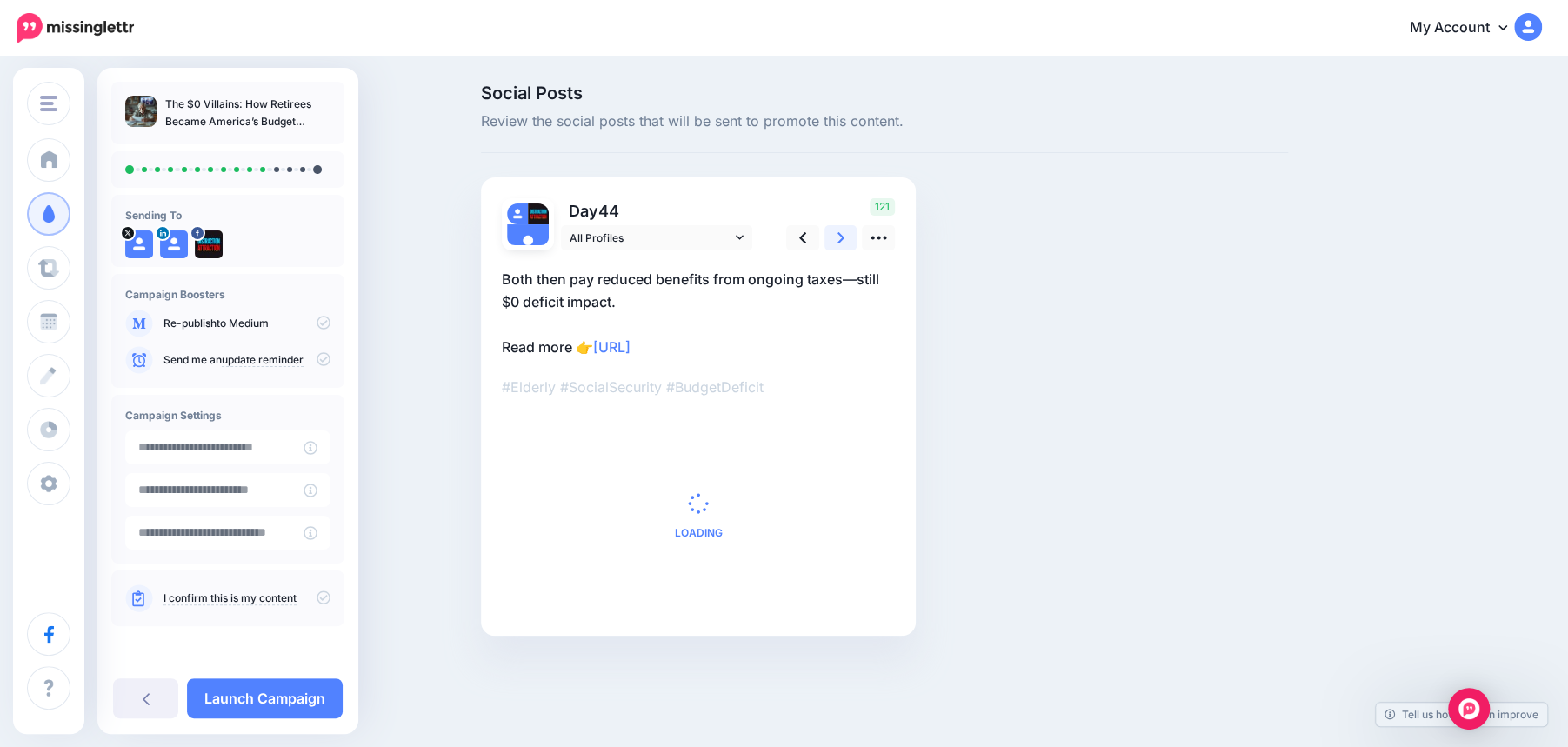
click at [847, 238] on link at bounding box center [841, 237] width 33 height 25
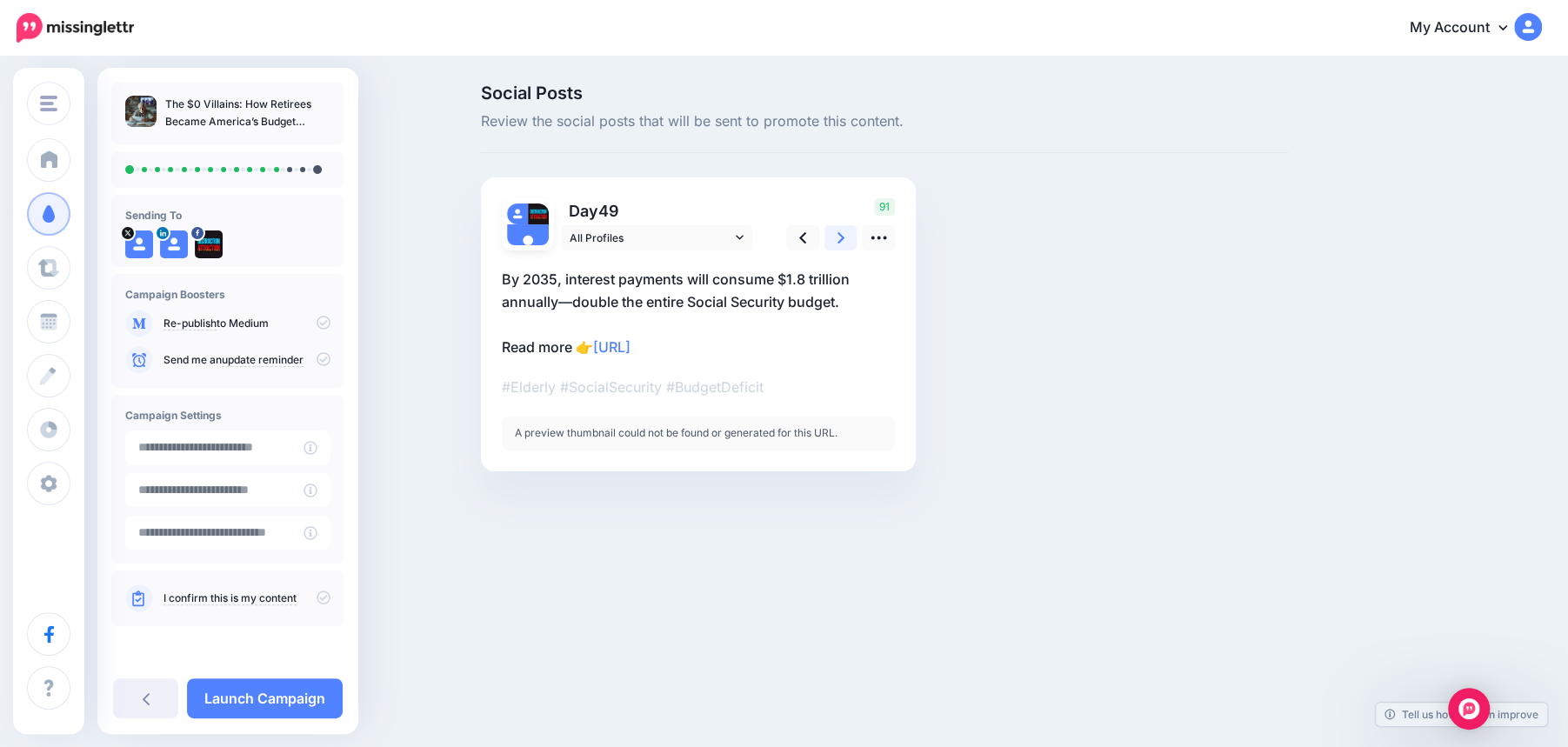
click at [847, 238] on link at bounding box center [841, 237] width 33 height 25
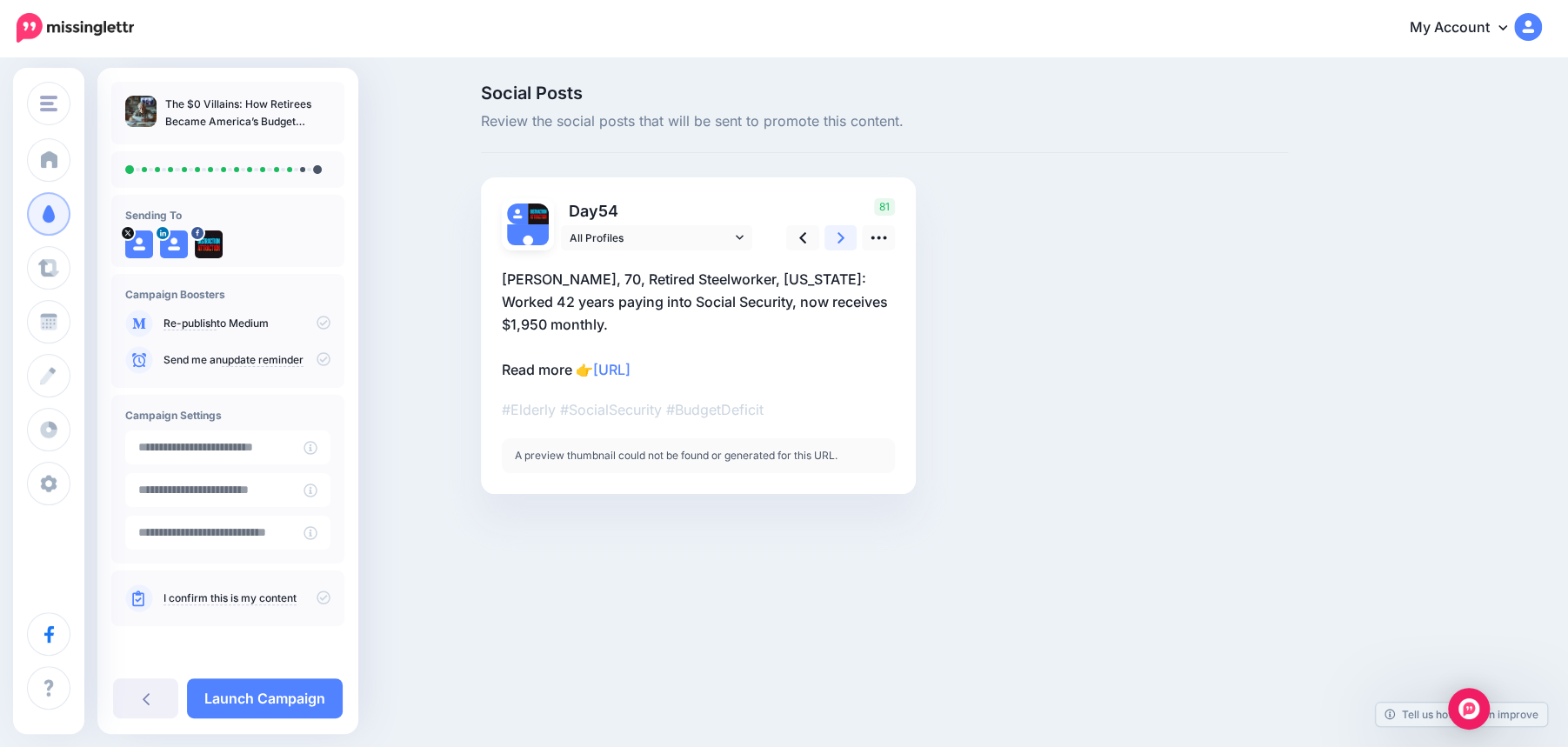
click at [847, 238] on link at bounding box center [841, 237] width 33 height 25
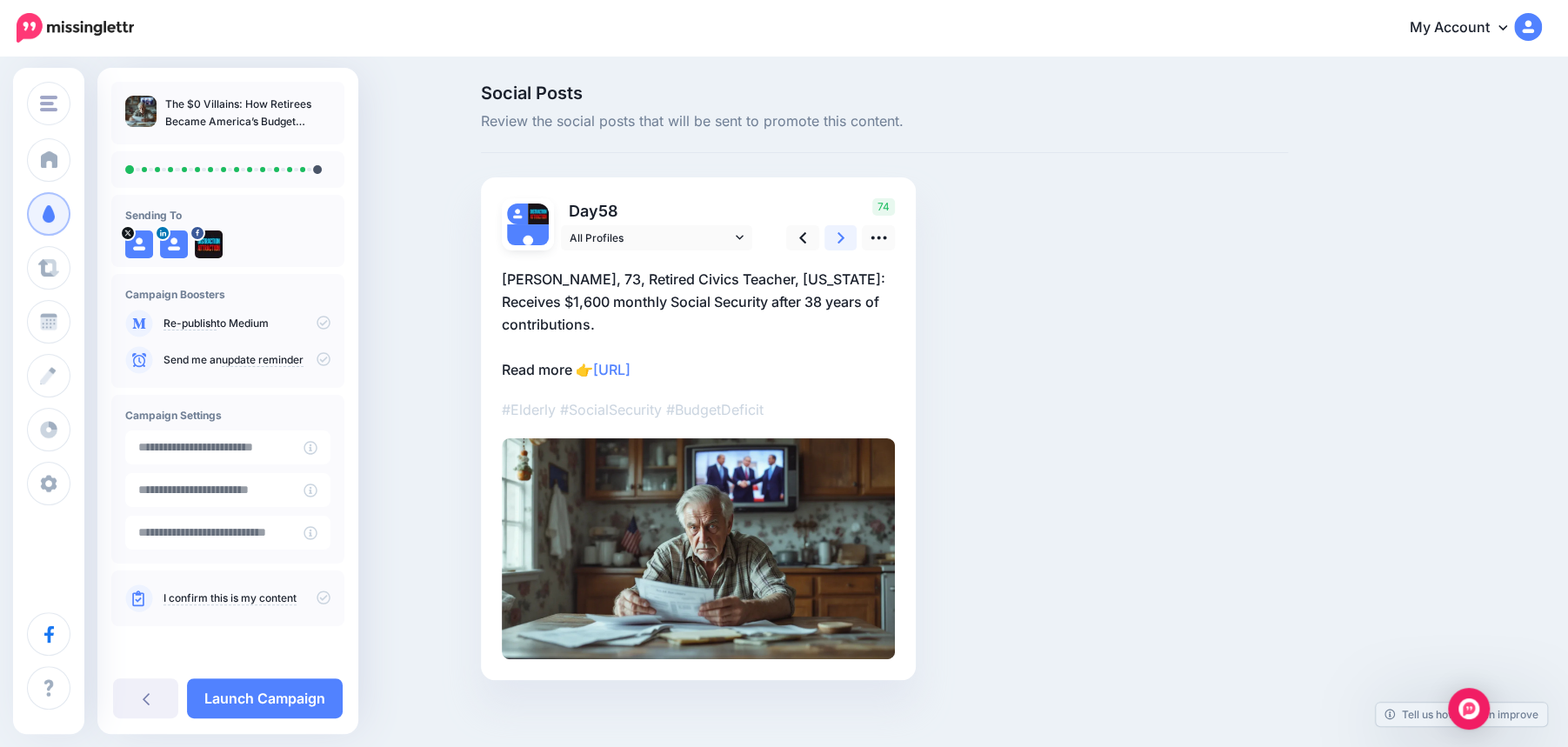
click at [847, 238] on link at bounding box center [841, 237] width 33 height 25
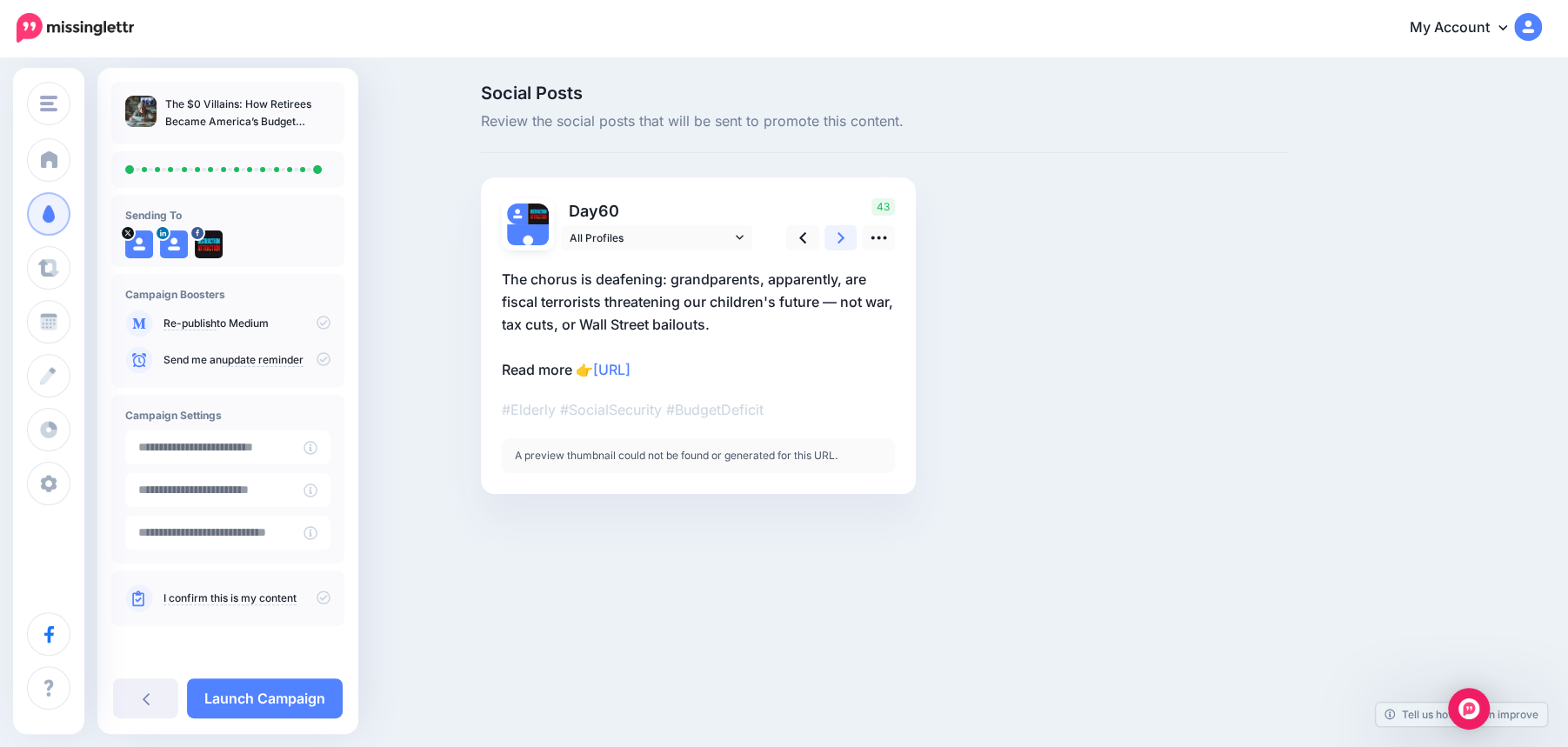
click at [847, 238] on link at bounding box center [841, 237] width 33 height 25
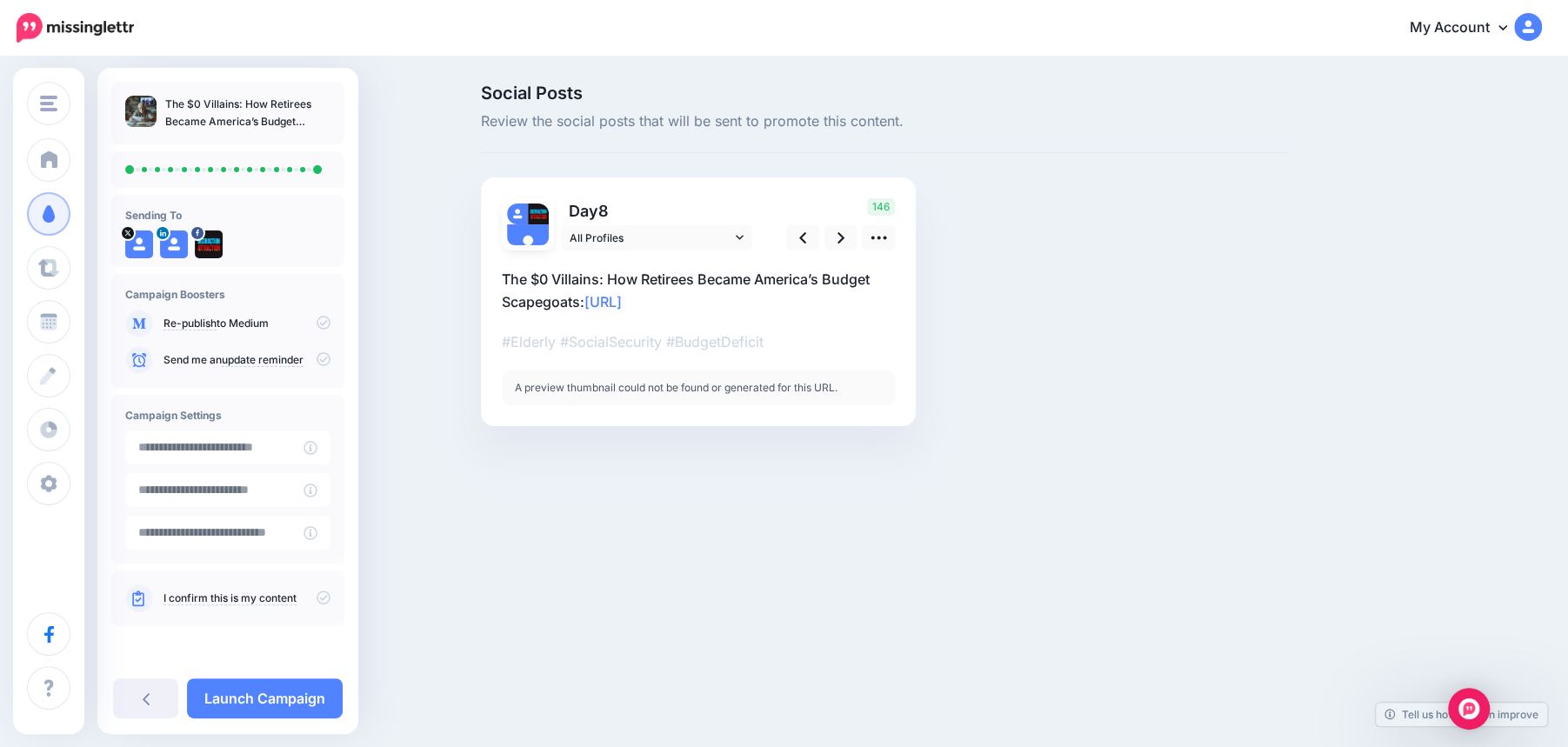
click at [325, 596] on icon at bounding box center [323, 597] width 14 height 14
click at [271, 706] on link "Launch Campaign" at bounding box center [265, 699] width 155 height 40
